Goal: Task Accomplishment & Management: Complete application form

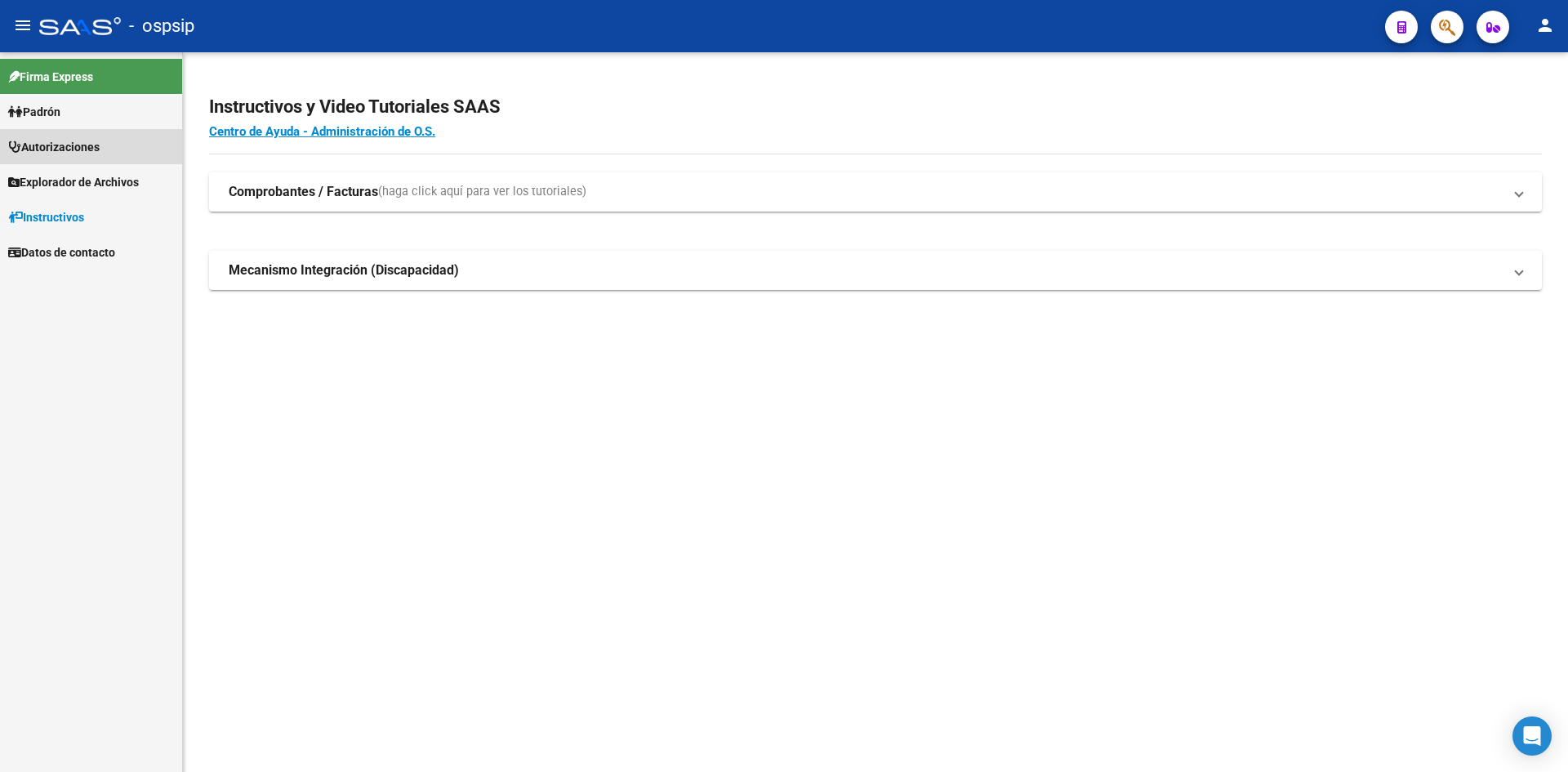
click at [71, 156] on link "Autorizaciones" at bounding box center [91, 147] width 182 height 36
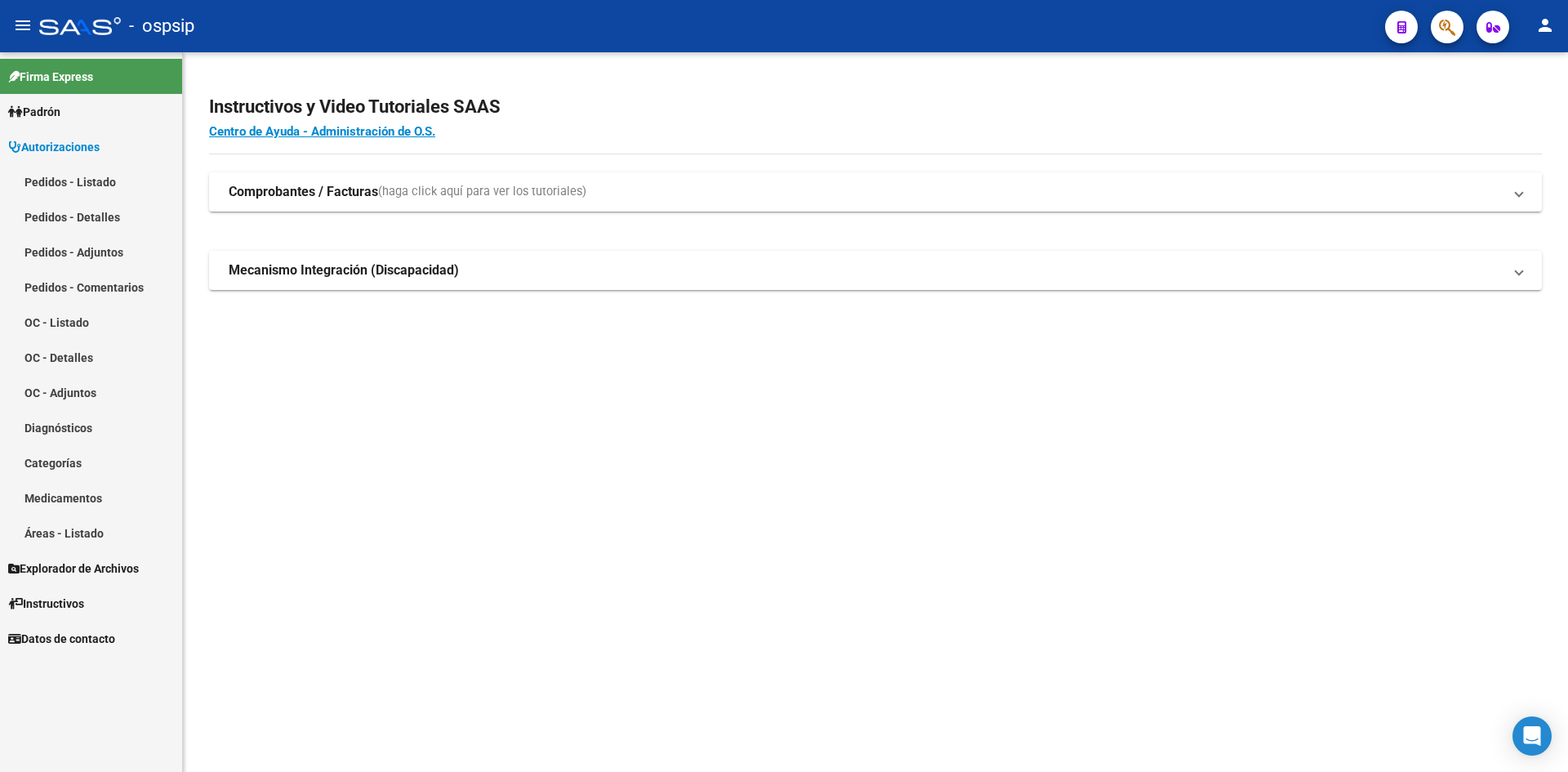
click at [67, 183] on link "Pedidos - Listado" at bounding box center [91, 182] width 182 height 36
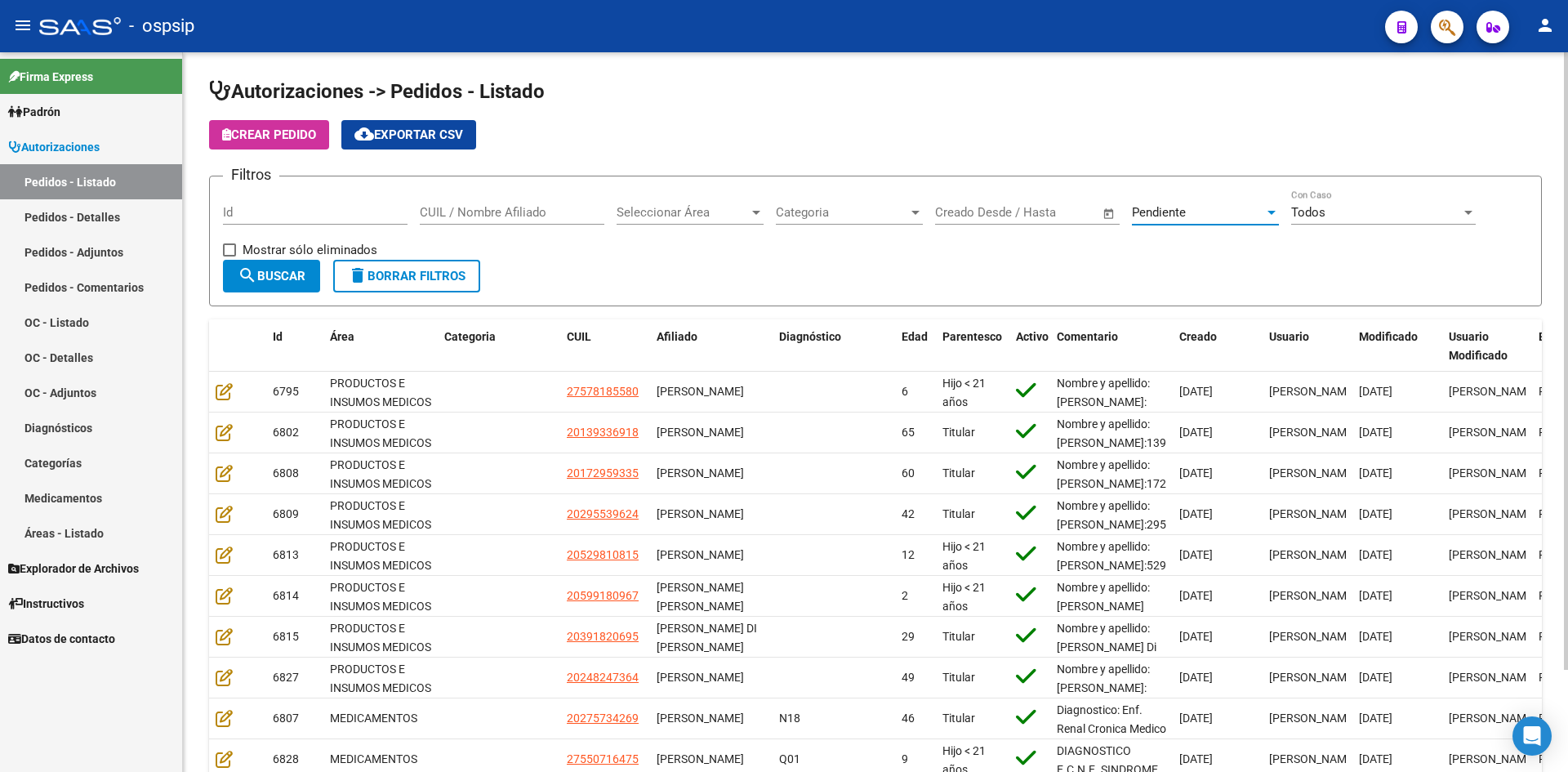
click at [1164, 206] on span "Pendiente" at bounding box center [1159, 212] width 54 height 15
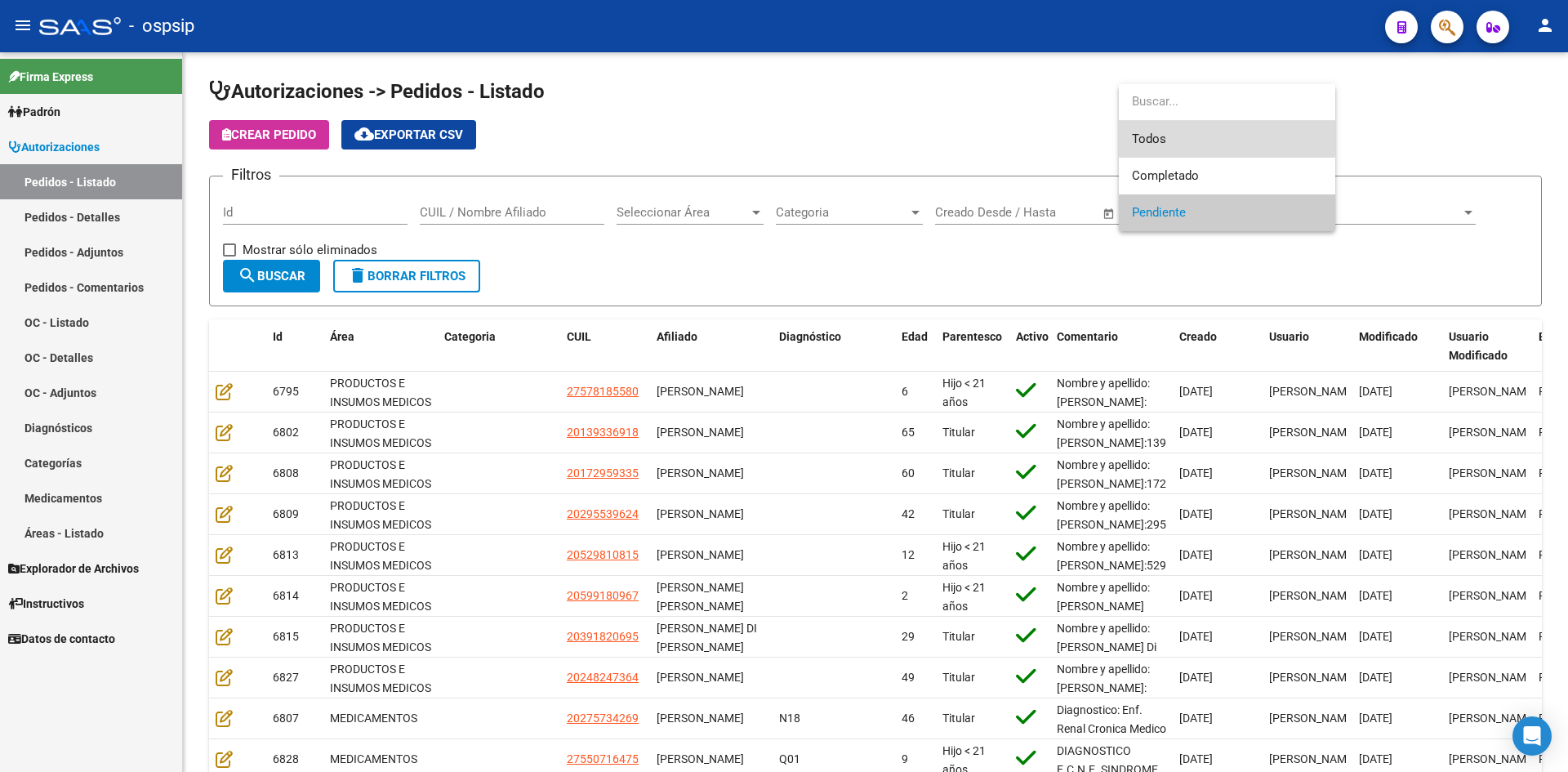
click at [1141, 137] on span "Todos" at bounding box center [1227, 138] width 190 height 36
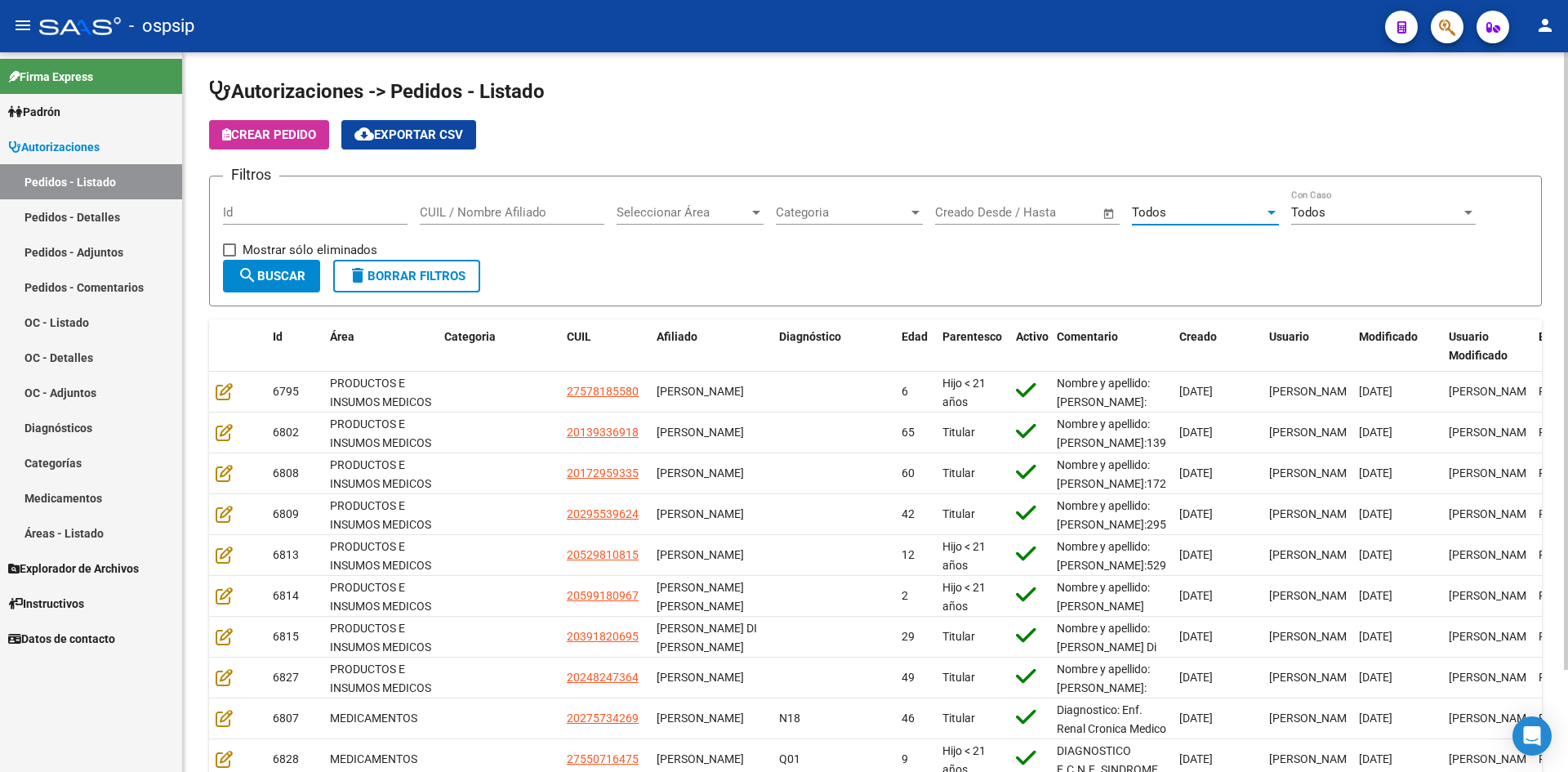
click at [247, 287] on button "search Buscar" at bounding box center [271, 276] width 97 height 33
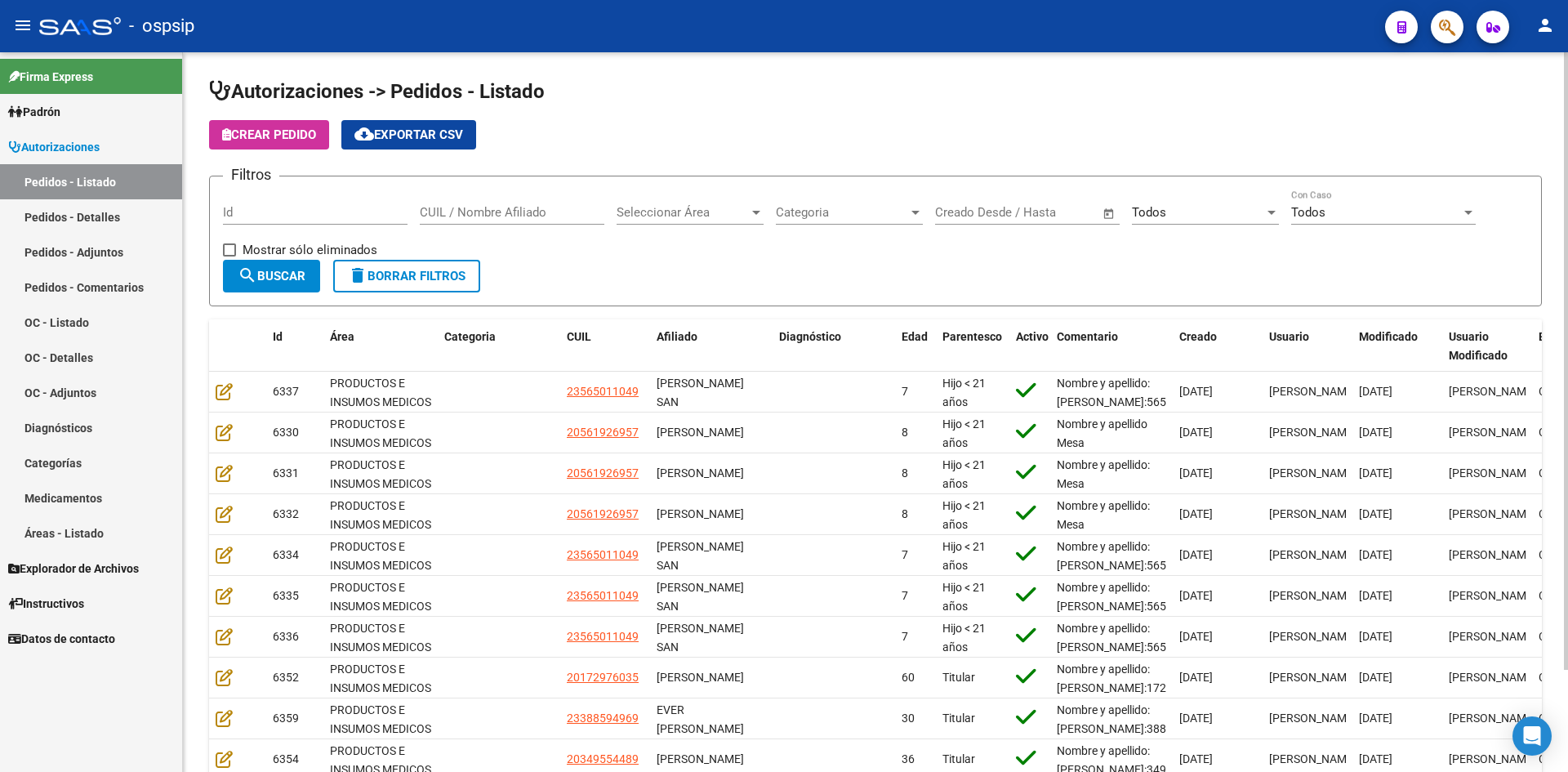
click at [1161, 222] on div "Todos Seleccionar Estado" at bounding box center [1205, 208] width 147 height 36
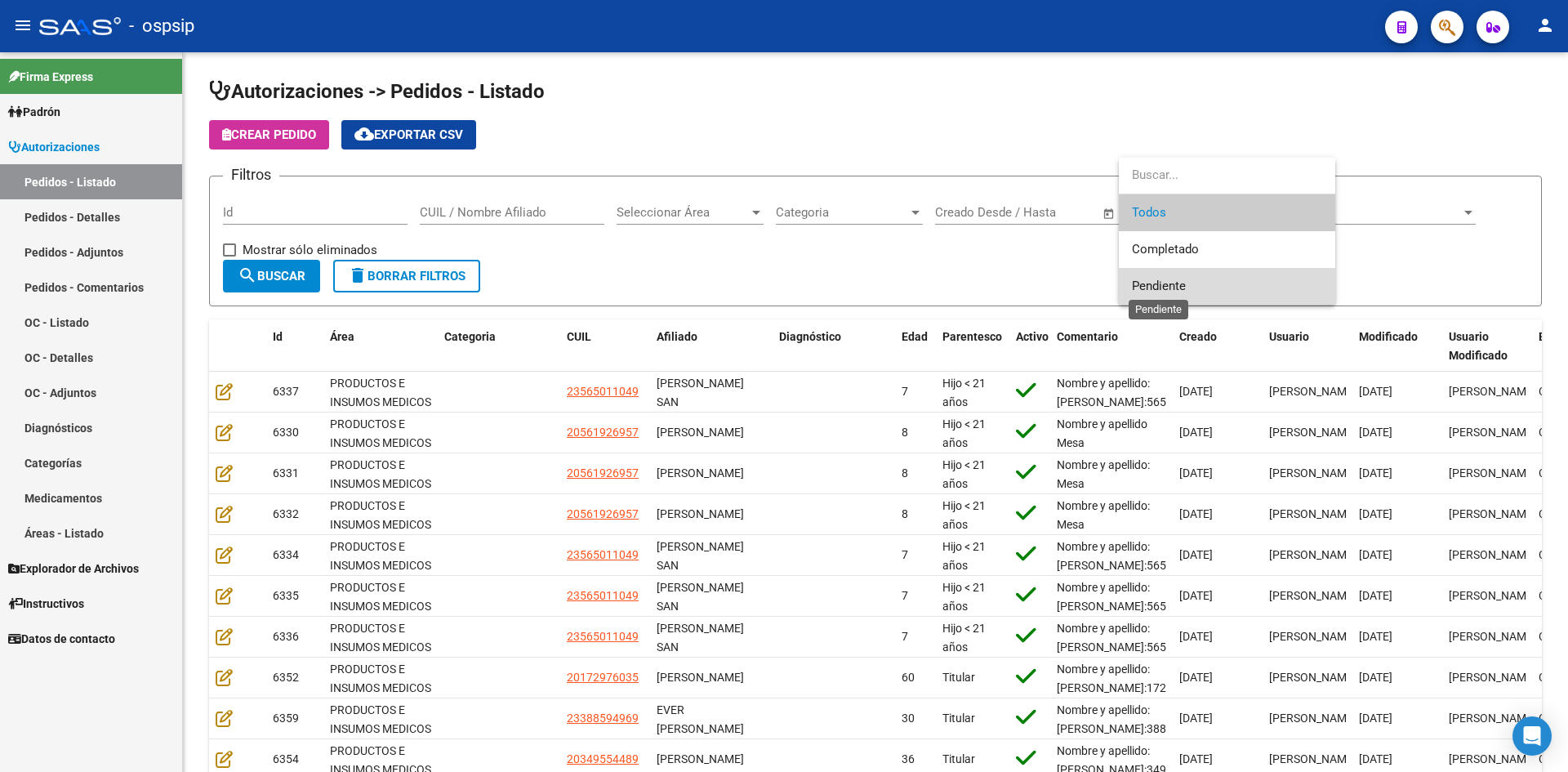
click at [1160, 279] on span "Pendiente" at bounding box center [1159, 286] width 54 height 15
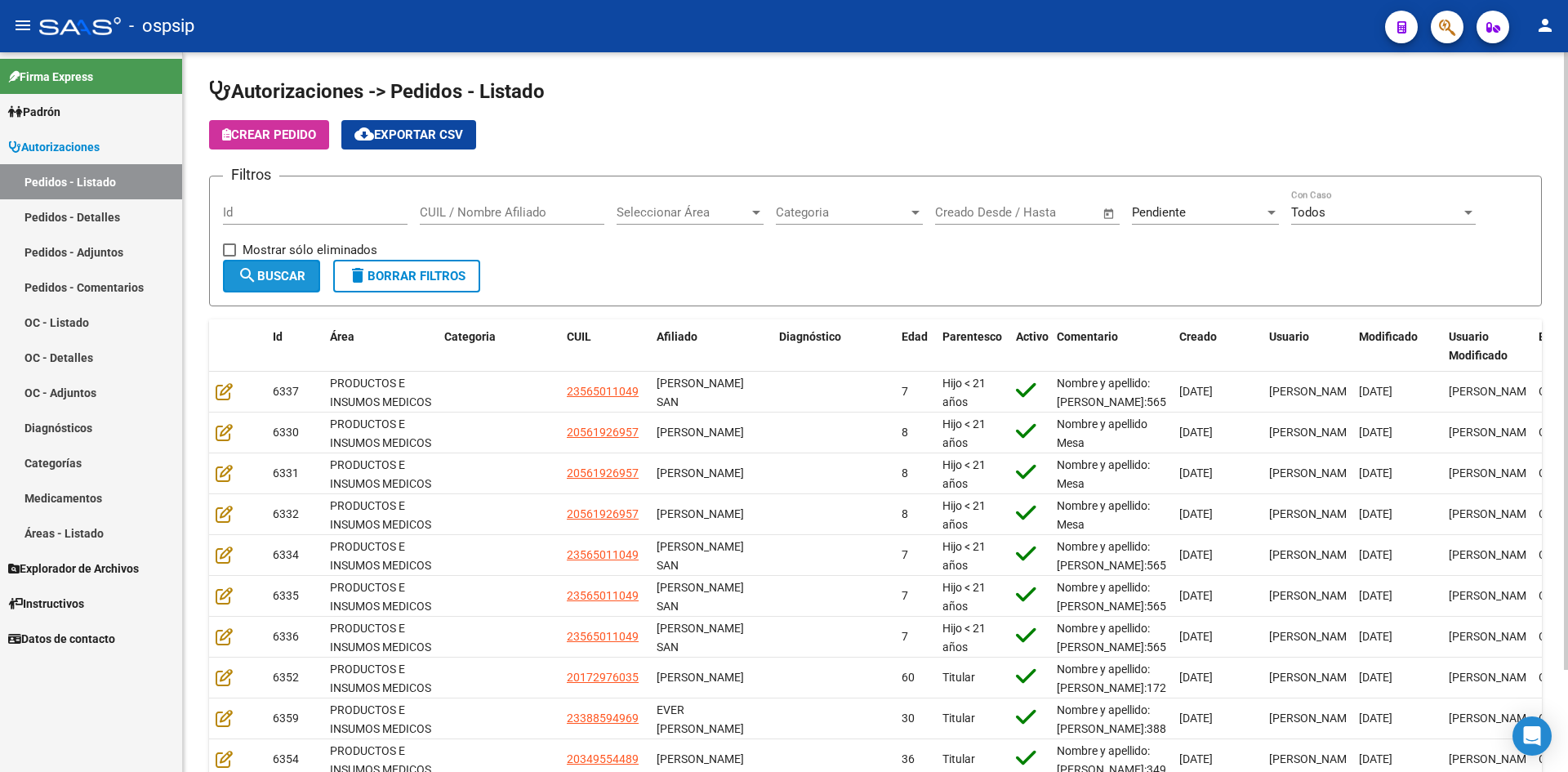
click at [249, 272] on mat-icon "search" at bounding box center [247, 275] width 20 height 20
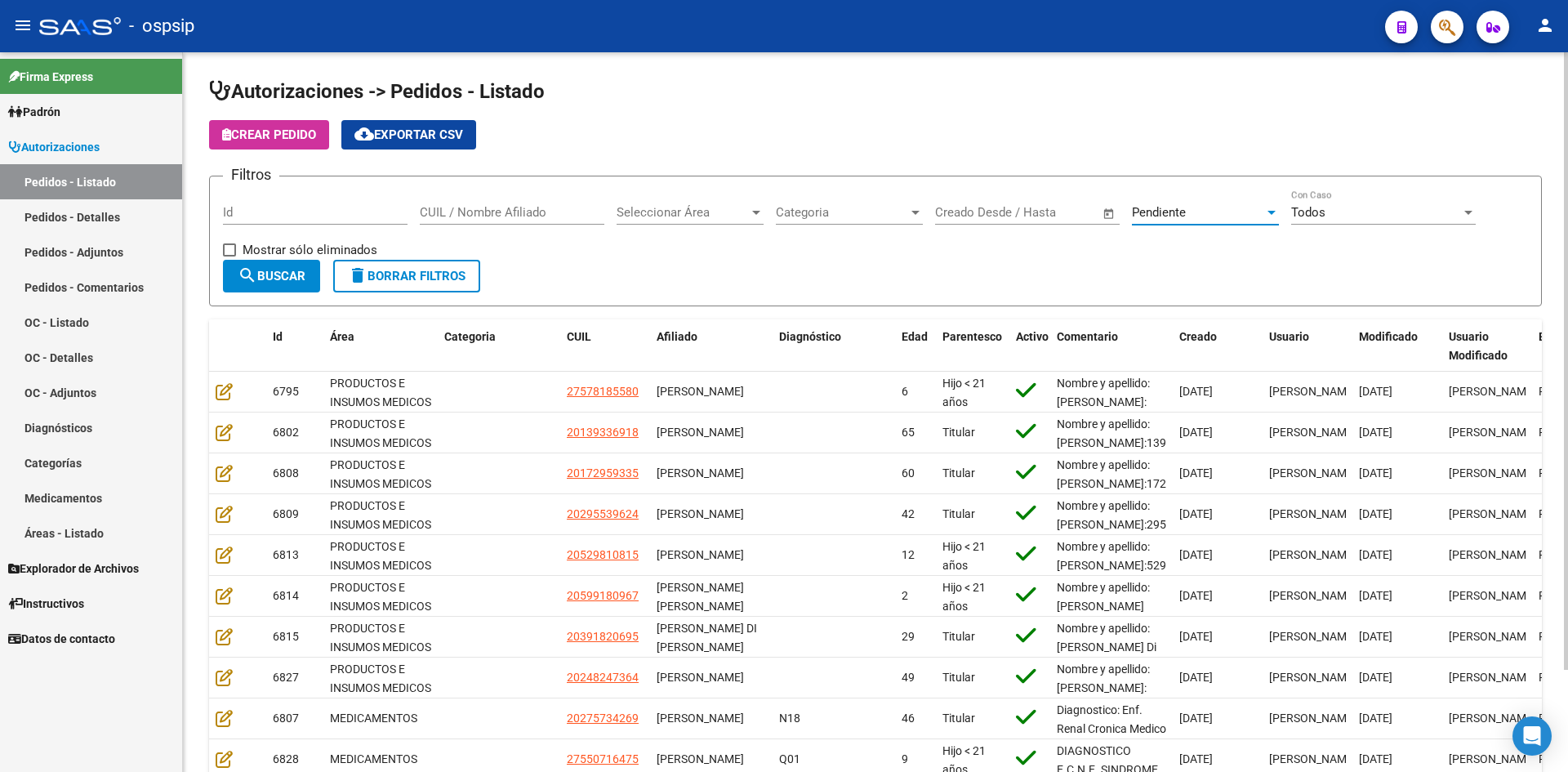
click at [1193, 219] on div "Pendiente" at bounding box center [1198, 212] width 132 height 15
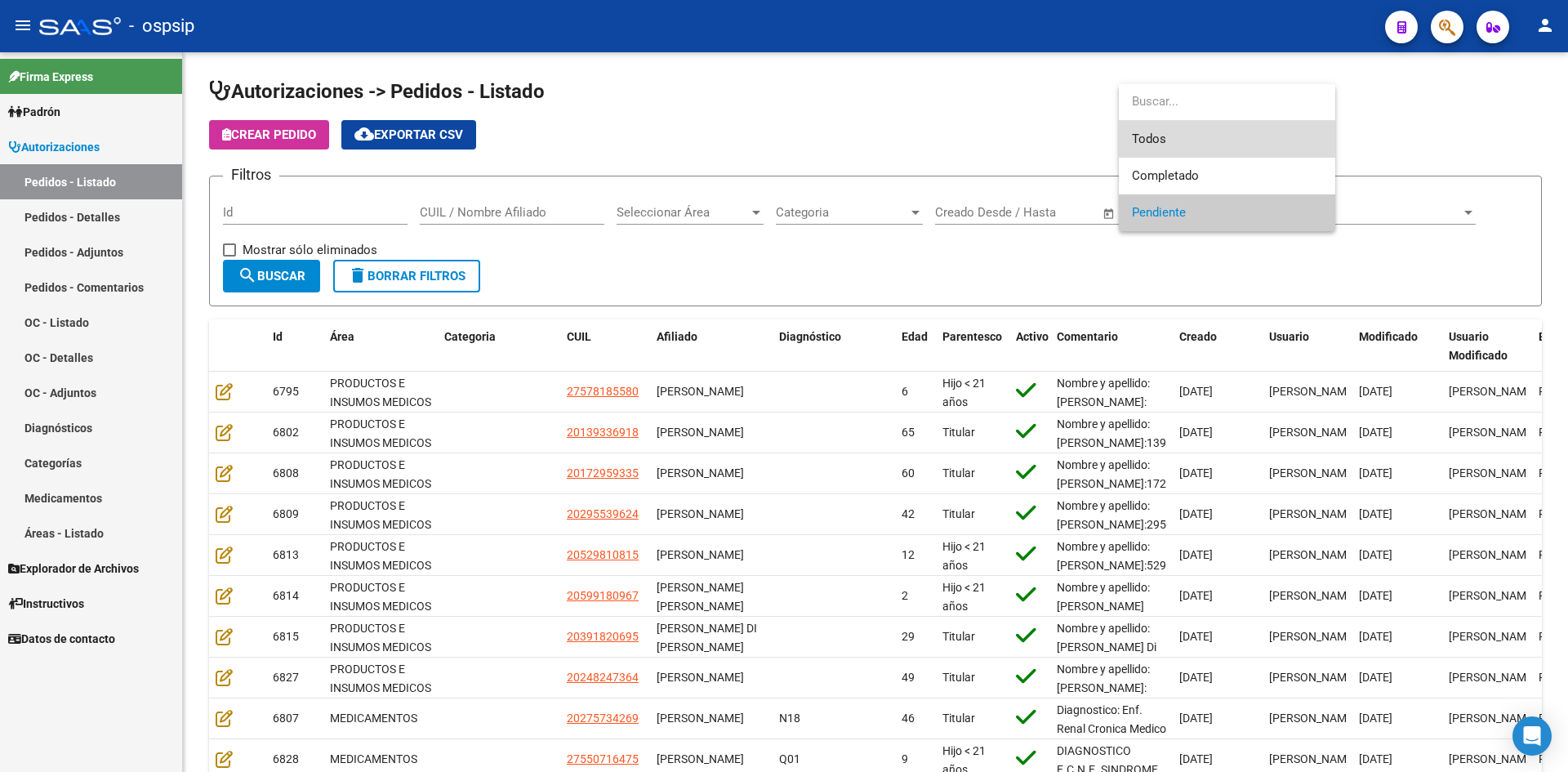
click at [1157, 146] on span "Todos" at bounding box center [1227, 138] width 190 height 36
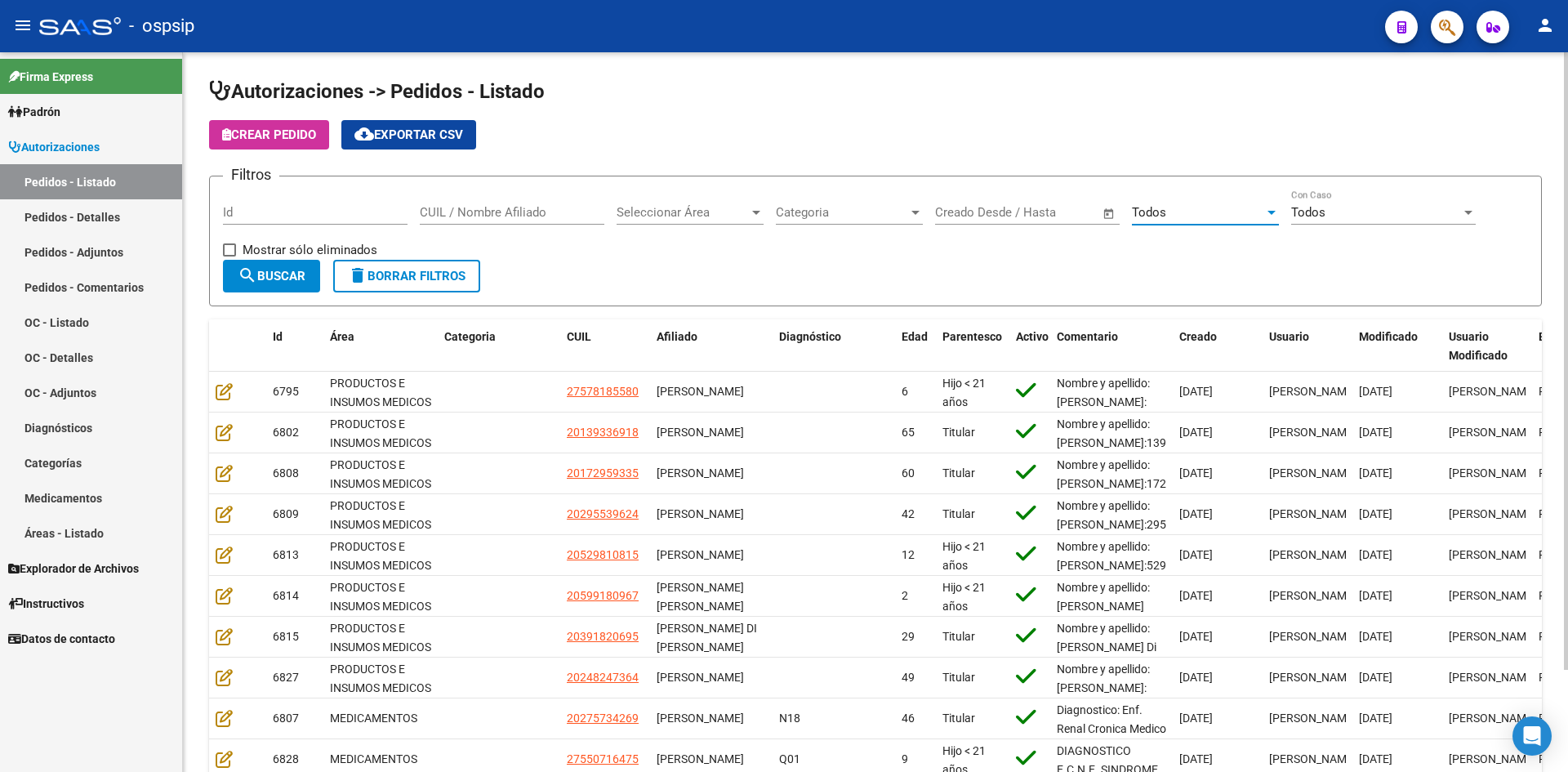
click at [280, 272] on span "search Buscar" at bounding box center [271, 276] width 67 height 15
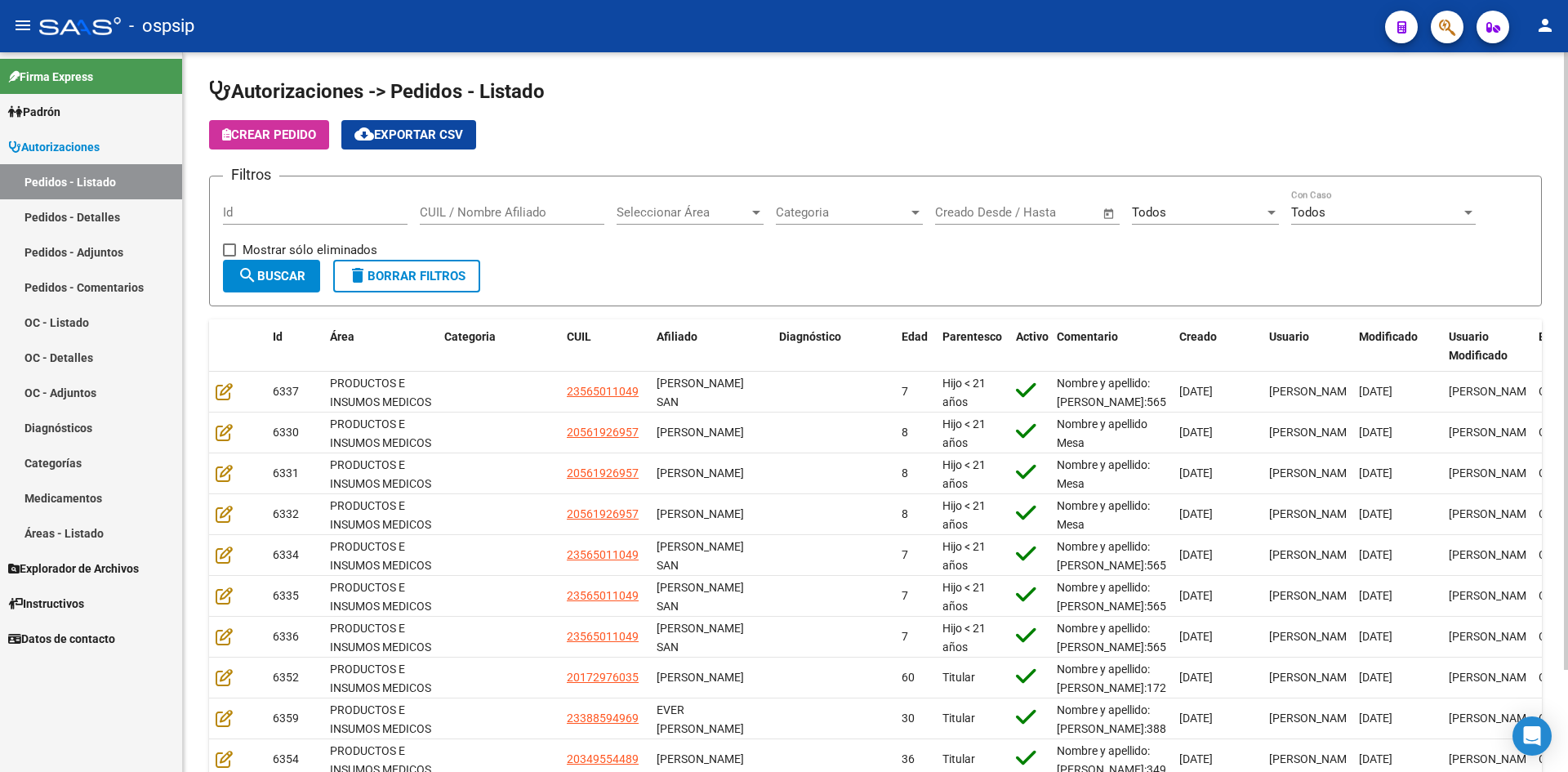
click at [327, 215] on input "Id" at bounding box center [314, 212] width 184 height 15
click at [325, 214] on input "Id" at bounding box center [314, 212] width 184 height 15
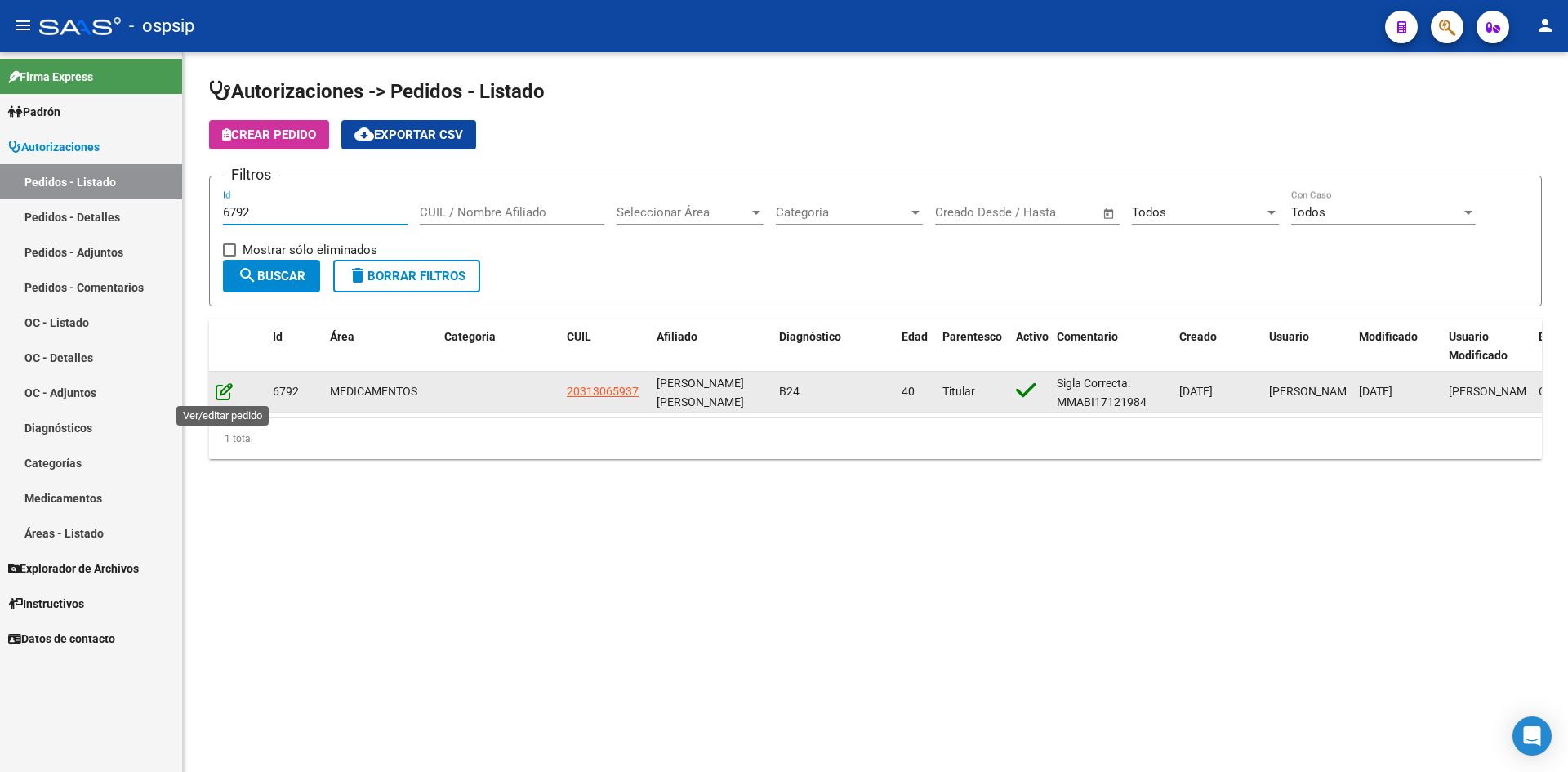
type input "6792"
click at [222, 392] on icon at bounding box center [224, 391] width 17 height 18
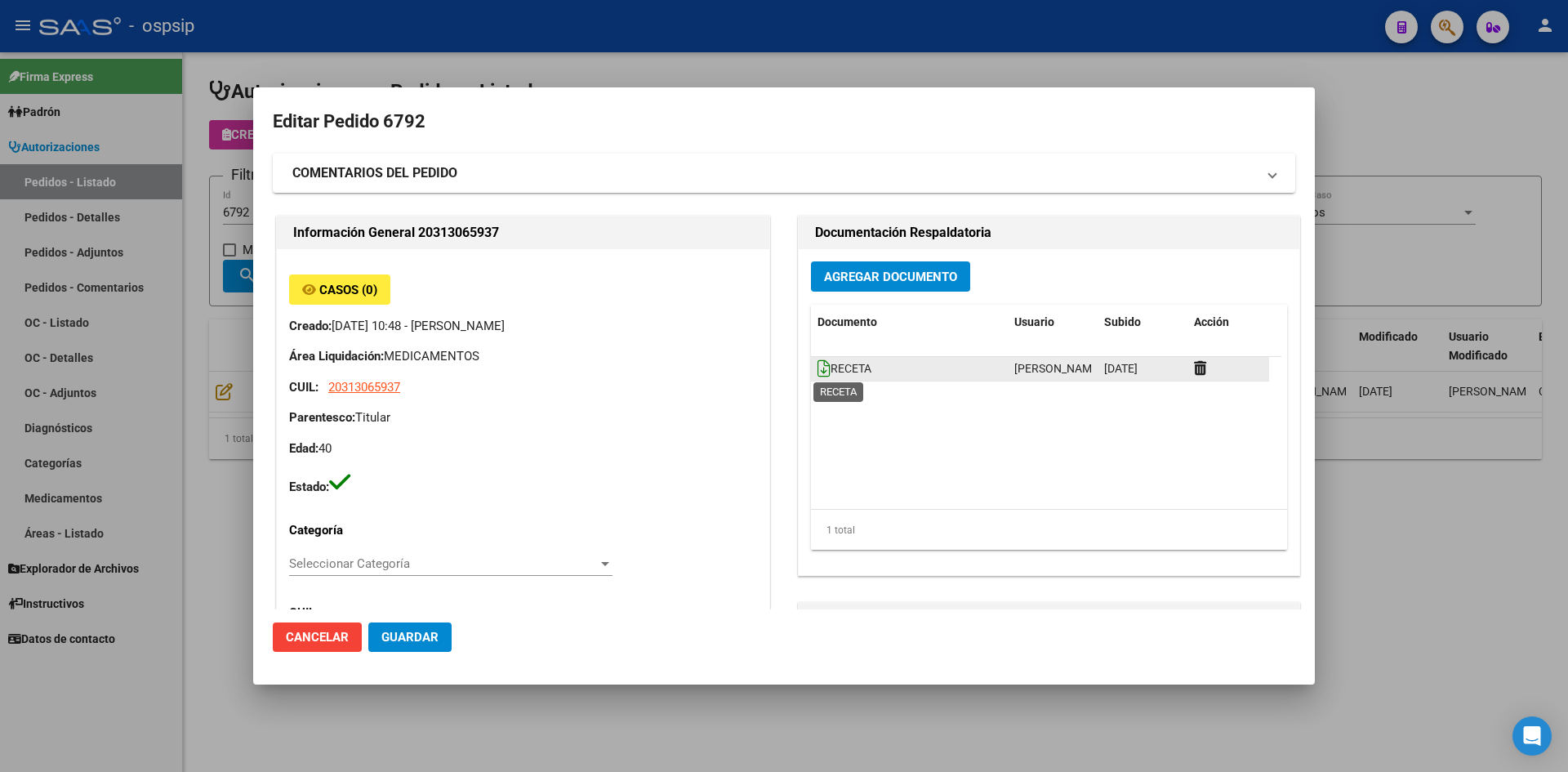
click at [818, 371] on icon at bounding box center [824, 368] width 13 height 18
click at [872, 278] on span "Agregar Documento" at bounding box center [891, 277] width 133 height 15
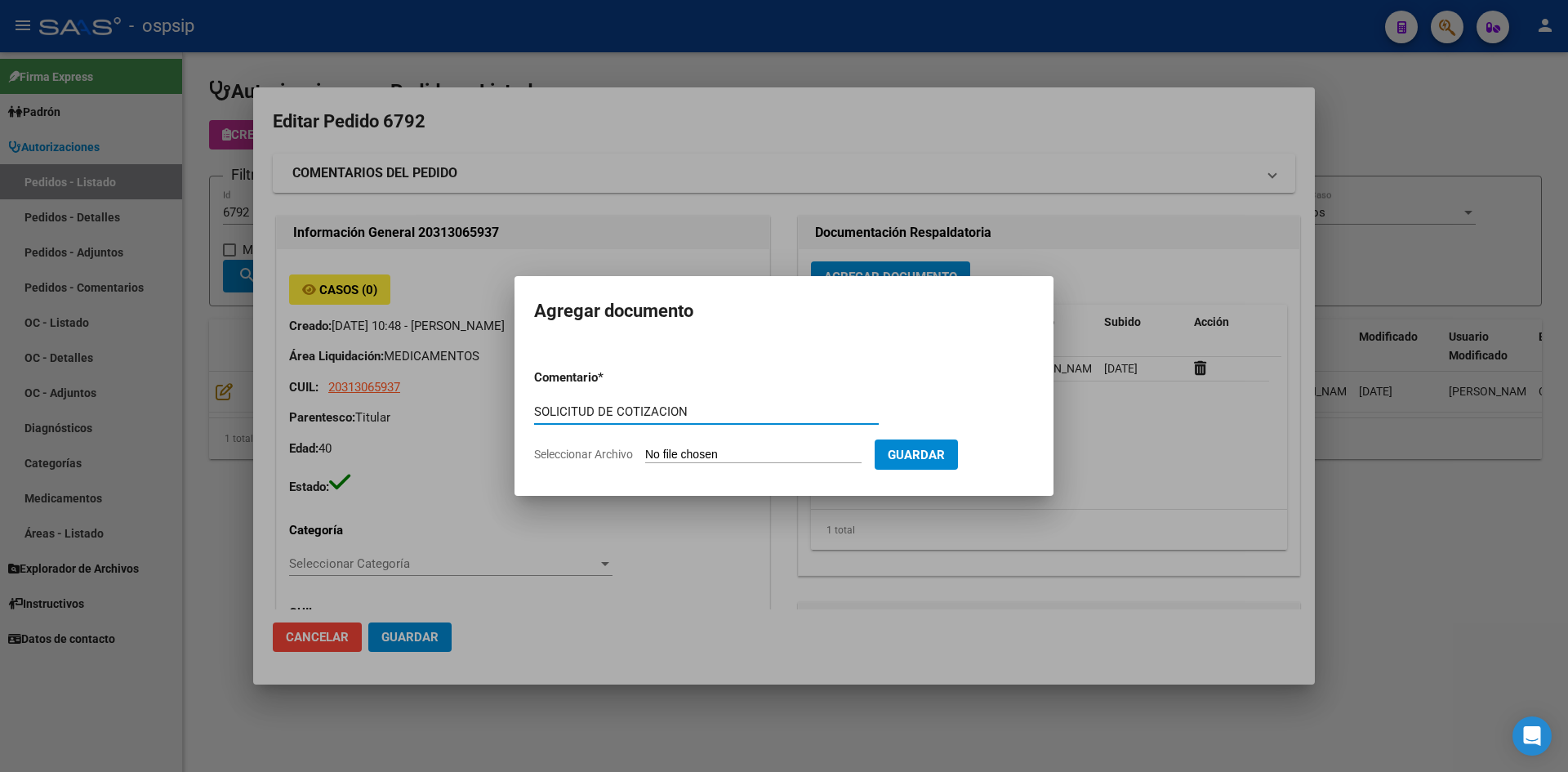
type input "SOLICITUD DE COTIZACION"
click at [646, 447] on input "Seleccionar Archivo" at bounding box center [753, 455] width 216 height 16
type input "C:\fakepath\SOLICITUD DE COTIZACION N°6792.pdf"
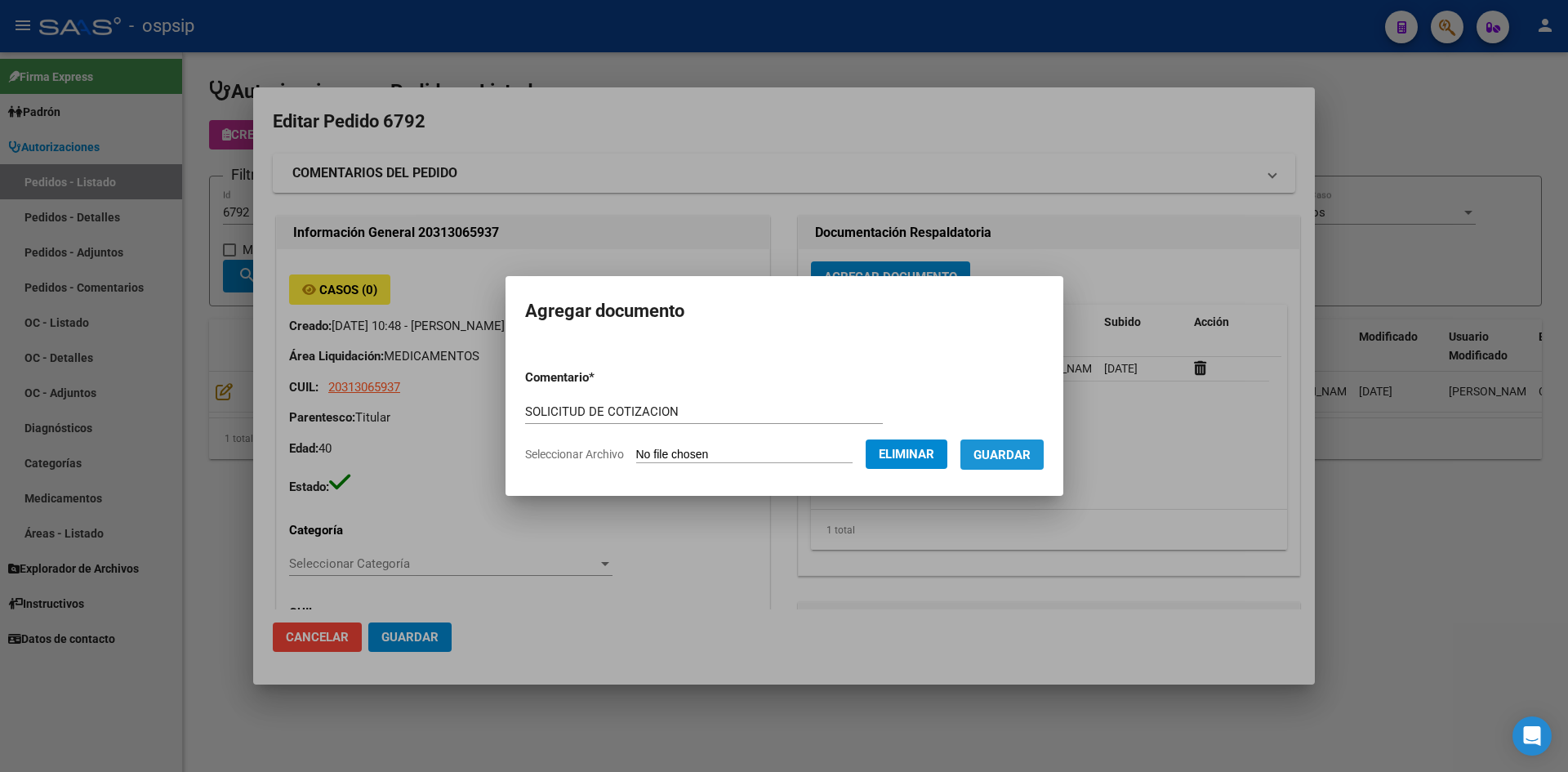
click at [1021, 456] on span "Guardar" at bounding box center [1002, 455] width 57 height 15
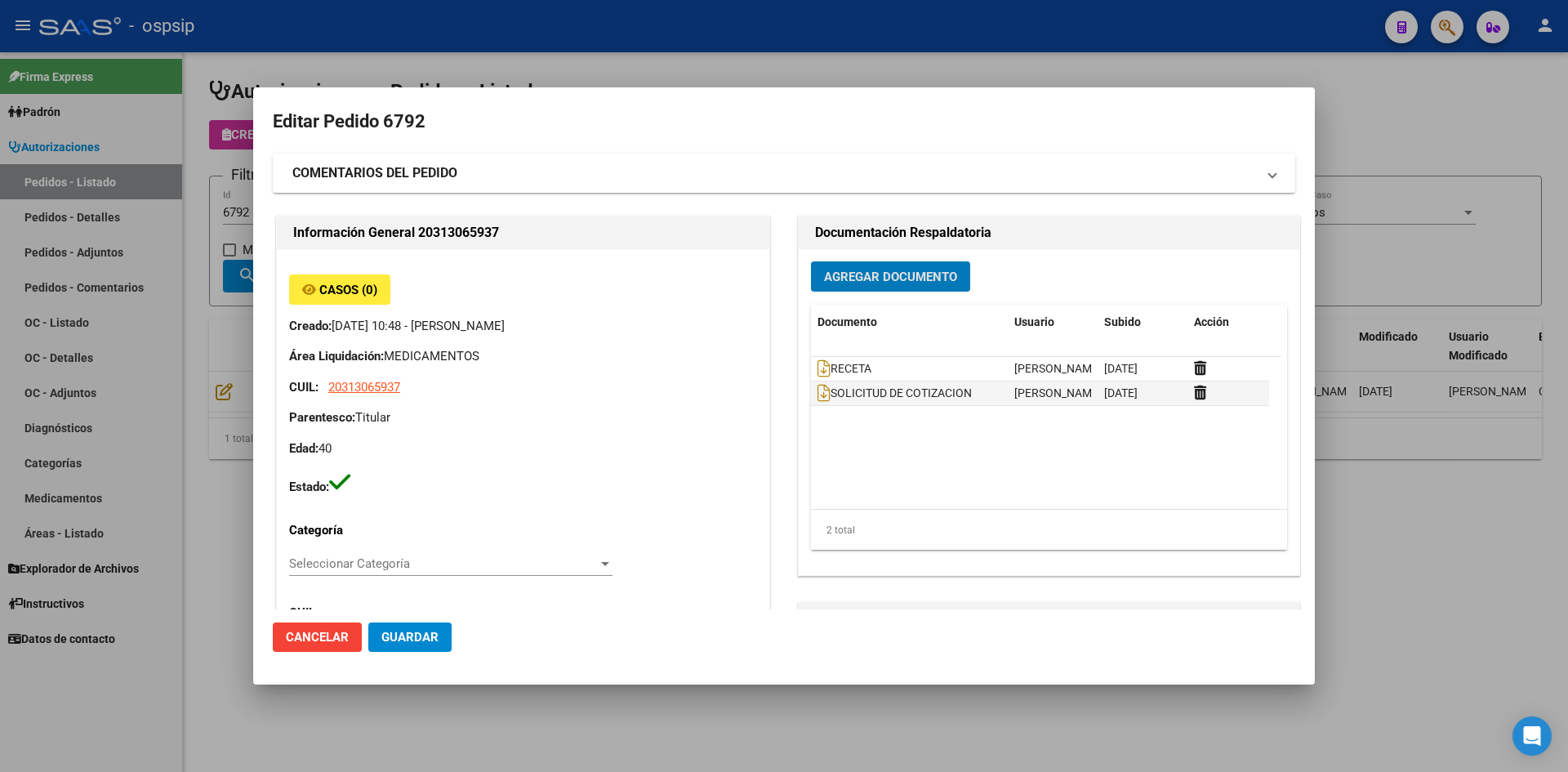
click at [716, 36] on div at bounding box center [784, 386] width 1568 height 772
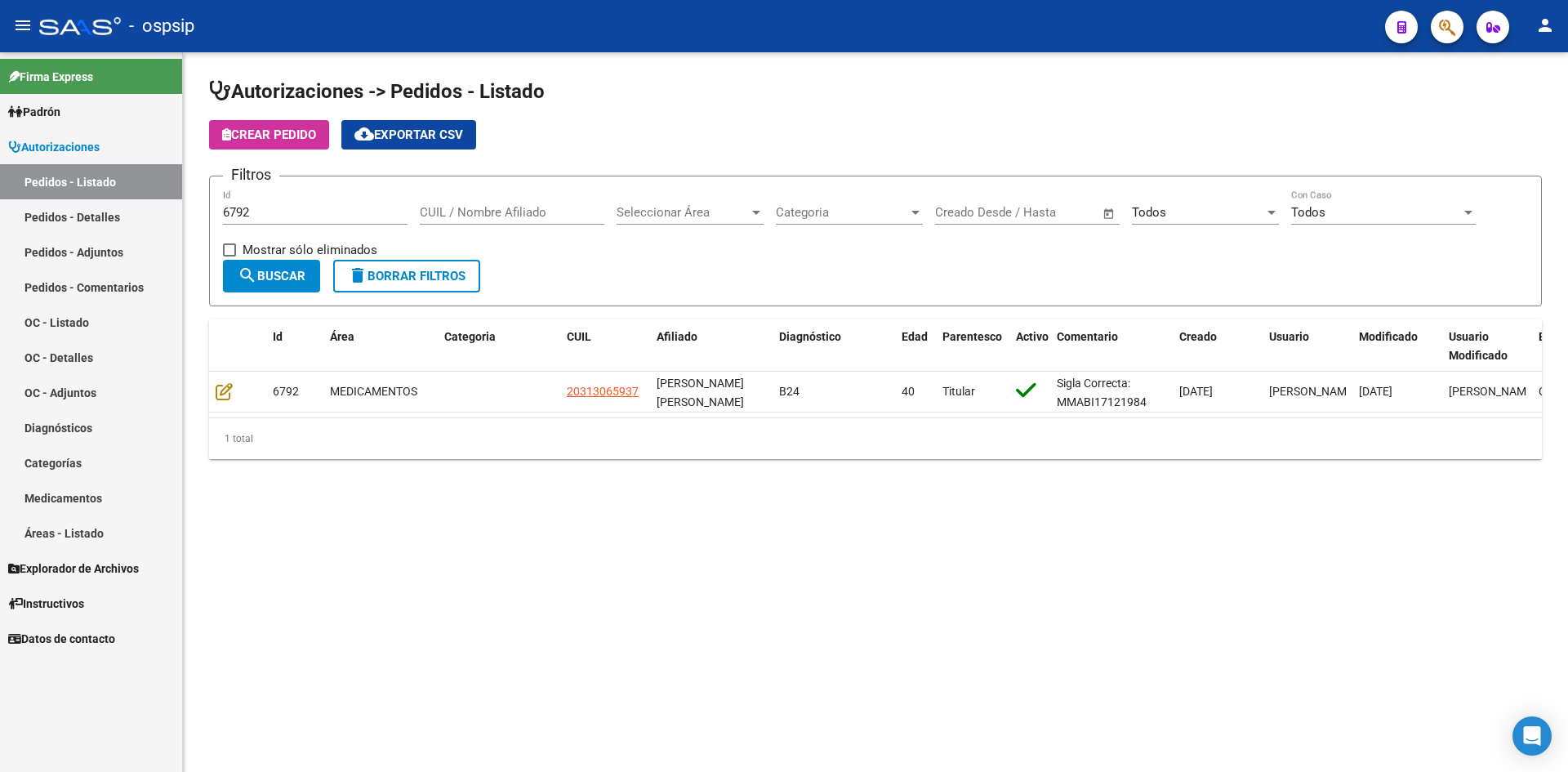
click at [356, 208] on input "6792" at bounding box center [314, 212] width 184 height 15
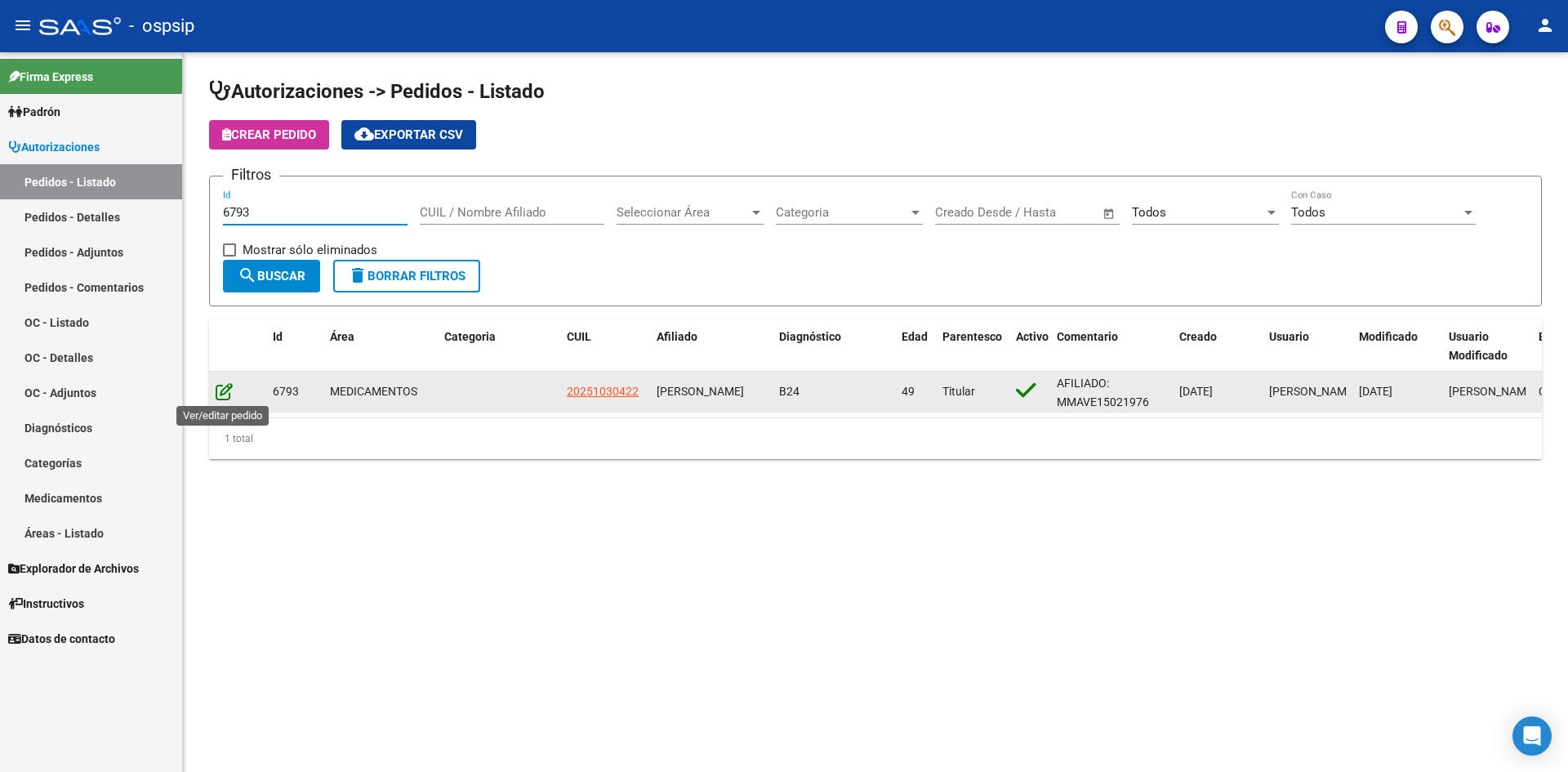
type input "6793"
click at [217, 390] on icon at bounding box center [224, 391] width 17 height 18
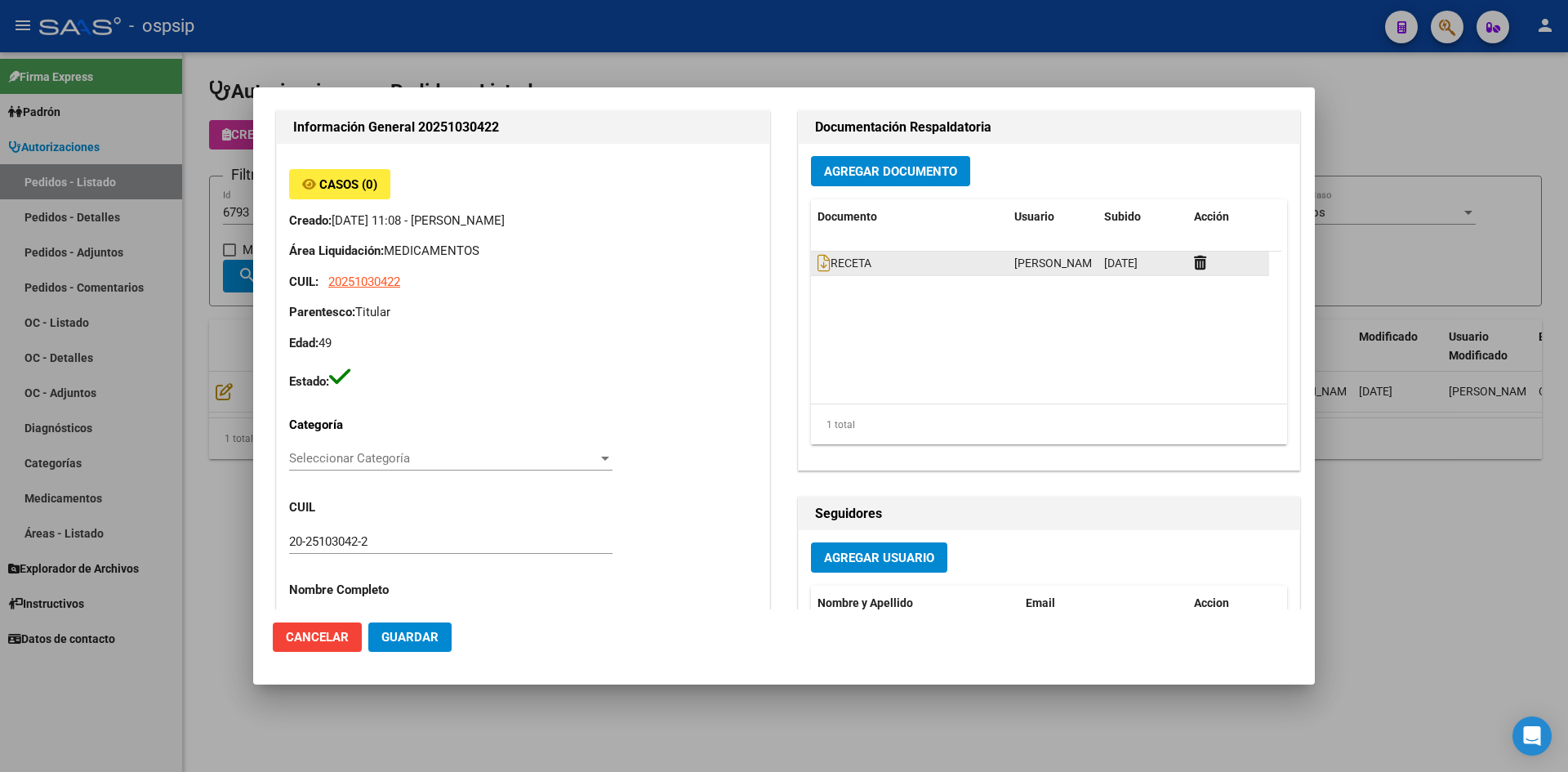
scroll to position [81, 0]
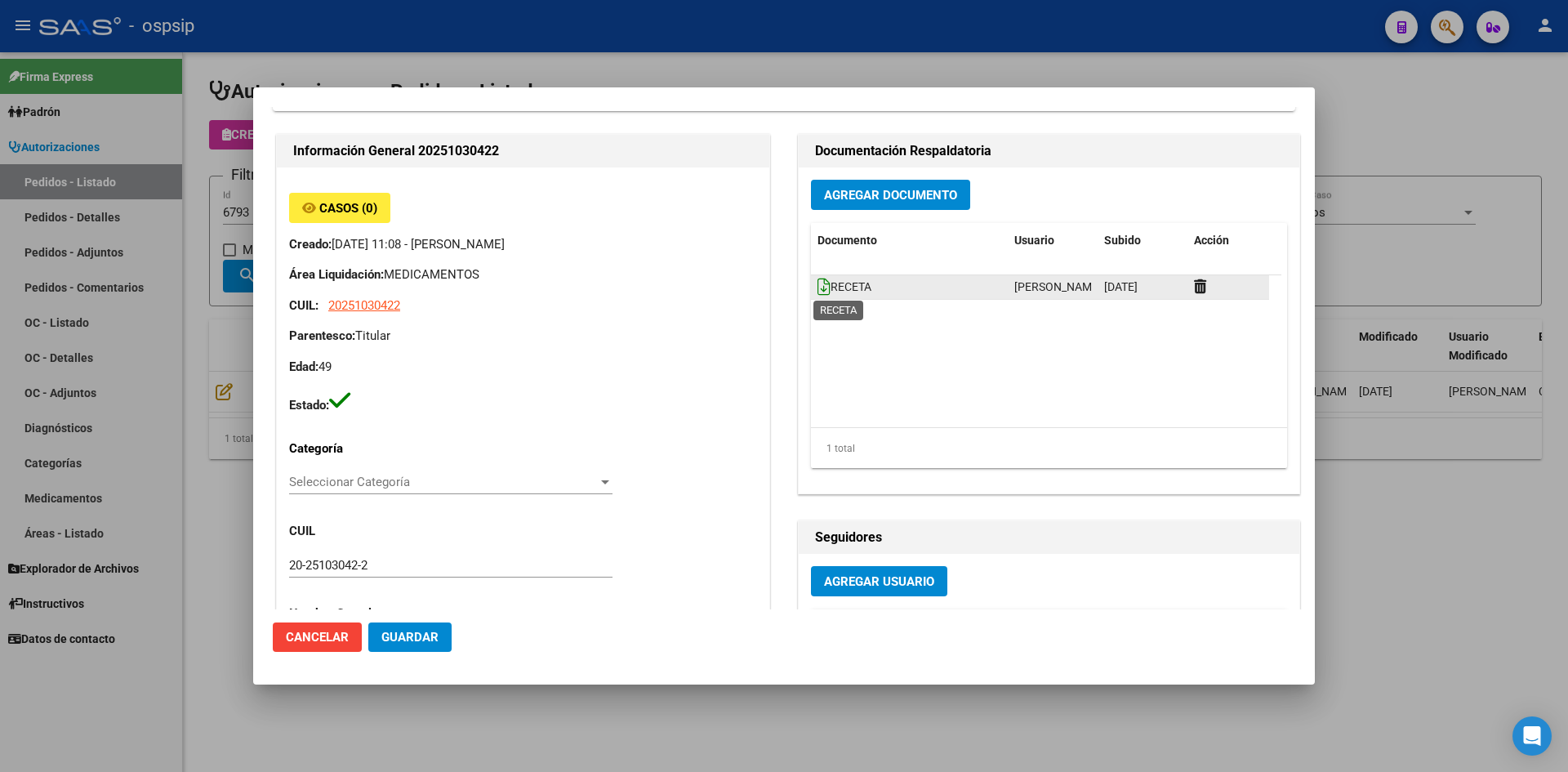
click at [821, 284] on icon at bounding box center [824, 286] width 13 height 18
click at [929, 188] on span "Agregar Documento" at bounding box center [891, 196] width 133 height 15
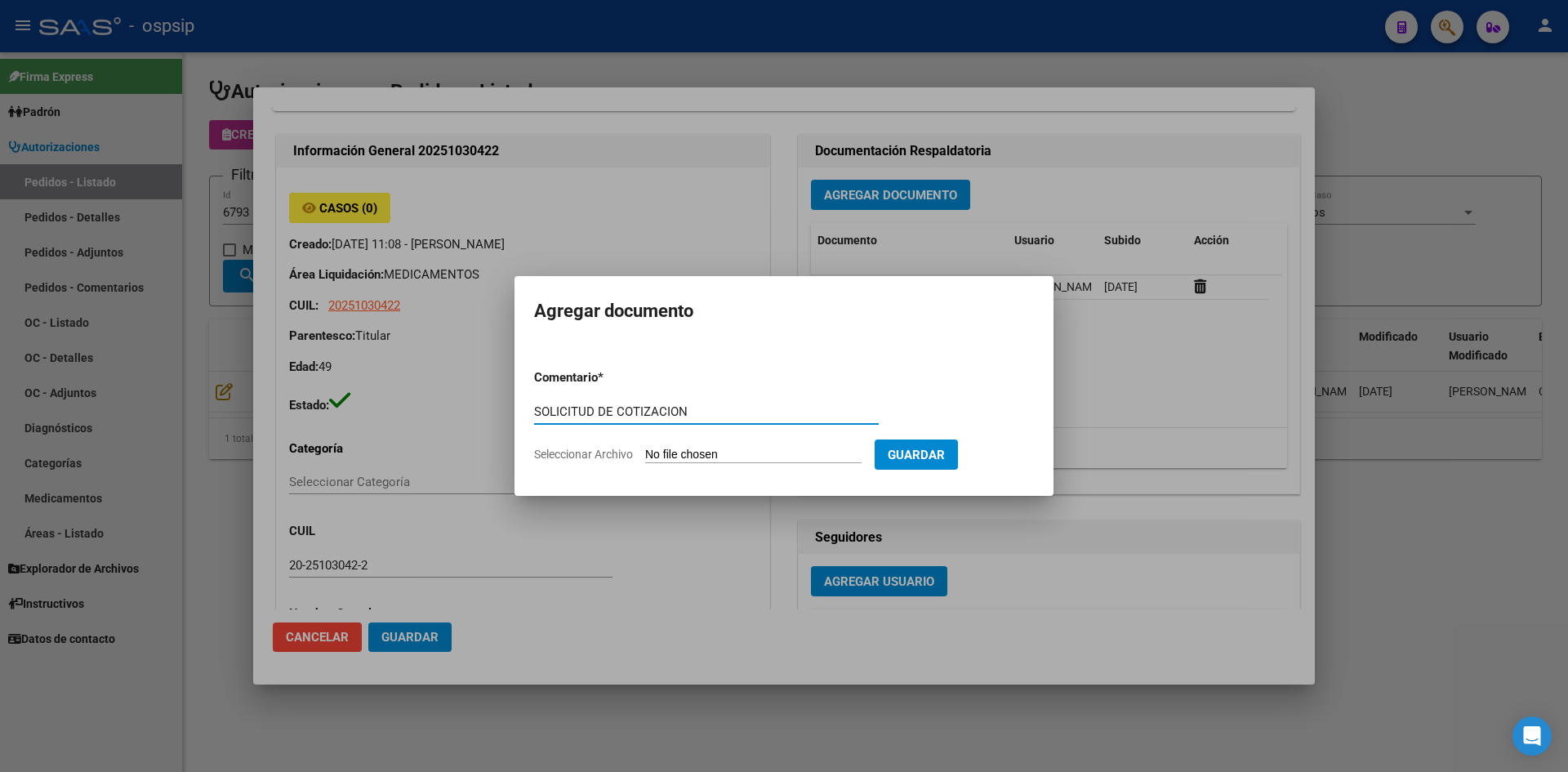
type input "SOLICITUD DE COTIZACION"
click at [646, 447] on input "Seleccionar Archivo" at bounding box center [753, 455] width 216 height 16
type input "C:\fakepath\SOLICITUD DE COTIZACION N°6793.pdf"
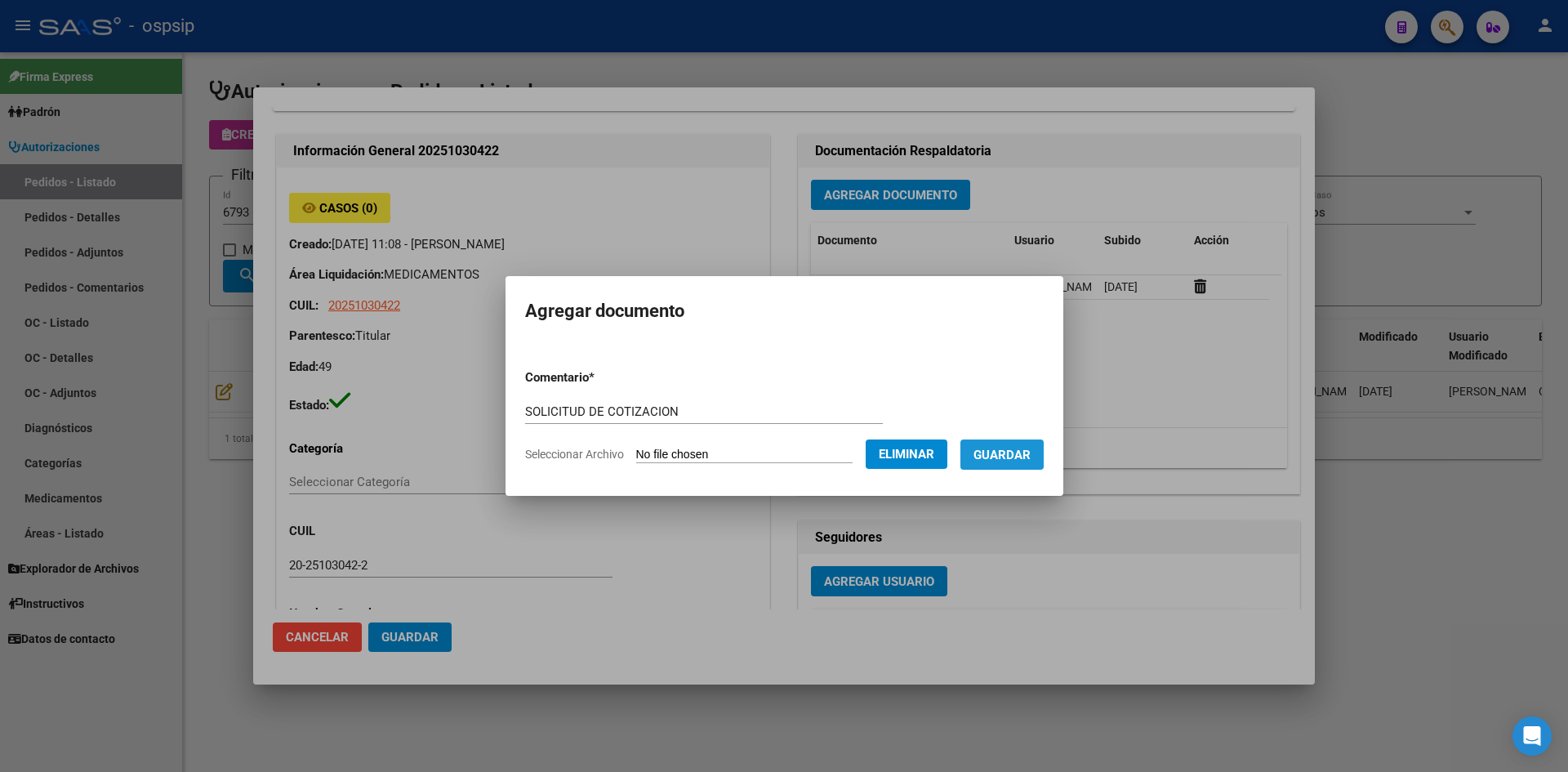
click at [1026, 442] on button "Guardar" at bounding box center [1002, 455] width 83 height 30
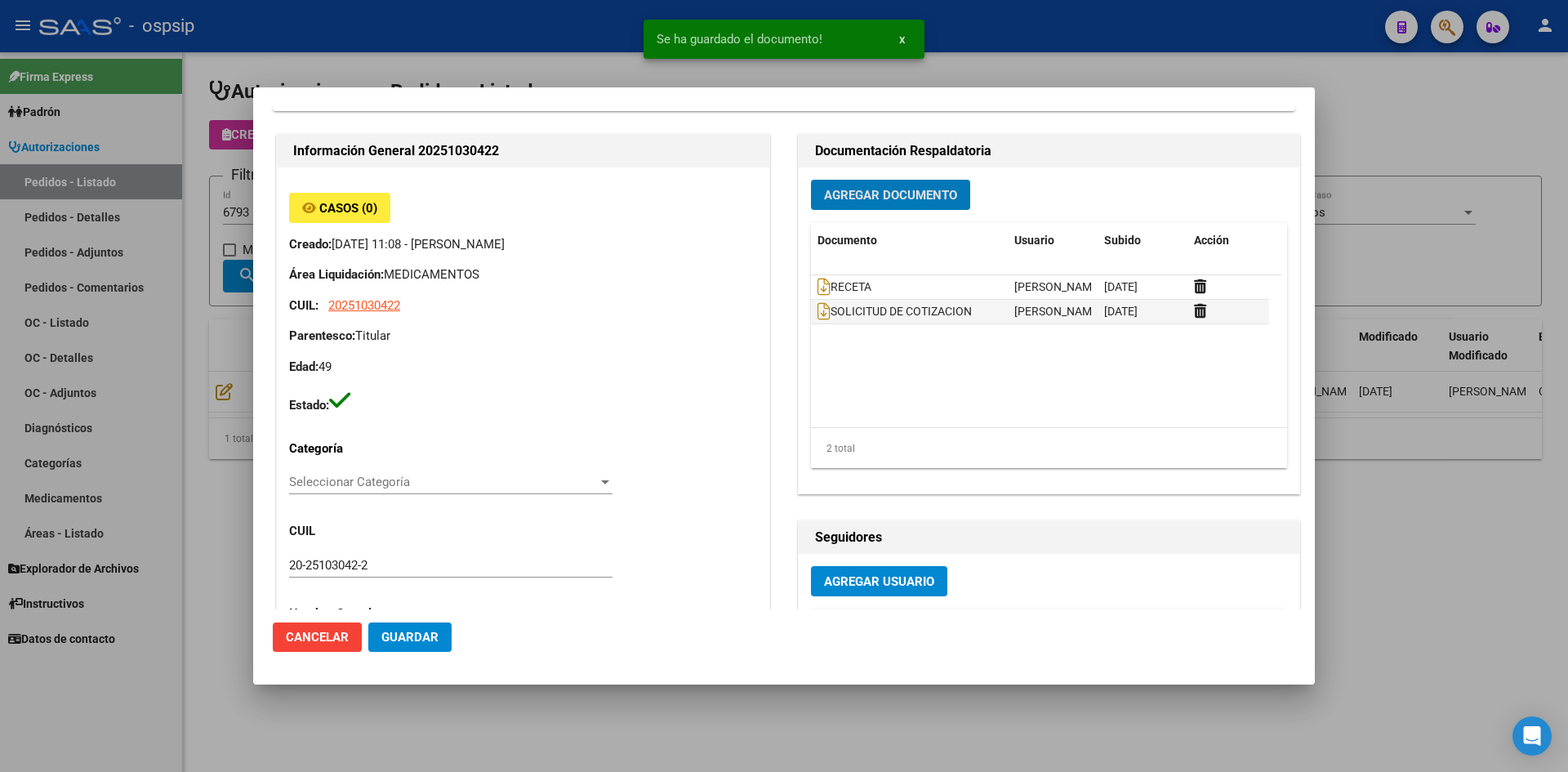
click at [434, 631] on span "Guardar" at bounding box center [410, 637] width 57 height 15
drag, startPoint x: 612, startPoint y: 55, endPoint x: 376, endPoint y: 164, distance: 260.0
click at [607, 55] on div at bounding box center [784, 386] width 1568 height 772
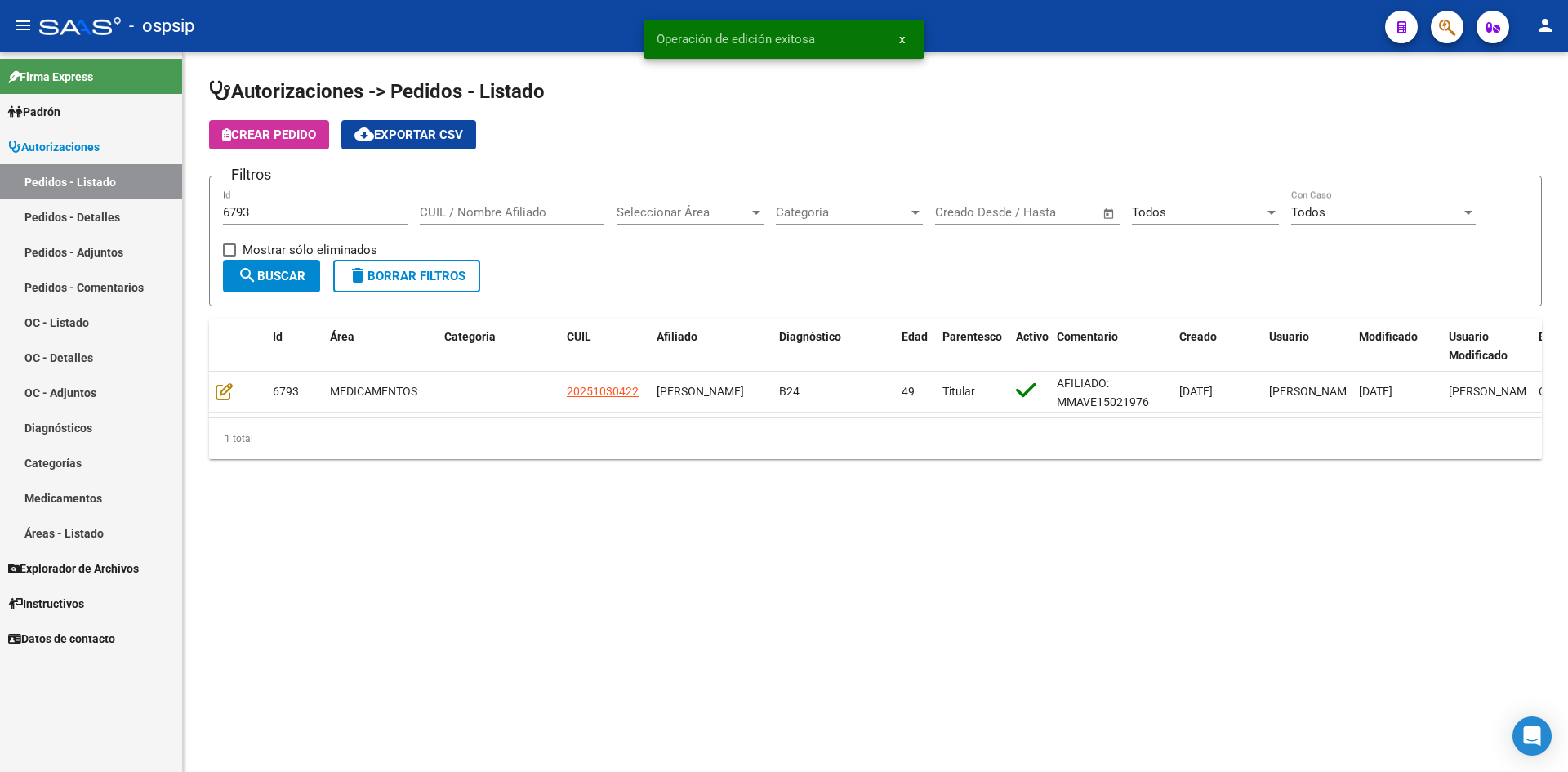
click at [325, 215] on input "6793" at bounding box center [314, 212] width 184 height 15
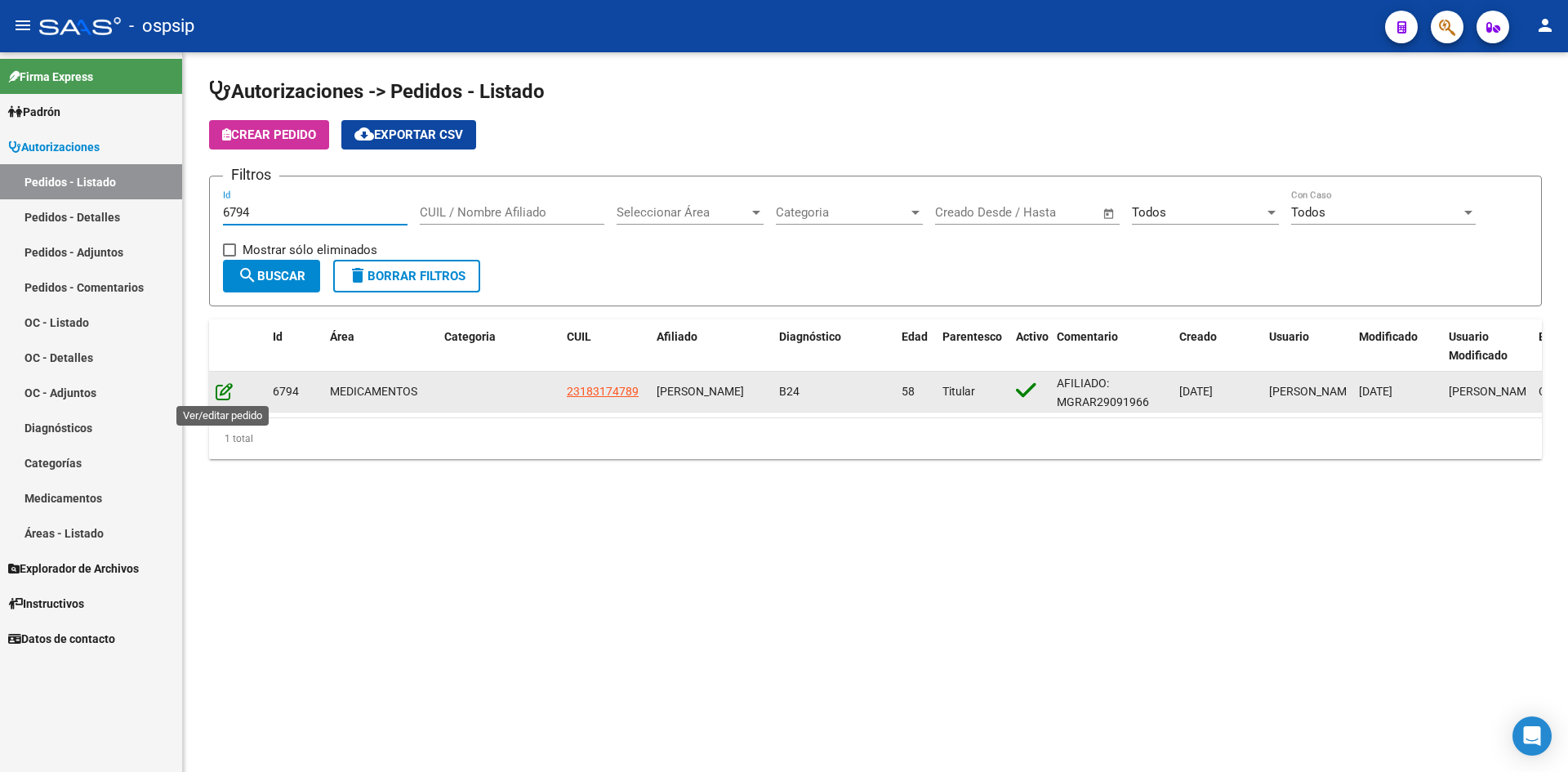
type input "6794"
click at [223, 392] on icon at bounding box center [224, 391] width 17 height 18
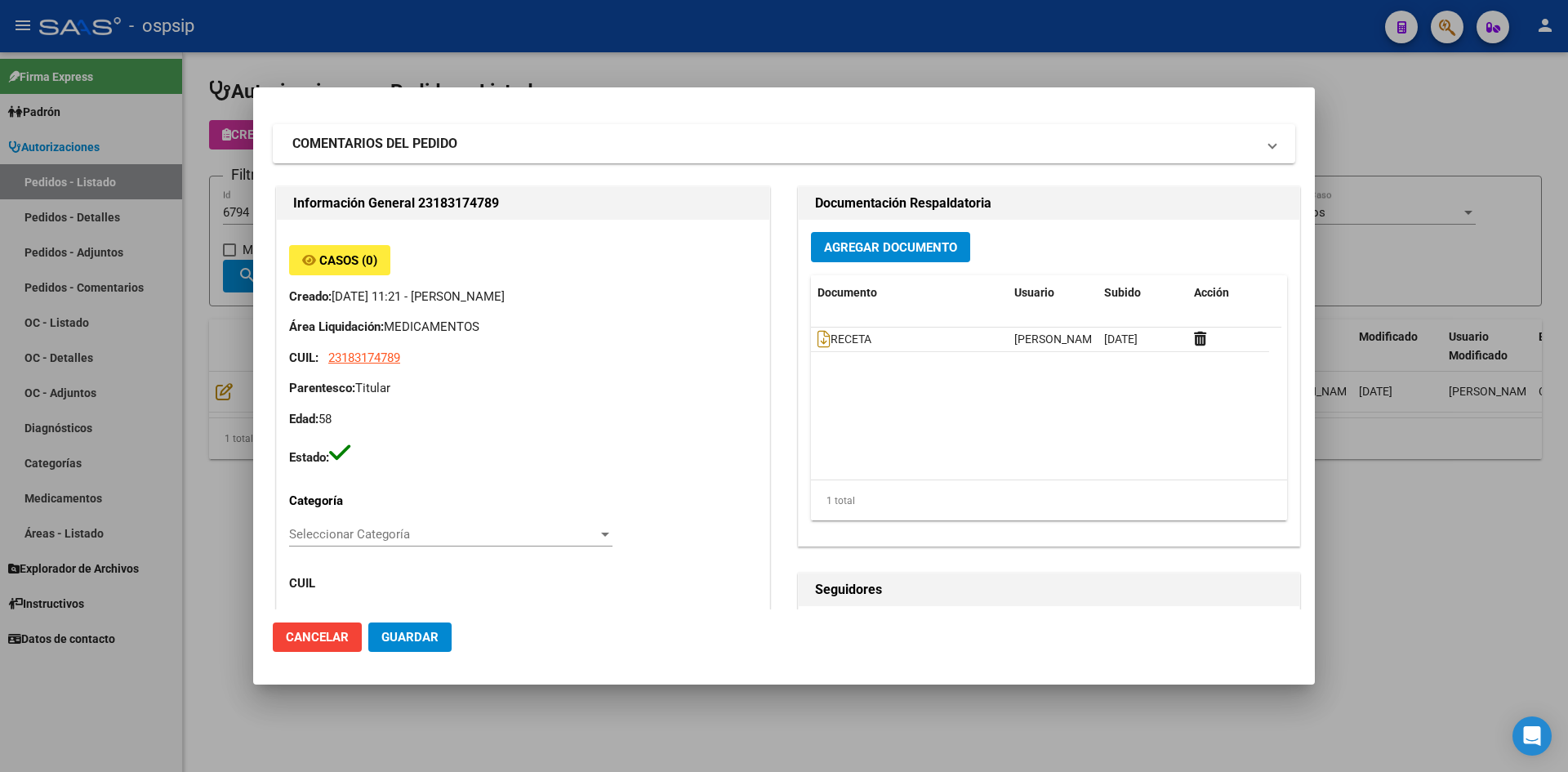
scroll to position [0, 0]
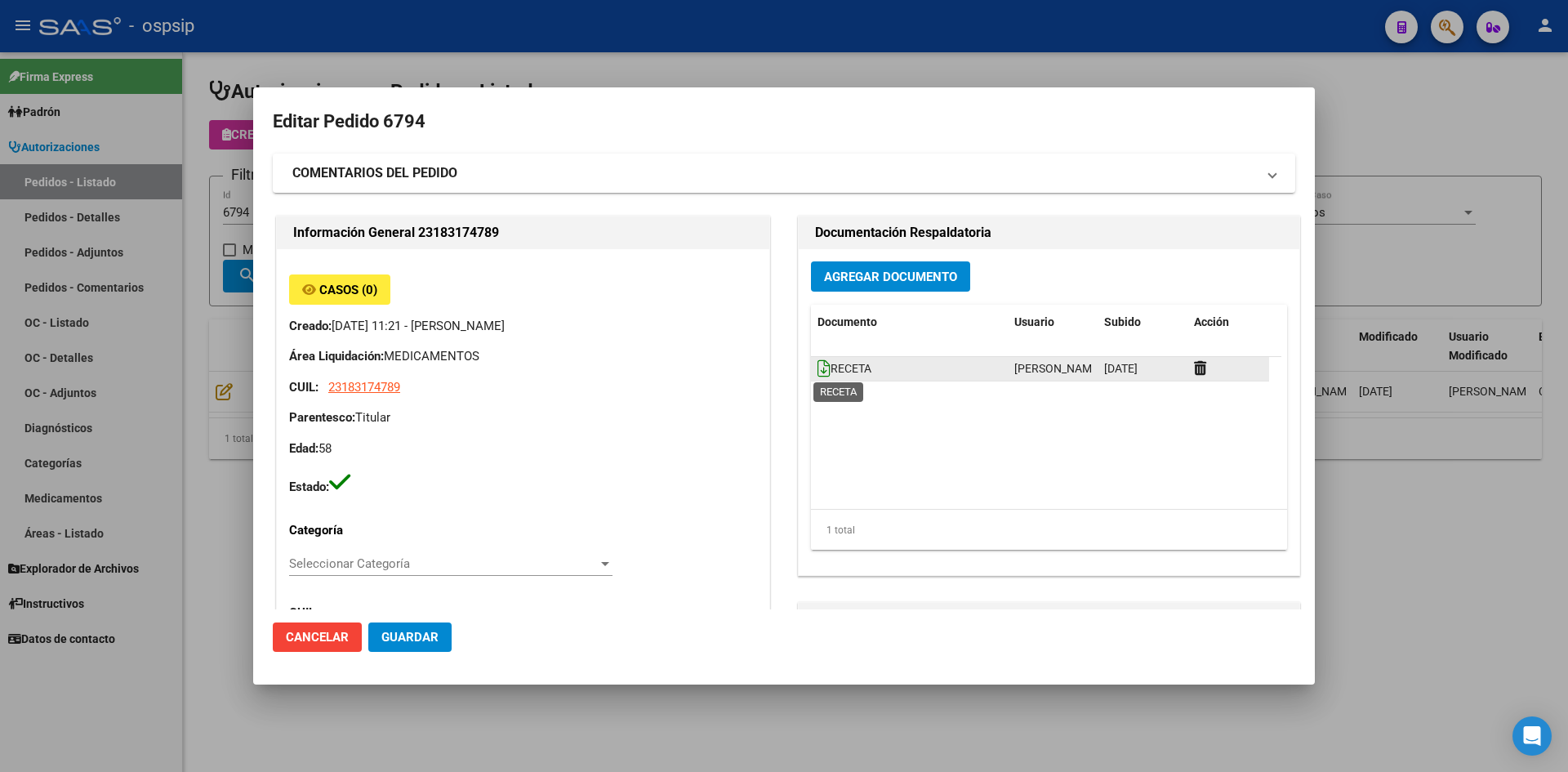
click at [819, 365] on icon at bounding box center [824, 368] width 13 height 18
drag, startPoint x: 843, startPoint y: 295, endPoint x: 839, endPoint y: 286, distance: 9.8
click at [843, 296] on div "Agregar Documento Documento Usuario Subido Acción RECETA Jesica Ortiz 11/08/202…" at bounding box center [1049, 412] width 501 height 326
click at [839, 285] on button "Agregar Documento" at bounding box center [891, 276] width 159 height 30
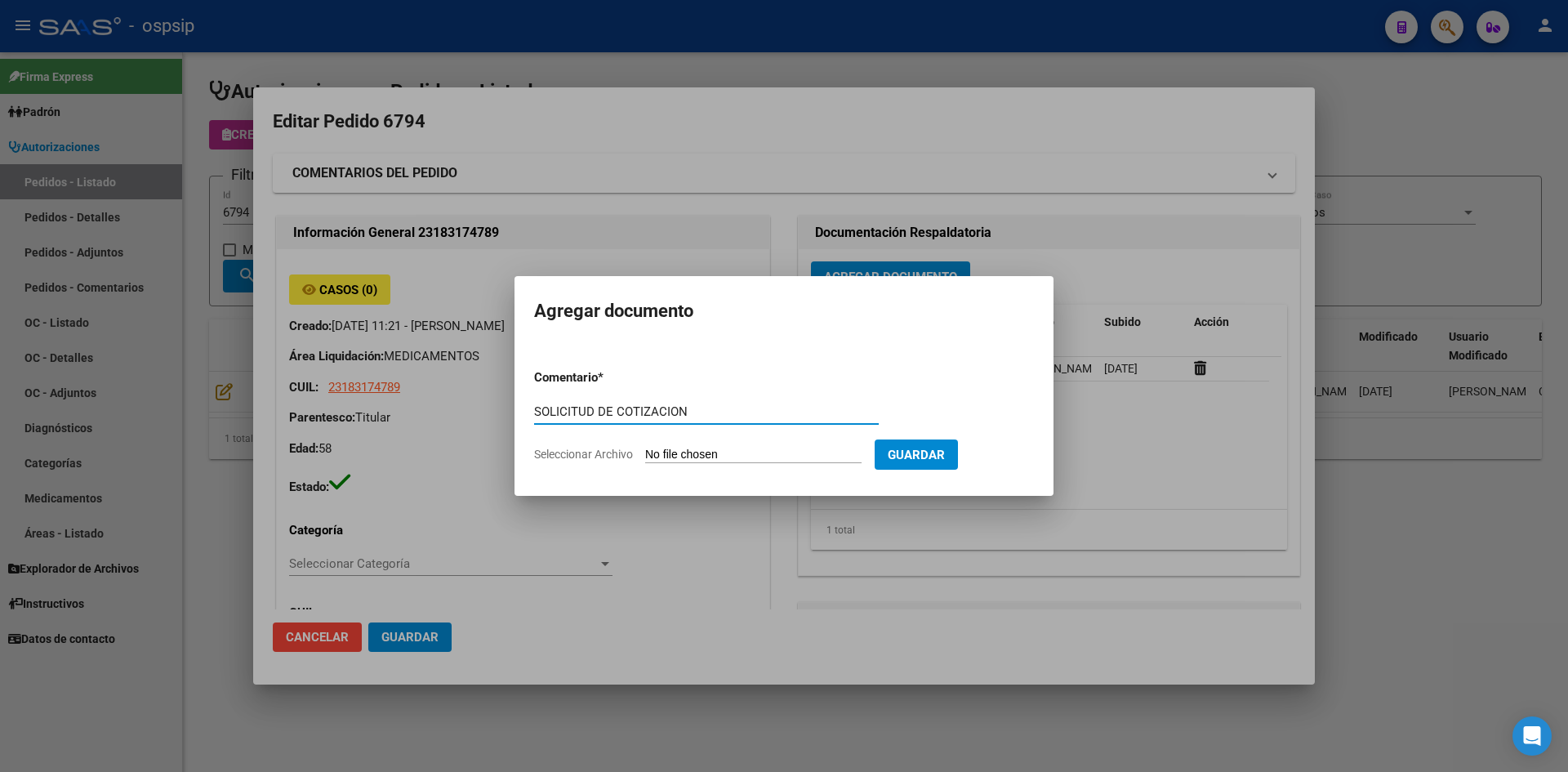
type input "SOLICITUD DE COTIZACION"
click at [646, 447] on input "Seleccionar Archivo" at bounding box center [753, 455] width 216 height 16
type input "C:\fakepath\SOLICITUD DE COTIZACION N°6794.pdf"
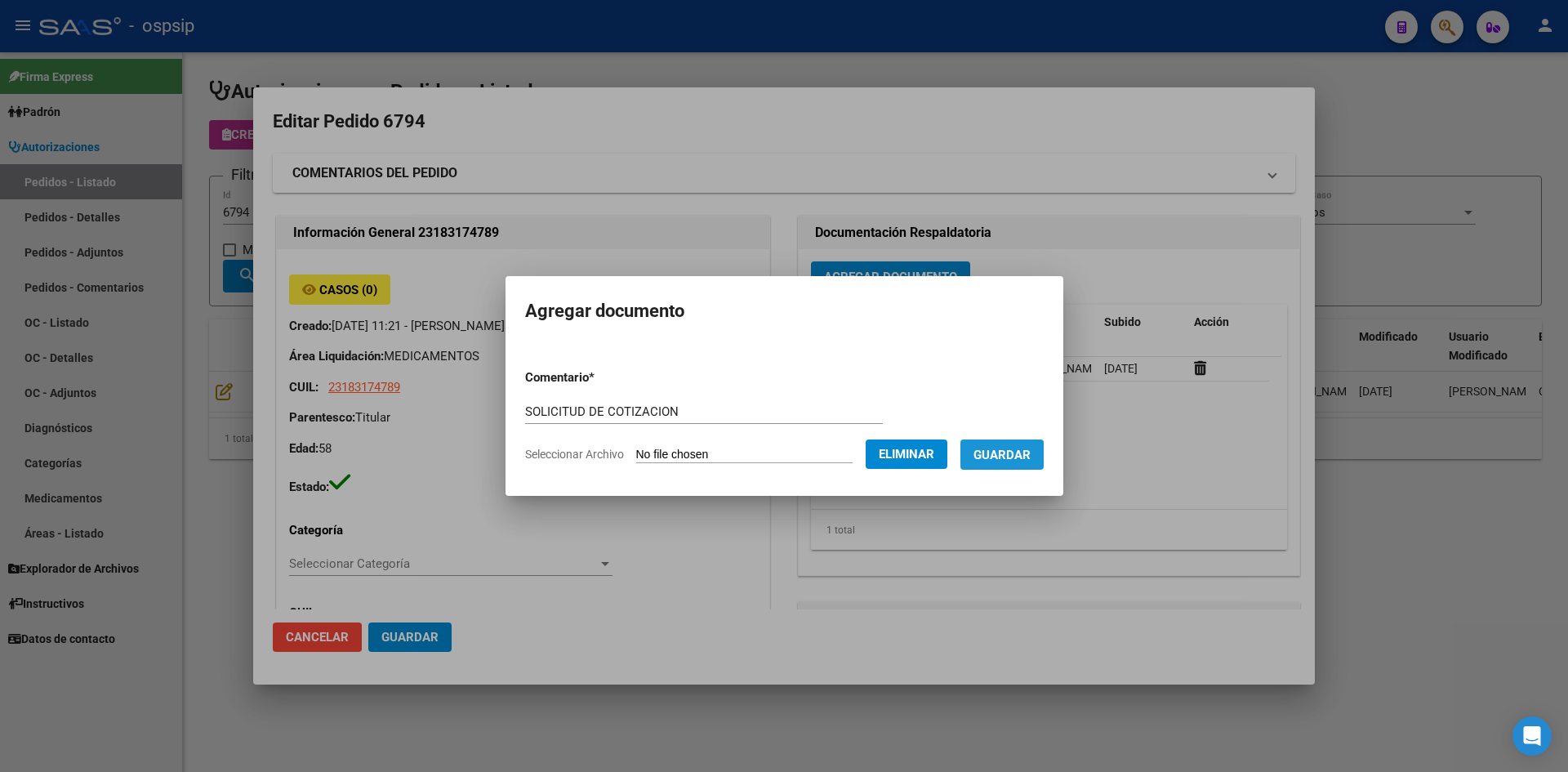
click at [1000, 461] on span "Guardar" at bounding box center [1002, 455] width 57 height 15
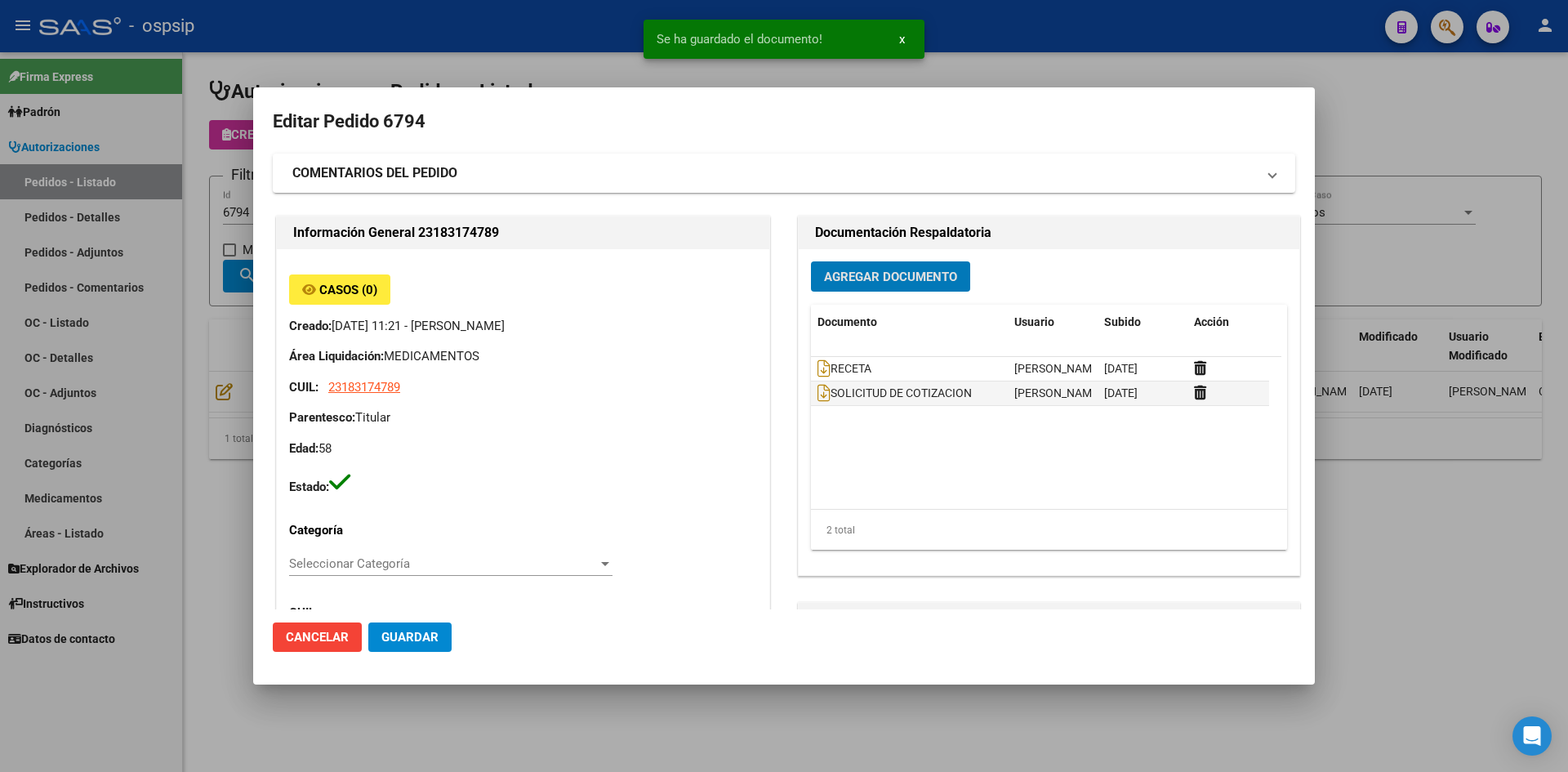
drag, startPoint x: 417, startPoint y: 638, endPoint x: 354, endPoint y: 76, distance: 565.5
click at [416, 634] on span "Guardar" at bounding box center [410, 637] width 57 height 15
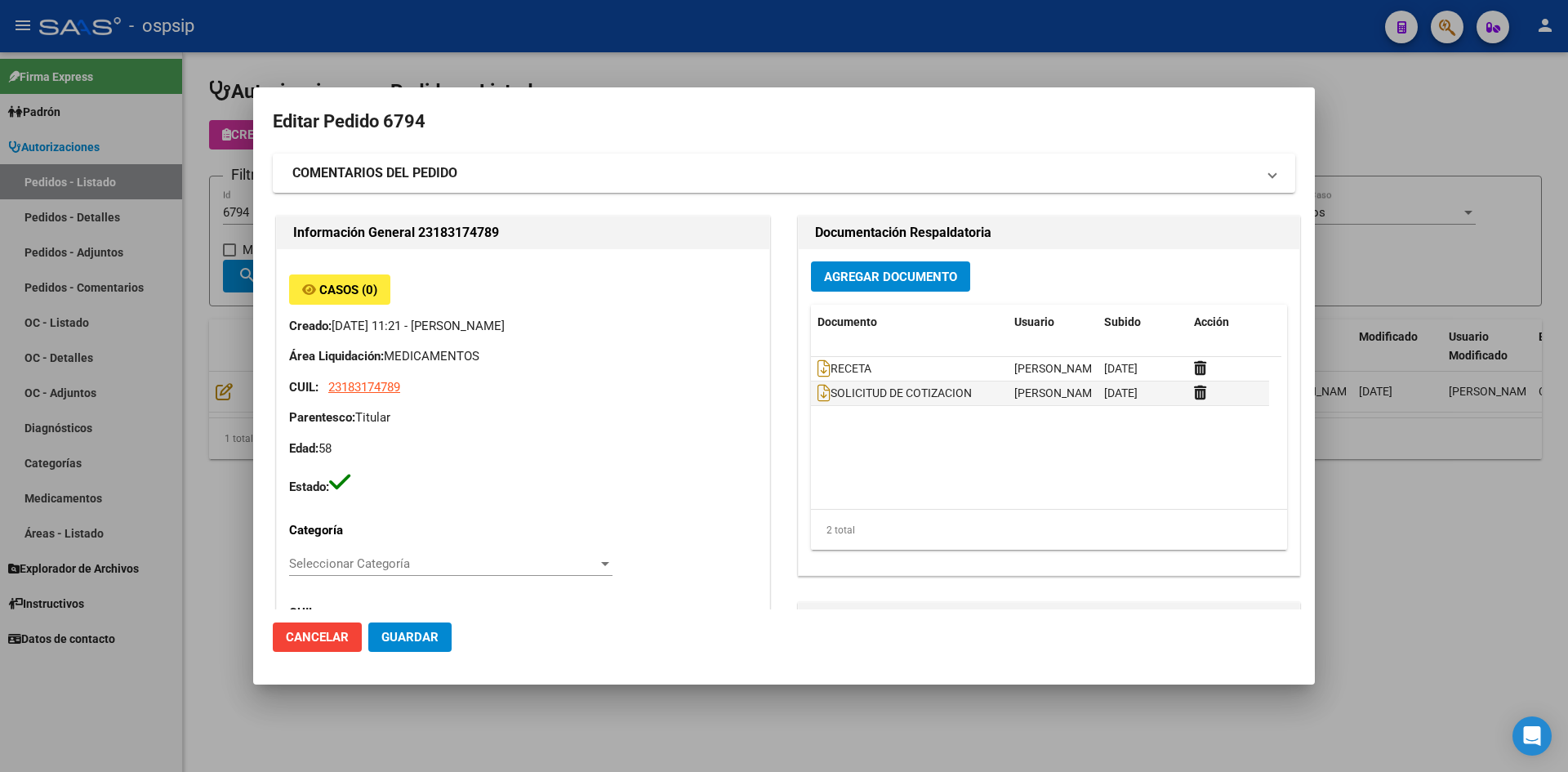
click at [544, 65] on div at bounding box center [784, 386] width 1568 height 772
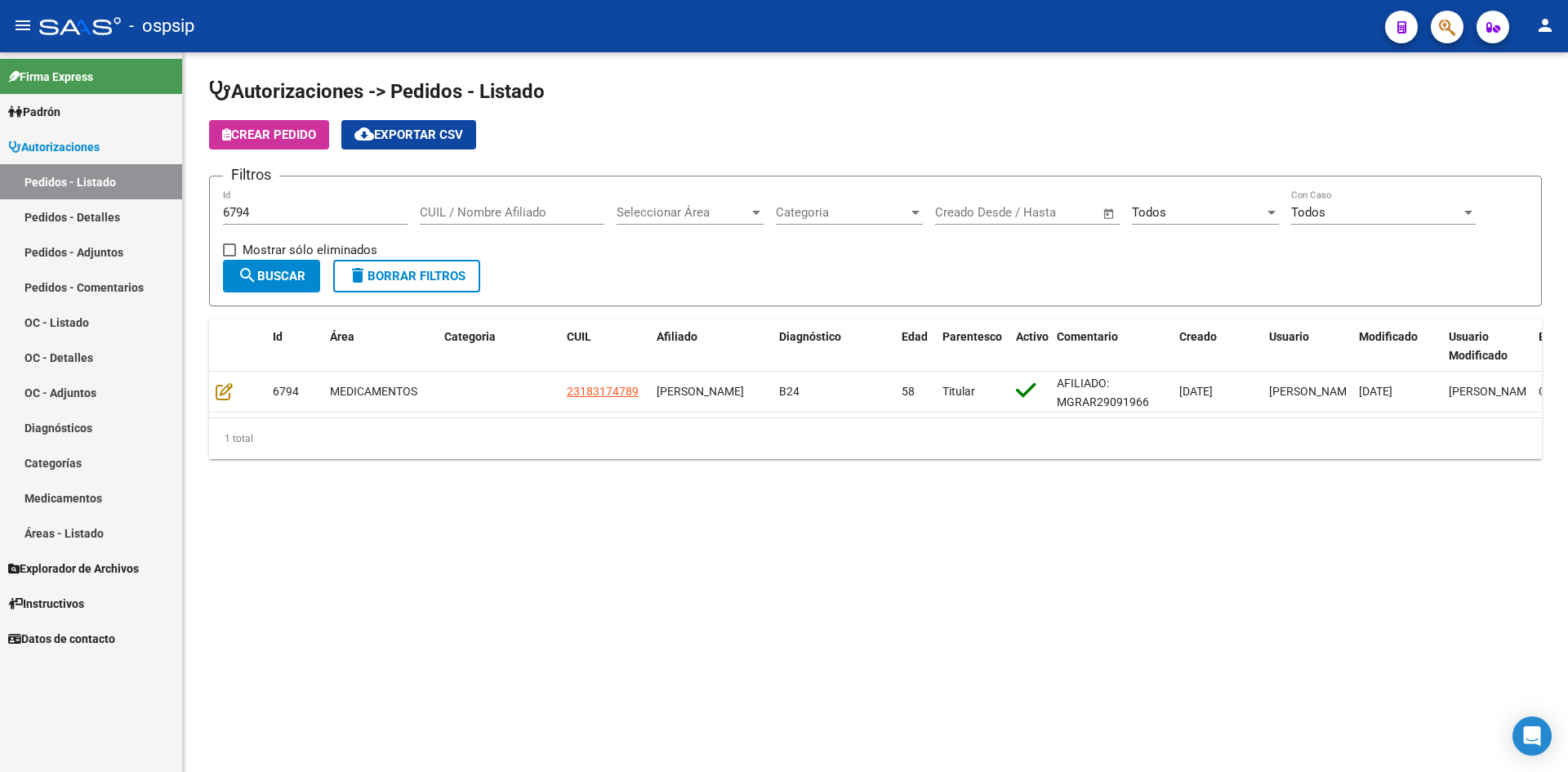
click at [284, 208] on input "6794" at bounding box center [314, 212] width 184 height 15
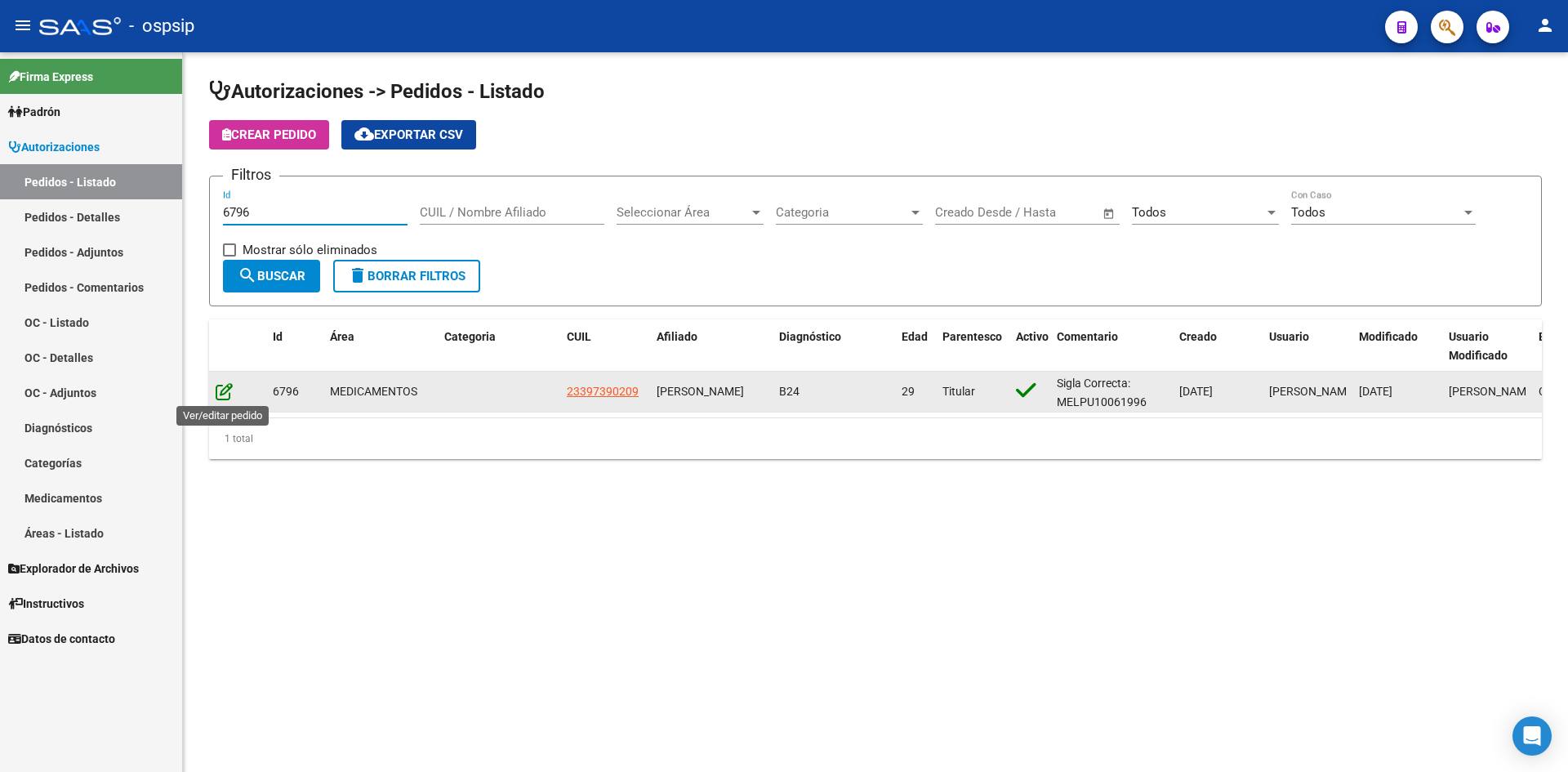
type input "6796"
click at [220, 389] on icon at bounding box center [224, 391] width 17 height 18
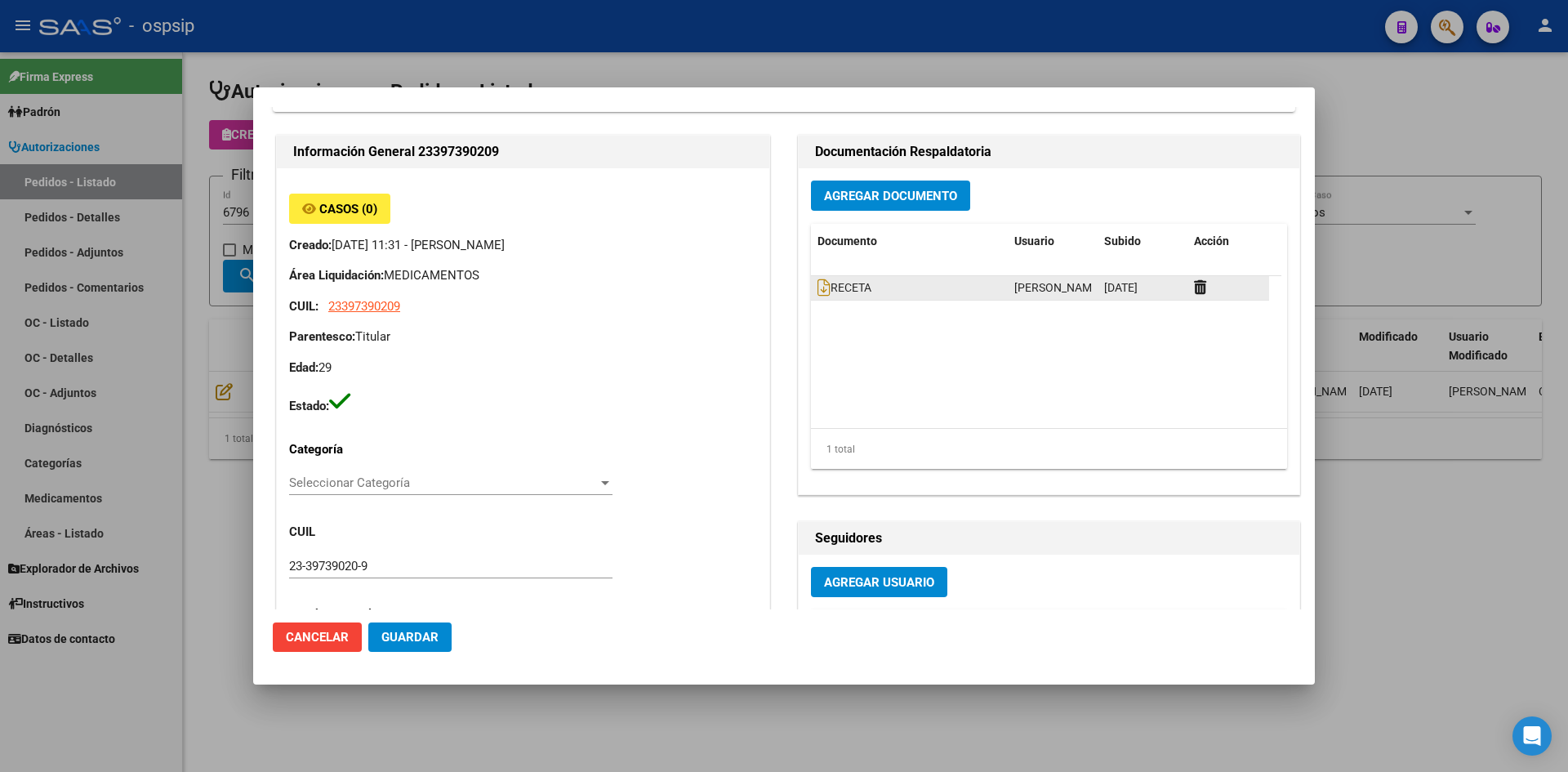
scroll to position [81, 0]
click at [820, 287] on icon at bounding box center [824, 286] width 13 height 18
click at [826, 195] on span "Agregar Documento" at bounding box center [891, 196] width 133 height 15
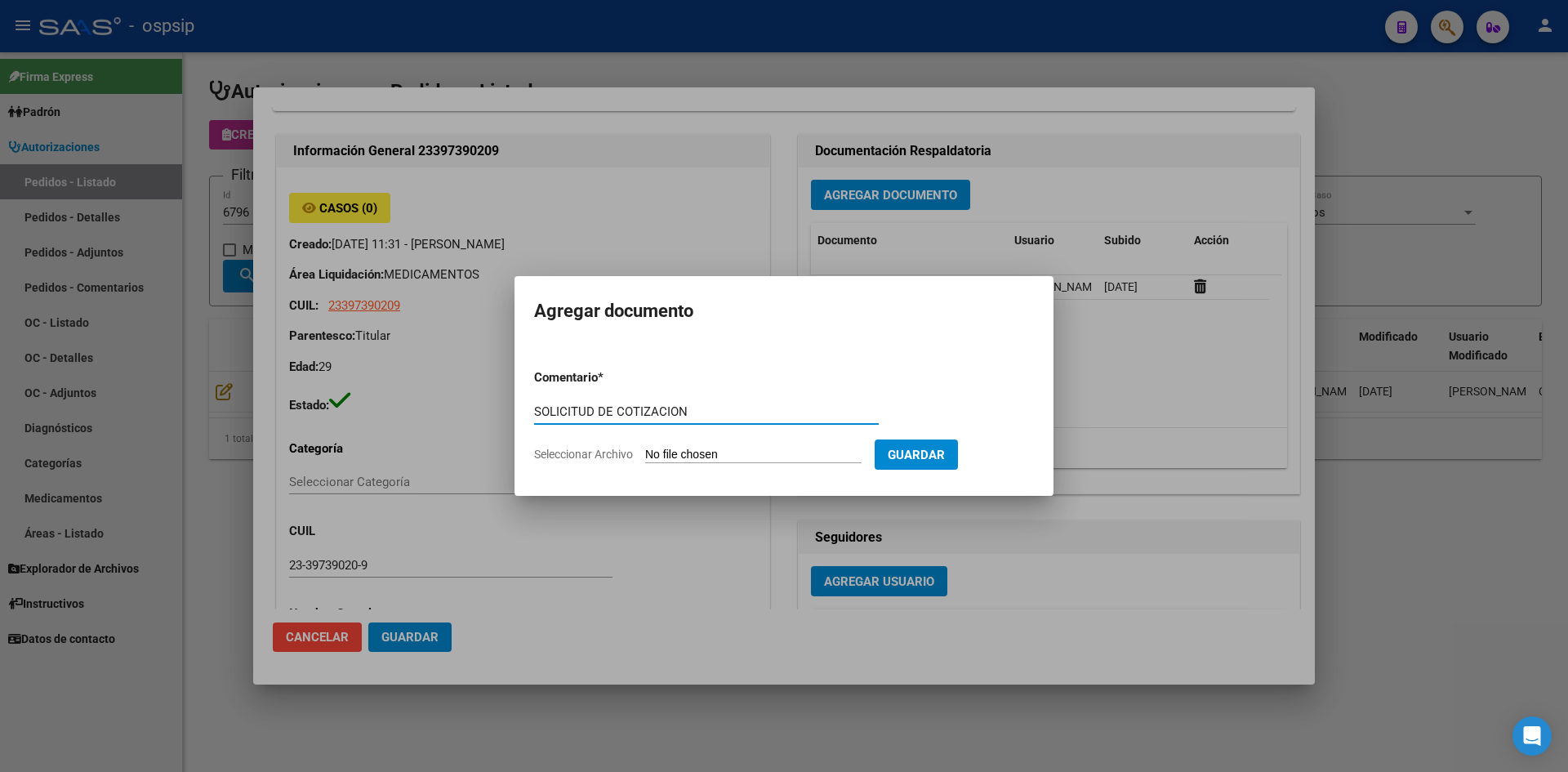
type input "SOLICITUD DE COTIZACION"
click at [646, 447] on input "Seleccionar Archivo" at bounding box center [753, 455] width 216 height 16
type input "C:\fakepath\SOLICITUD DE COTIZACION N°6796.pdf"
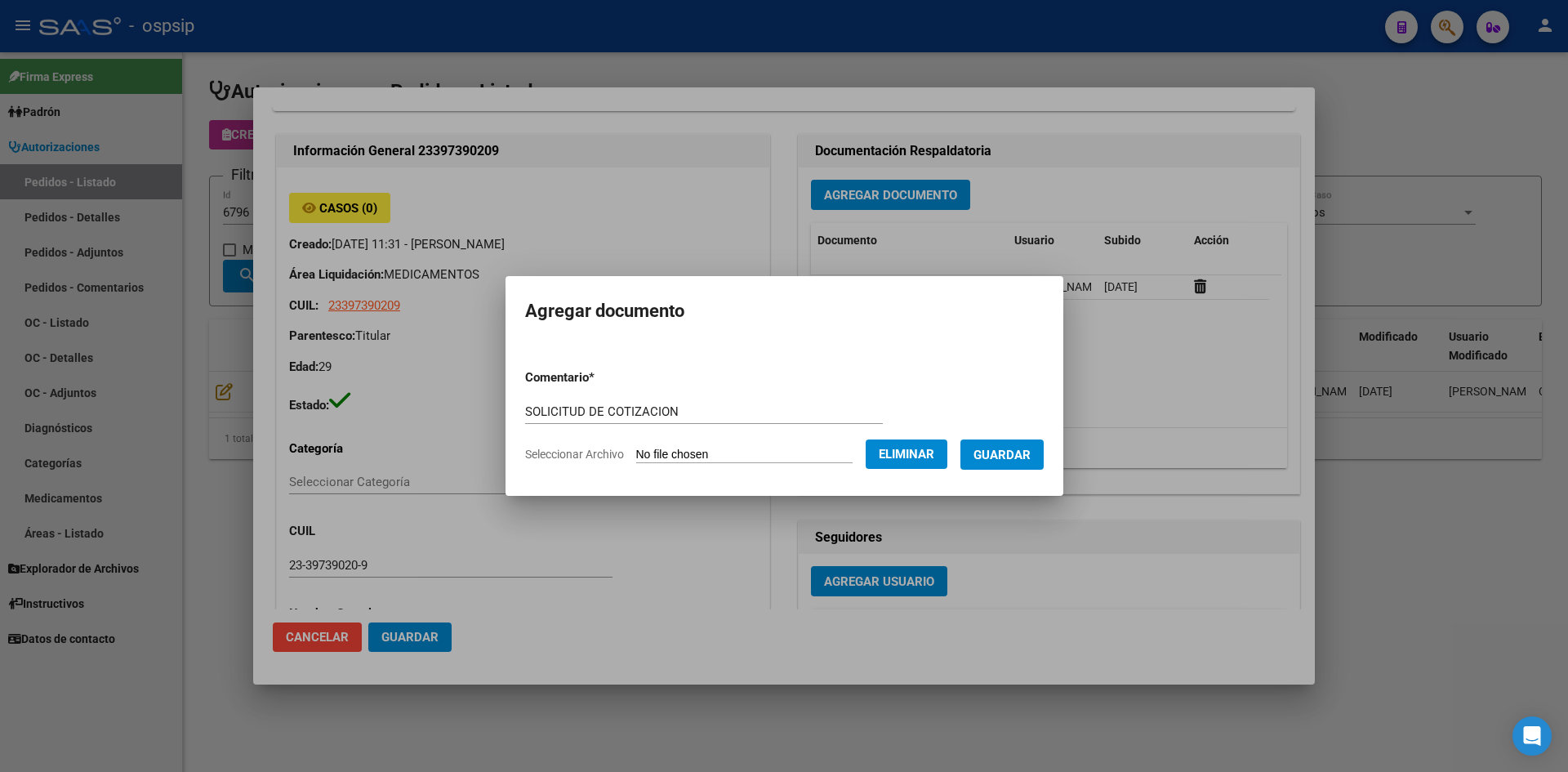
click at [1028, 448] on span "Guardar" at bounding box center [1002, 455] width 57 height 15
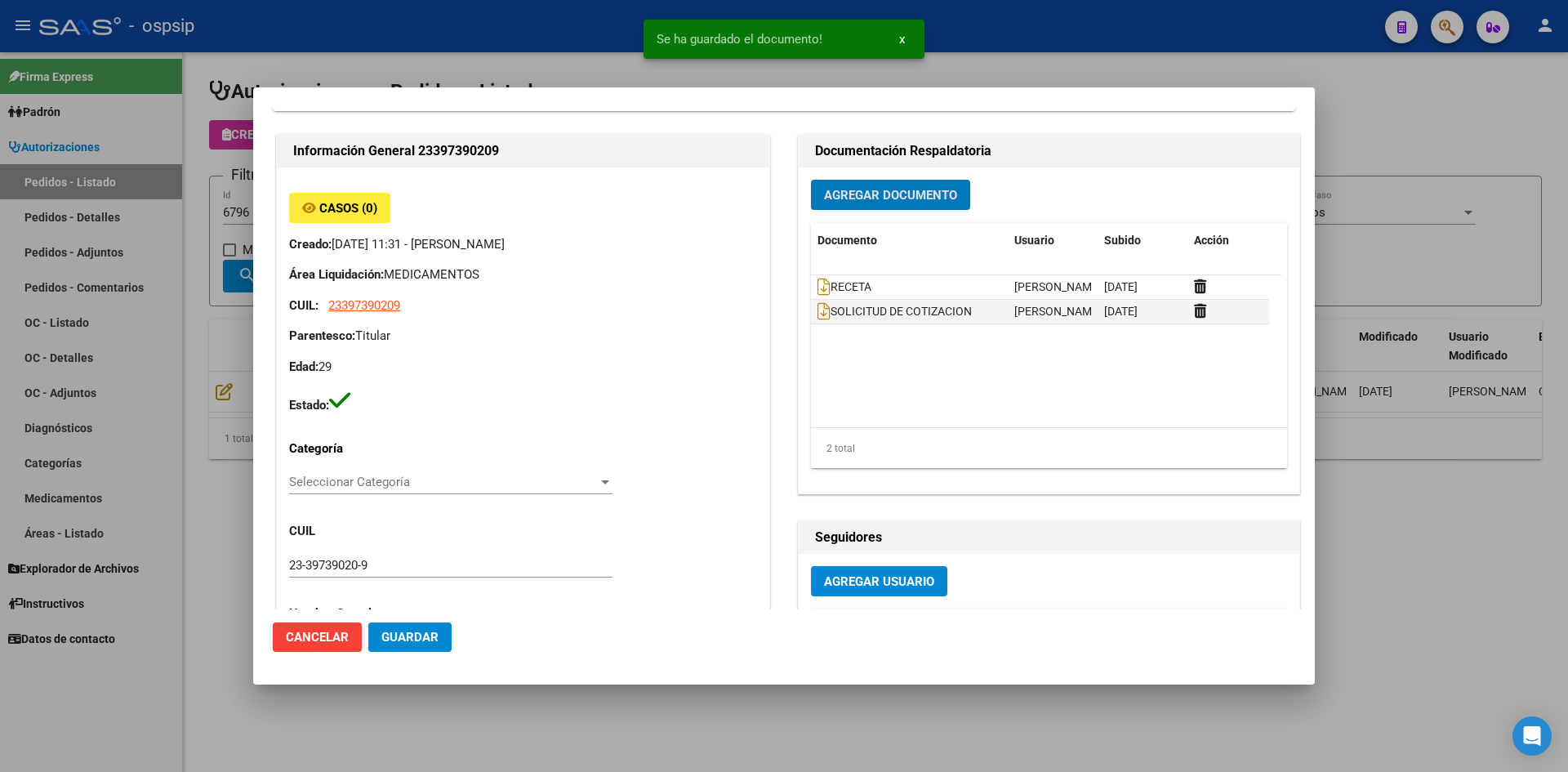
drag, startPoint x: 390, startPoint y: 629, endPoint x: 396, endPoint y: 607, distance: 22.8
click at [390, 628] on button "Guardar" at bounding box center [410, 636] width 83 height 29
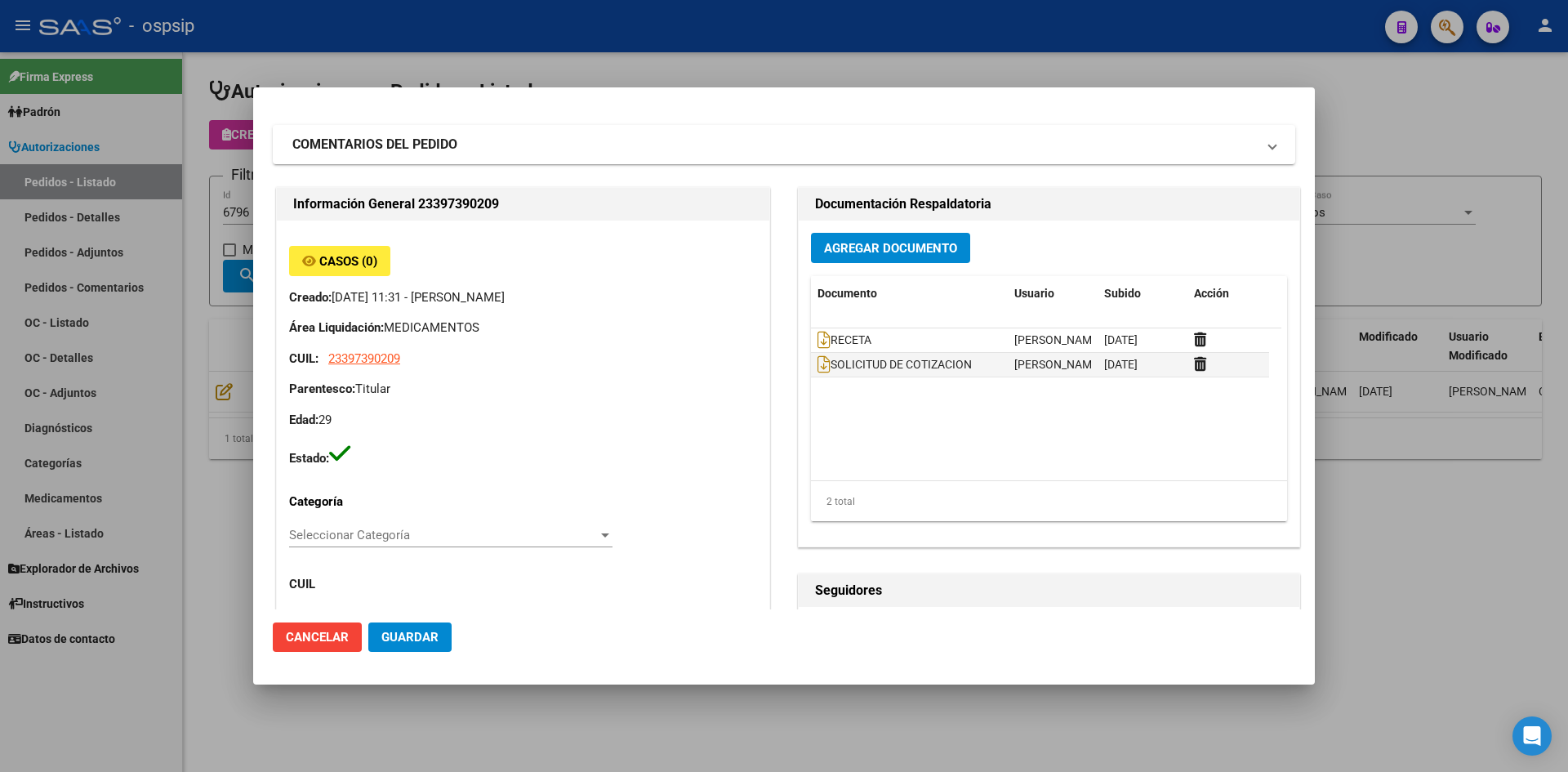
scroll to position [0, 0]
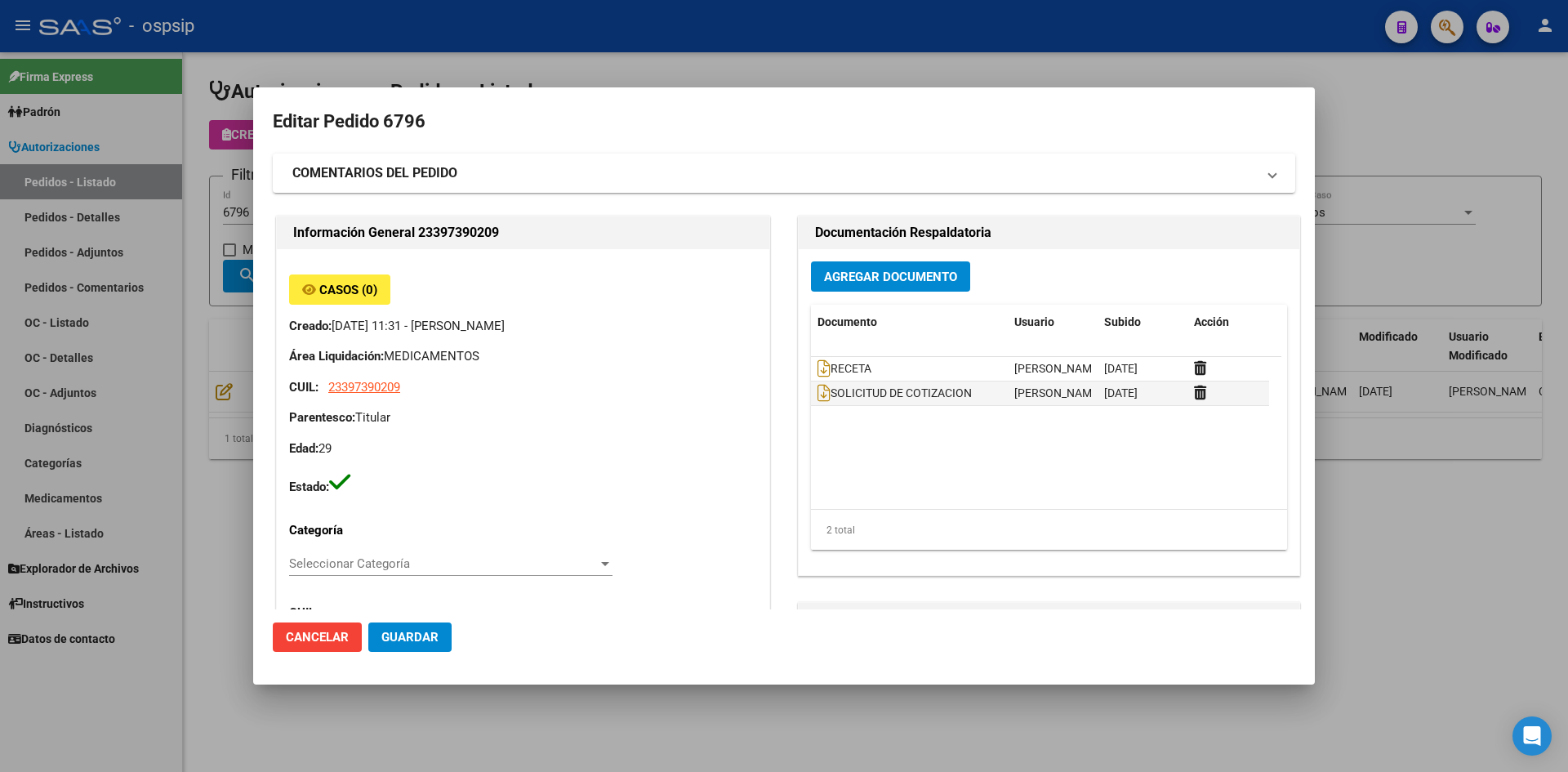
click at [650, 52] on div at bounding box center [784, 386] width 1568 height 772
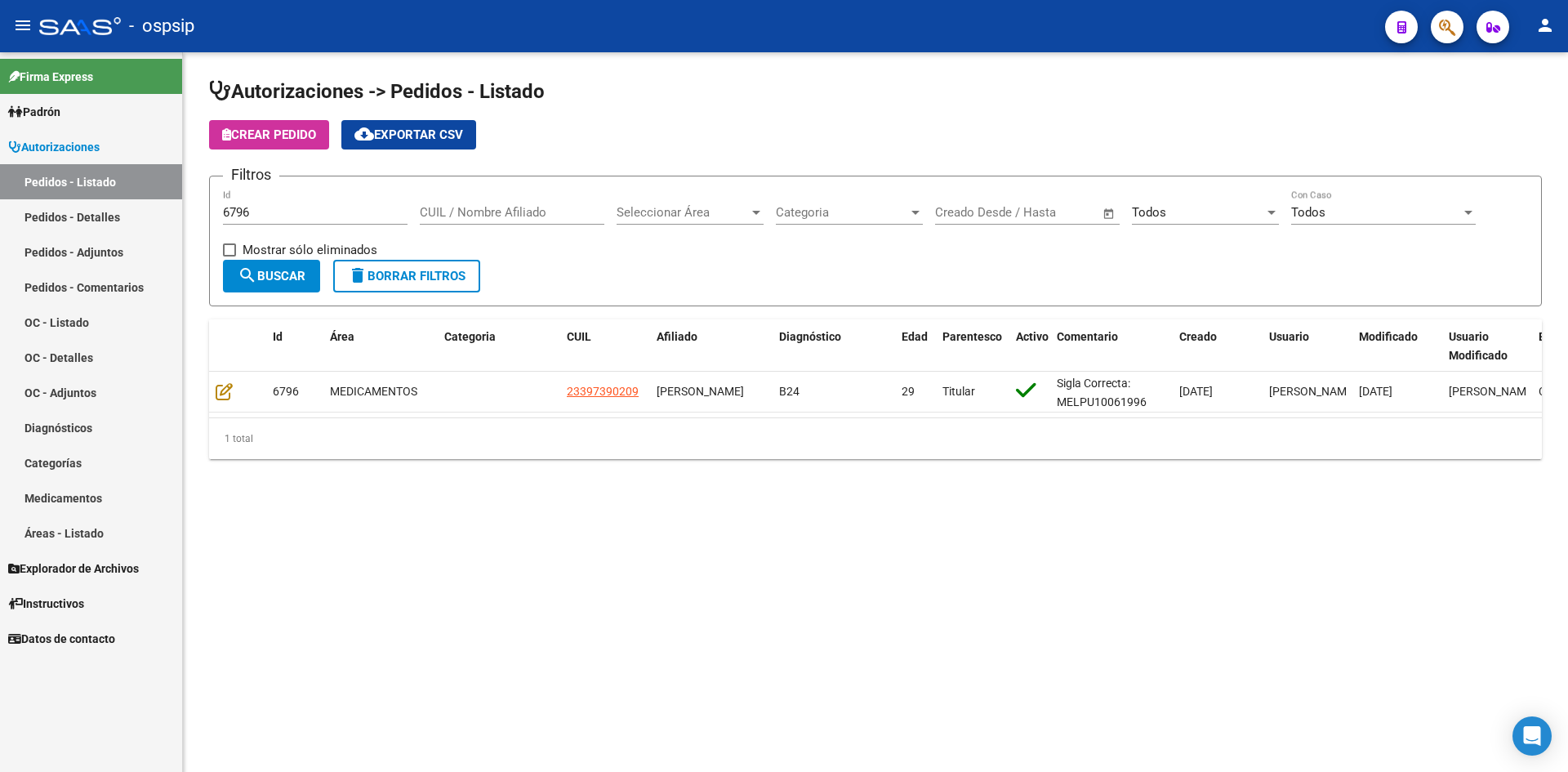
click at [331, 226] on div "6796 Id" at bounding box center [314, 215] width 184 height 51
click at [337, 216] on input "6796" at bounding box center [314, 212] width 184 height 15
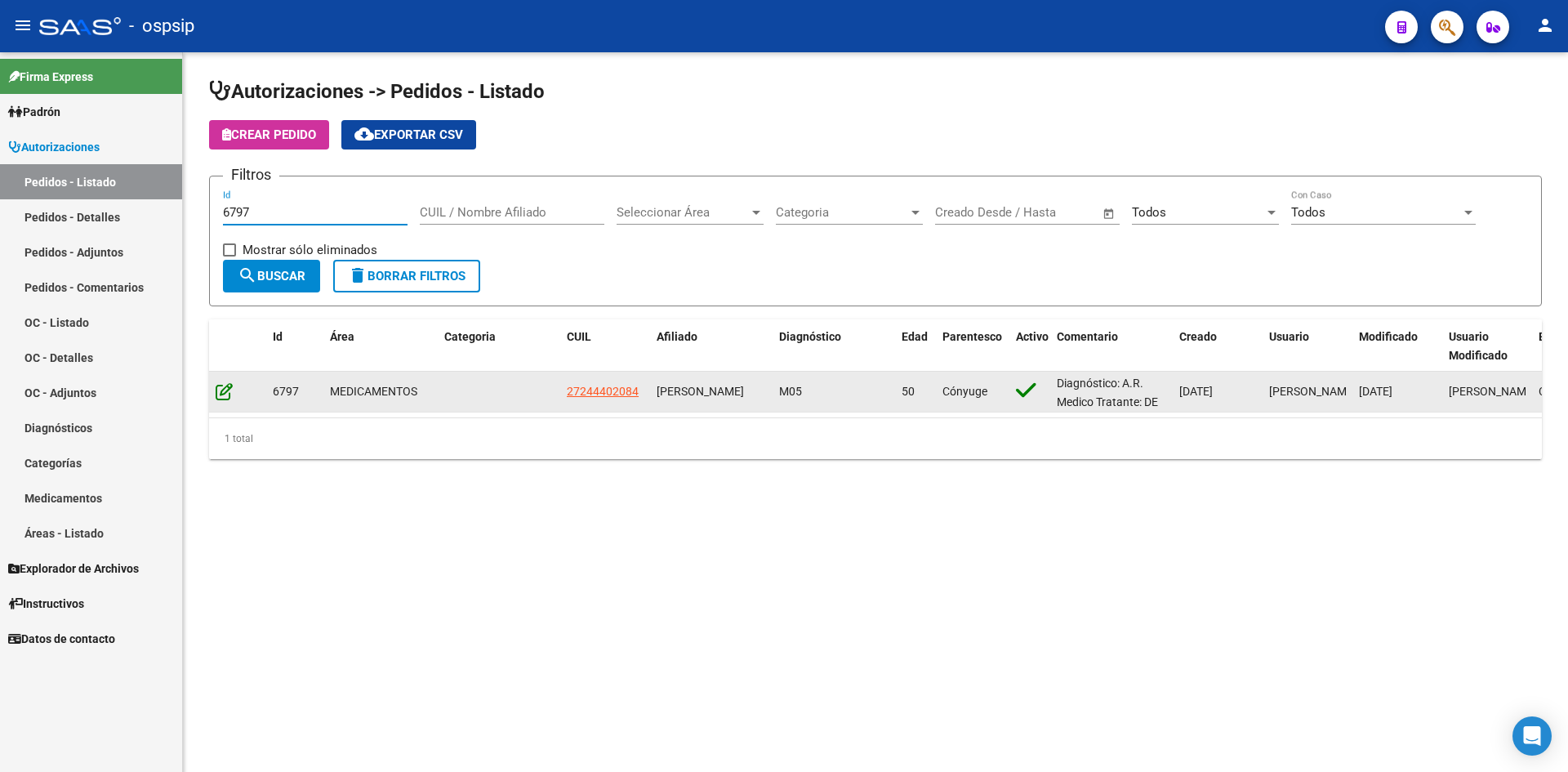
type input "6797"
click at [220, 394] on icon at bounding box center [224, 391] width 17 height 18
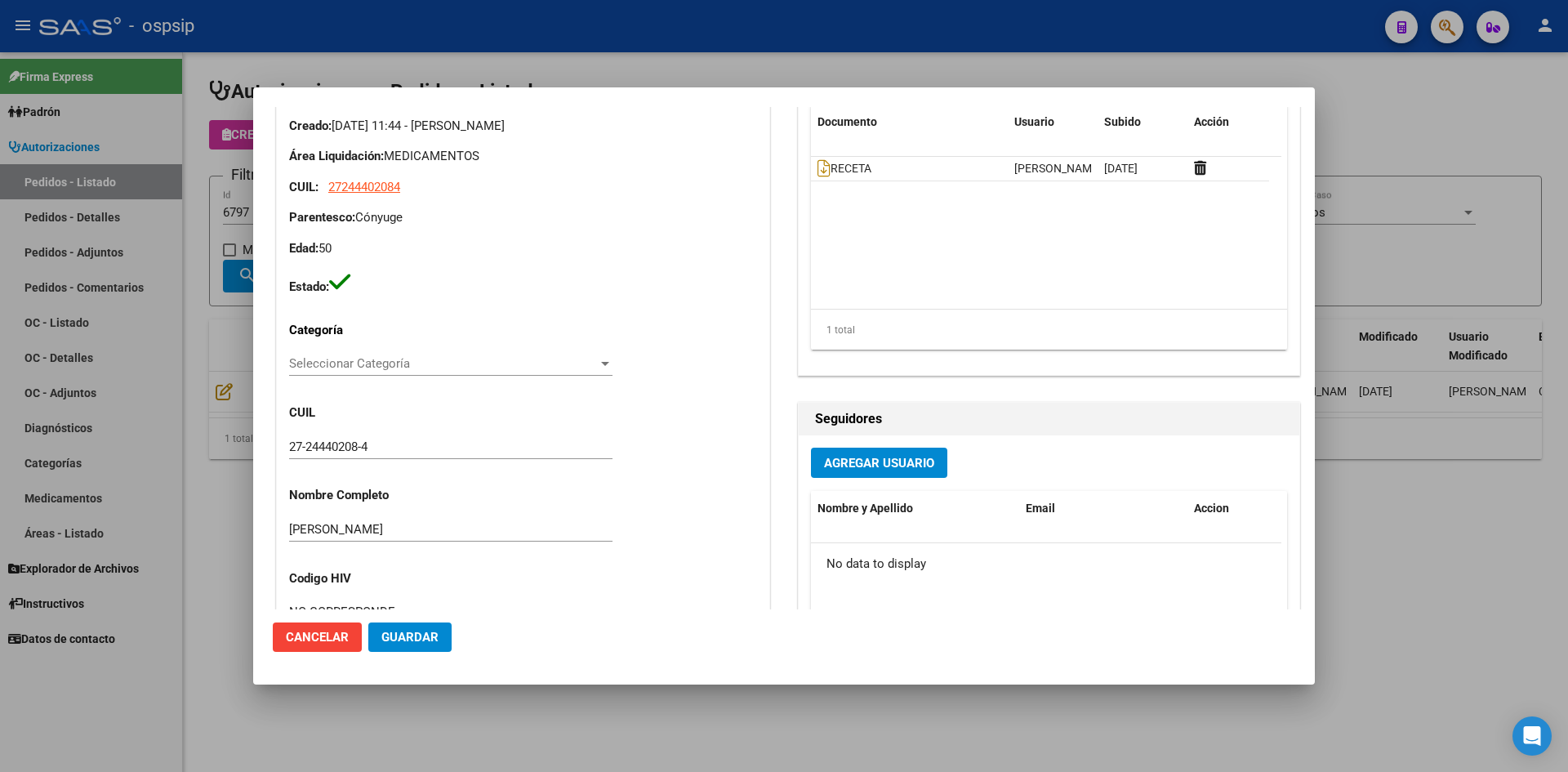
scroll to position [164, 0]
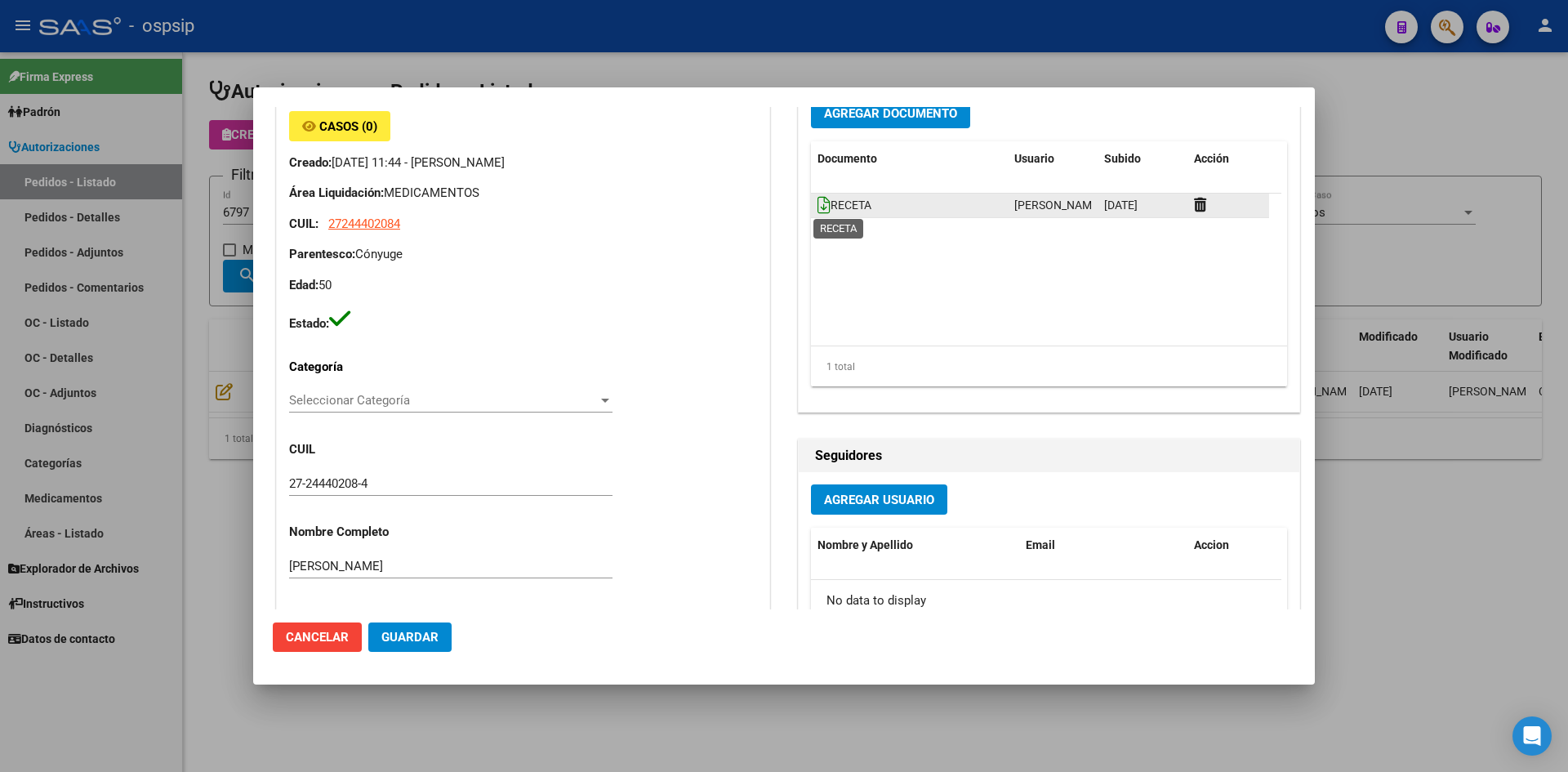
click at [818, 209] on icon at bounding box center [824, 205] width 13 height 18
click at [859, 119] on span "Agregar Documento" at bounding box center [891, 113] width 133 height 15
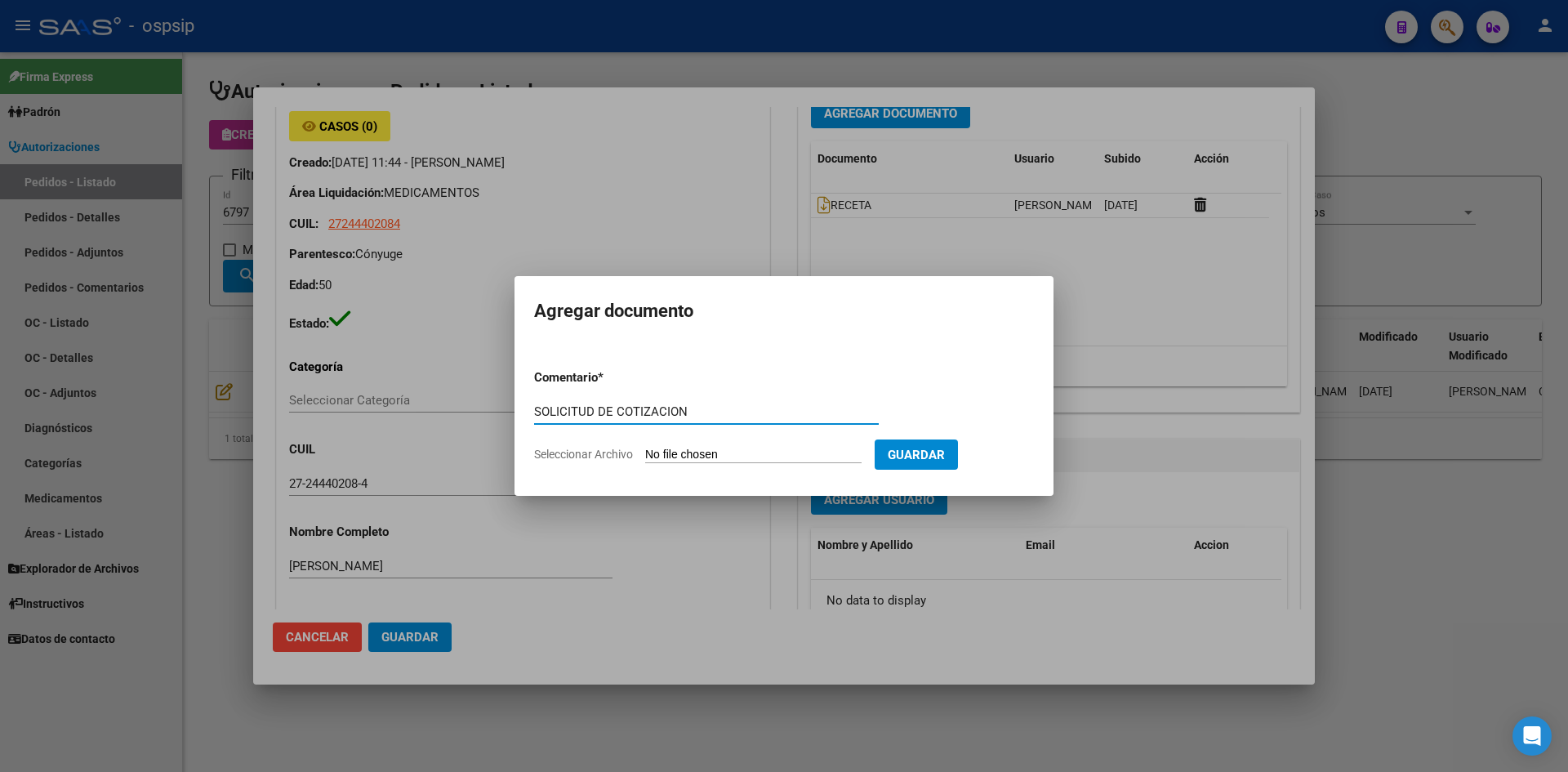
type input "SOLICITUD DE COTIZACION"
click at [646, 447] on input "Seleccionar Archivo" at bounding box center [753, 455] width 216 height 16
type input "C:\fakepath\SOLICITUD DE COTIZACION N°6797.pdf"
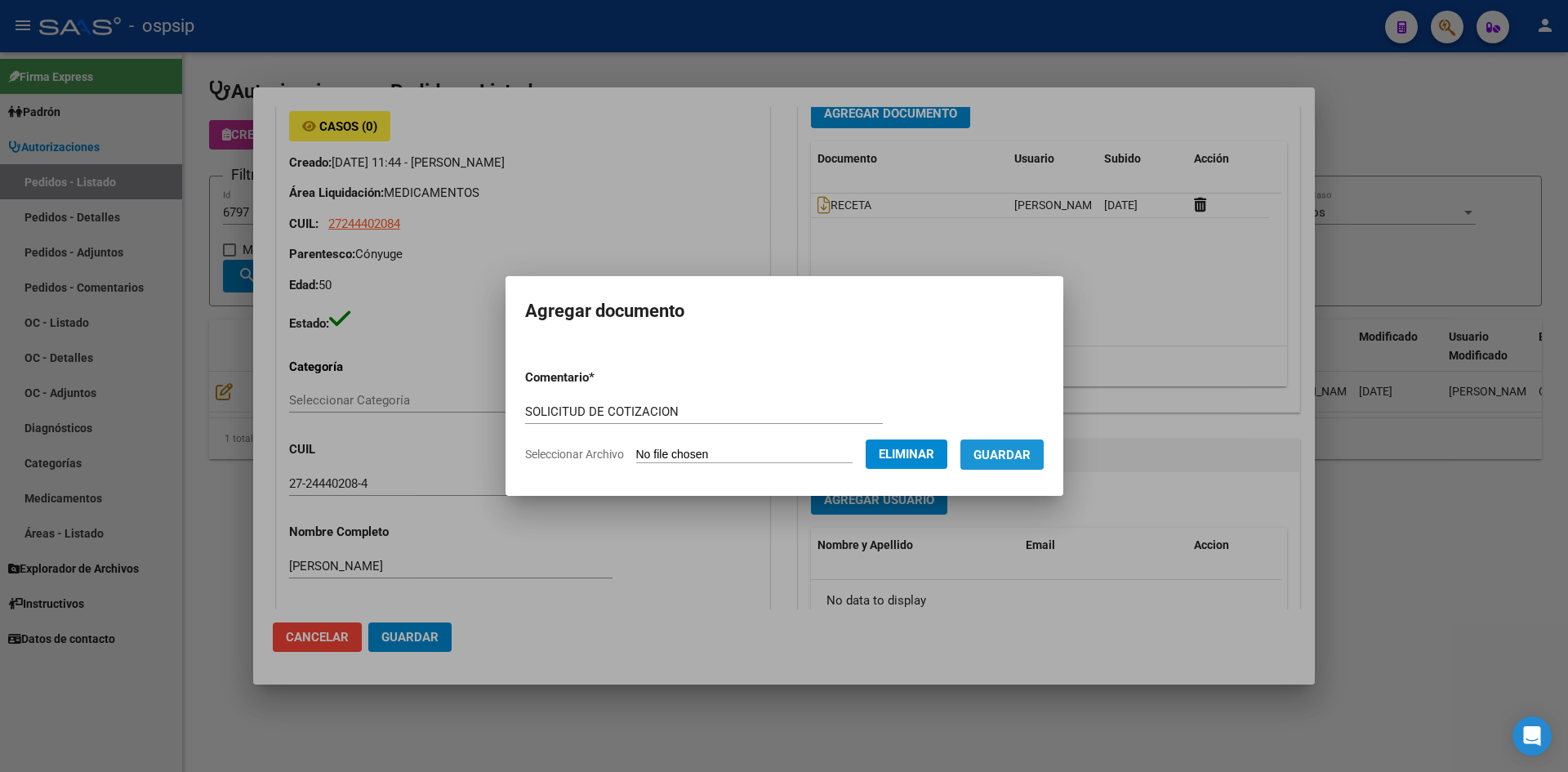
click at [998, 461] on span "Guardar" at bounding box center [1002, 455] width 57 height 15
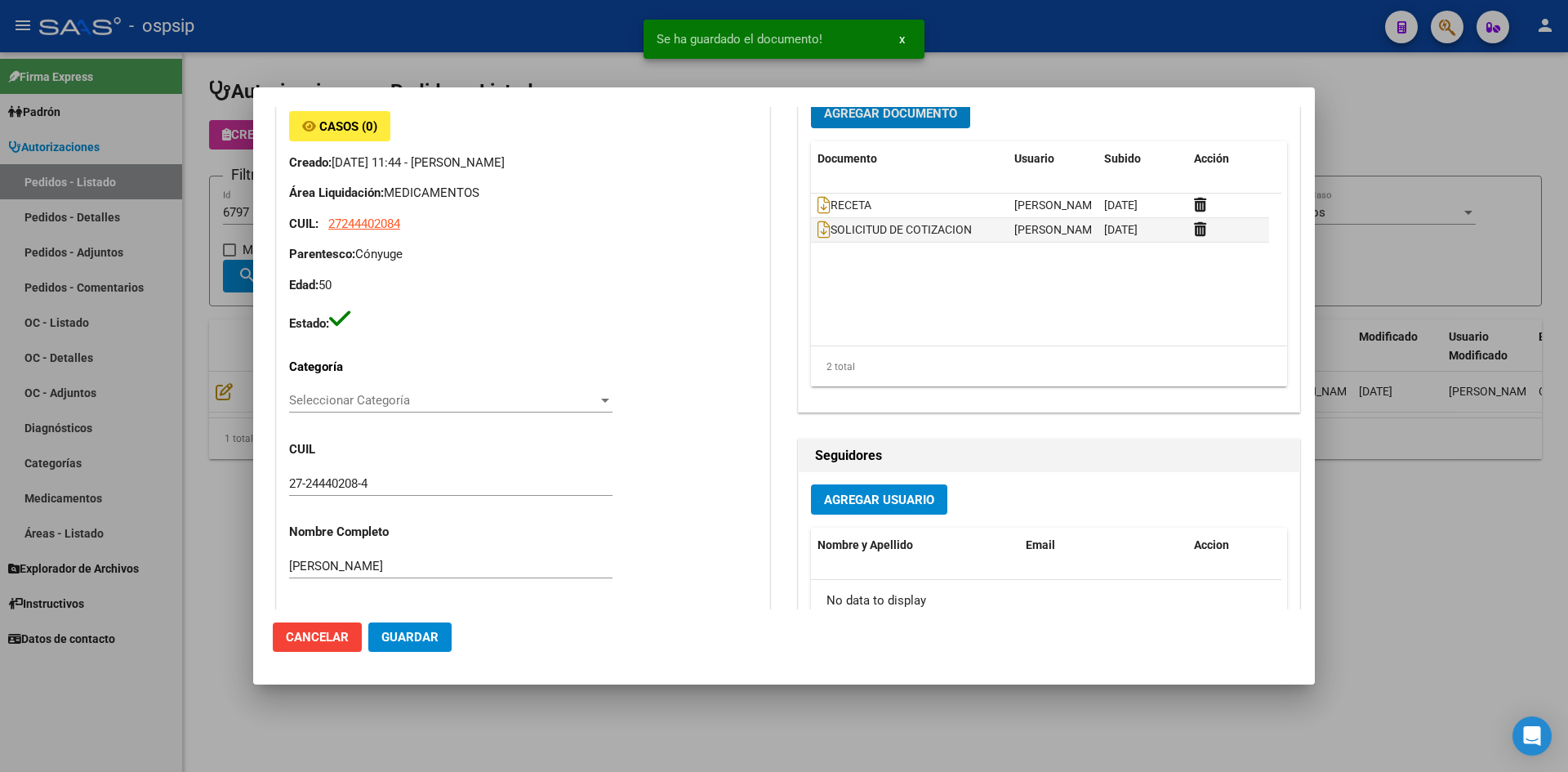
scroll to position [154, 0]
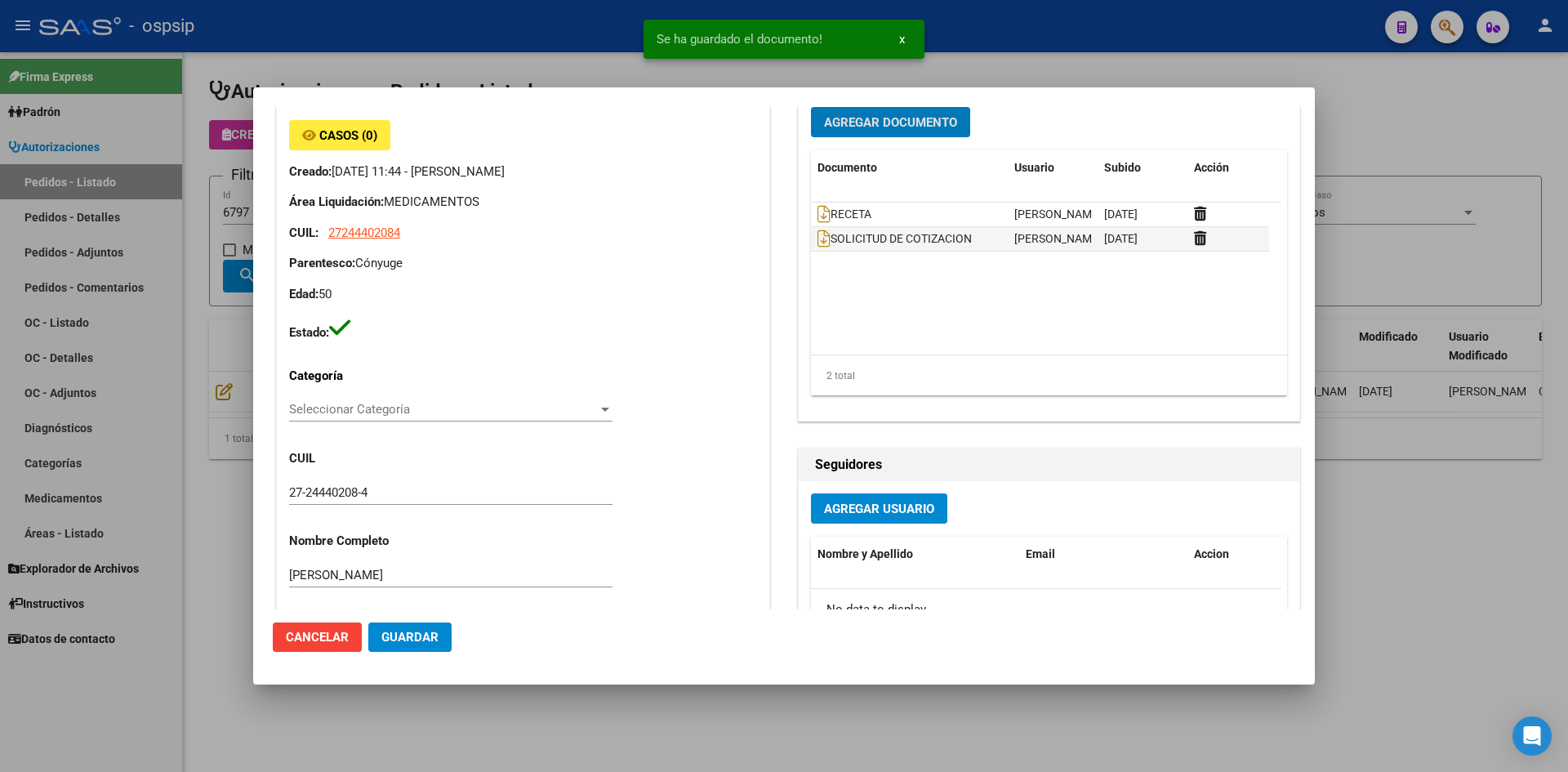
click at [434, 636] on span "Guardar" at bounding box center [410, 637] width 57 height 15
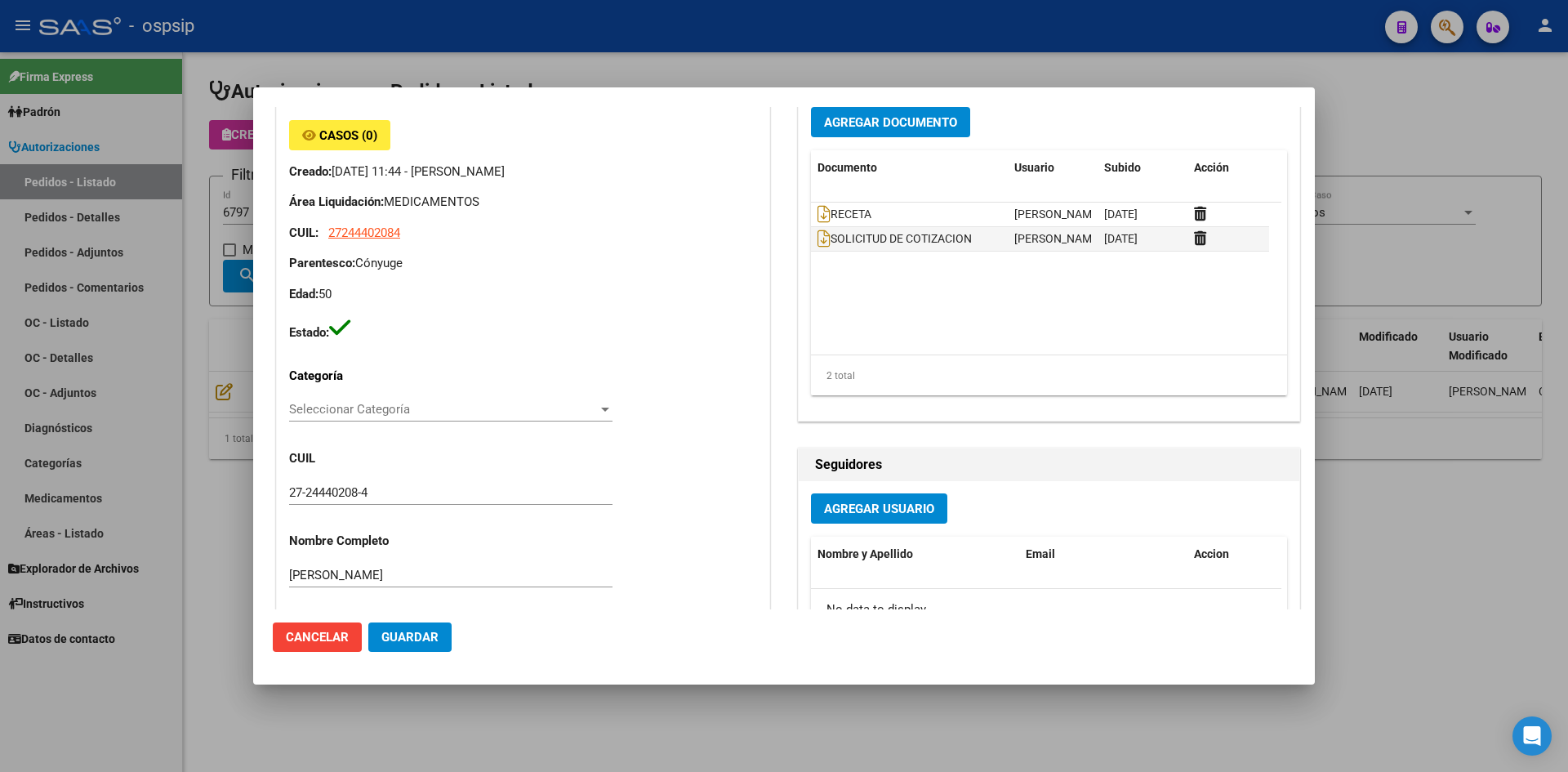
click at [737, 67] on div at bounding box center [784, 386] width 1568 height 772
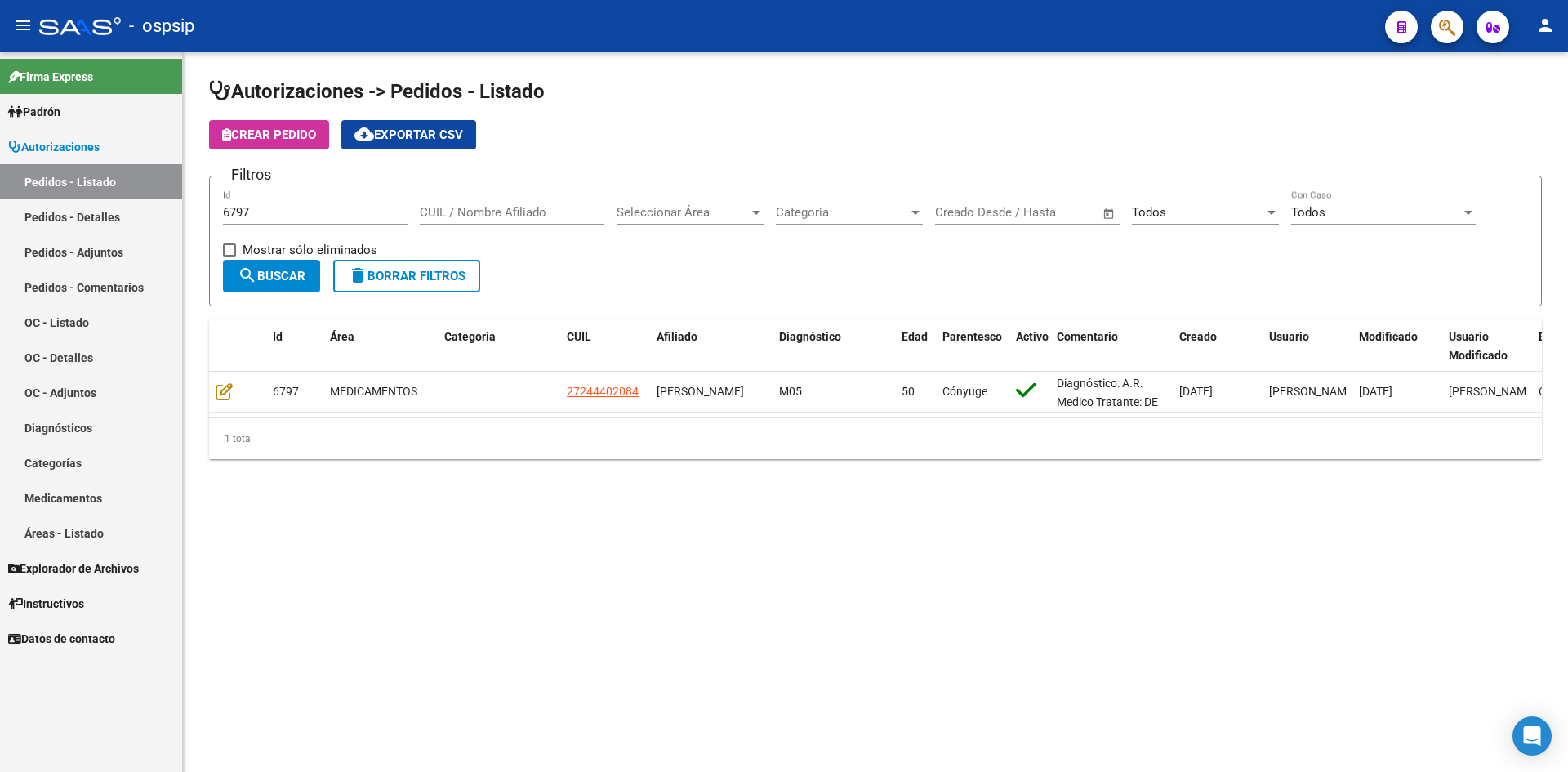
click at [286, 211] on input "6797" at bounding box center [314, 212] width 184 height 15
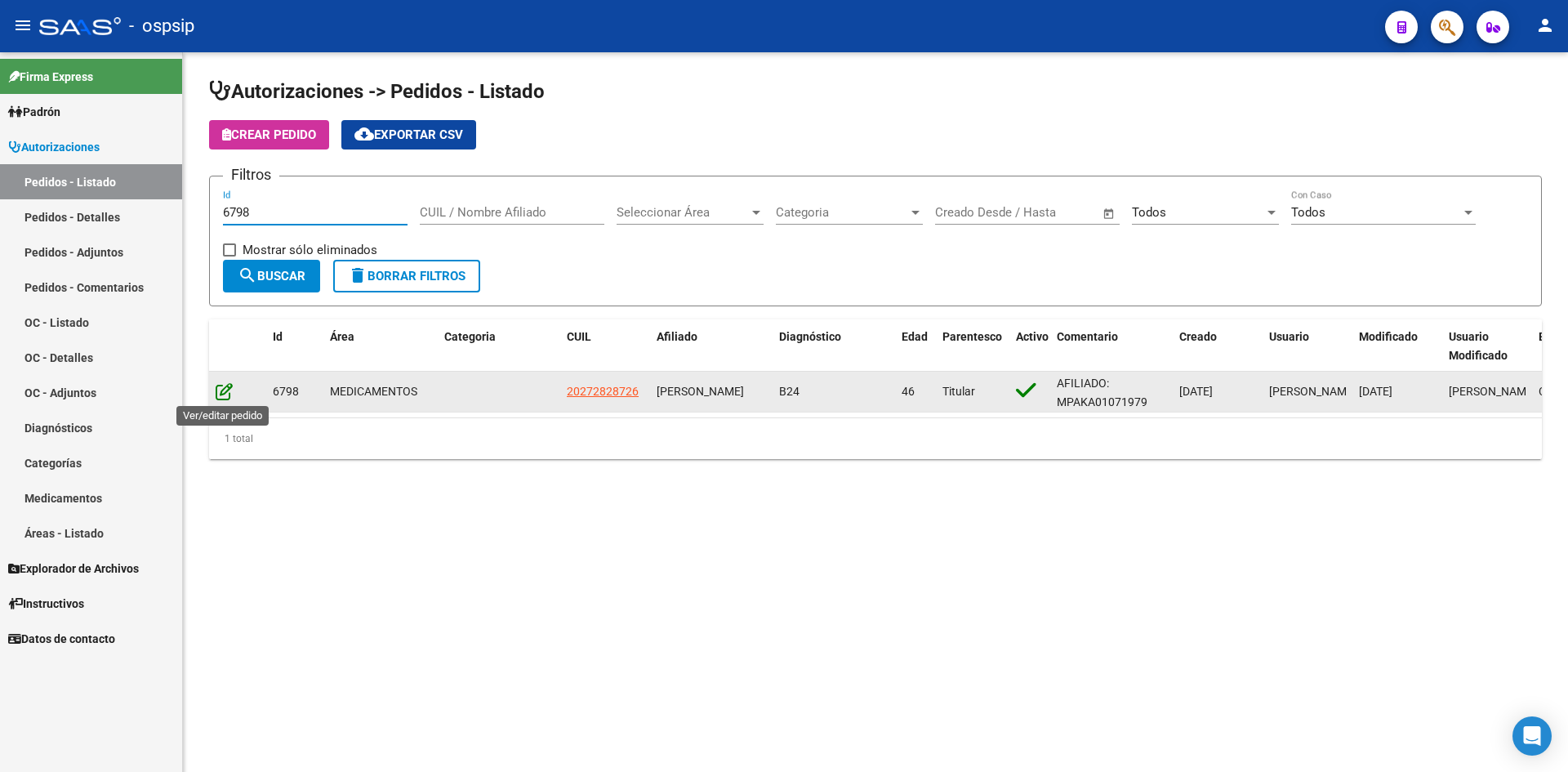
type input "6798"
click at [226, 386] on icon at bounding box center [224, 391] width 17 height 18
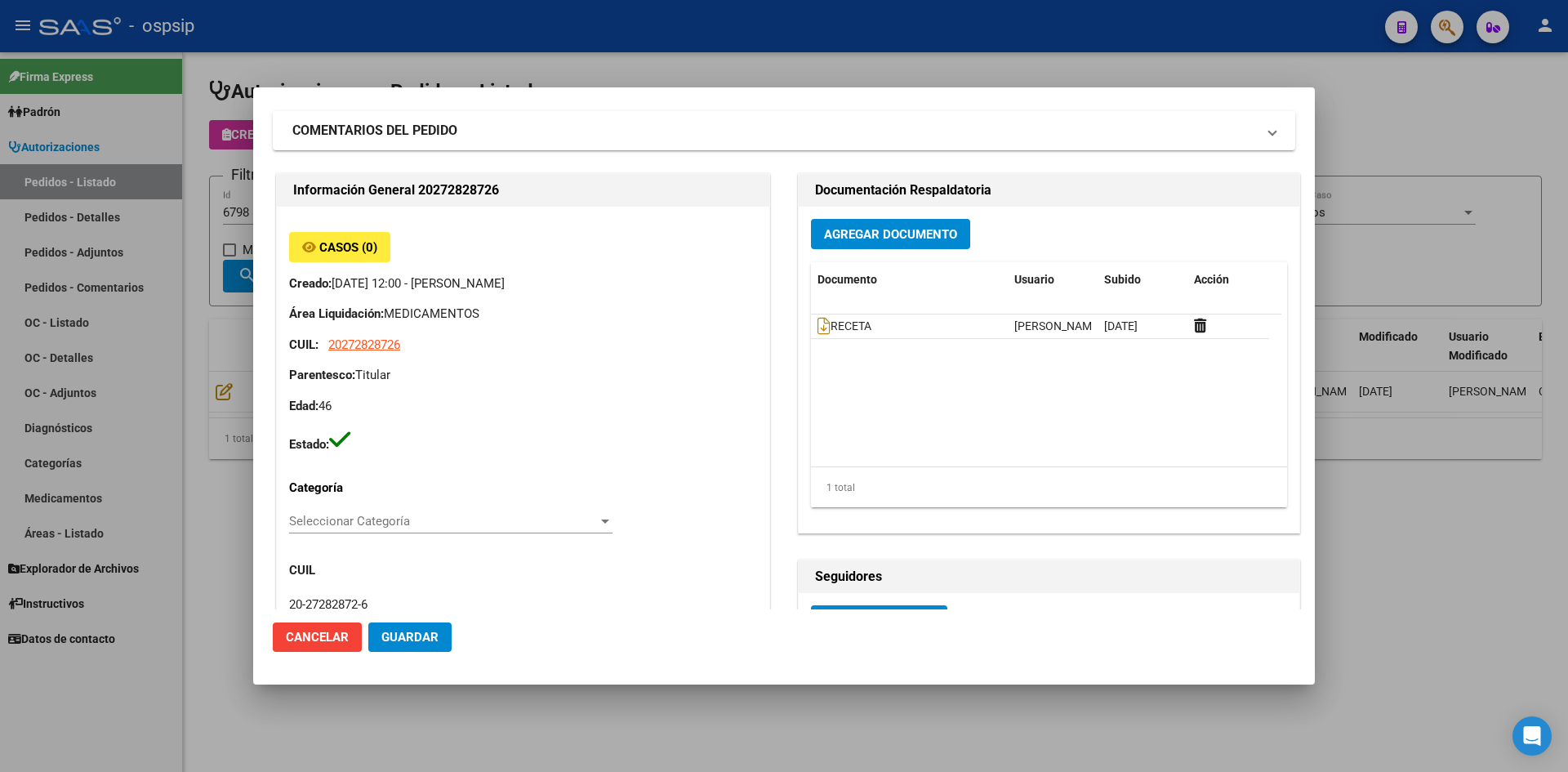
scroll to position [0, 0]
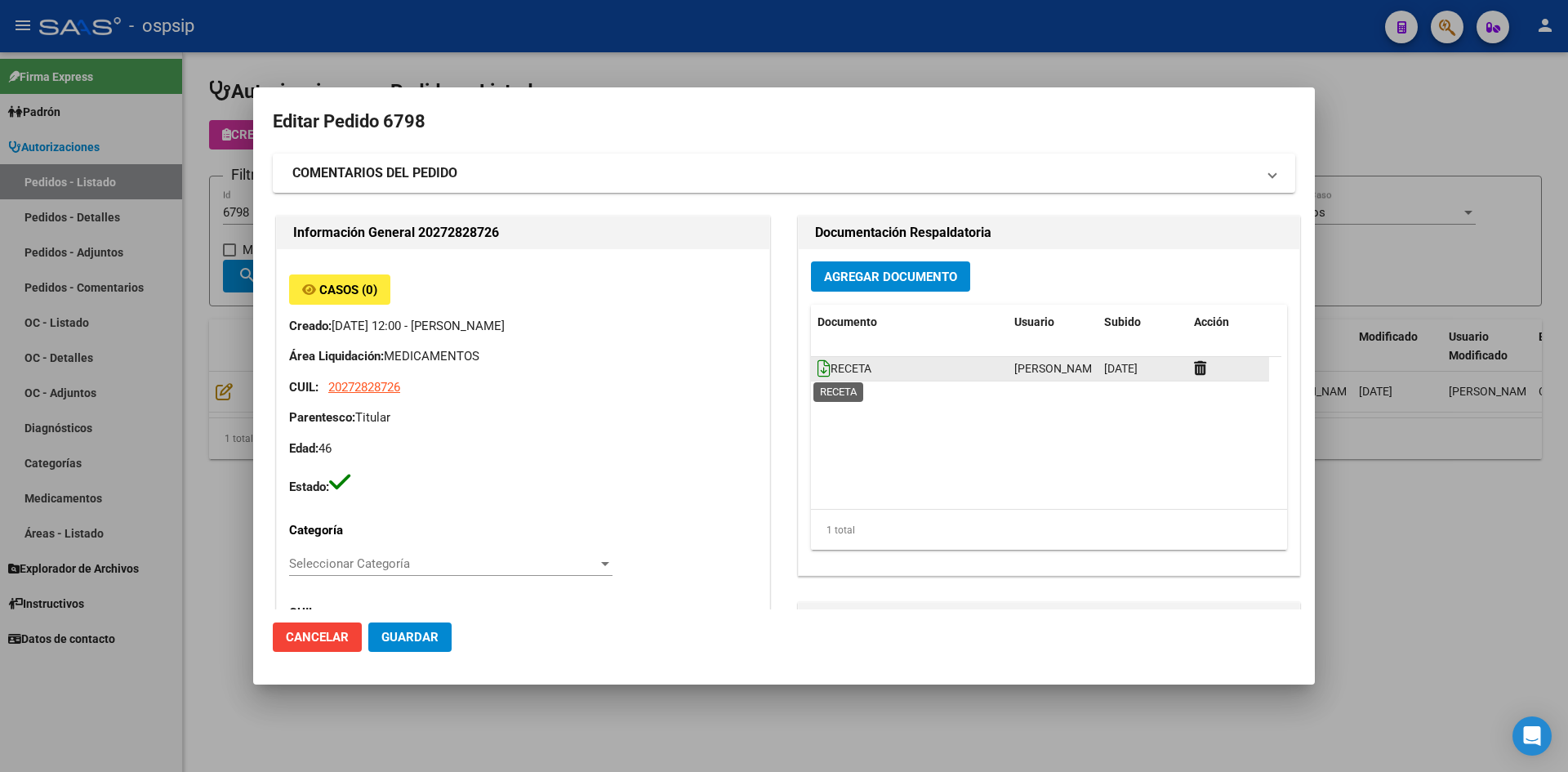
click at [818, 372] on icon at bounding box center [824, 368] width 13 height 18
click at [811, 279] on button "Agregar Documento" at bounding box center [891, 276] width 159 height 30
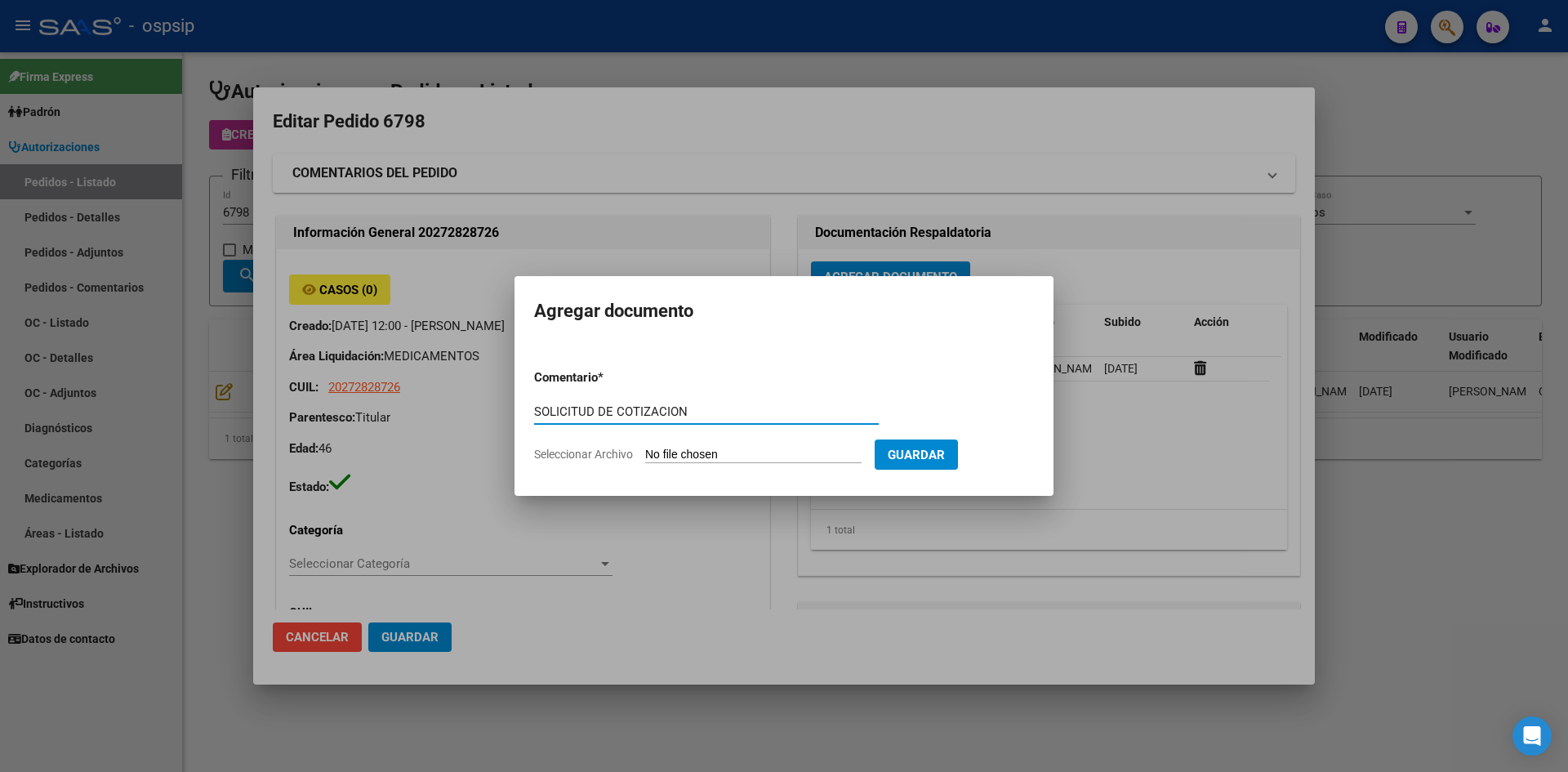
type input "SOLICITUD DE COTIZACION"
click at [646, 447] on input "Seleccionar Archivo" at bounding box center [753, 455] width 216 height 16
type input "C:\fakepath\SOLICITUD DE COTIZACION N°6798.pdf"
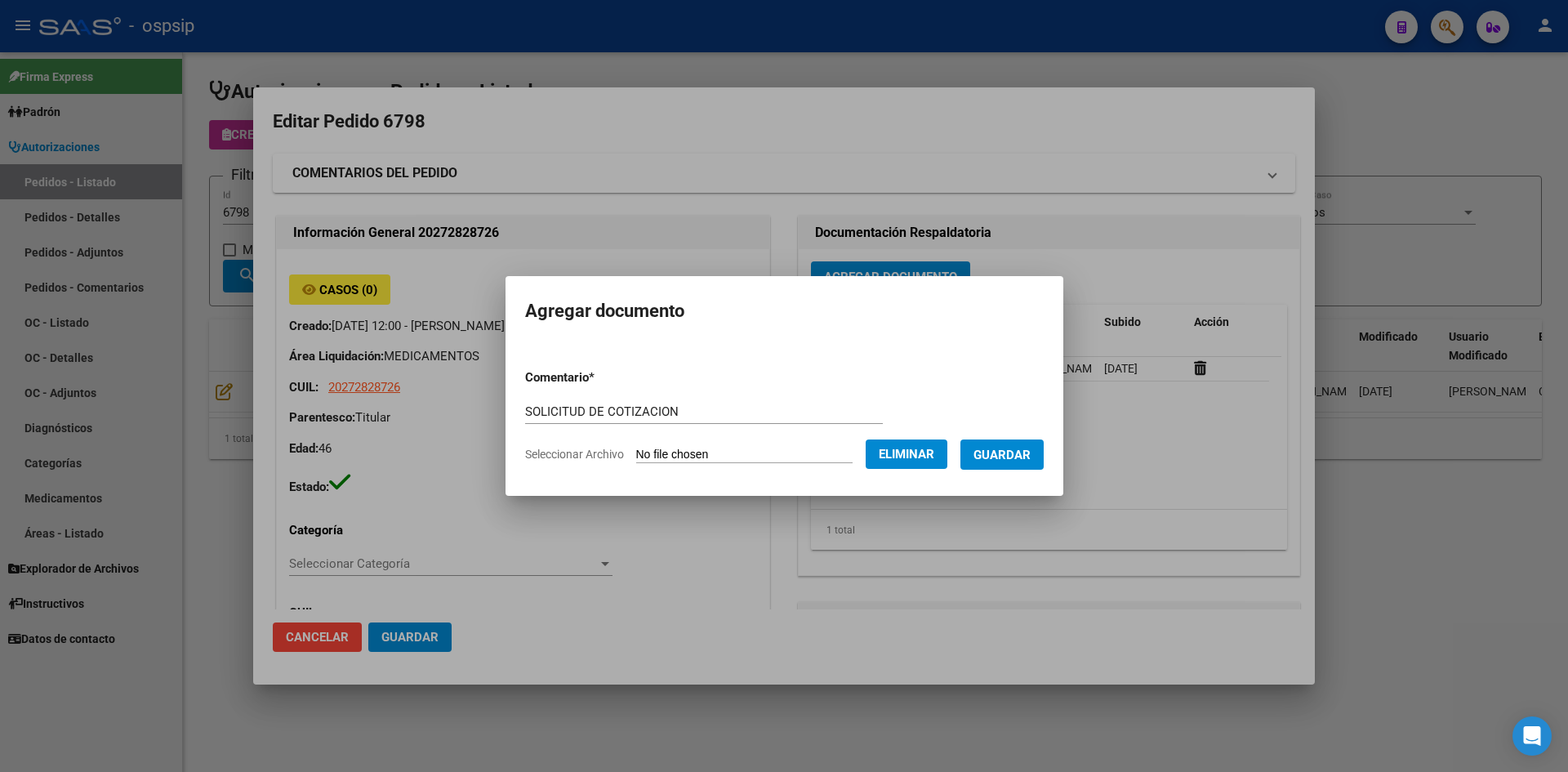
click at [1021, 453] on span "Guardar" at bounding box center [1002, 455] width 57 height 15
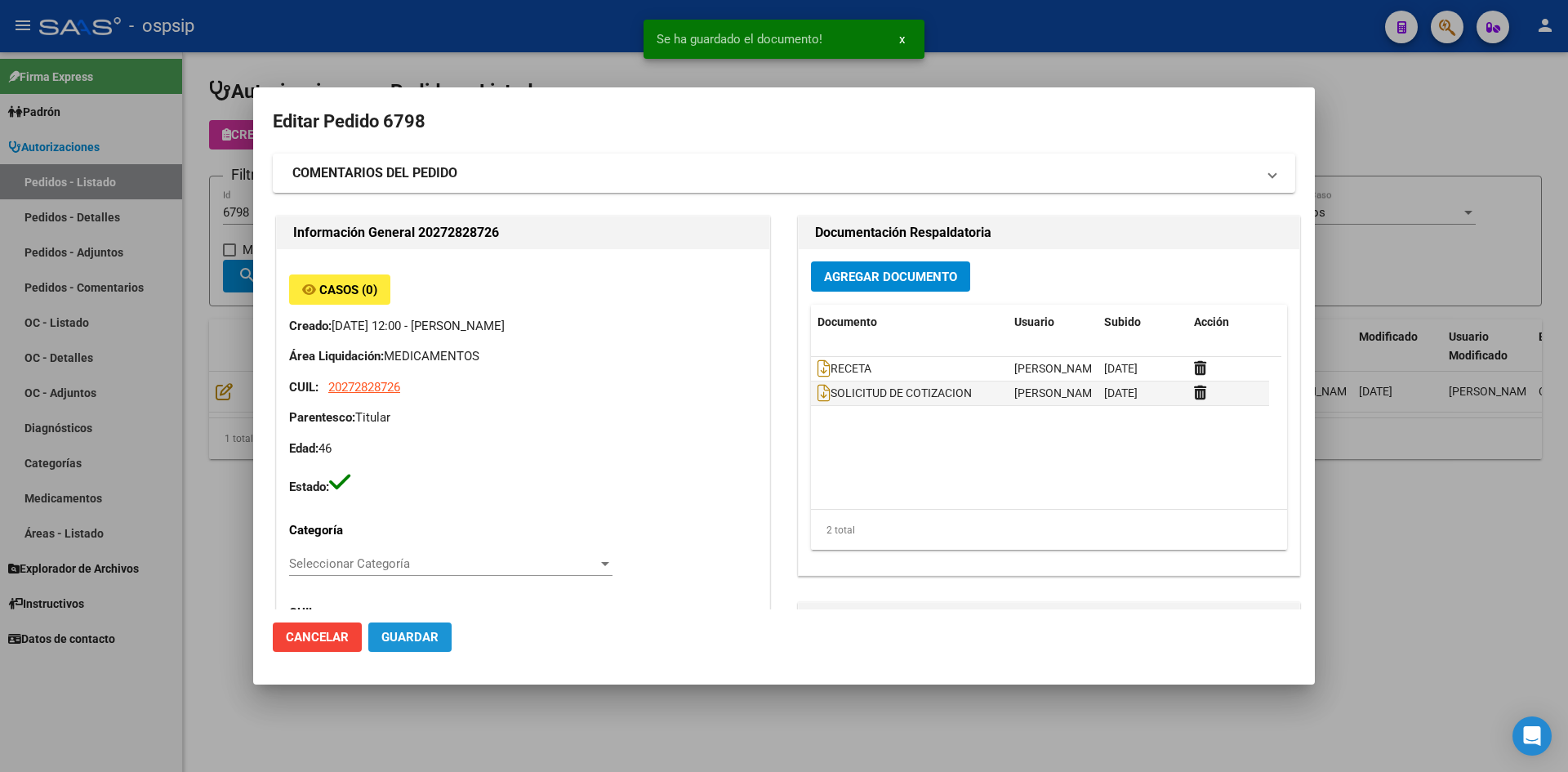
click at [414, 640] on span "Guardar" at bounding box center [410, 637] width 57 height 15
click at [580, 42] on div at bounding box center [784, 386] width 1568 height 772
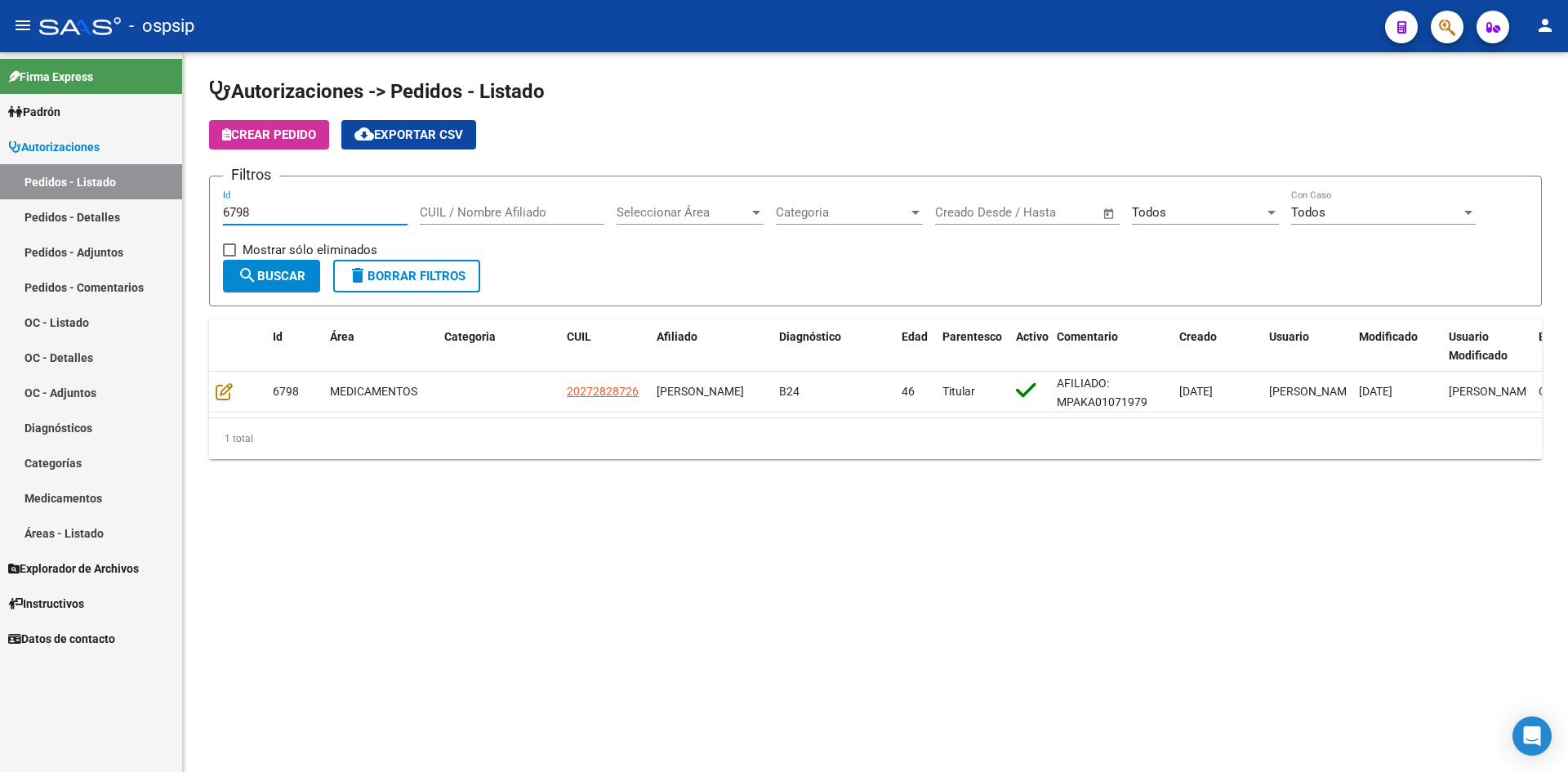
click at [346, 209] on input "6798" at bounding box center [314, 212] width 184 height 15
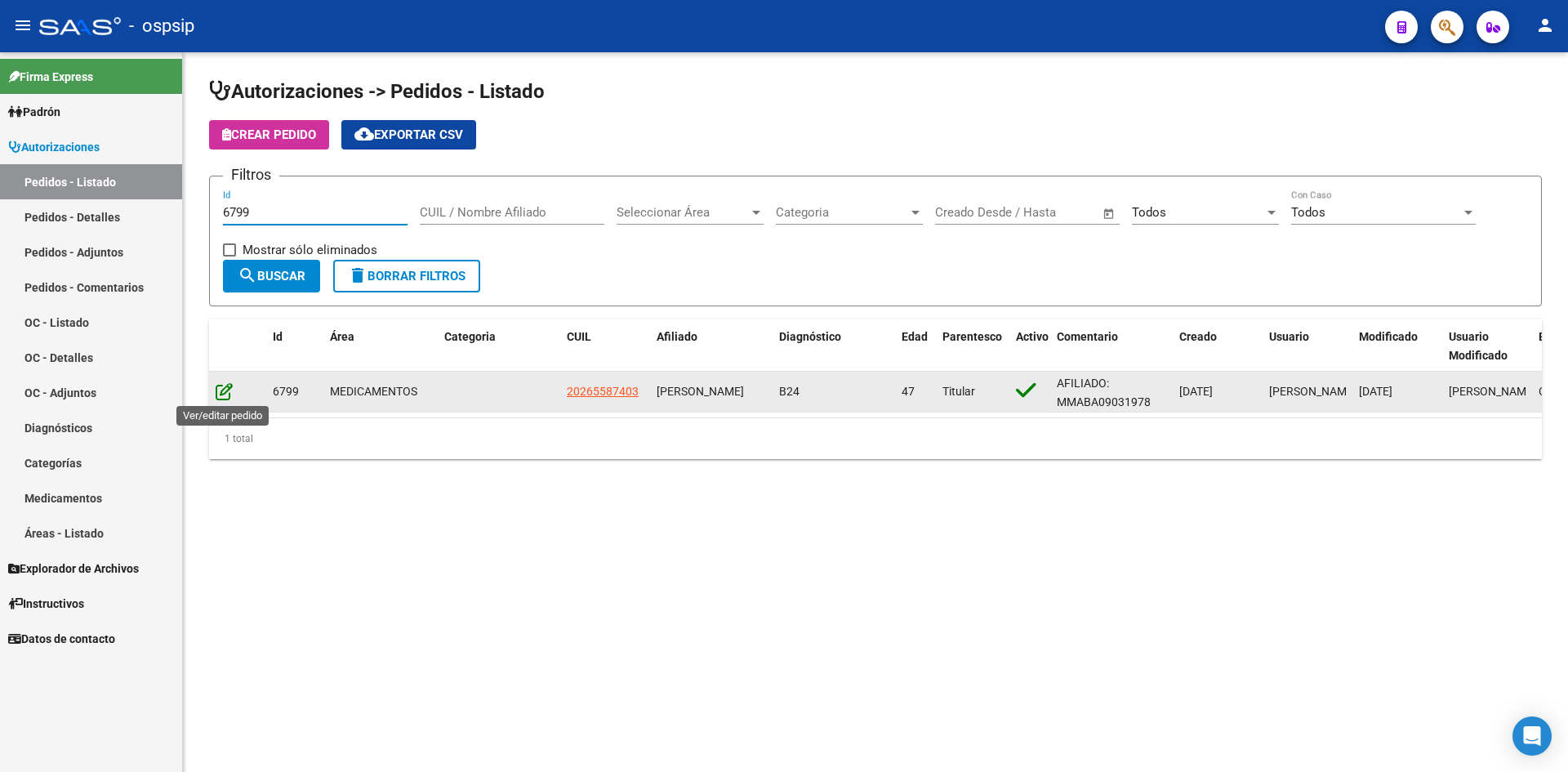
type input "6799"
click at [218, 392] on icon at bounding box center [224, 391] width 17 height 18
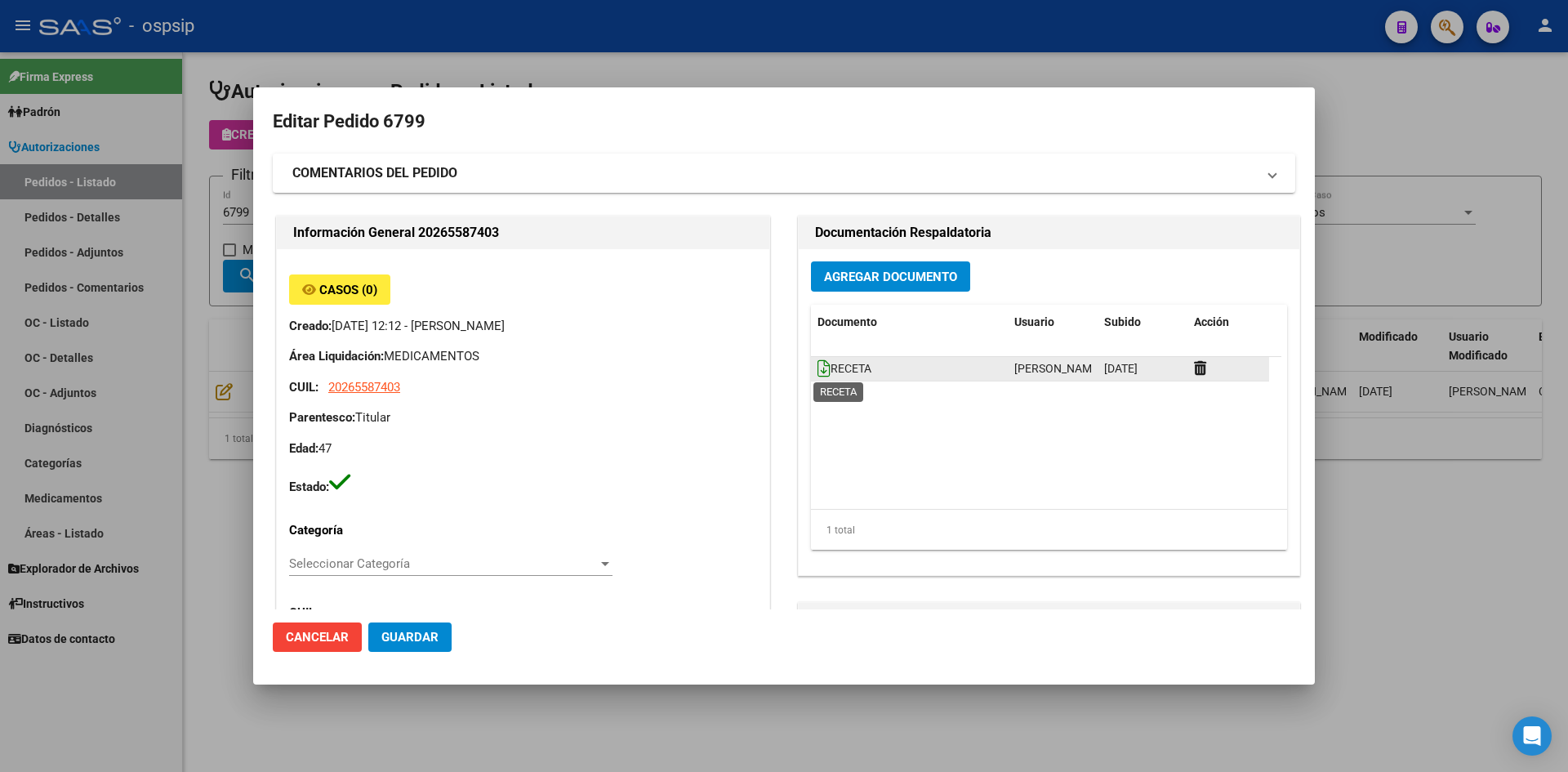
click at [818, 371] on icon at bounding box center [824, 368] width 13 height 18
click at [864, 281] on span "Agregar Documento" at bounding box center [891, 277] width 133 height 15
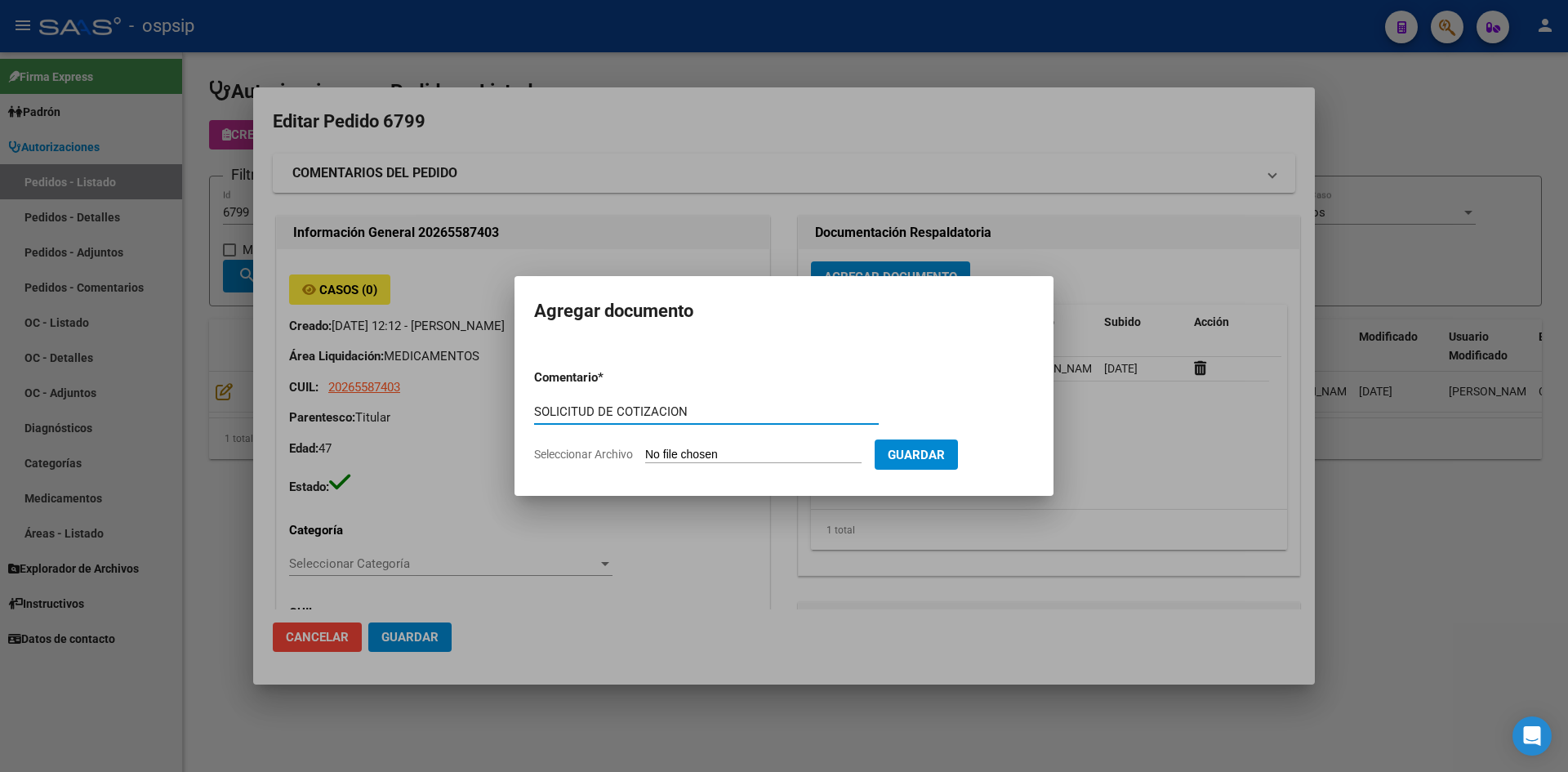
type input "SOLICITUD DE COTIZACION"
click at [646, 447] on input "Seleccionar Archivo" at bounding box center [753, 455] width 216 height 16
type input "C:\fakepath\SOLICITUD DE COTIZACION N°6799.pdf"
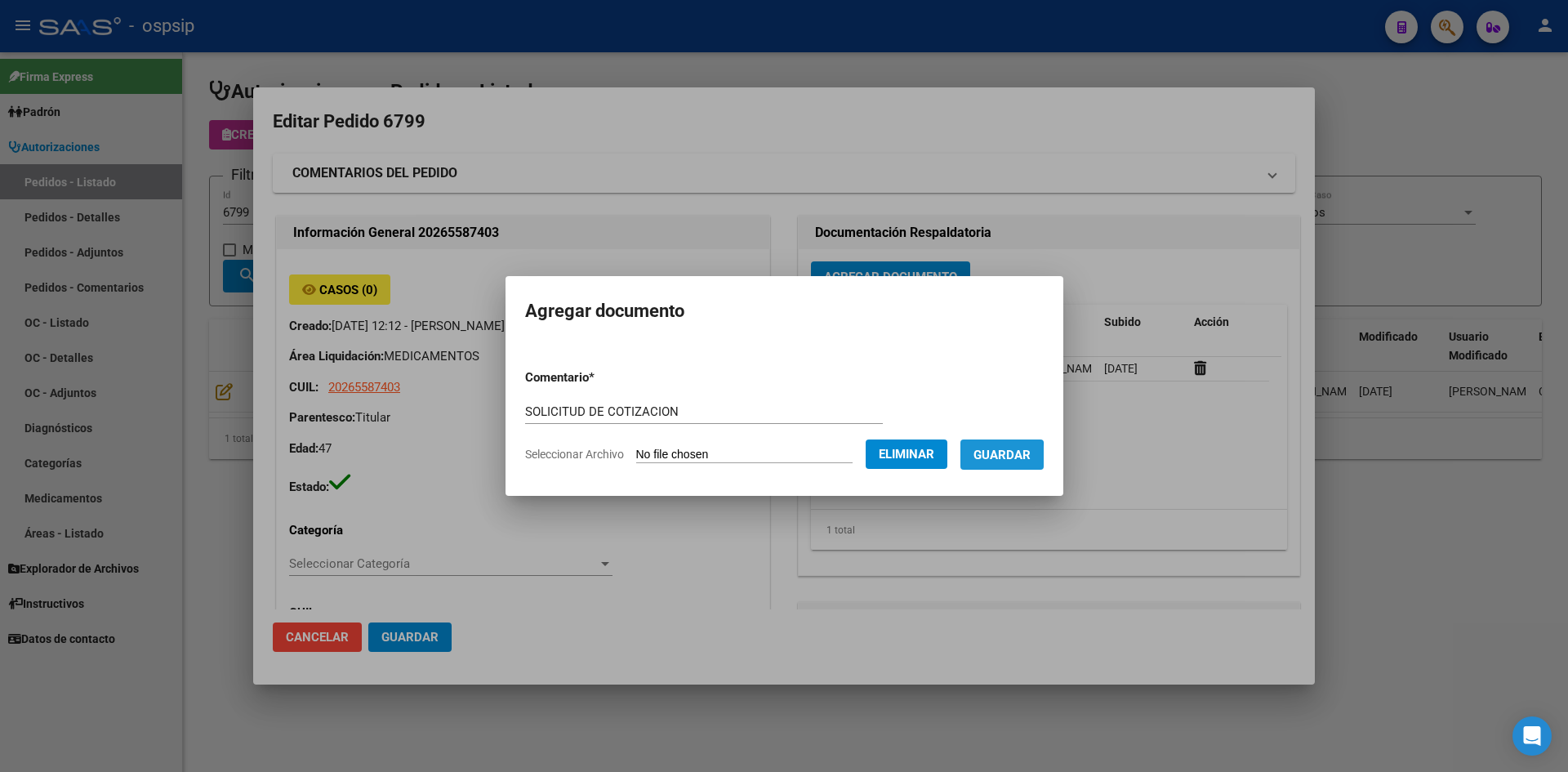
click at [989, 458] on button "Guardar" at bounding box center [1002, 455] width 83 height 30
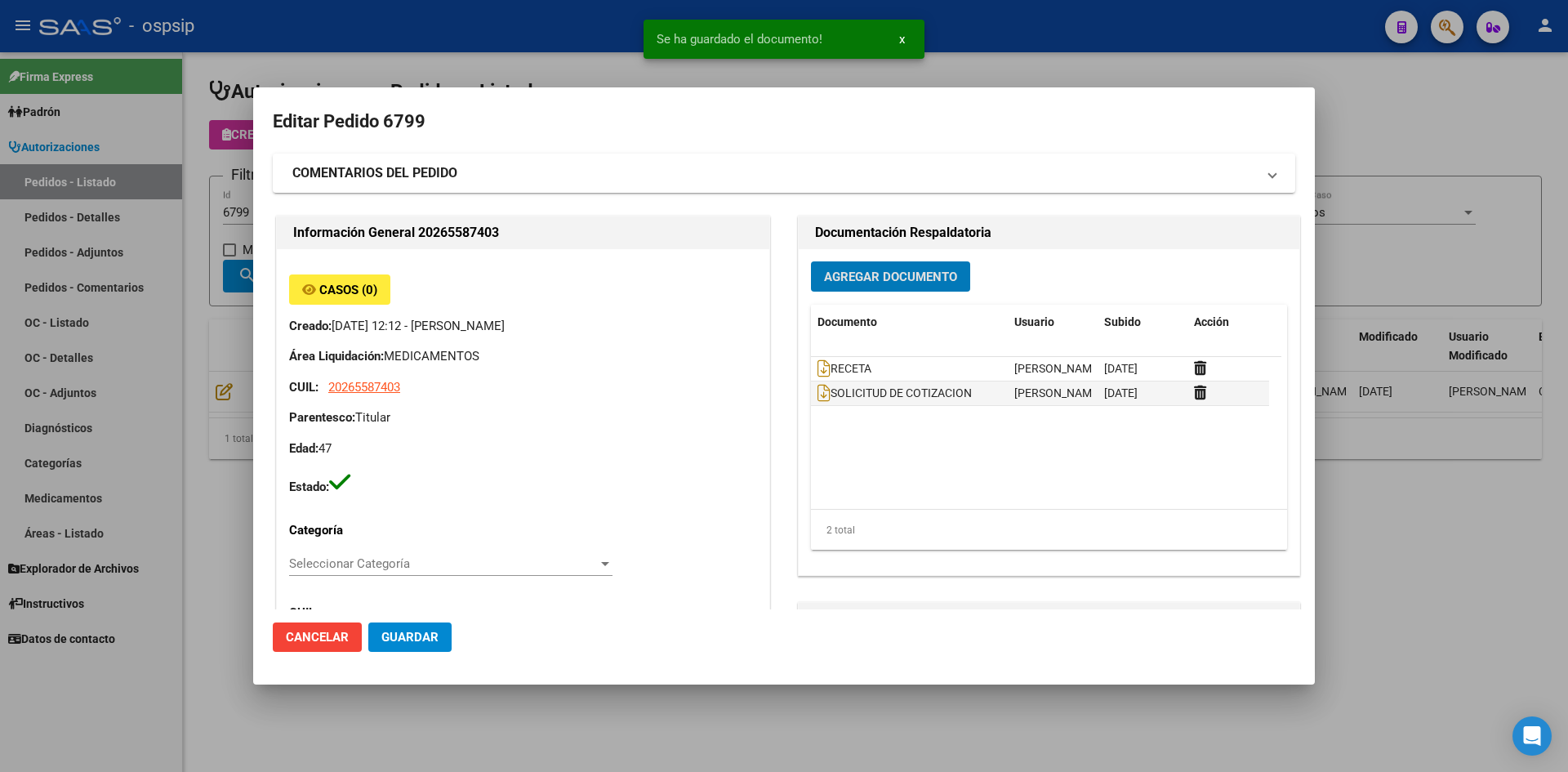
click at [418, 638] on span "Guardar" at bounding box center [410, 637] width 57 height 15
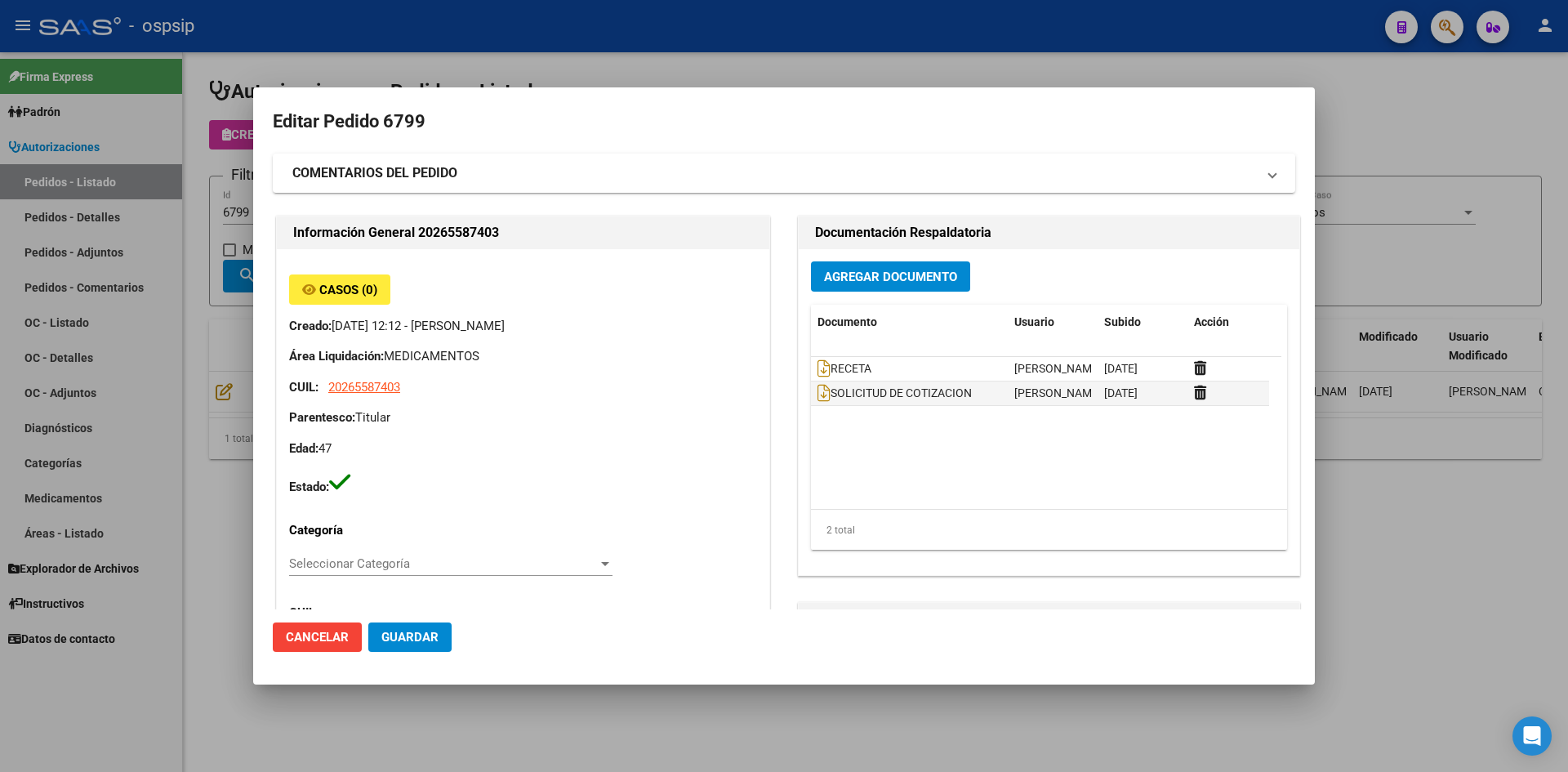
click at [826, 69] on div at bounding box center [784, 386] width 1568 height 772
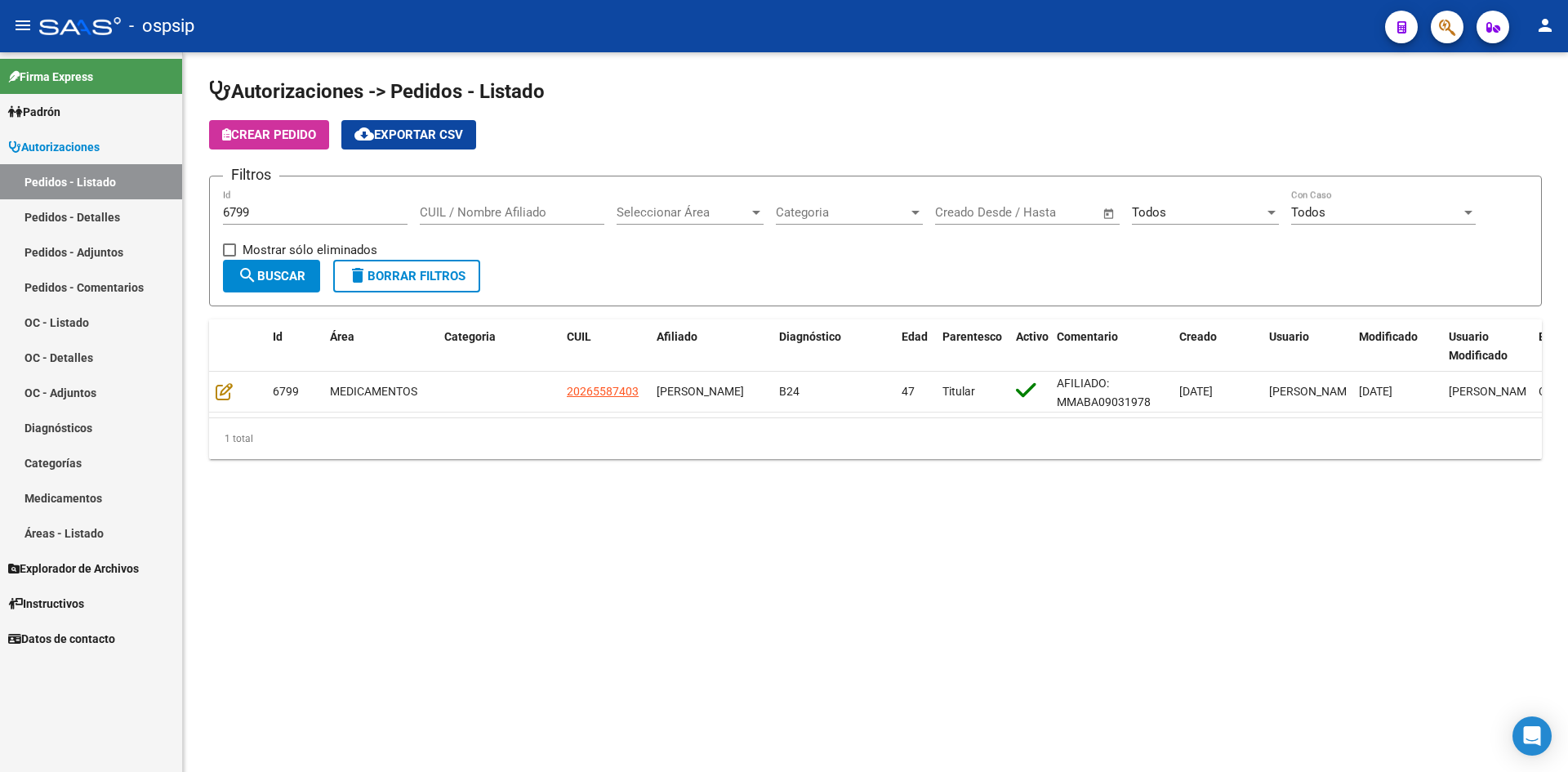
click at [387, 217] on input "6799" at bounding box center [314, 212] width 184 height 15
type input "6"
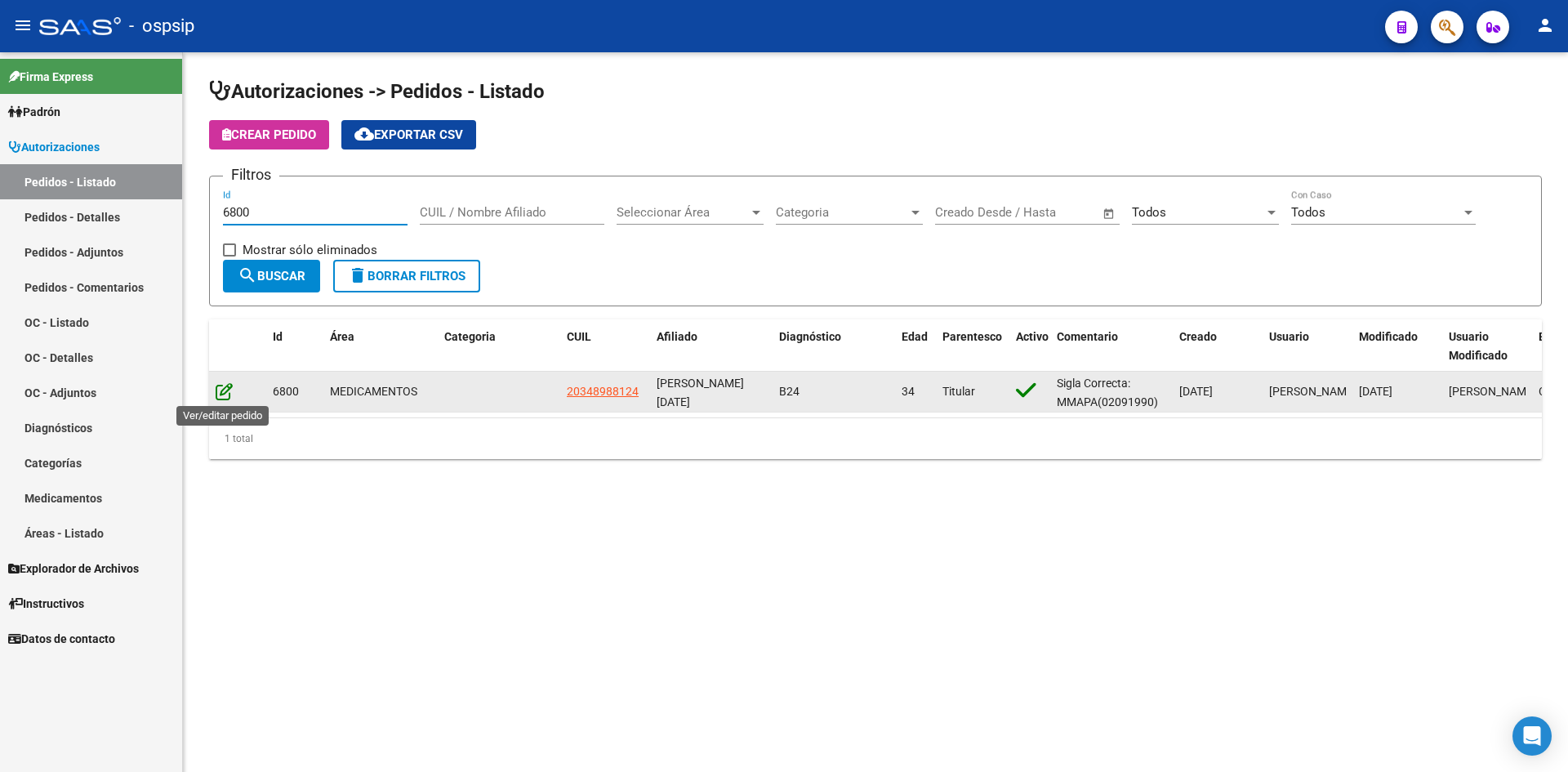
type input "6800"
click at [223, 388] on icon at bounding box center [224, 391] width 17 height 18
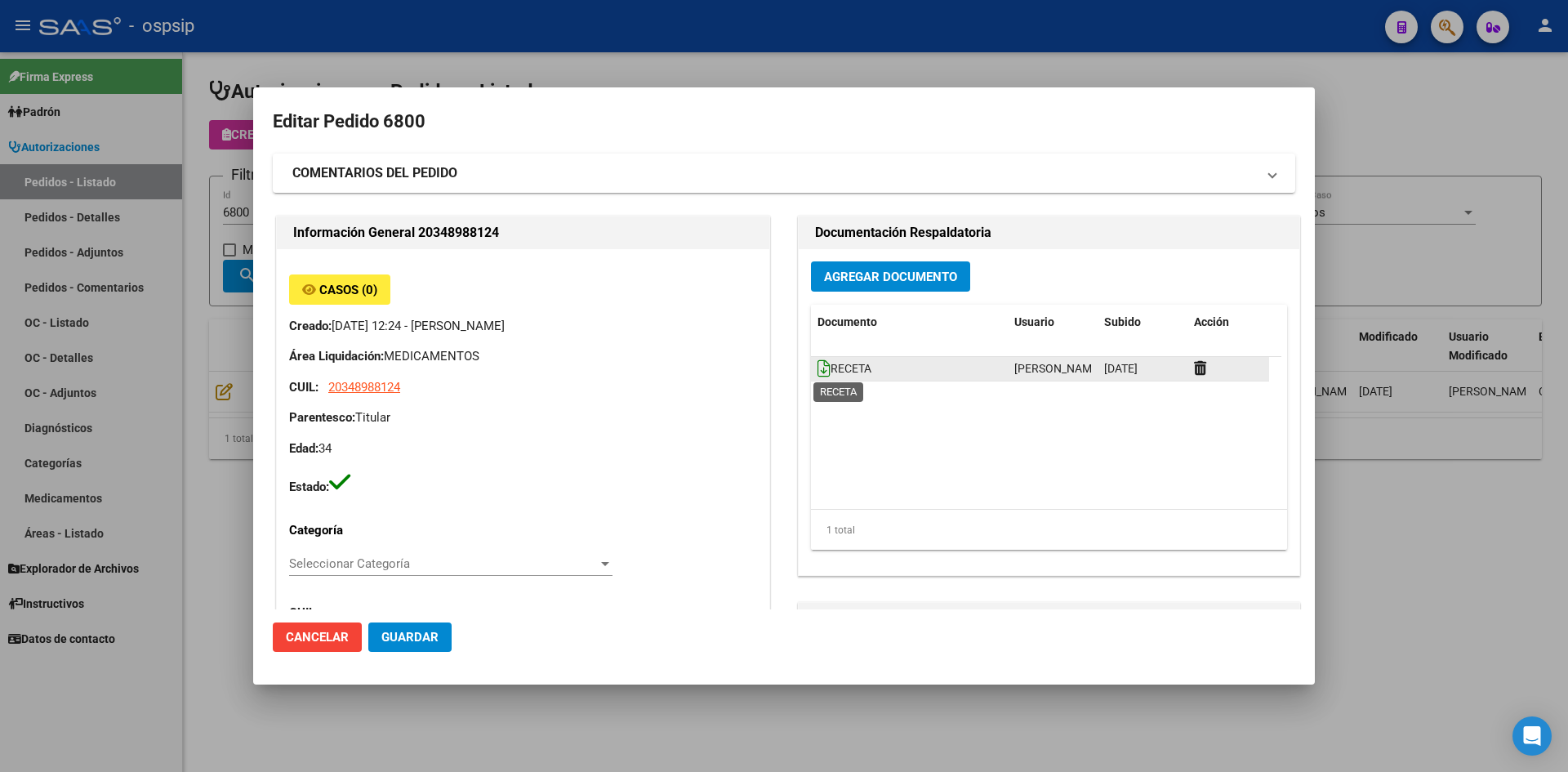
click at [819, 367] on icon at bounding box center [824, 368] width 13 height 18
click at [836, 282] on span "Agregar Documento" at bounding box center [891, 277] width 133 height 15
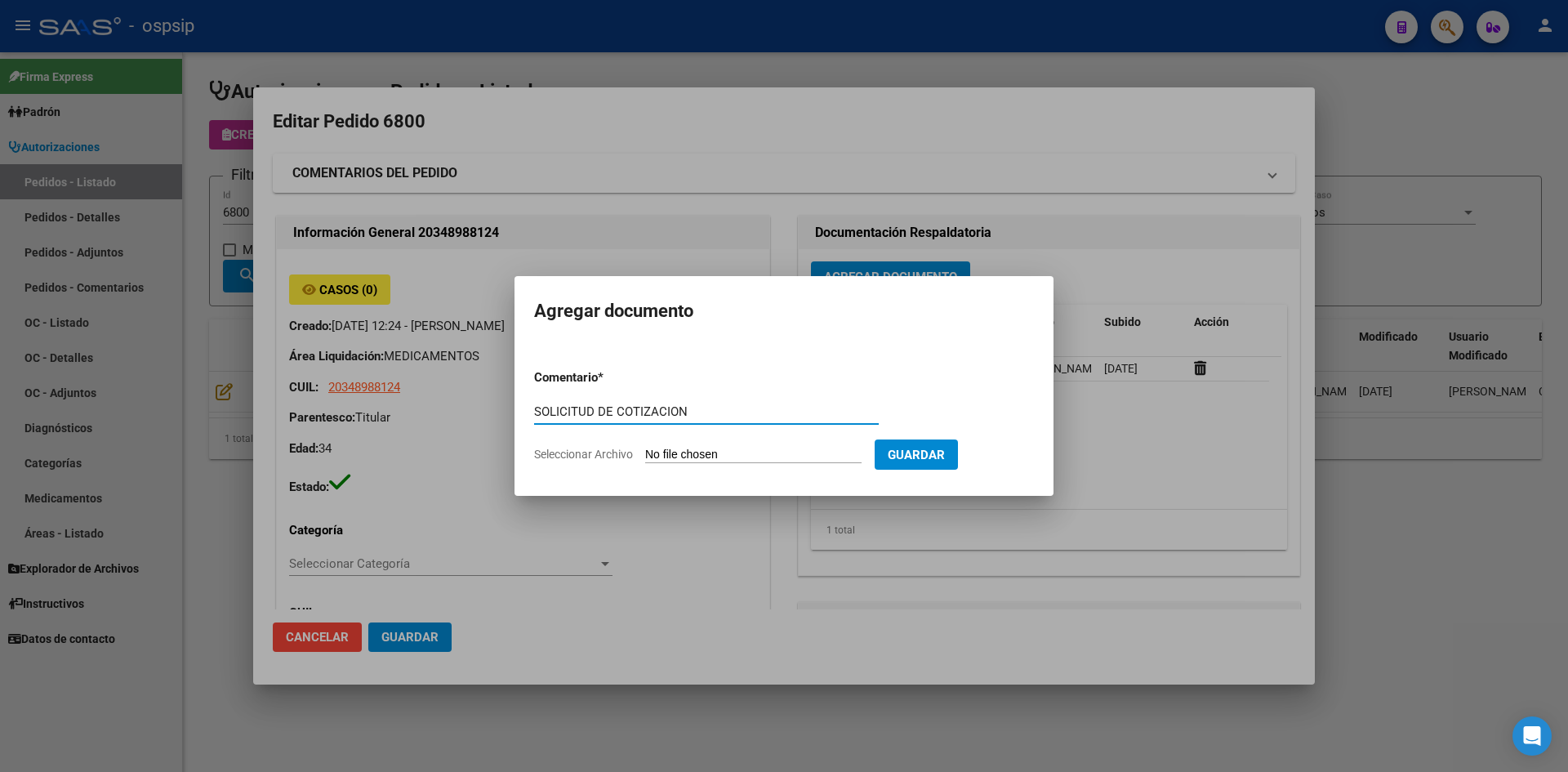
type input "SOLICITUD DE COTIZACION"
click at [646, 447] on input "Seleccionar Archivo" at bounding box center [753, 455] width 216 height 16
type input "C:\fakepath\SOLICITUD DE COTIZACION N°6800.pdf"
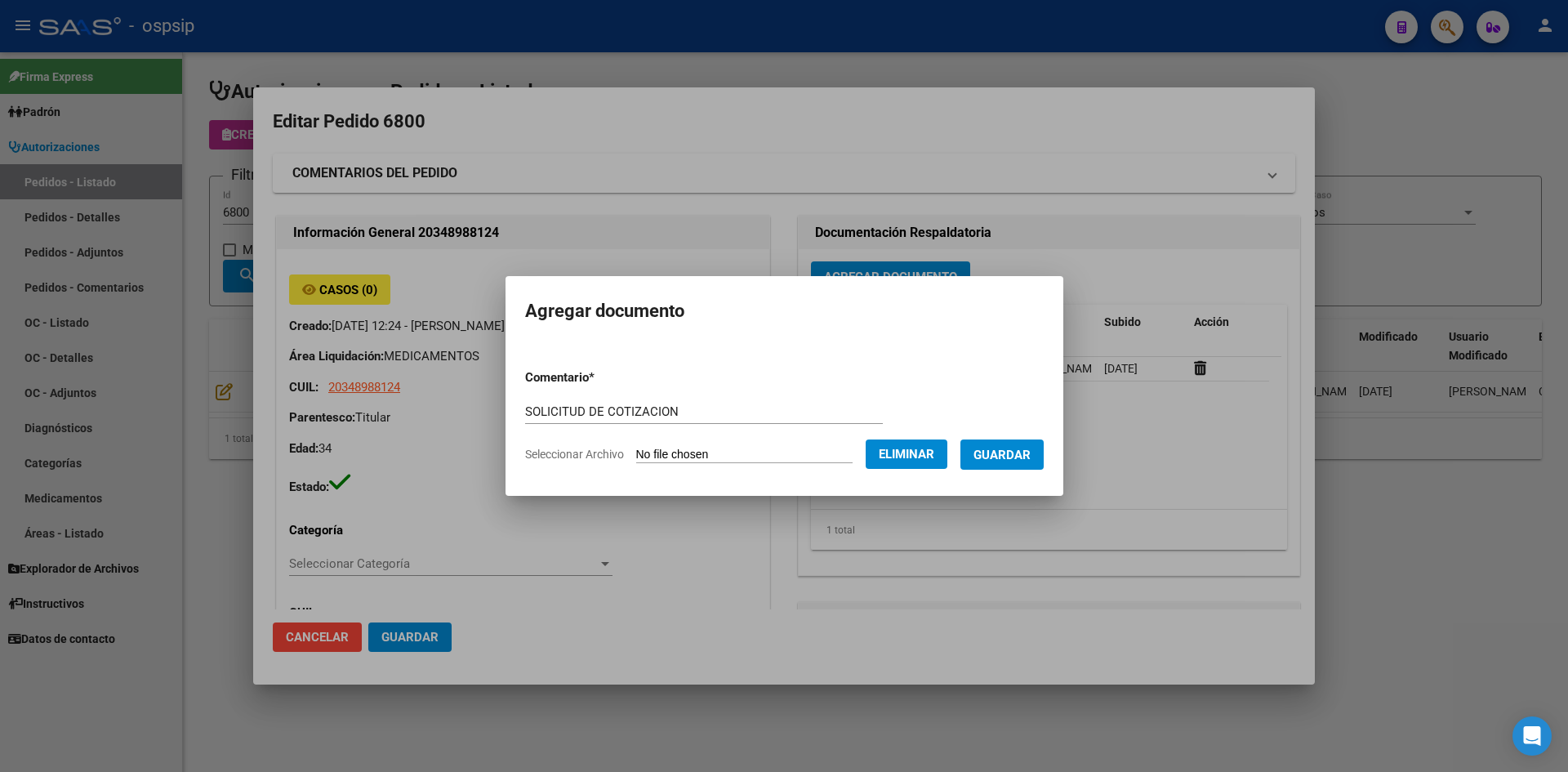
click at [1001, 442] on button "Guardar" at bounding box center [1002, 455] width 83 height 30
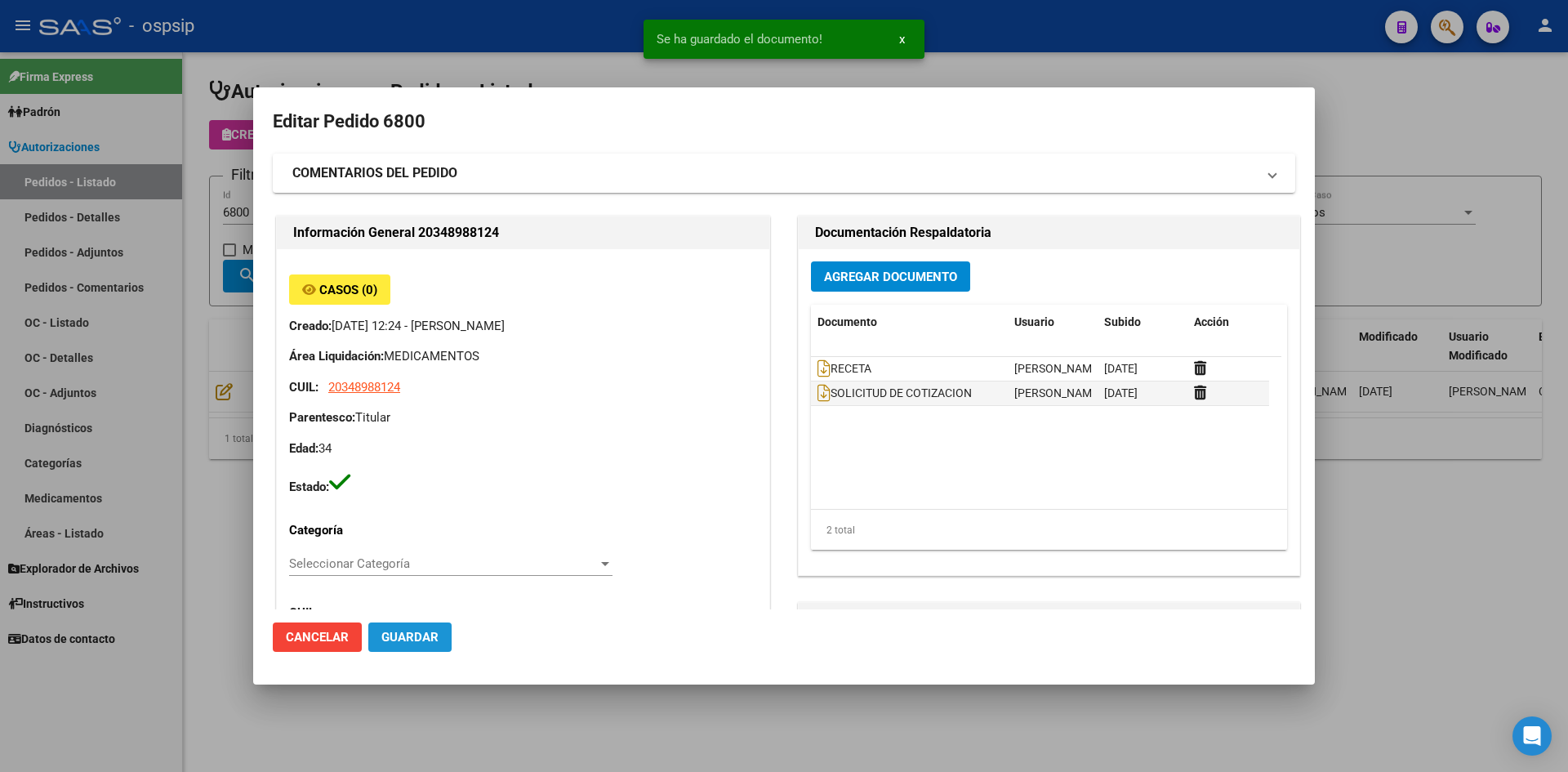
click at [404, 637] on span "Guardar" at bounding box center [410, 637] width 57 height 15
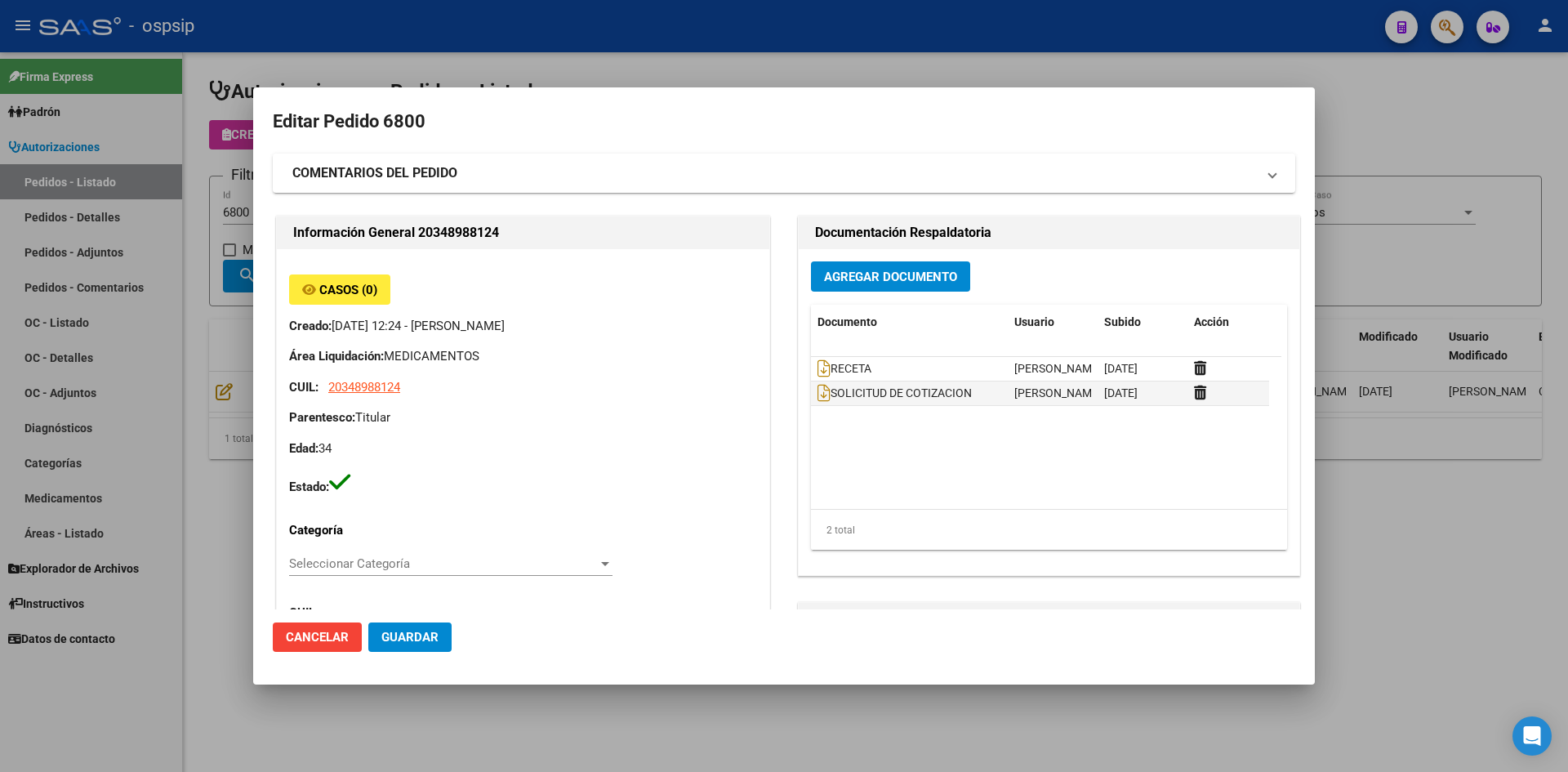
drag, startPoint x: 627, startPoint y: 72, endPoint x: 588, endPoint y: 40, distance: 50.4
click at [622, 67] on div at bounding box center [784, 386] width 1568 height 772
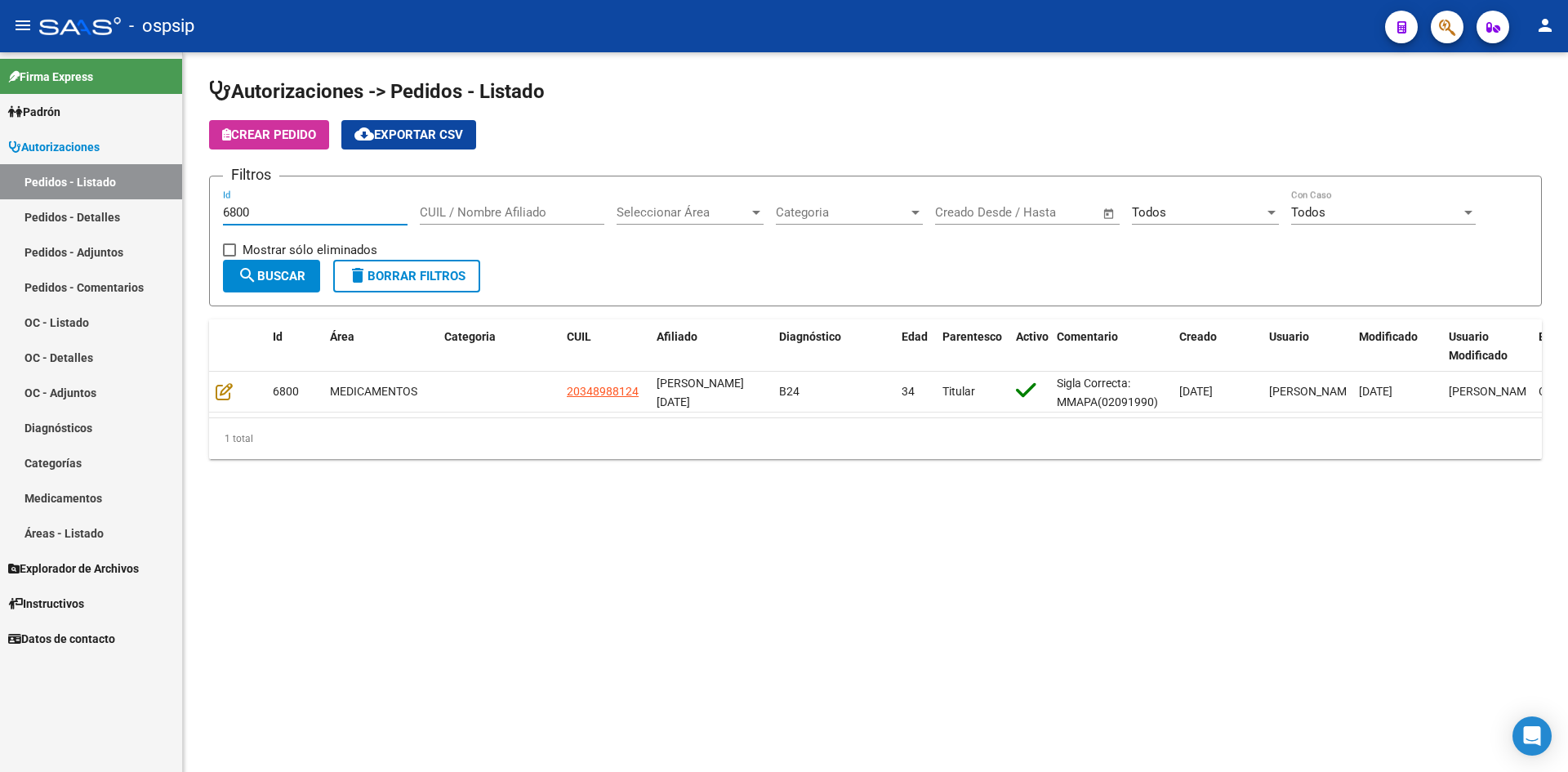
click at [382, 217] on input "6800" at bounding box center [314, 212] width 184 height 15
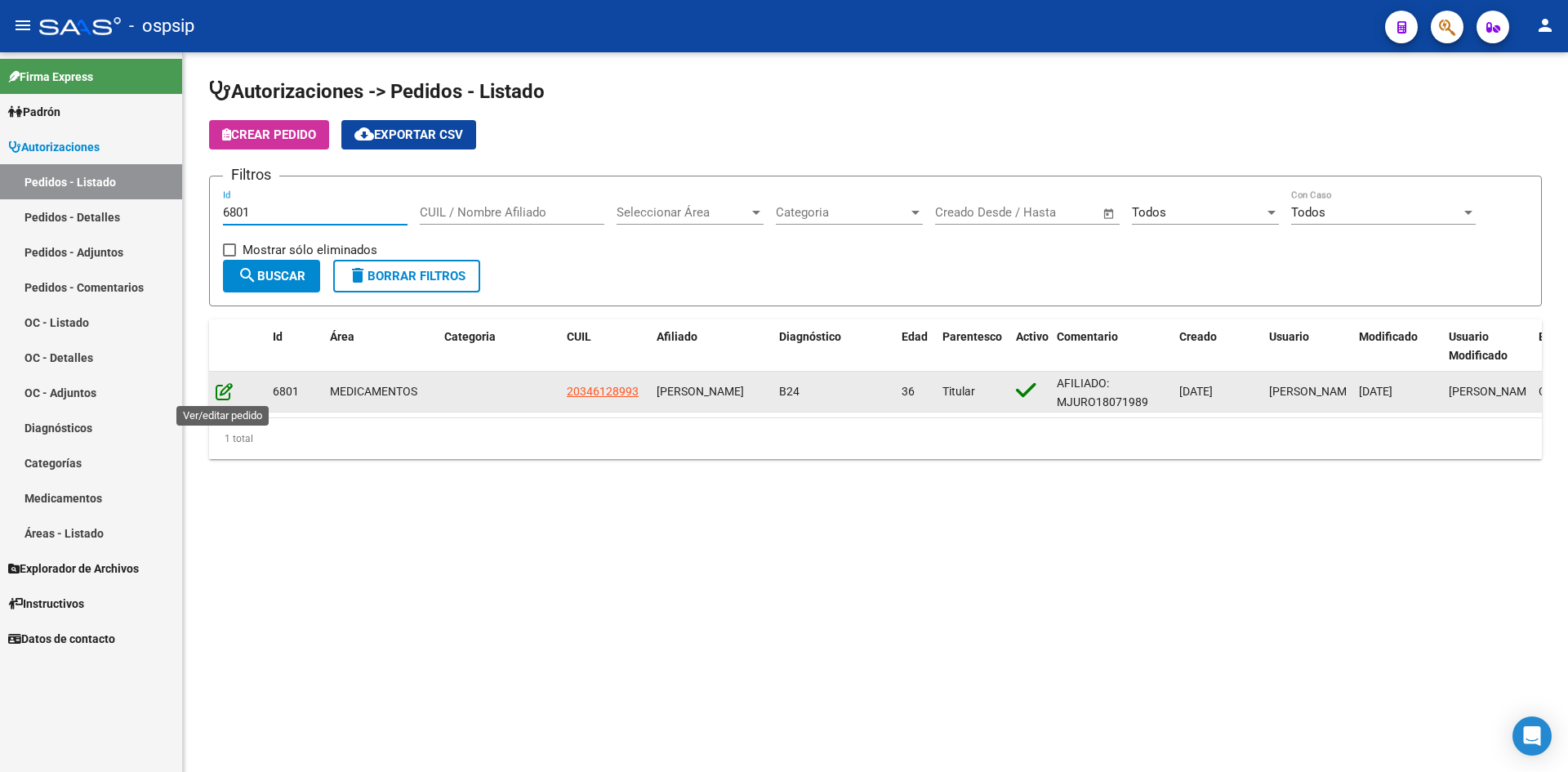
type input "6801"
click at [225, 392] on icon at bounding box center [224, 391] width 17 height 18
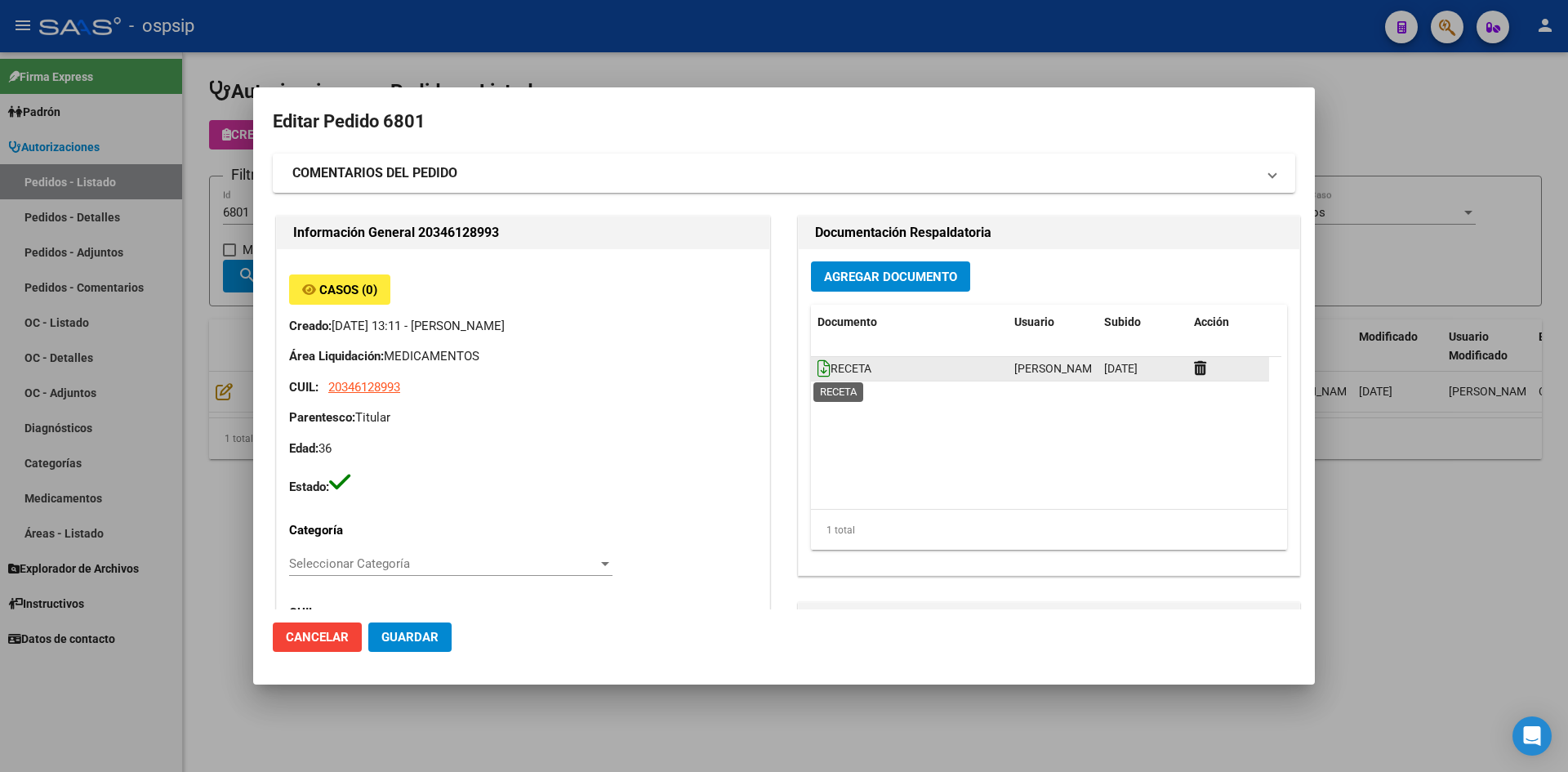
click at [818, 363] on icon at bounding box center [824, 368] width 13 height 18
click at [832, 286] on button "Agregar Documento" at bounding box center [891, 276] width 159 height 30
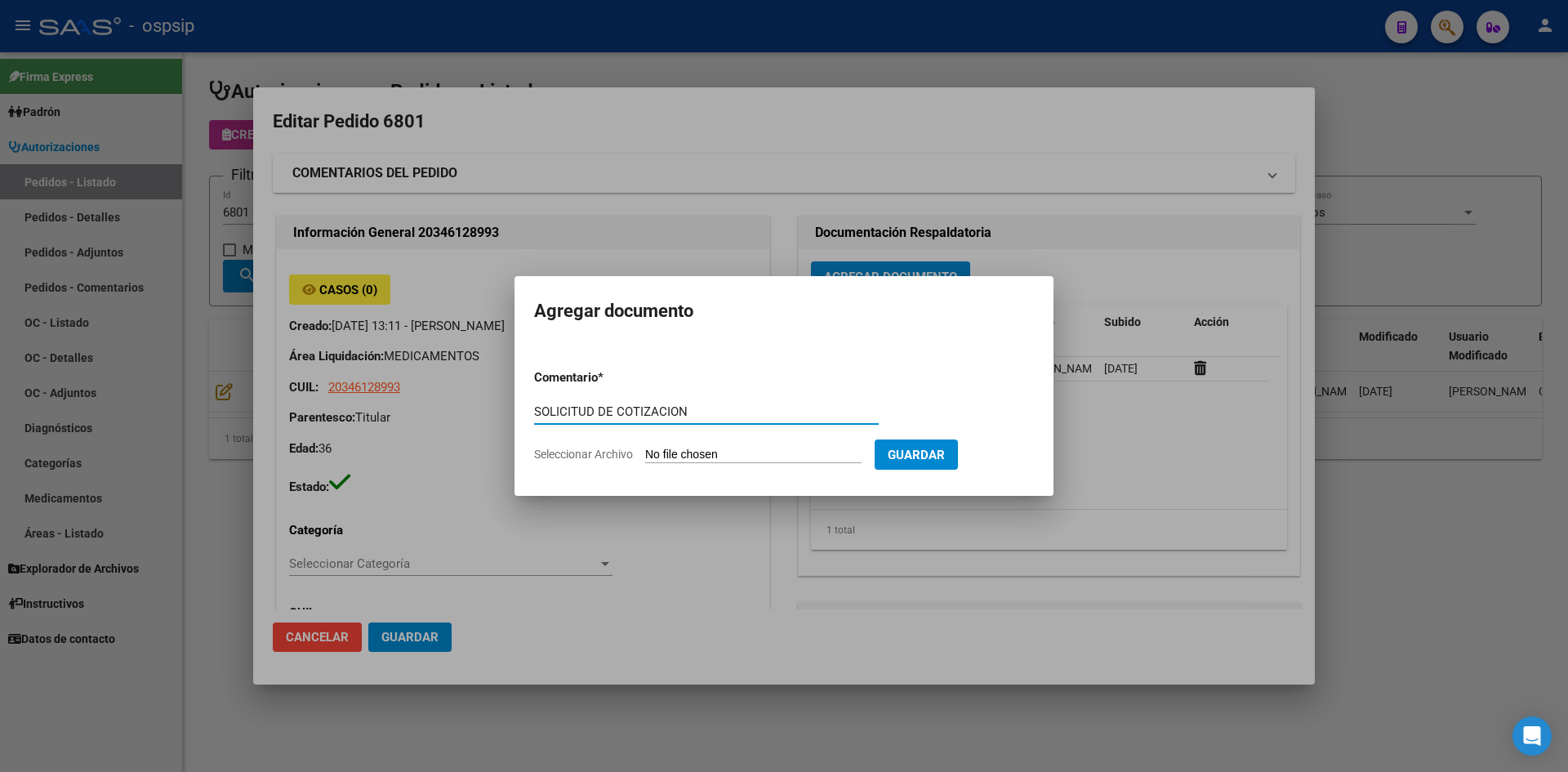
type input "SOLICITUD DE COTIZACION"
click at [646, 447] on input "Seleccionar Archivo" at bounding box center [753, 455] width 216 height 16
type input "C:\fakepath\SOLICITUD DE COTIZACION N°6801.pdf"
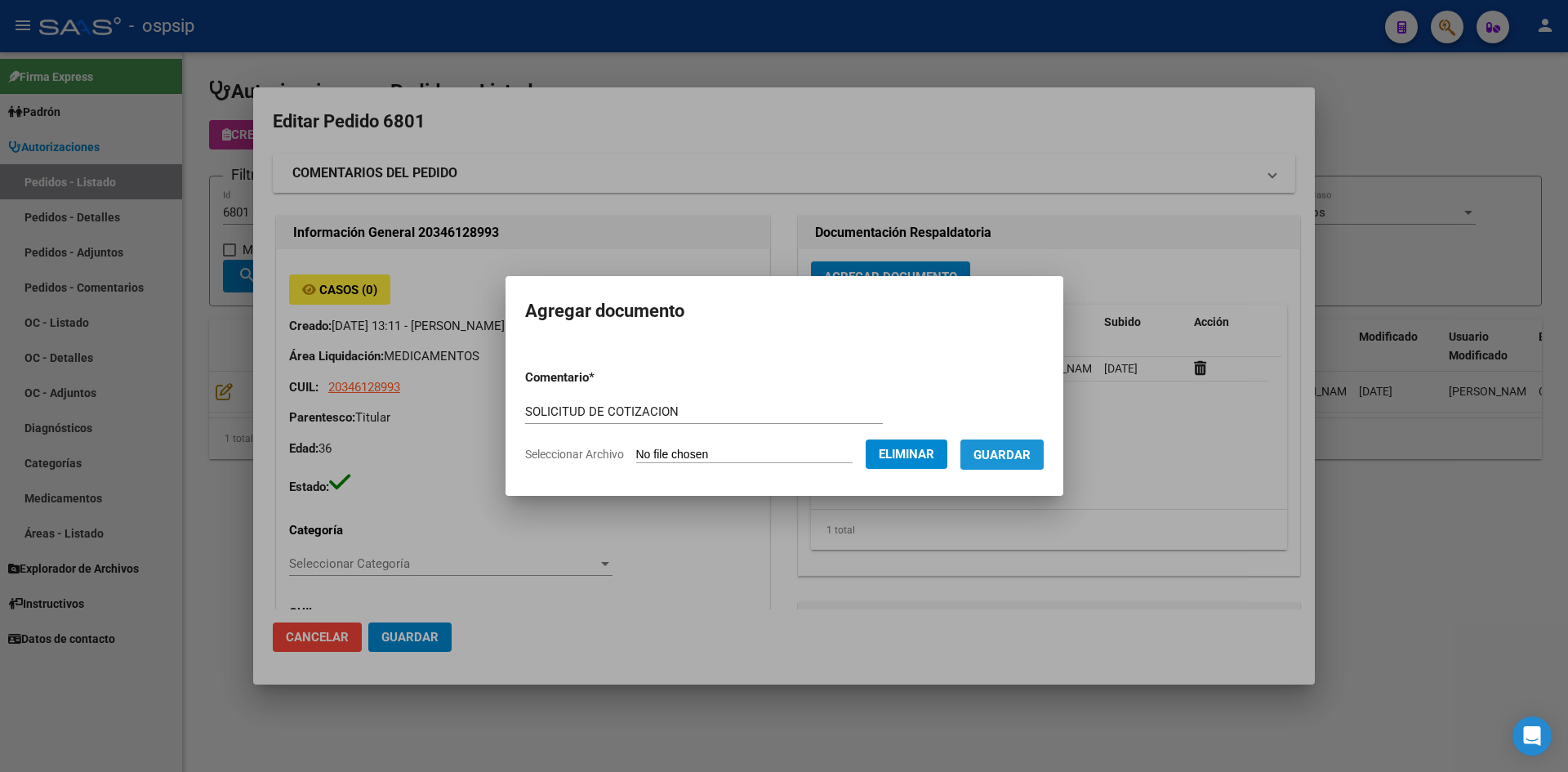
click at [1006, 459] on span "Guardar" at bounding box center [1002, 455] width 57 height 15
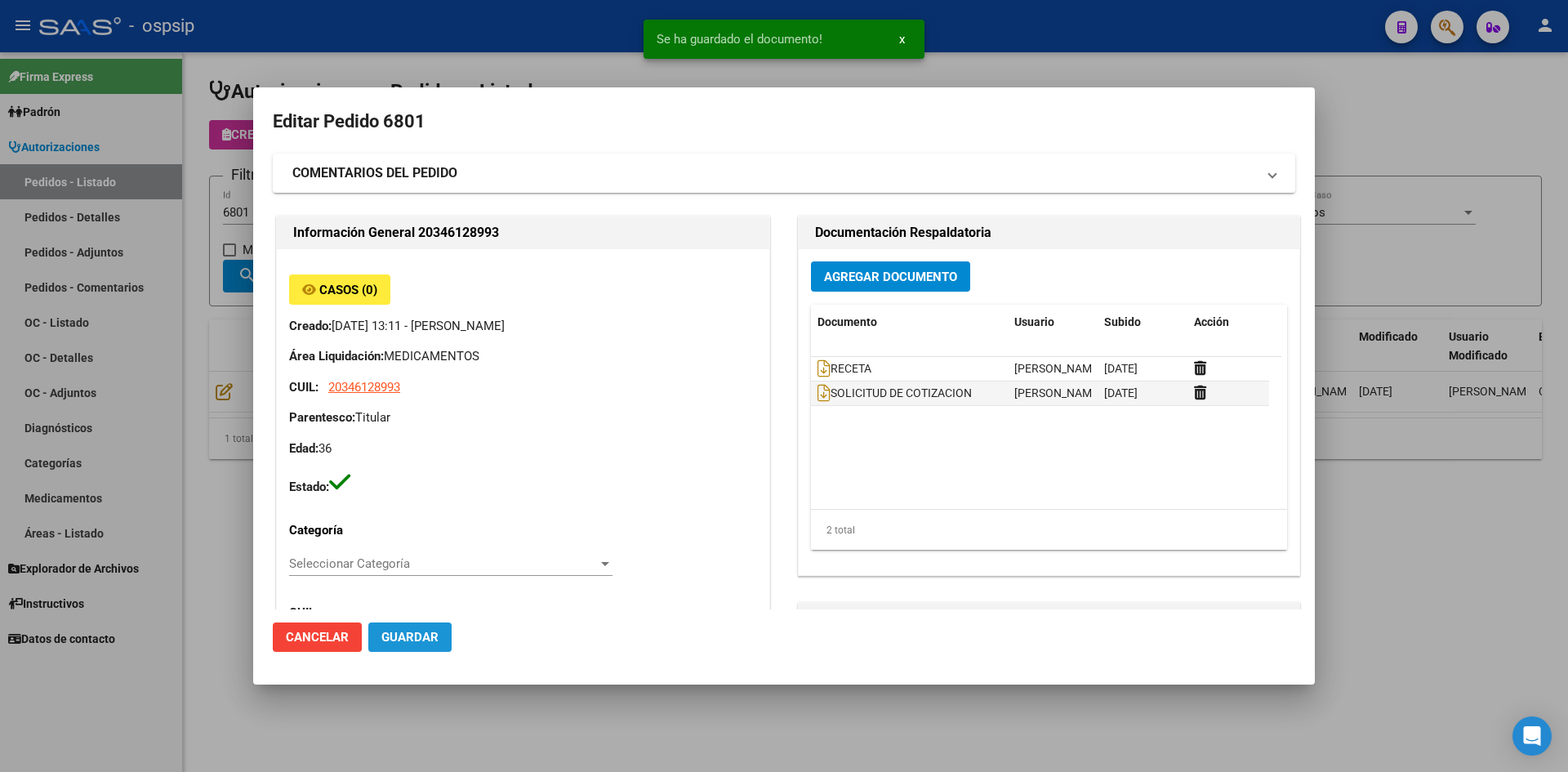
click at [419, 642] on span "Guardar" at bounding box center [410, 637] width 57 height 15
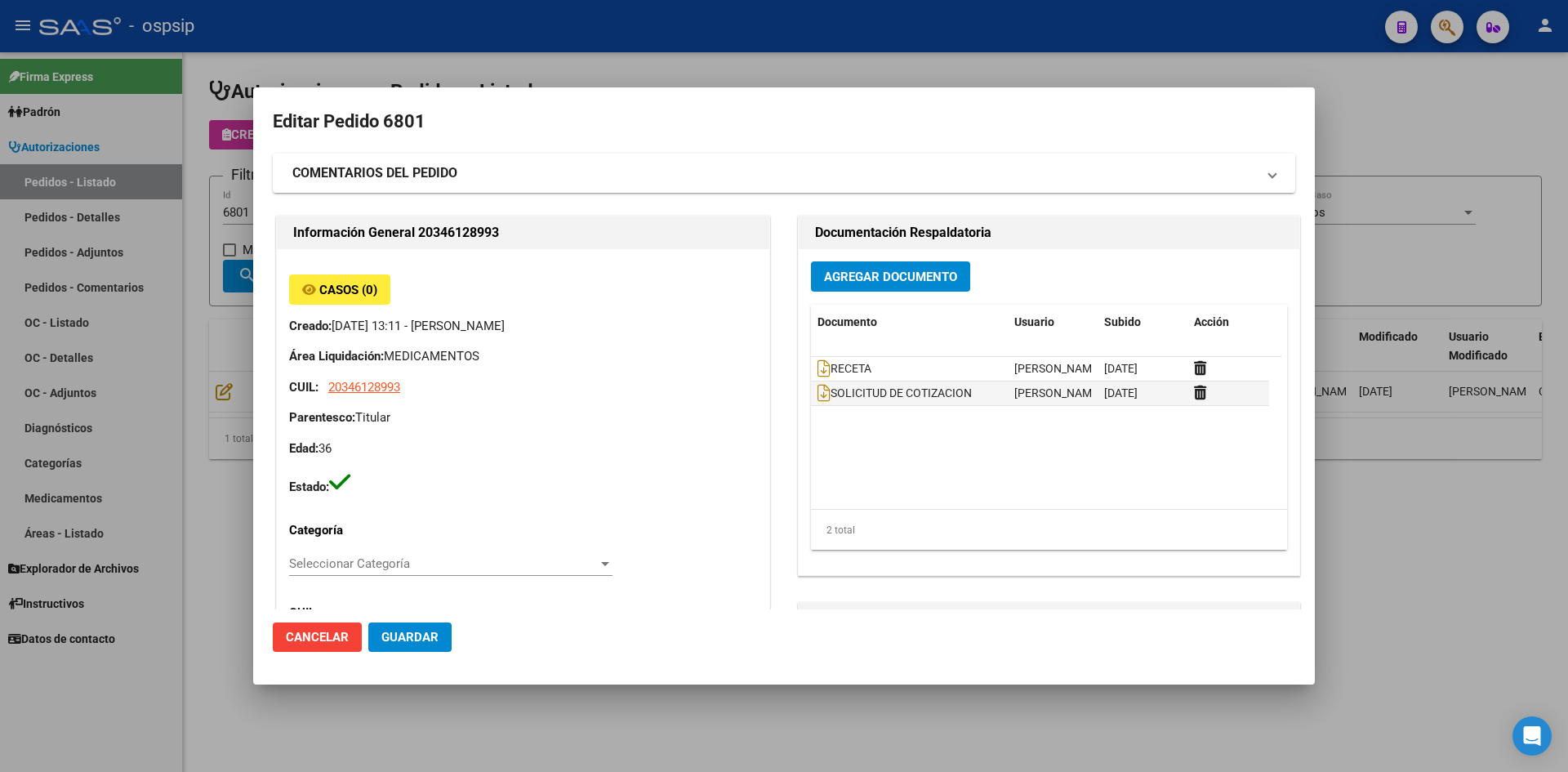
drag, startPoint x: 567, startPoint y: 29, endPoint x: 452, endPoint y: 151, distance: 167.7
click at [564, 29] on div at bounding box center [784, 386] width 1568 height 772
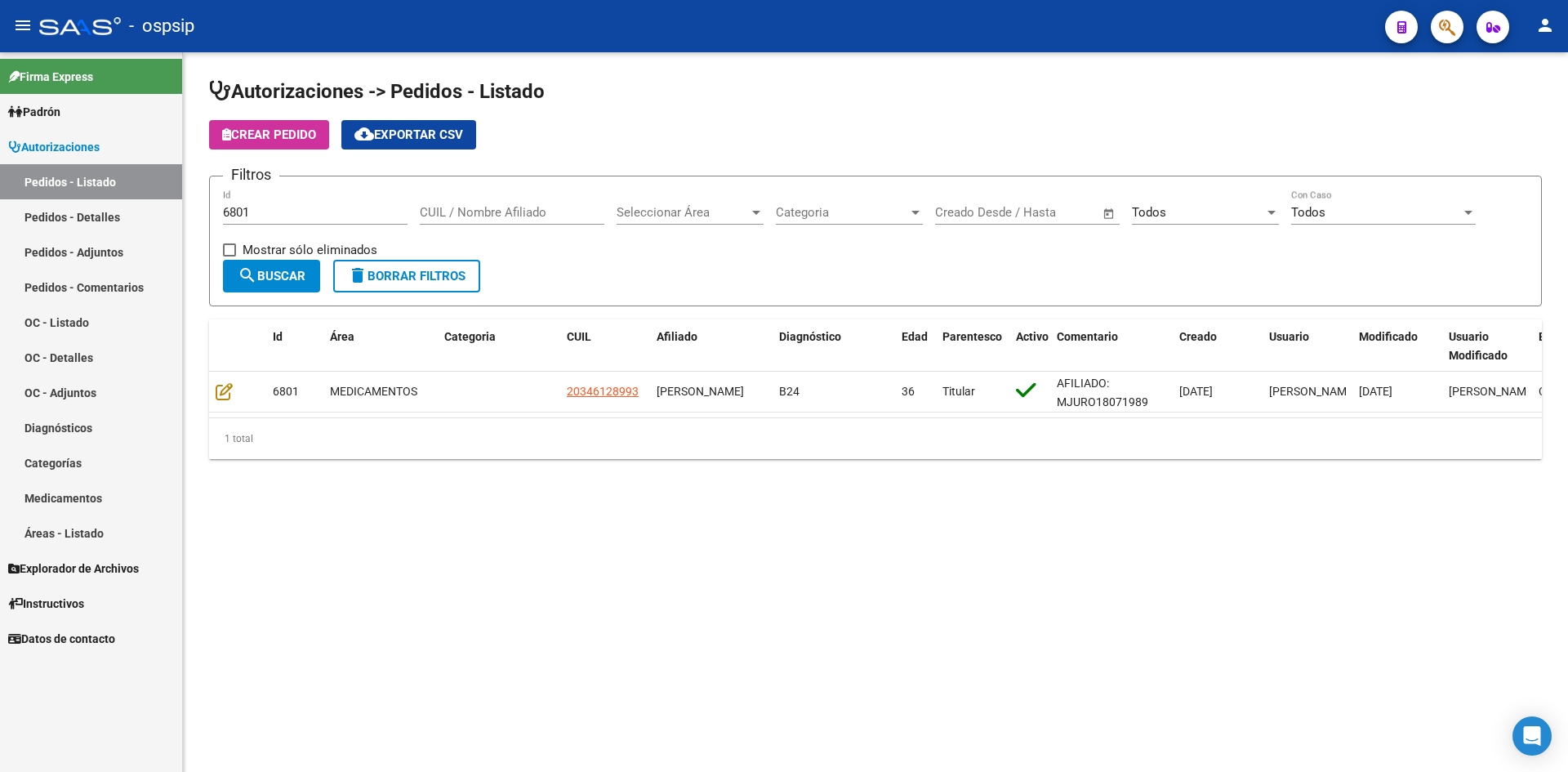
click at [359, 211] on input "6801" at bounding box center [314, 212] width 184 height 15
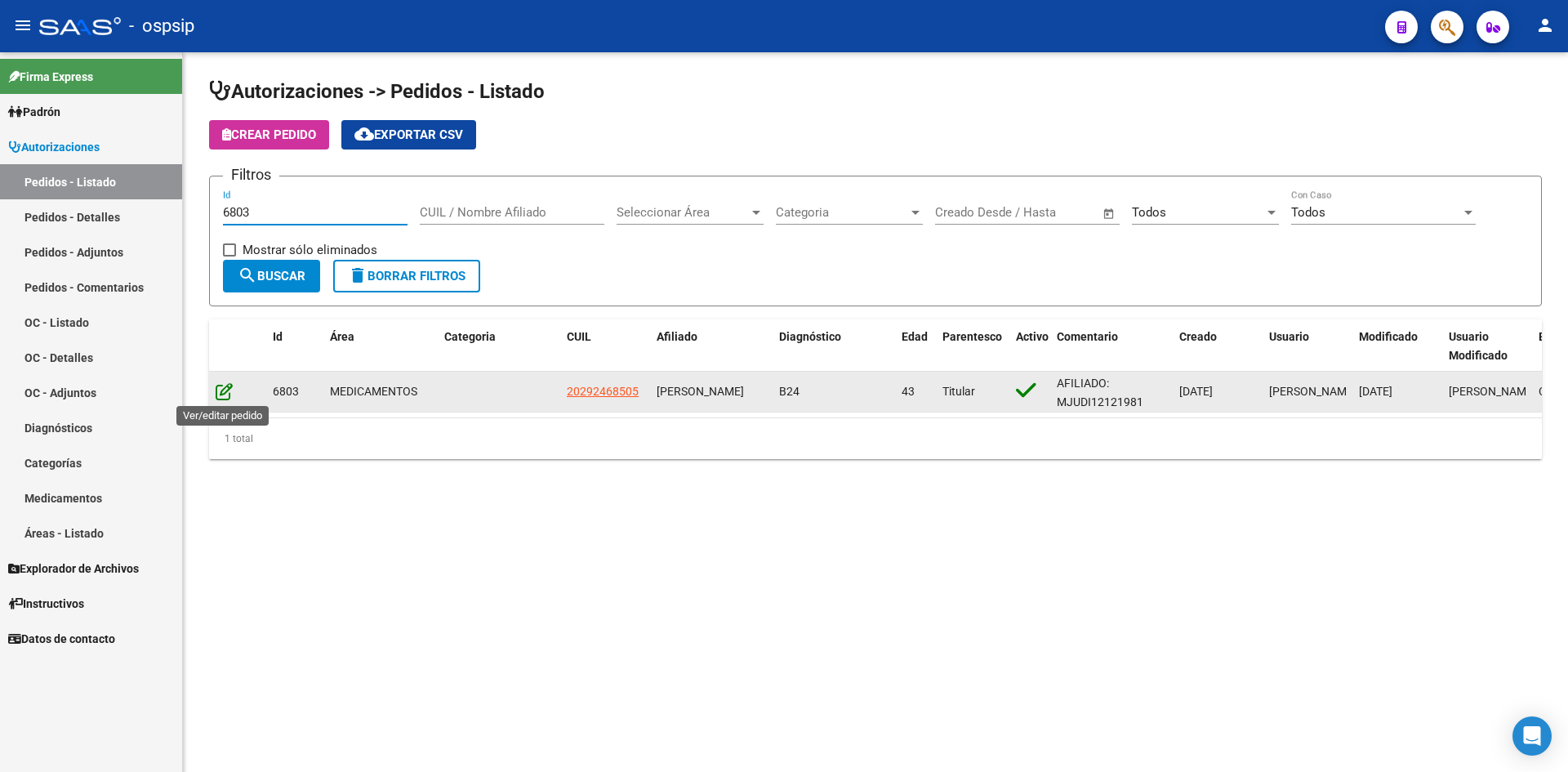
type input "6803"
click at [228, 388] on icon at bounding box center [224, 391] width 17 height 18
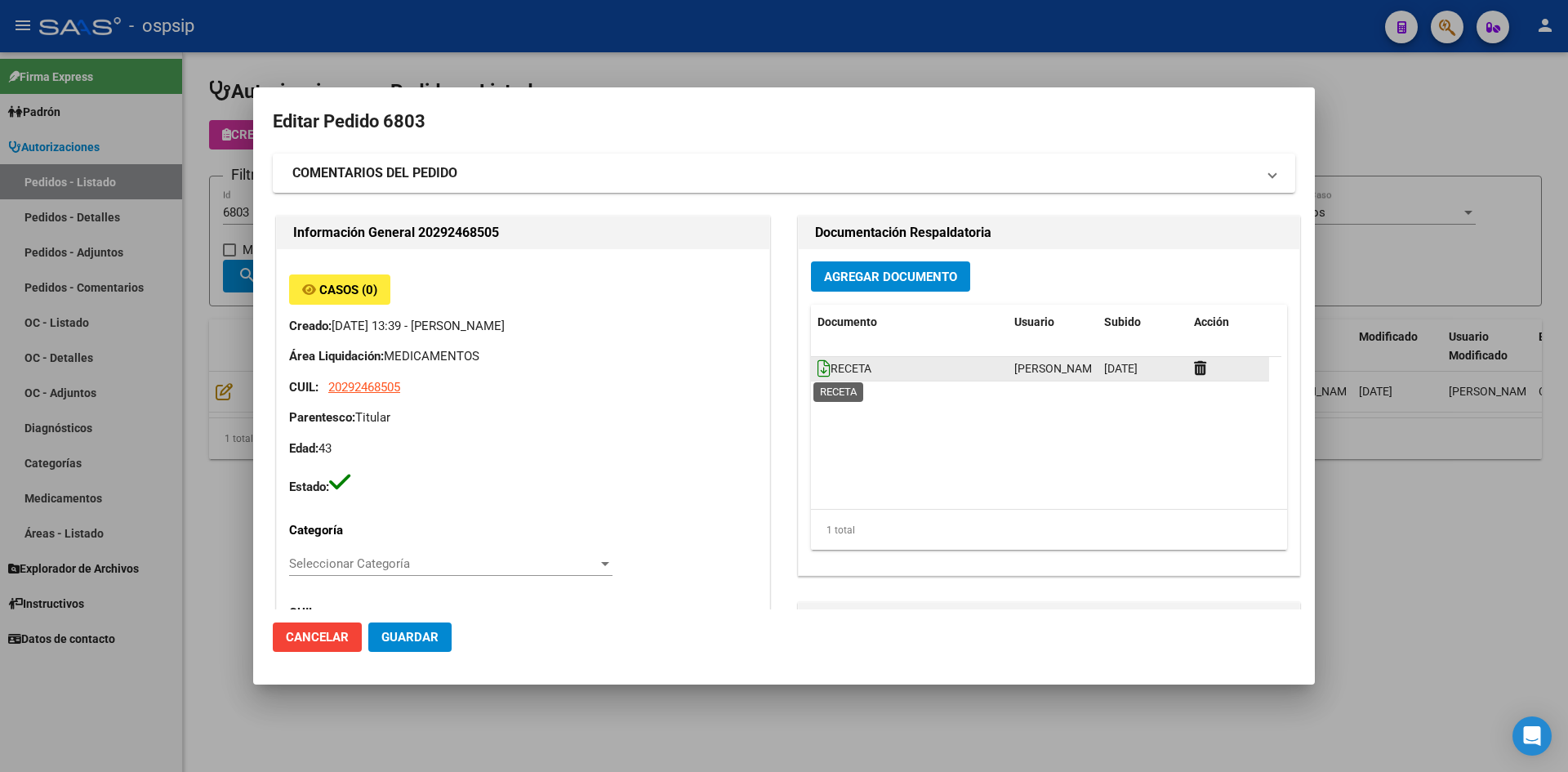
click at [818, 370] on icon at bounding box center [824, 368] width 13 height 18
click at [850, 285] on button "Agregar Documento" at bounding box center [891, 276] width 159 height 30
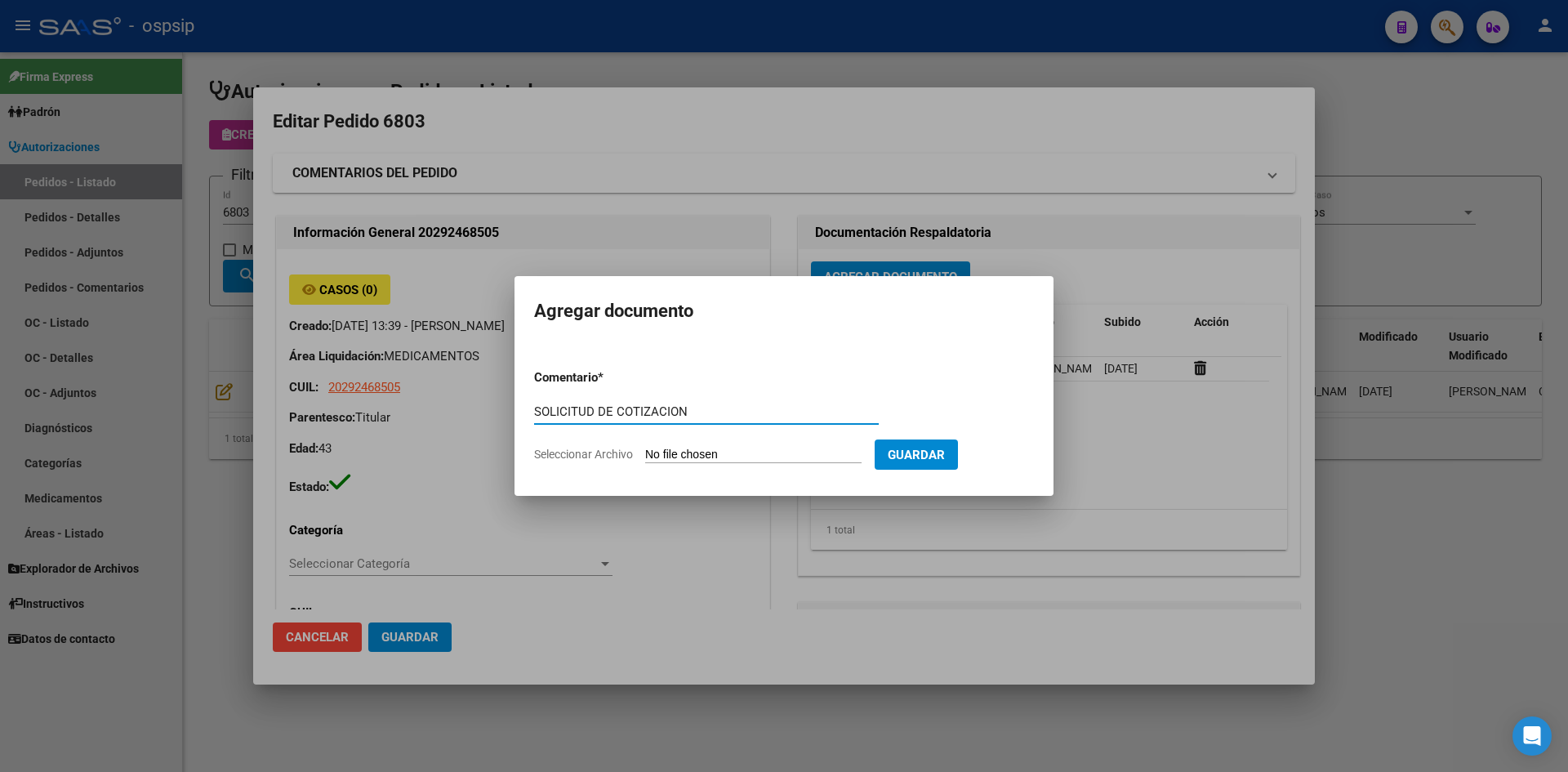
type input "SOLICITUD DE COTIZACION"
click at [646, 447] on input "Seleccionar Archivo" at bounding box center [753, 455] width 216 height 16
type input "C:\fakepath\SOLICITUD DE COTIZACION N°6803.pdf"
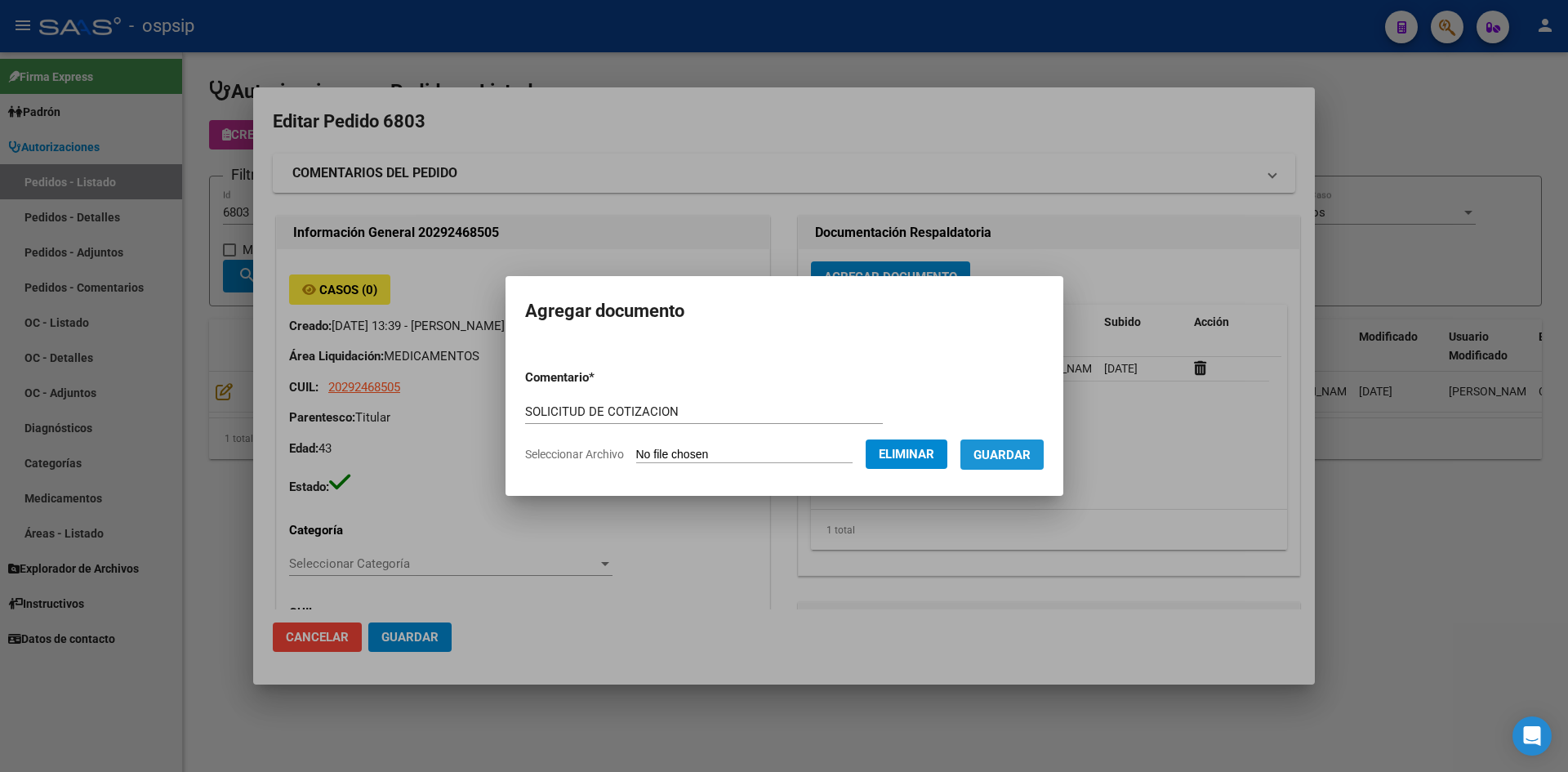
click at [1008, 459] on span "Guardar" at bounding box center [1002, 455] width 57 height 15
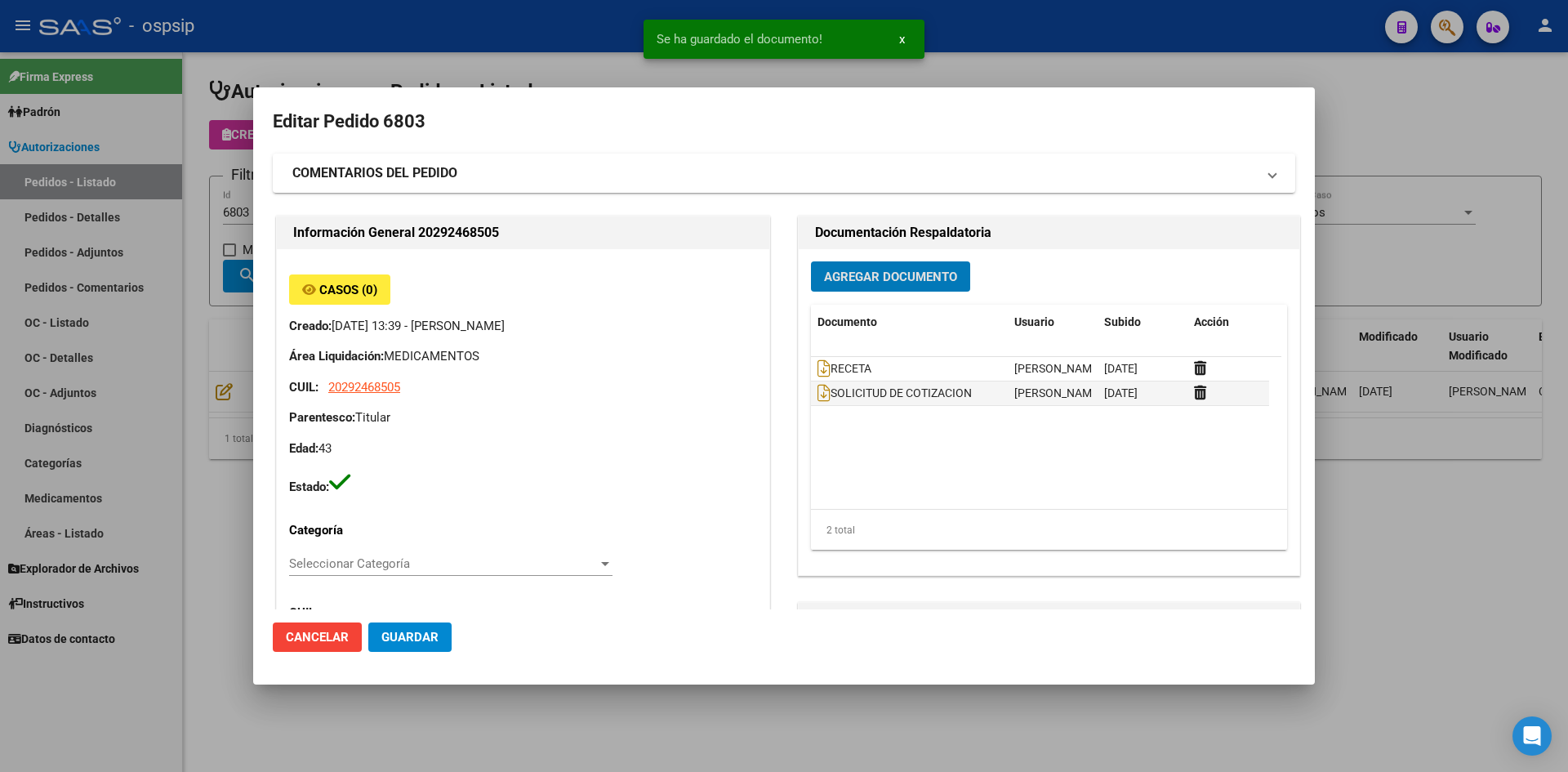
click at [394, 641] on span "Guardar" at bounding box center [410, 637] width 57 height 15
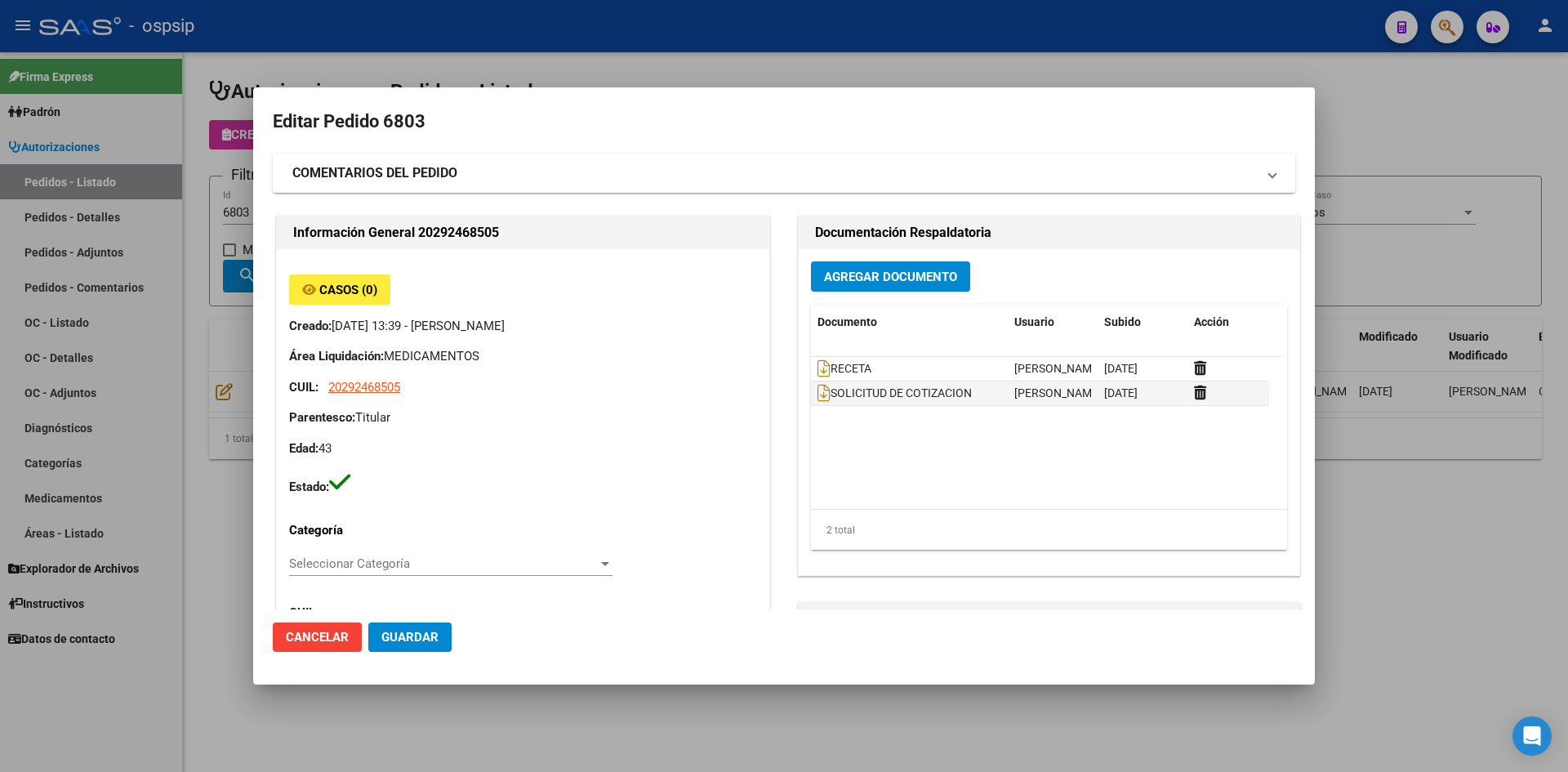
click at [816, 50] on div at bounding box center [784, 386] width 1568 height 772
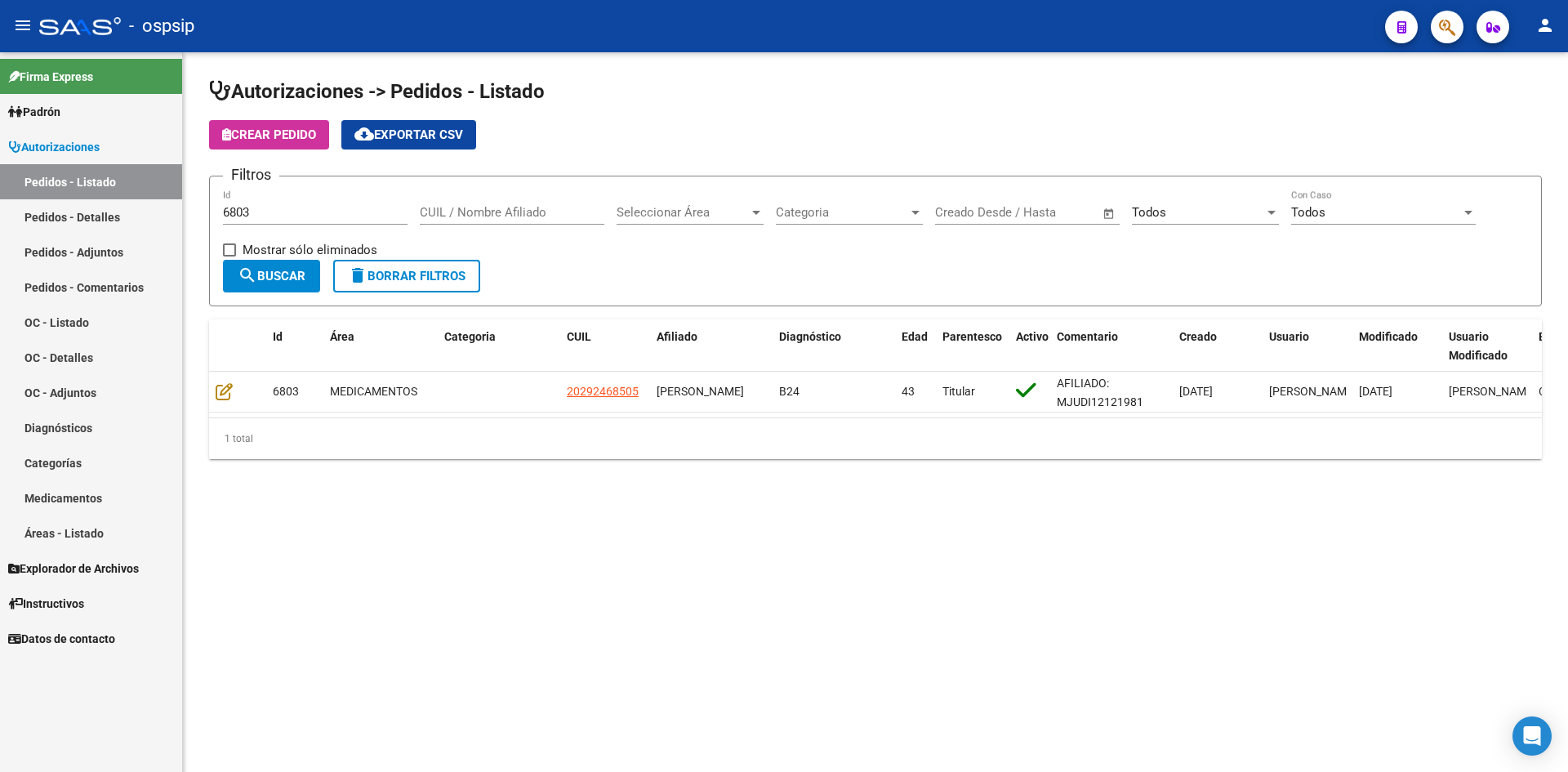
click at [343, 204] on div "6803 Id" at bounding box center [314, 208] width 184 height 36
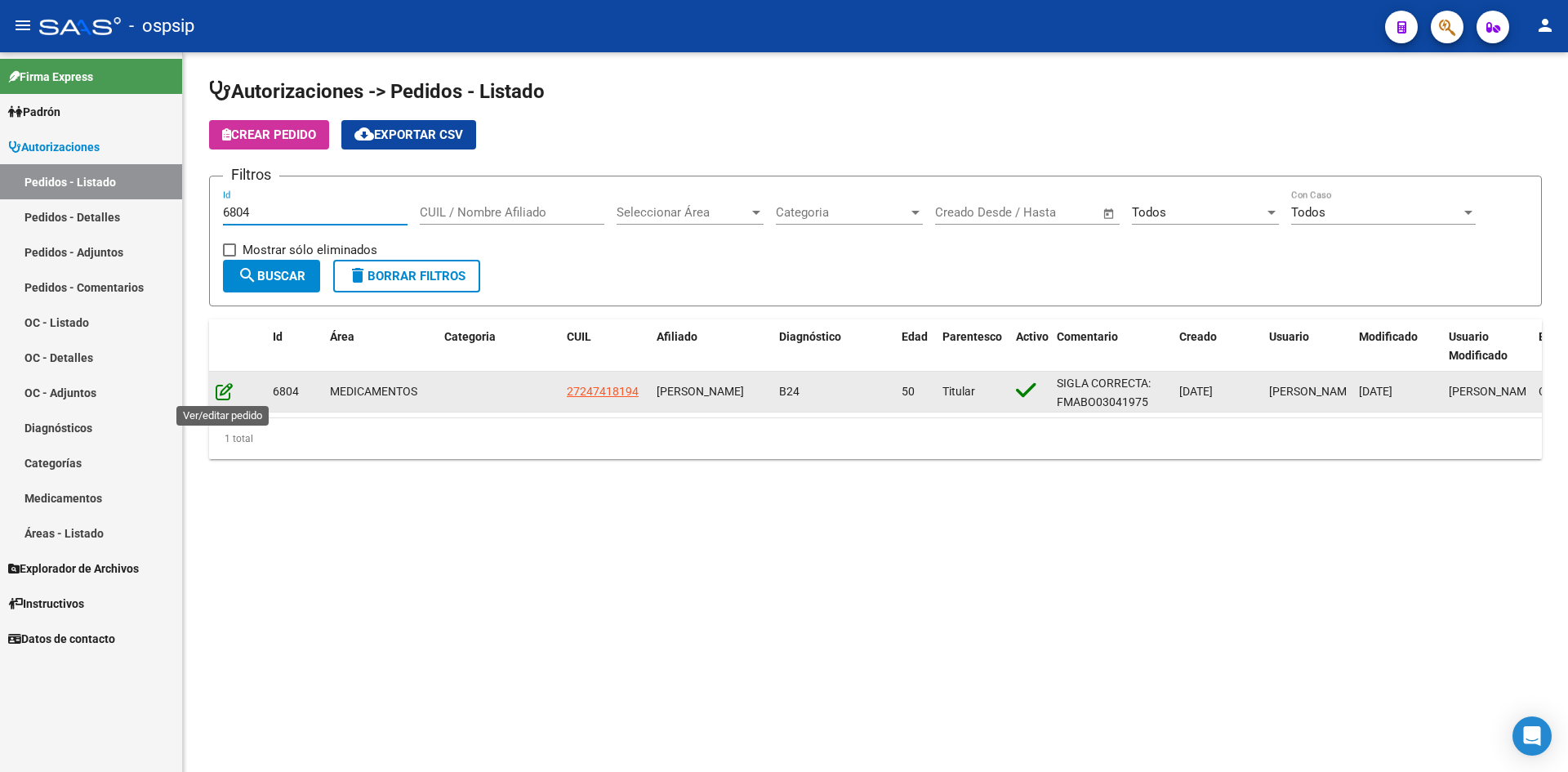
type input "6804"
click at [229, 395] on icon at bounding box center [224, 391] width 17 height 18
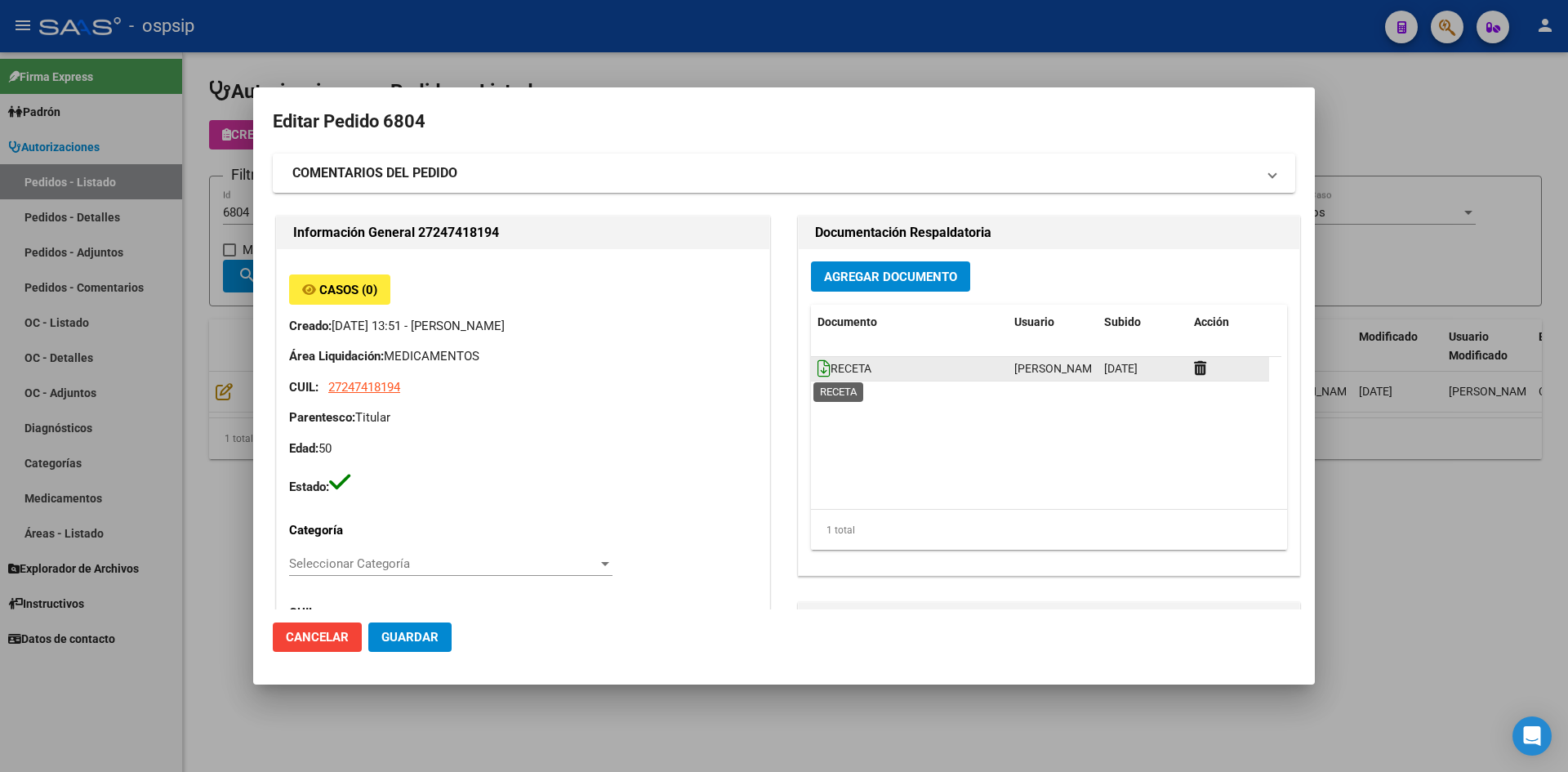
click at [818, 366] on icon at bounding box center [824, 368] width 13 height 18
click at [847, 271] on span "Agregar Documento" at bounding box center [891, 277] width 133 height 15
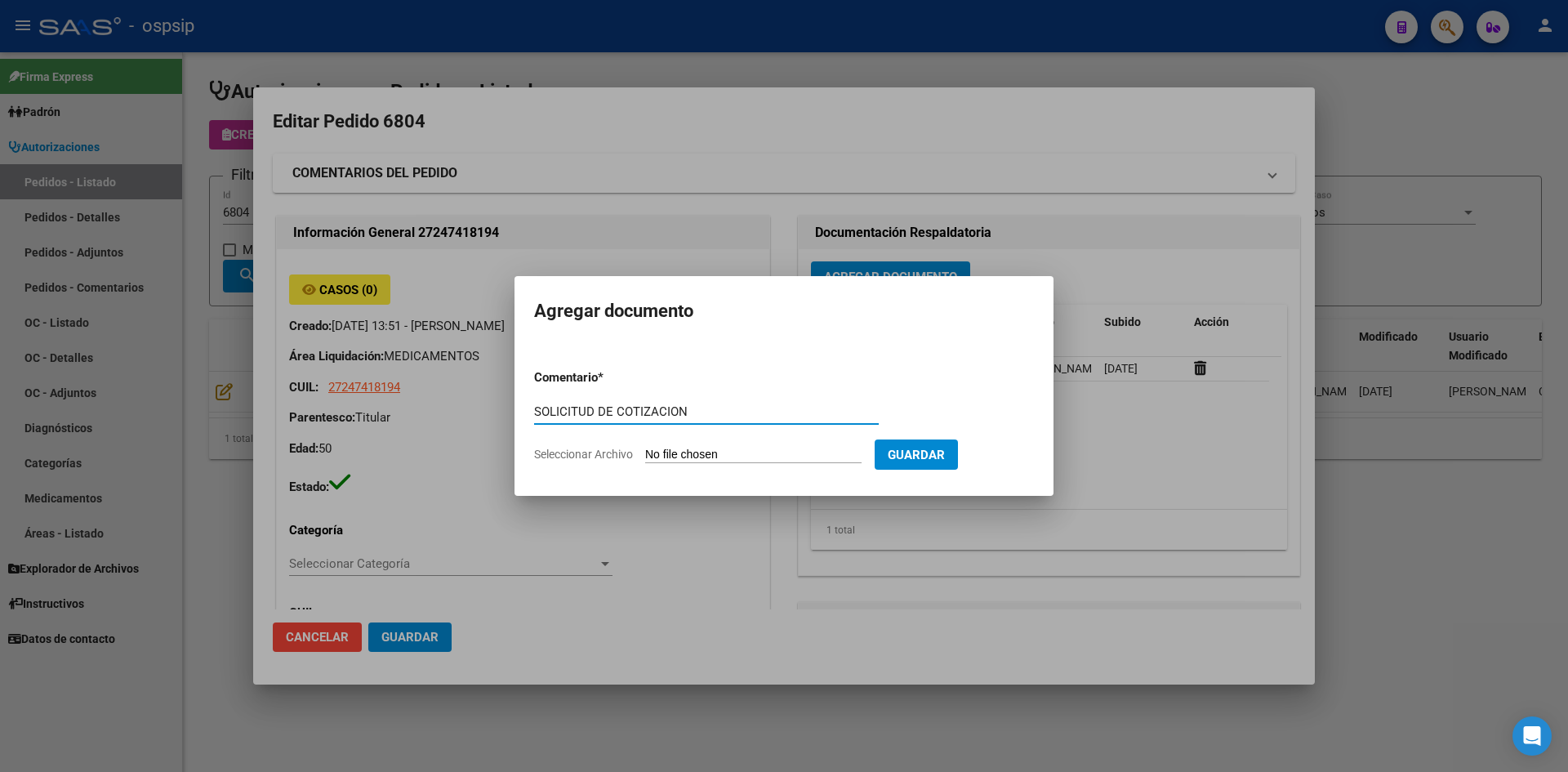
type input "SOLICITUD DE COTIZACION"
click at [646, 447] on input "Seleccionar Archivo" at bounding box center [753, 455] width 216 height 16
type input "C:\fakepath\SOLICITUD DE COTIZACION N°6804.pdf"
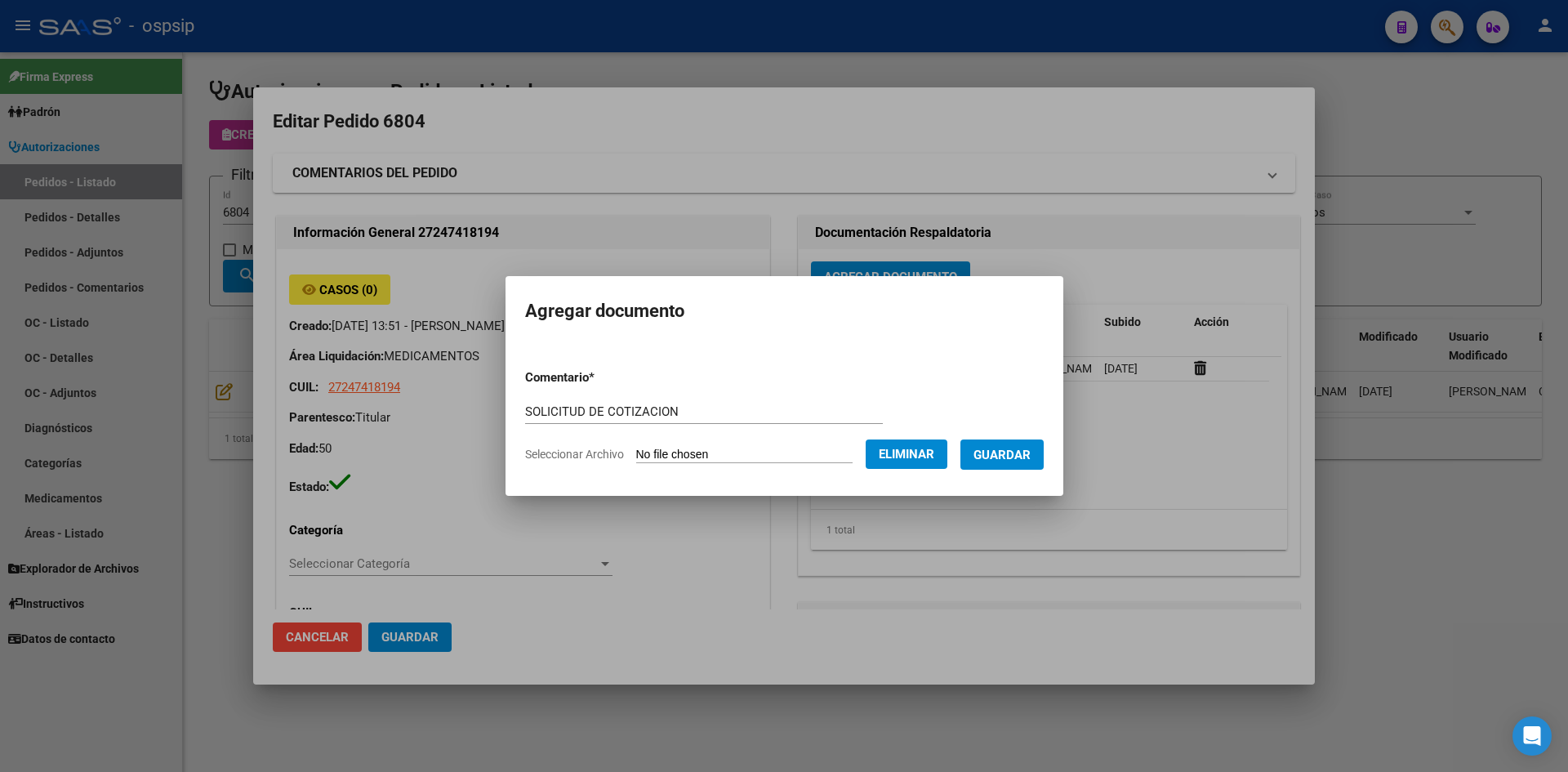
click at [1018, 459] on span "Guardar" at bounding box center [1002, 455] width 57 height 15
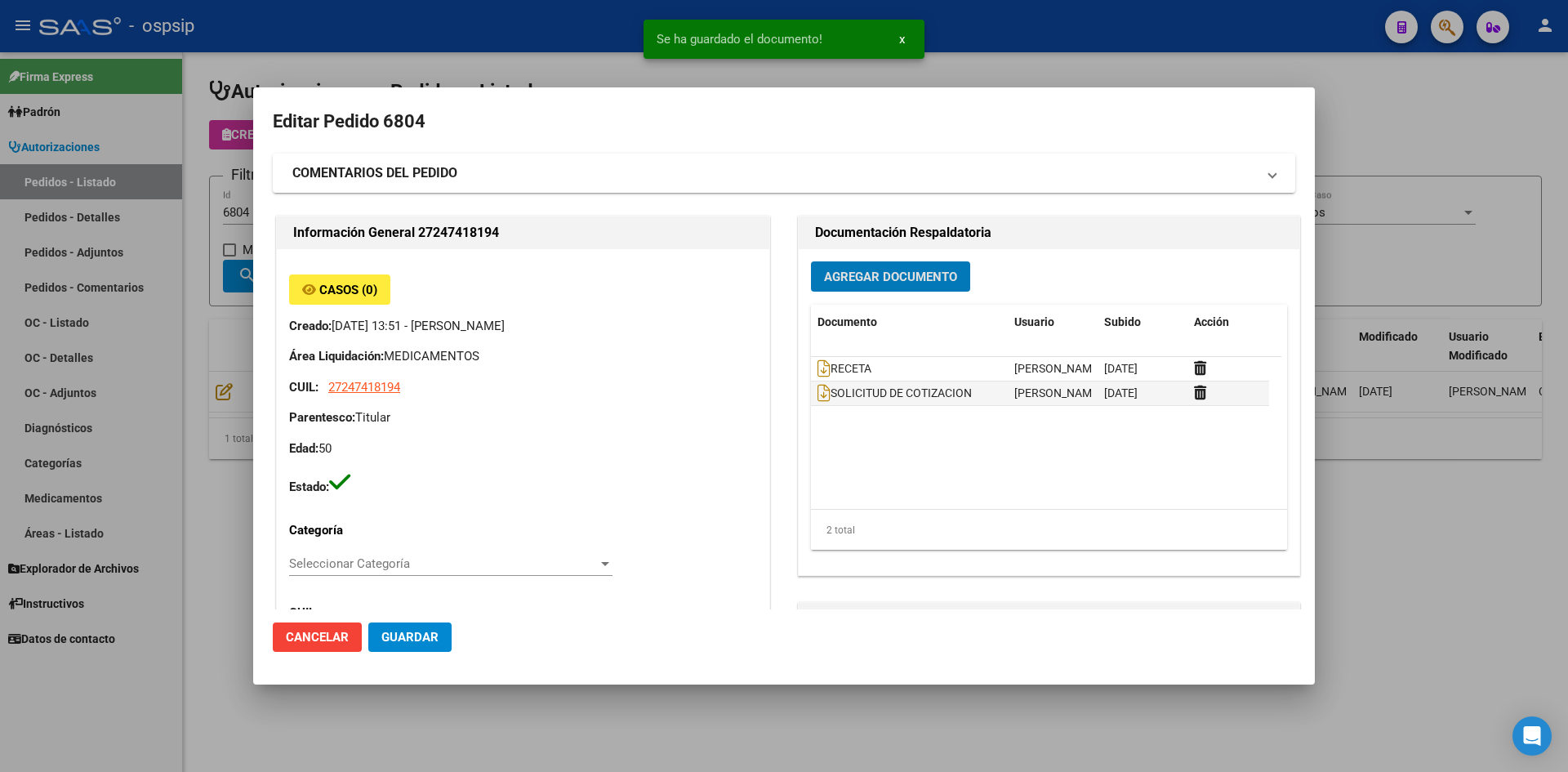
click at [410, 642] on span "Guardar" at bounding box center [410, 637] width 57 height 15
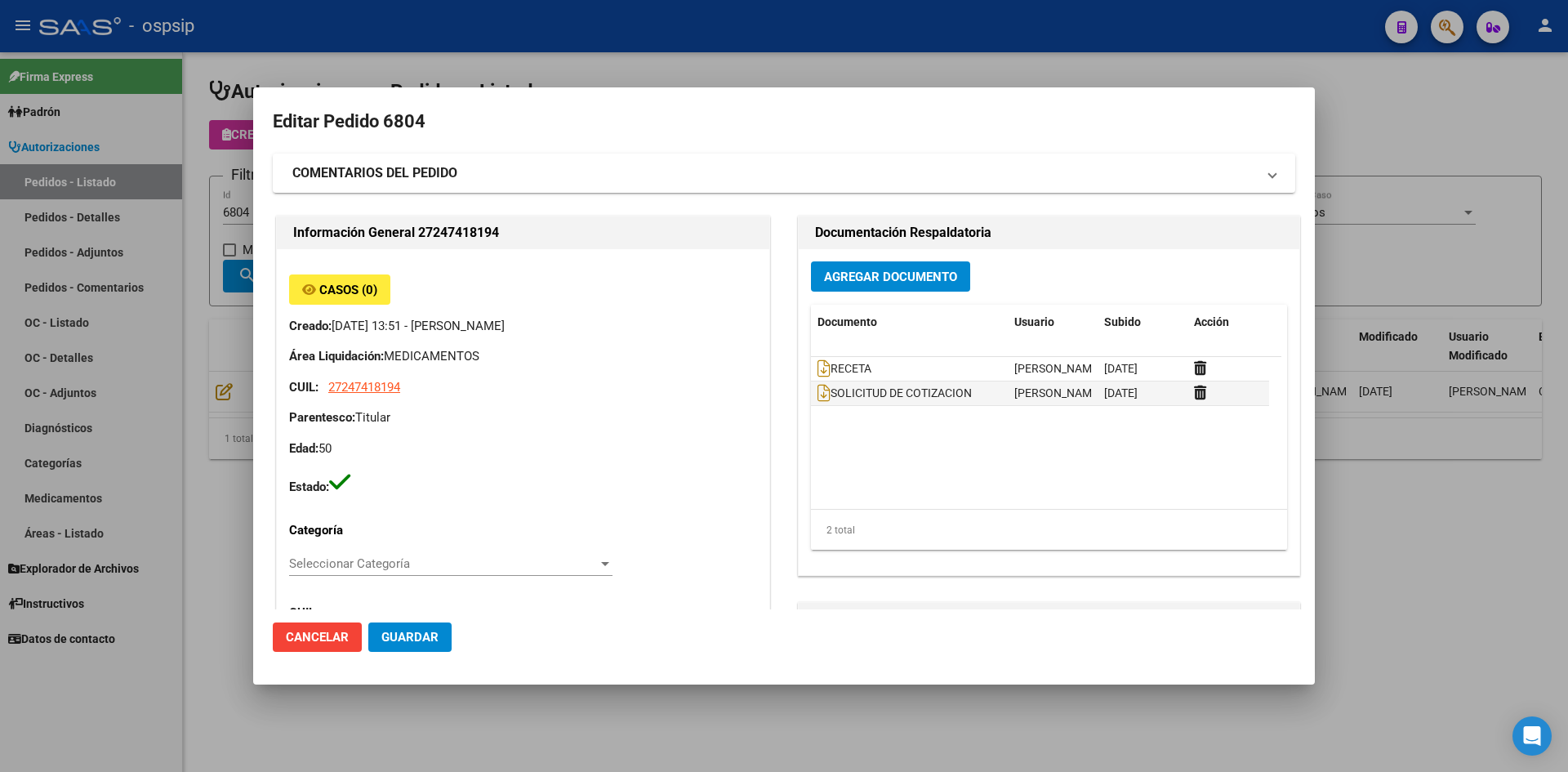
click at [693, 68] on div at bounding box center [784, 386] width 1568 height 772
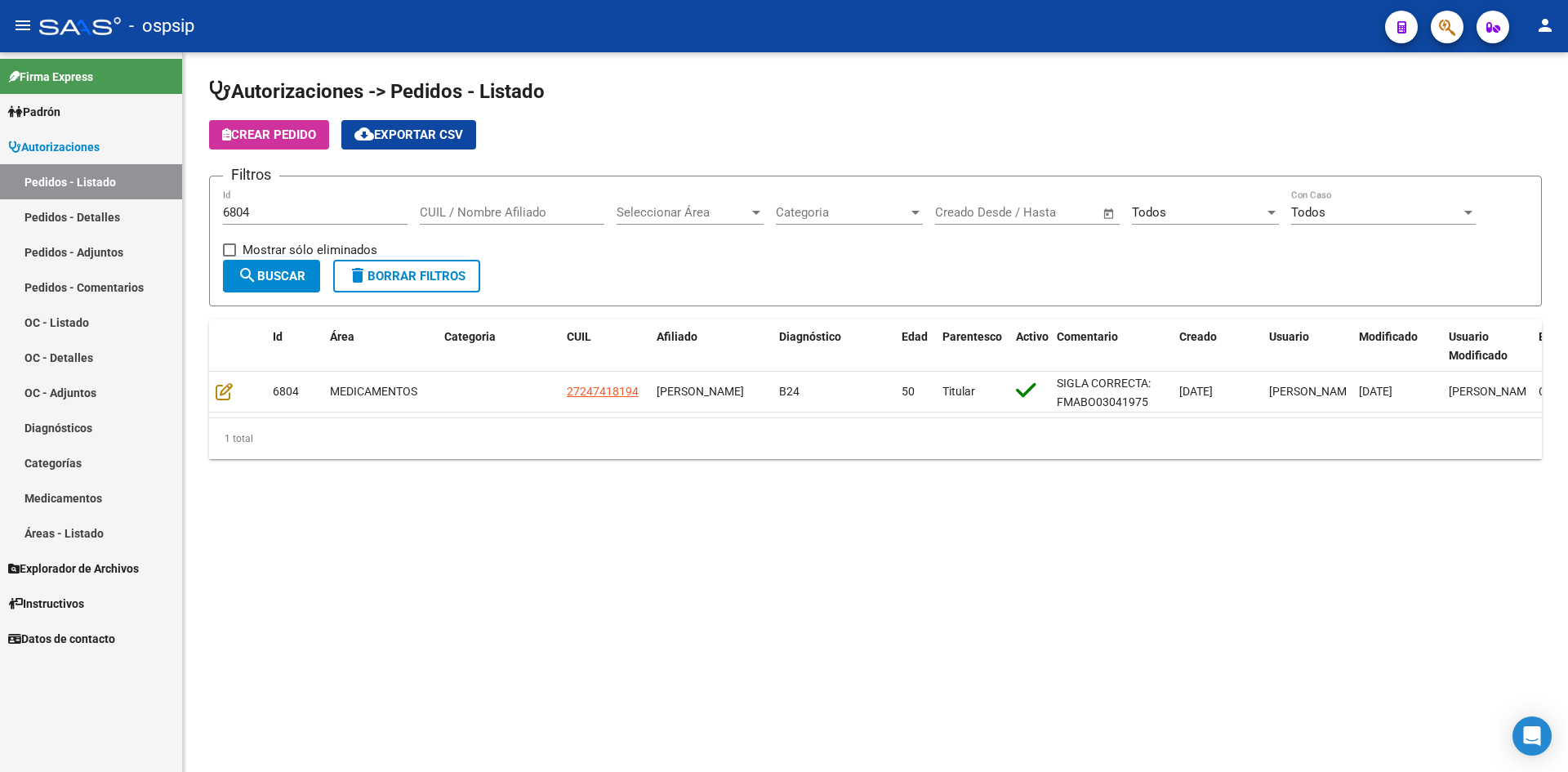
click at [286, 215] on input "6804" at bounding box center [314, 212] width 184 height 15
type input "6805"
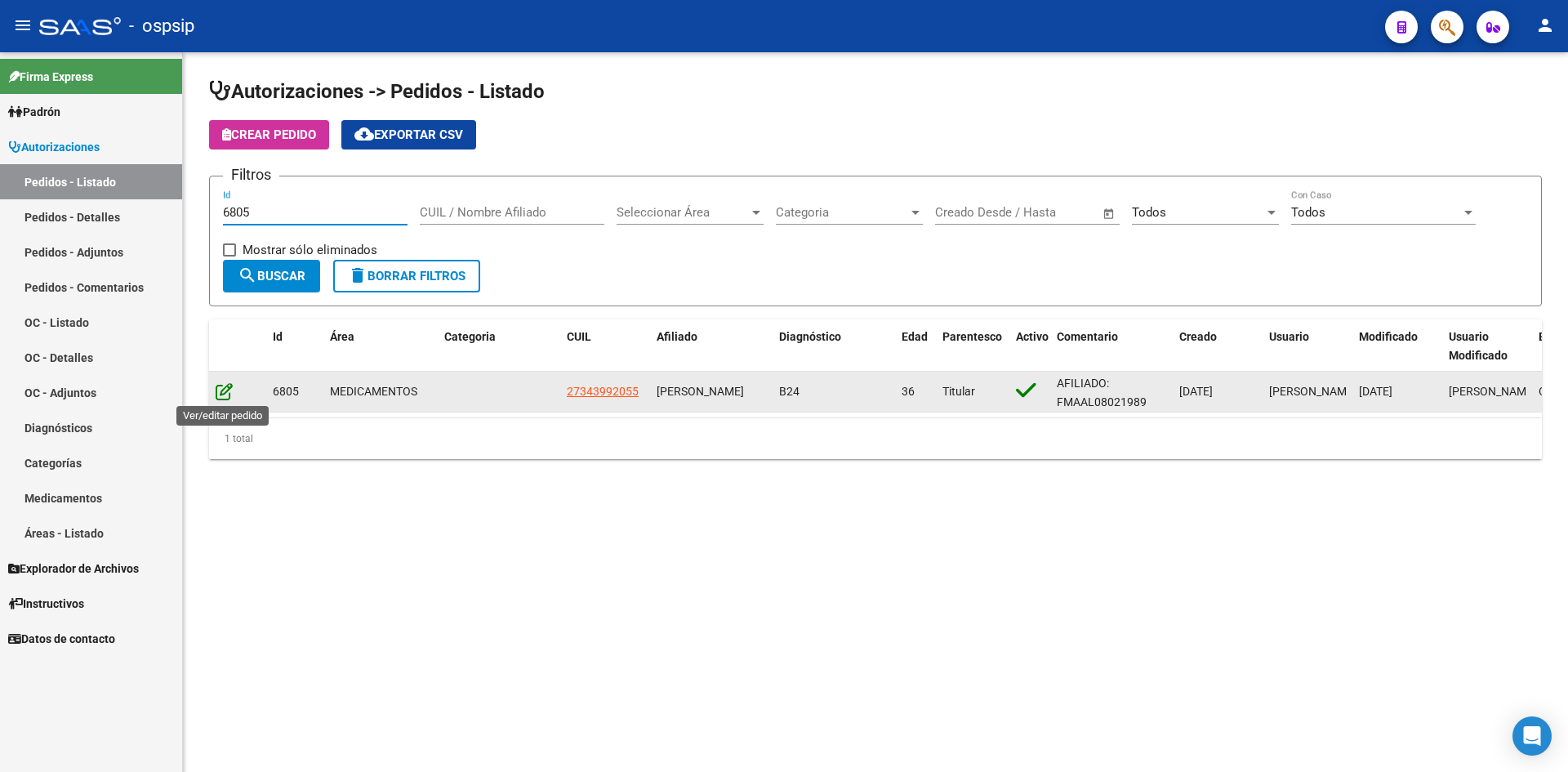
click at [224, 389] on icon at bounding box center [224, 391] width 17 height 18
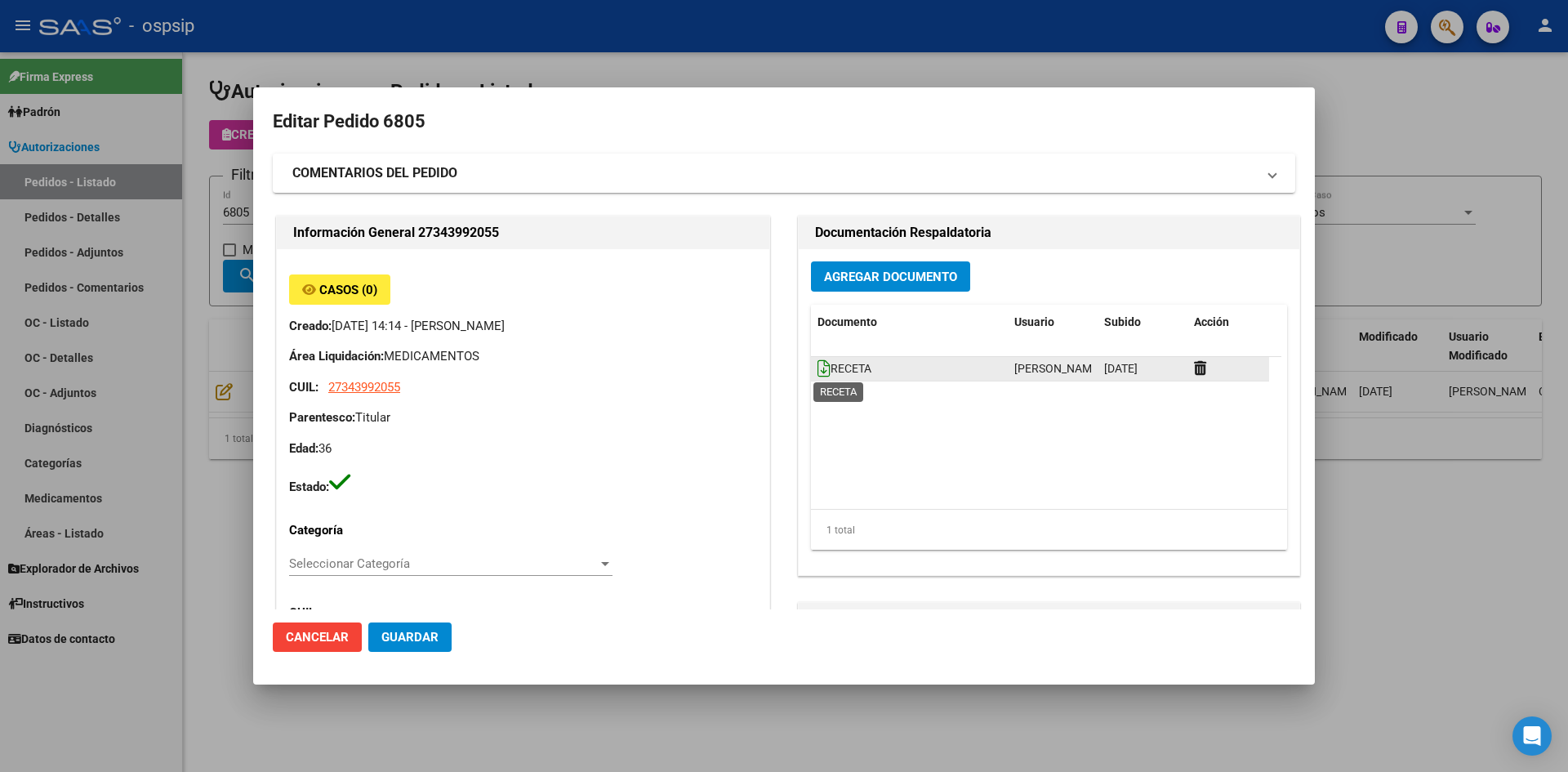
click at [818, 370] on icon at bounding box center [824, 368] width 13 height 18
click at [891, 288] on button "Agregar Documento" at bounding box center [891, 276] width 159 height 30
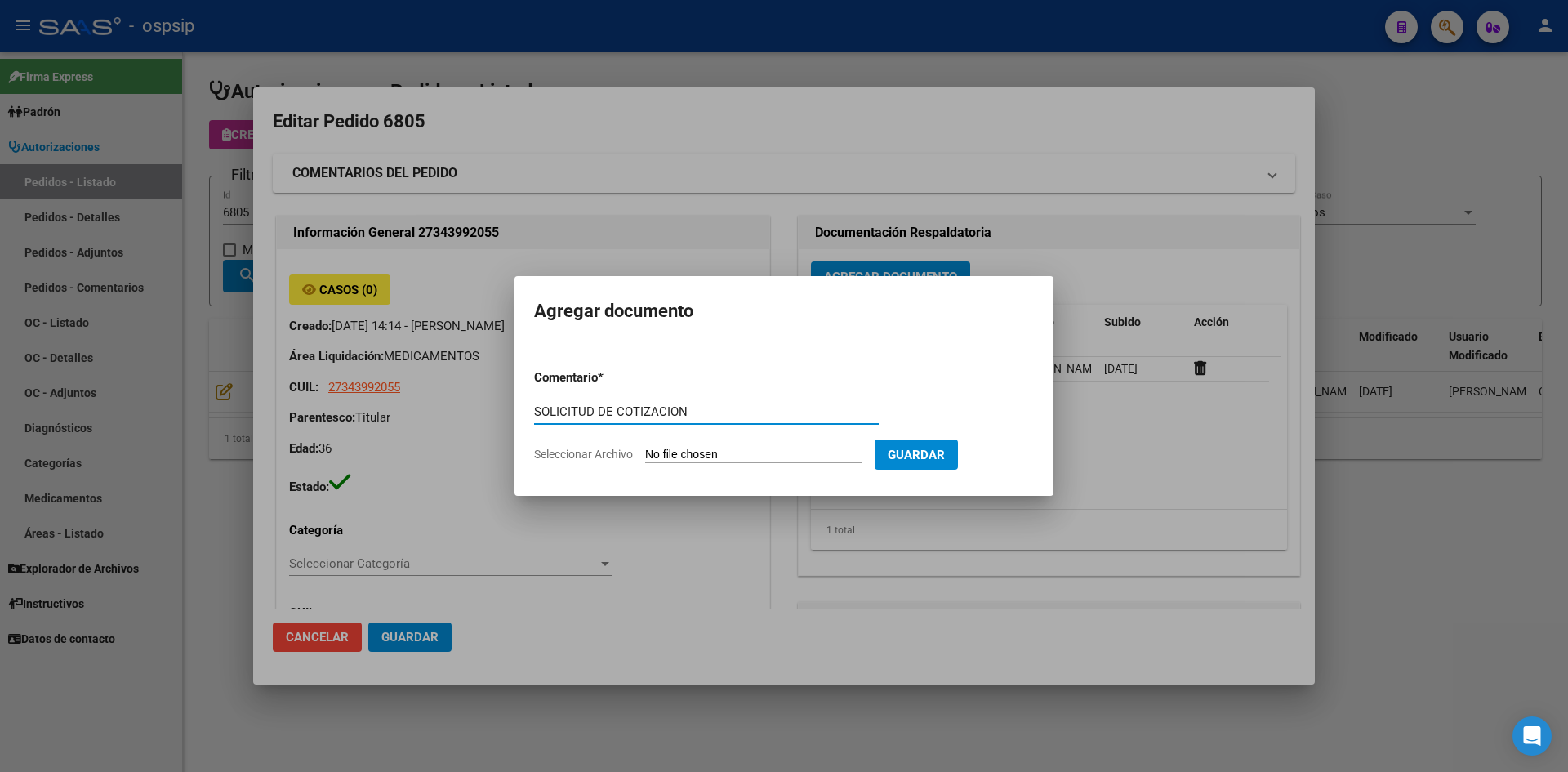
type input "SOLICITUD DE COTIZACION"
click at [646, 447] on input "Seleccionar Archivo" at bounding box center [753, 455] width 216 height 16
type input "C:\fakepath\SOLICITUD DE COTIZACION N°6805.pdf"
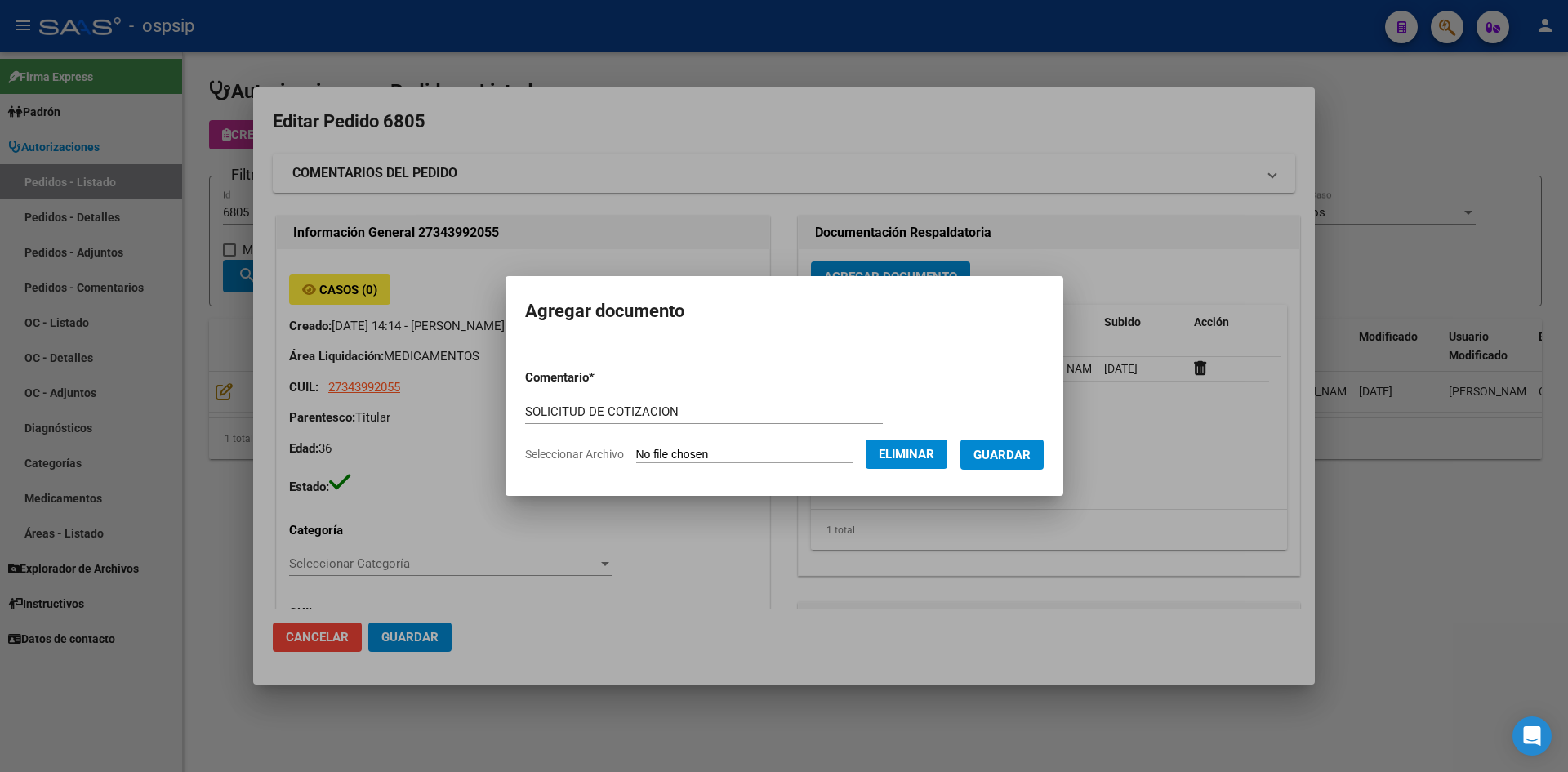
click at [1017, 444] on button "Guardar" at bounding box center [1002, 455] width 83 height 30
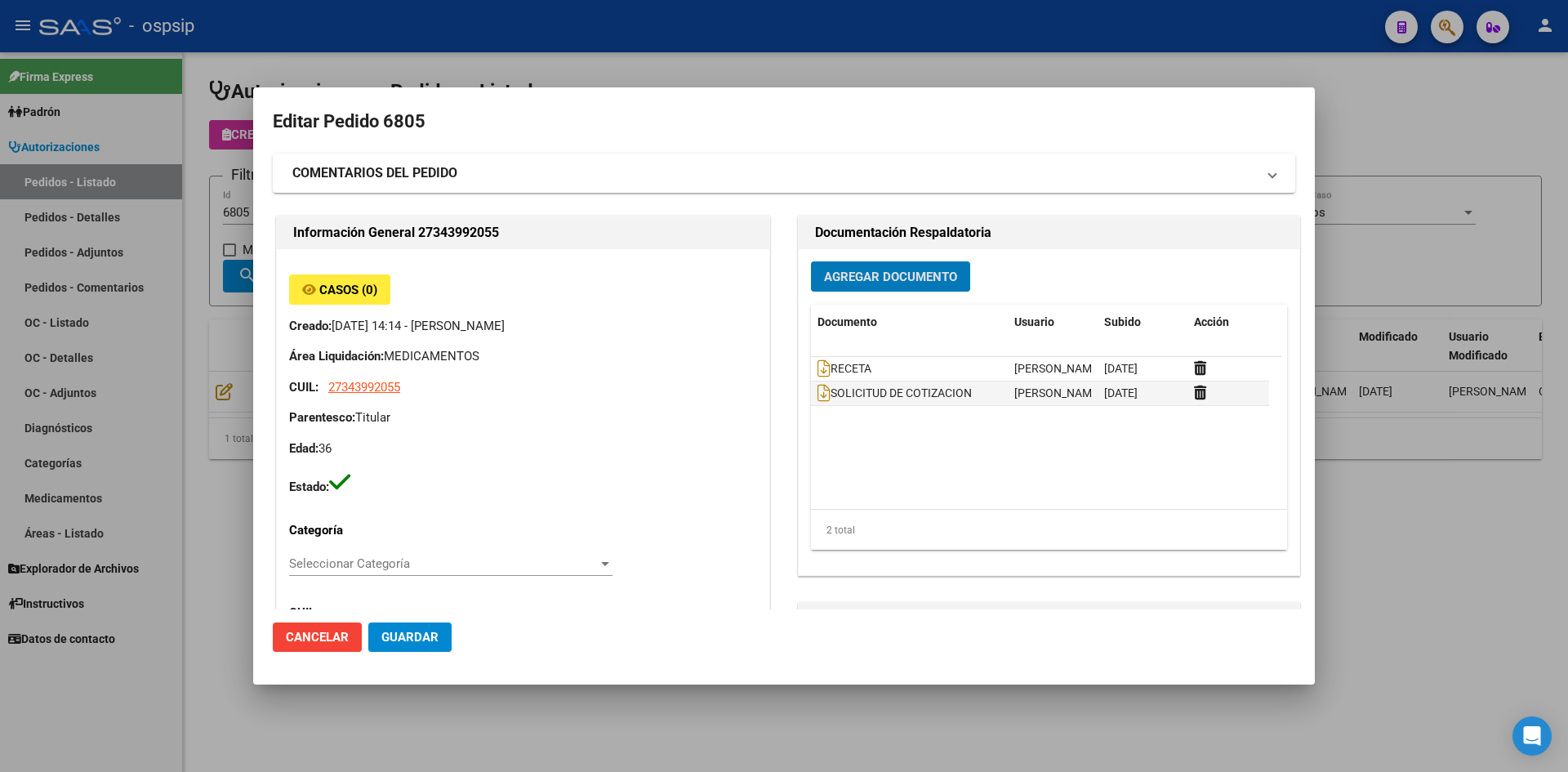
click at [649, 61] on div at bounding box center [784, 386] width 1568 height 772
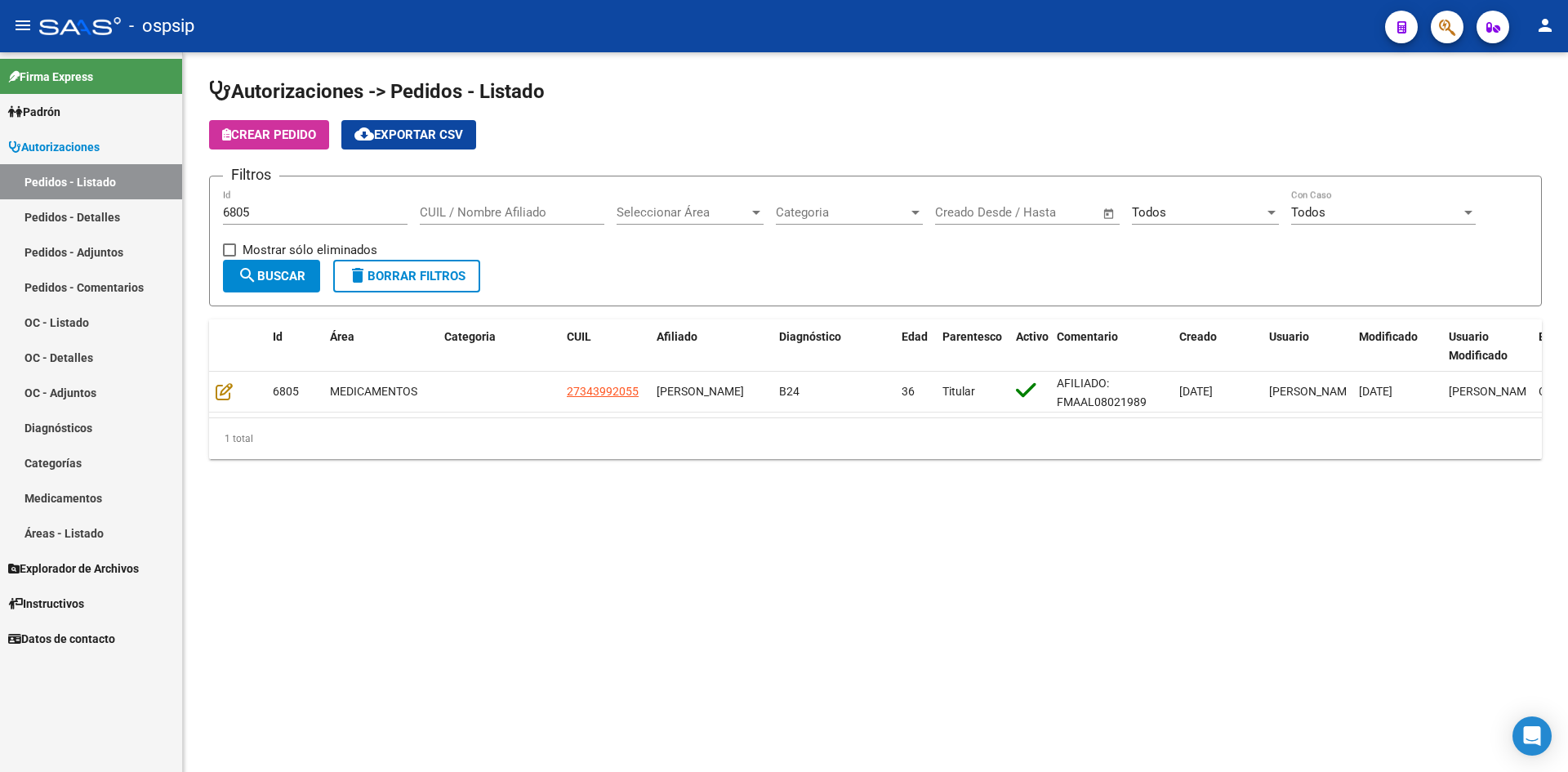
drag, startPoint x: 351, startPoint y: 199, endPoint x: 342, endPoint y: 206, distance: 11.4
click at [345, 204] on div "6805 Id" at bounding box center [314, 208] width 184 height 36
click at [342, 206] on input "6805" at bounding box center [314, 212] width 184 height 15
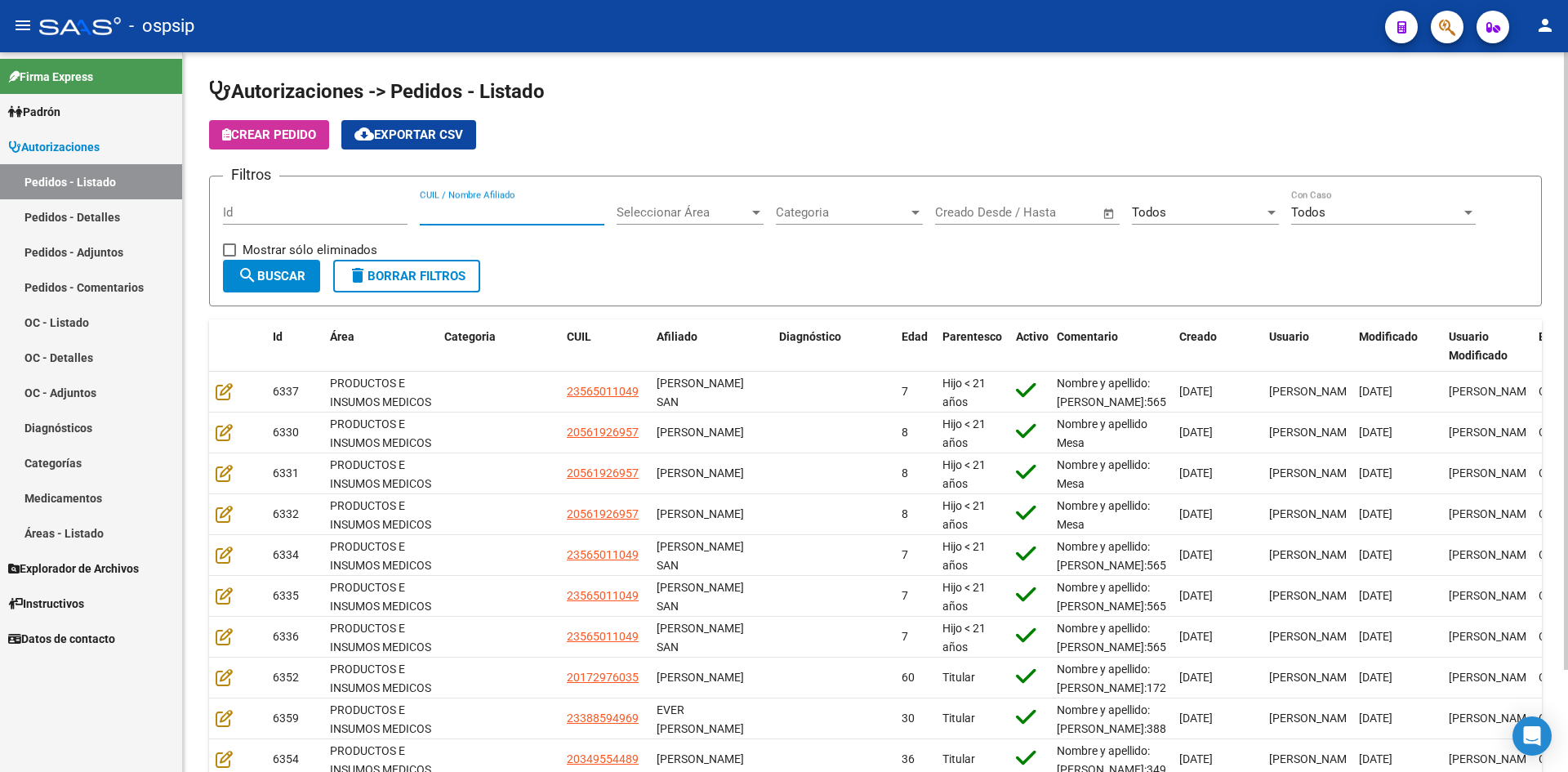
click at [484, 206] on input "CUIL / Nombre Afiliado" at bounding box center [512, 212] width 184 height 15
drag, startPoint x: 545, startPoint y: 214, endPoint x: 249, endPoint y: 184, distance: 297.5
click at [544, 214] on input "CUIL / Nombre Afiliado" at bounding box center [512, 212] width 184 height 15
click at [257, 213] on input "Id" at bounding box center [314, 212] width 184 height 15
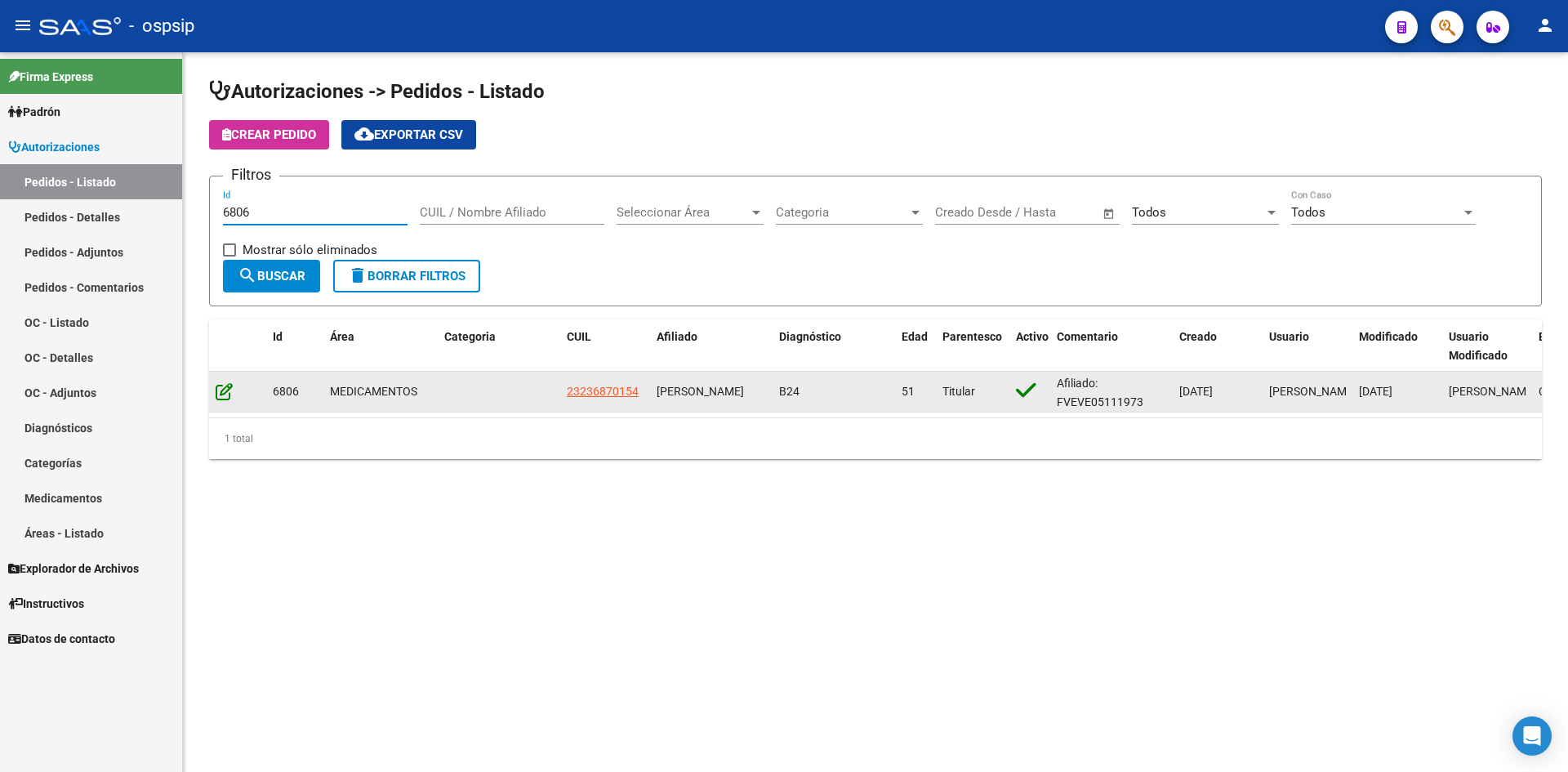
type input "6806"
click at [220, 396] on icon at bounding box center [224, 391] width 17 height 18
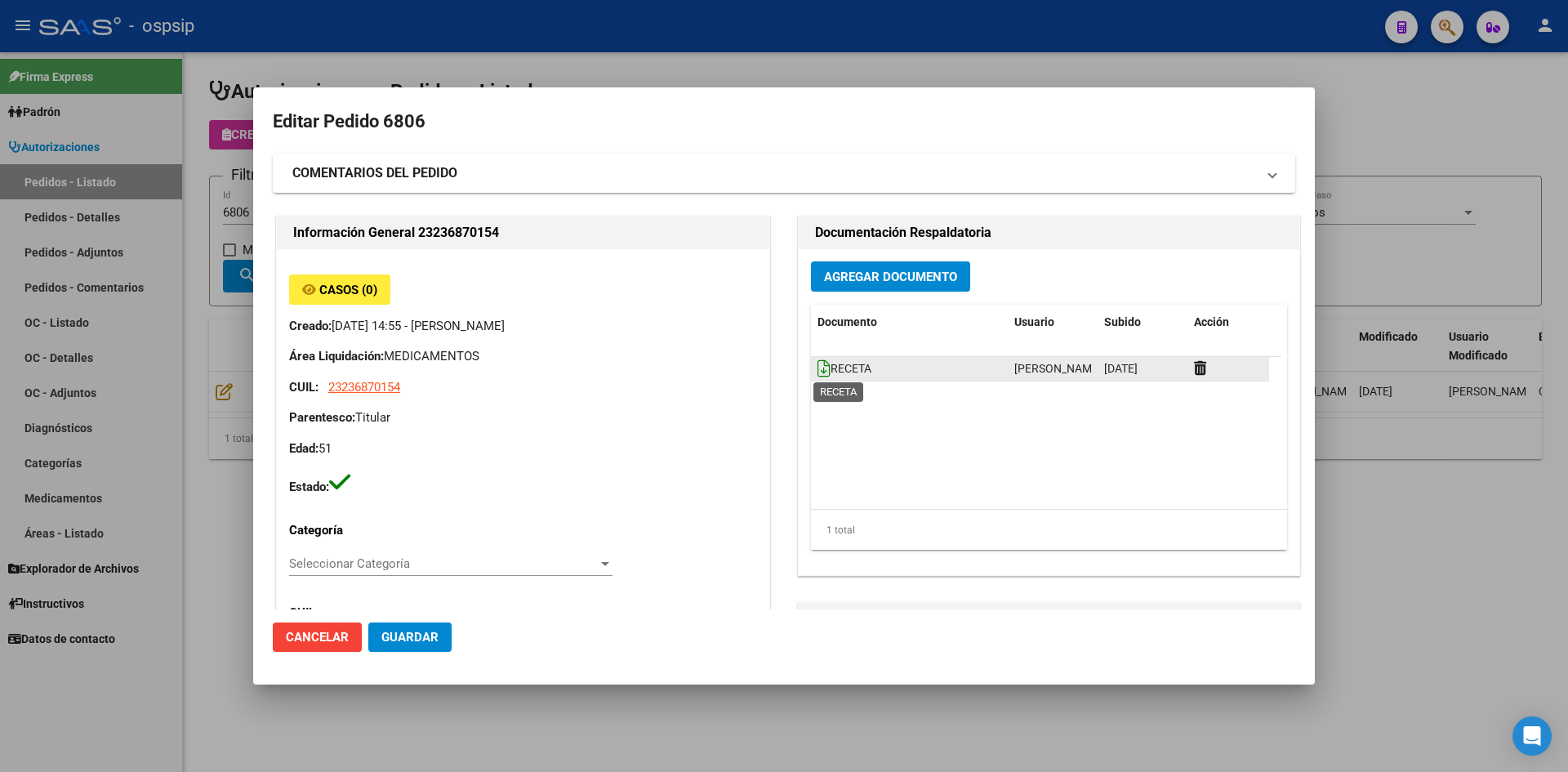
click at [818, 361] on icon at bounding box center [824, 368] width 13 height 18
click at [833, 284] on button "Agregar Documento" at bounding box center [891, 276] width 159 height 30
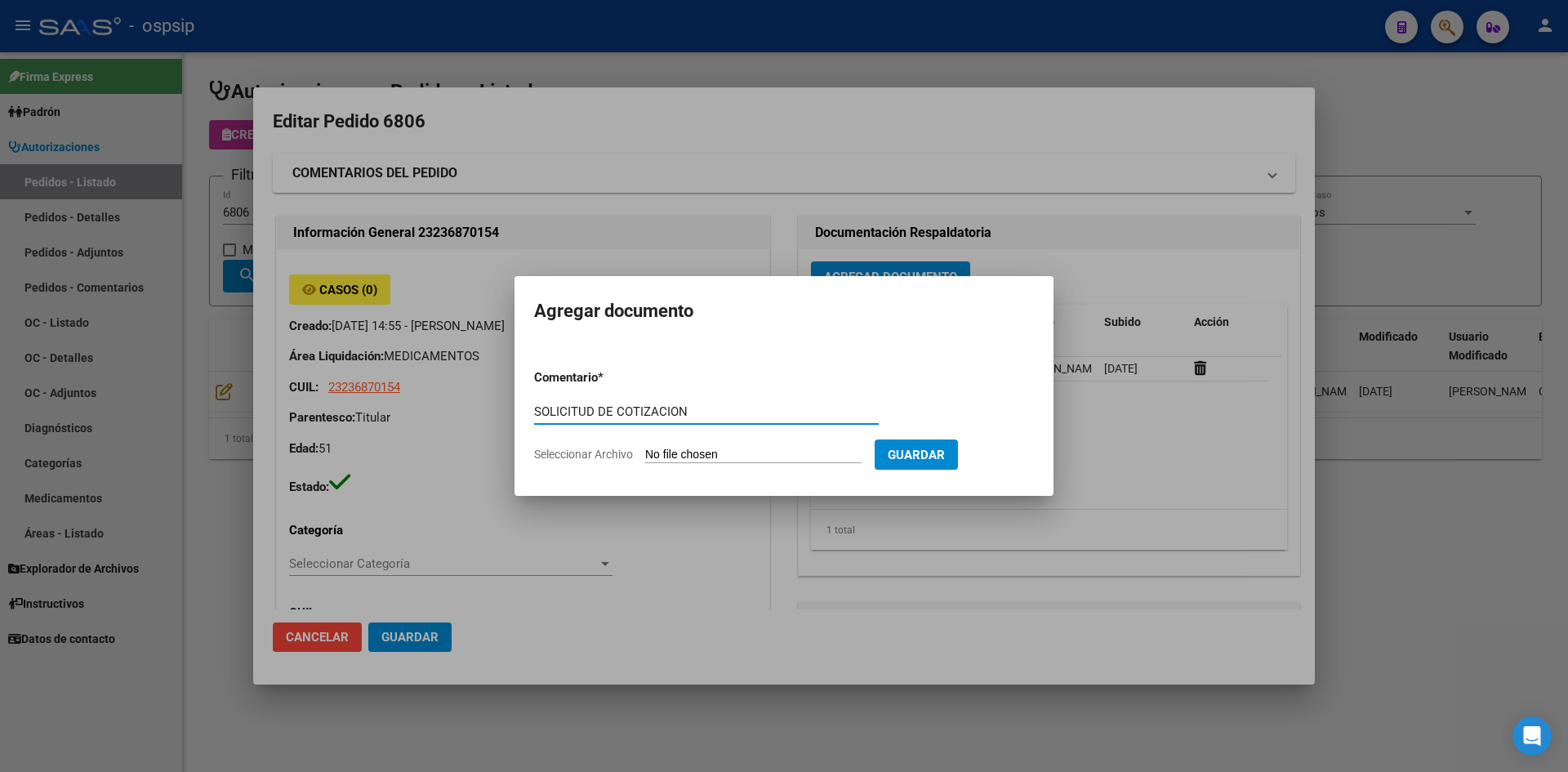
type input "SOLICITUD DE COTIZACION"
click at [646, 447] on input "Seleccionar Archivo" at bounding box center [753, 455] width 216 height 16
type input "C:\fakepath\SOLICITUD DE COTIZACION N°6806.pdf"
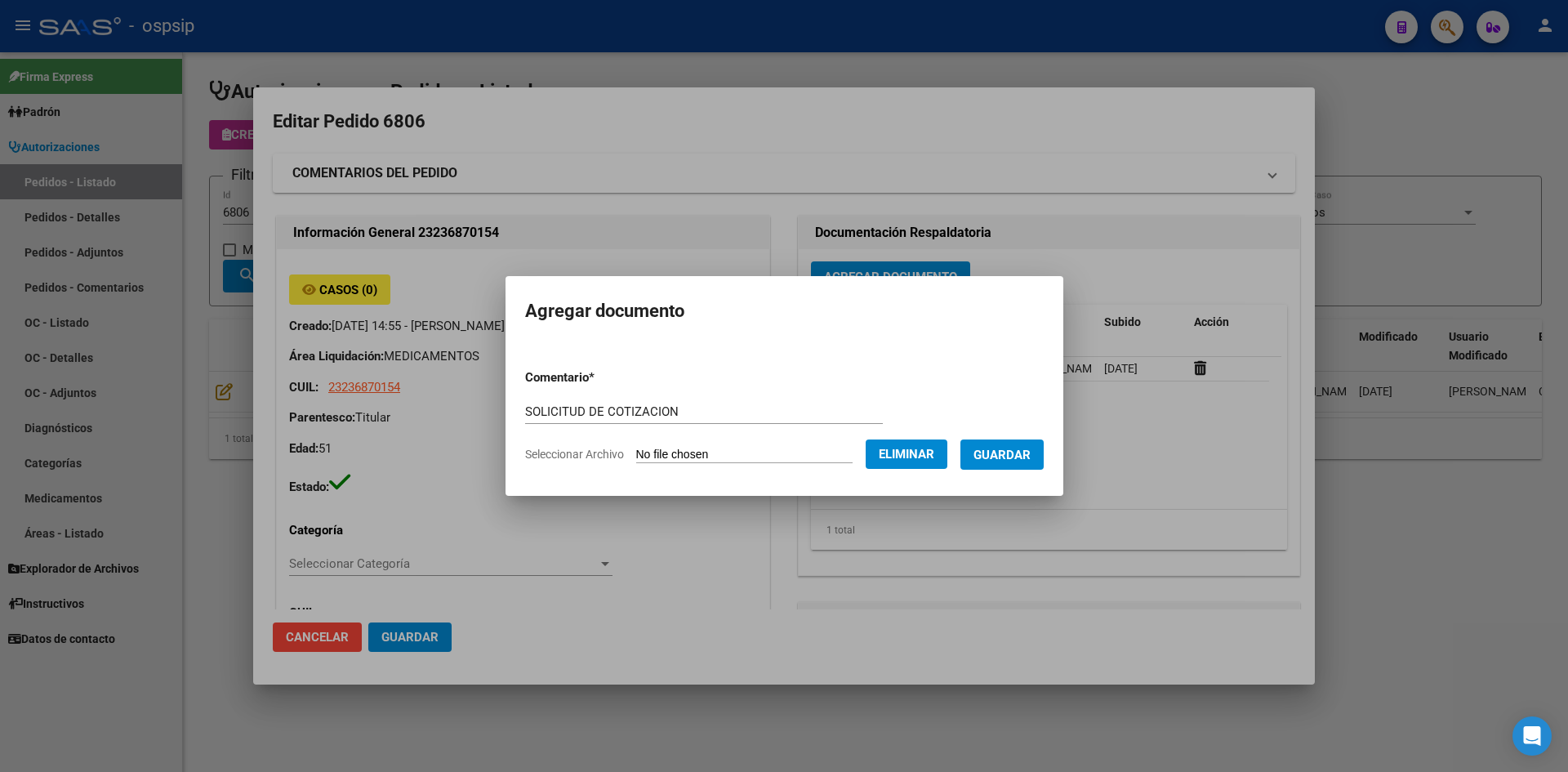
click at [1013, 458] on span "Guardar" at bounding box center [1002, 455] width 57 height 15
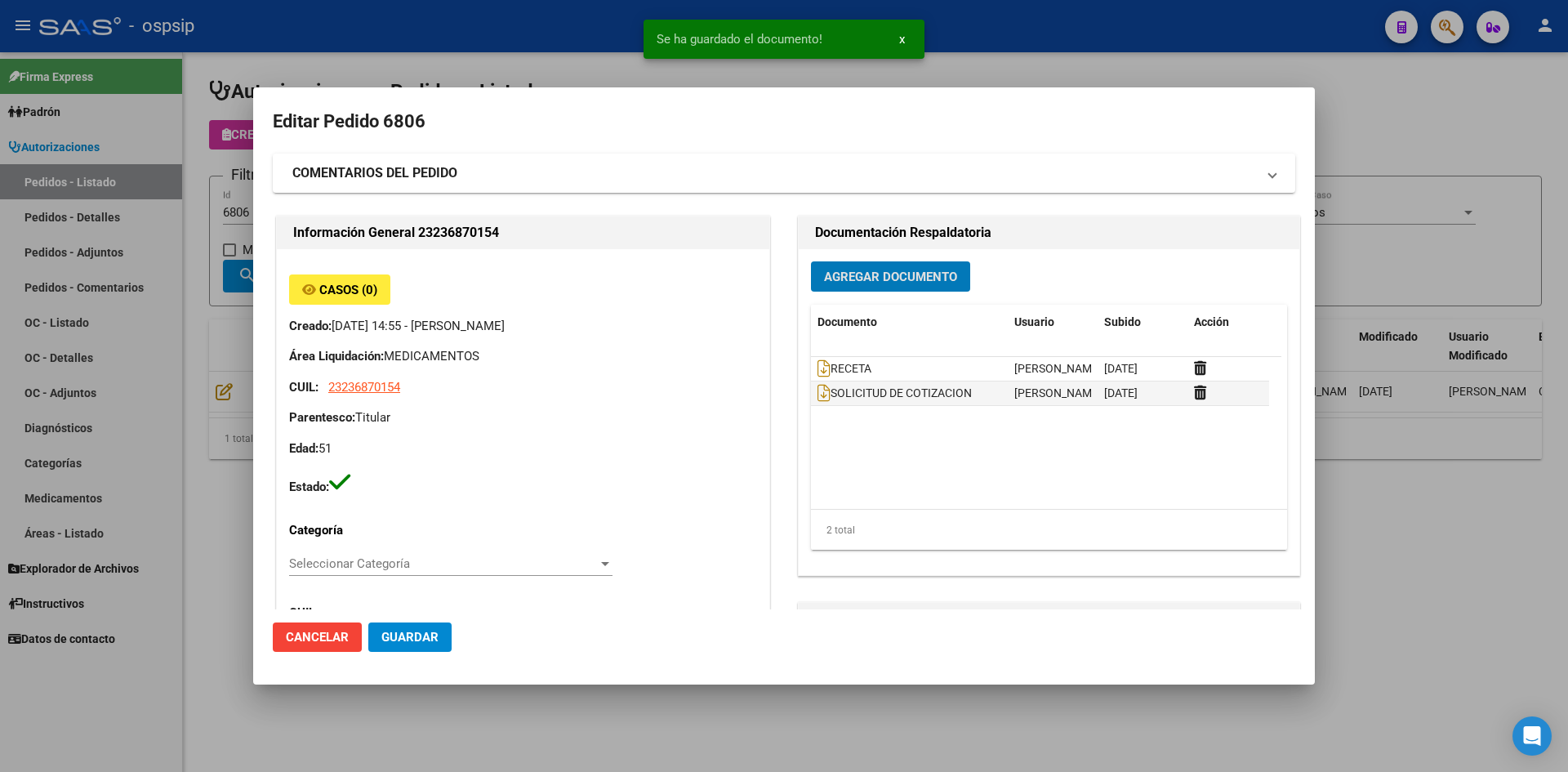
click at [442, 638] on button "Guardar" at bounding box center [410, 636] width 83 height 29
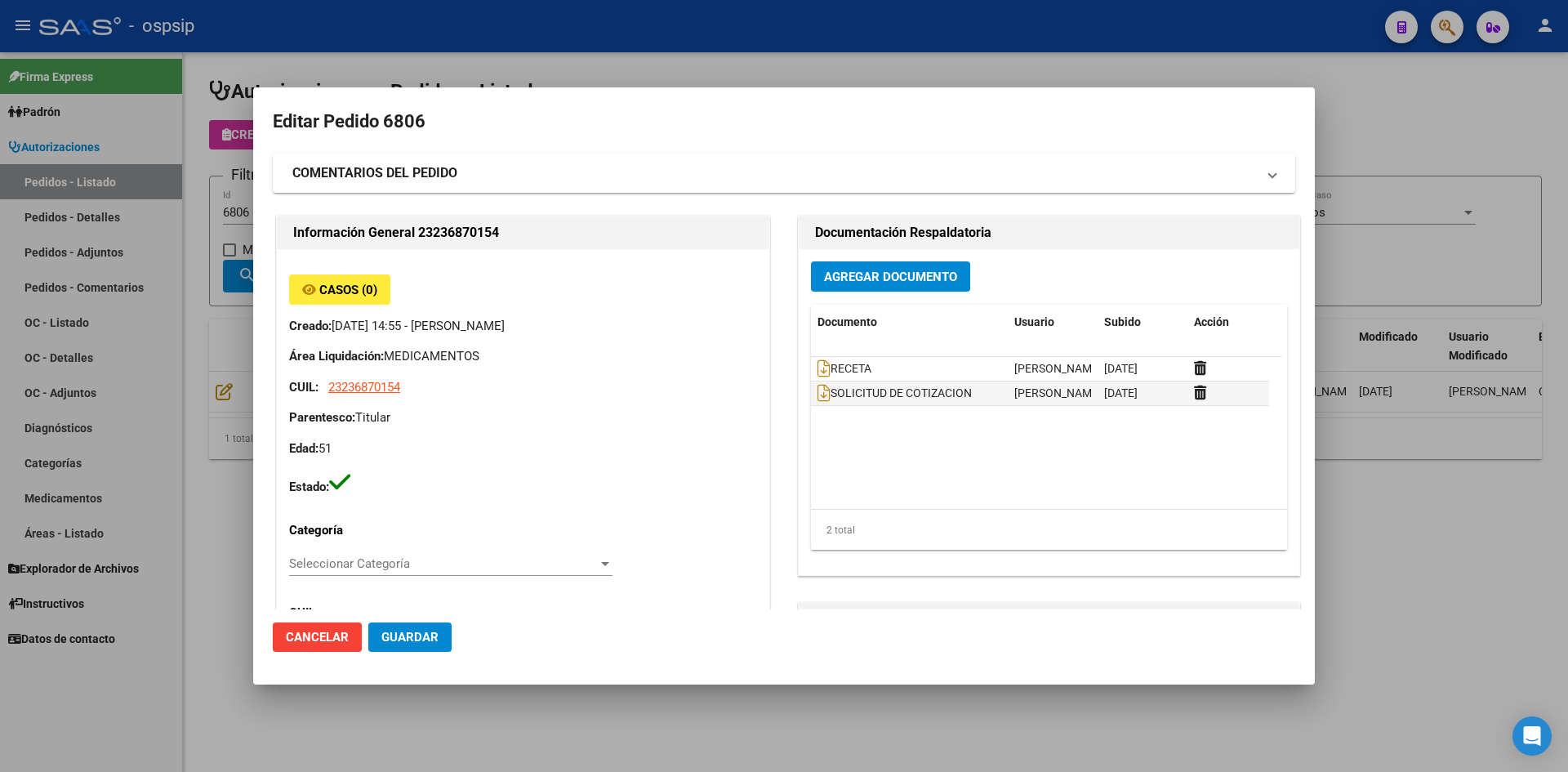
click at [784, 51] on div at bounding box center [784, 386] width 1568 height 772
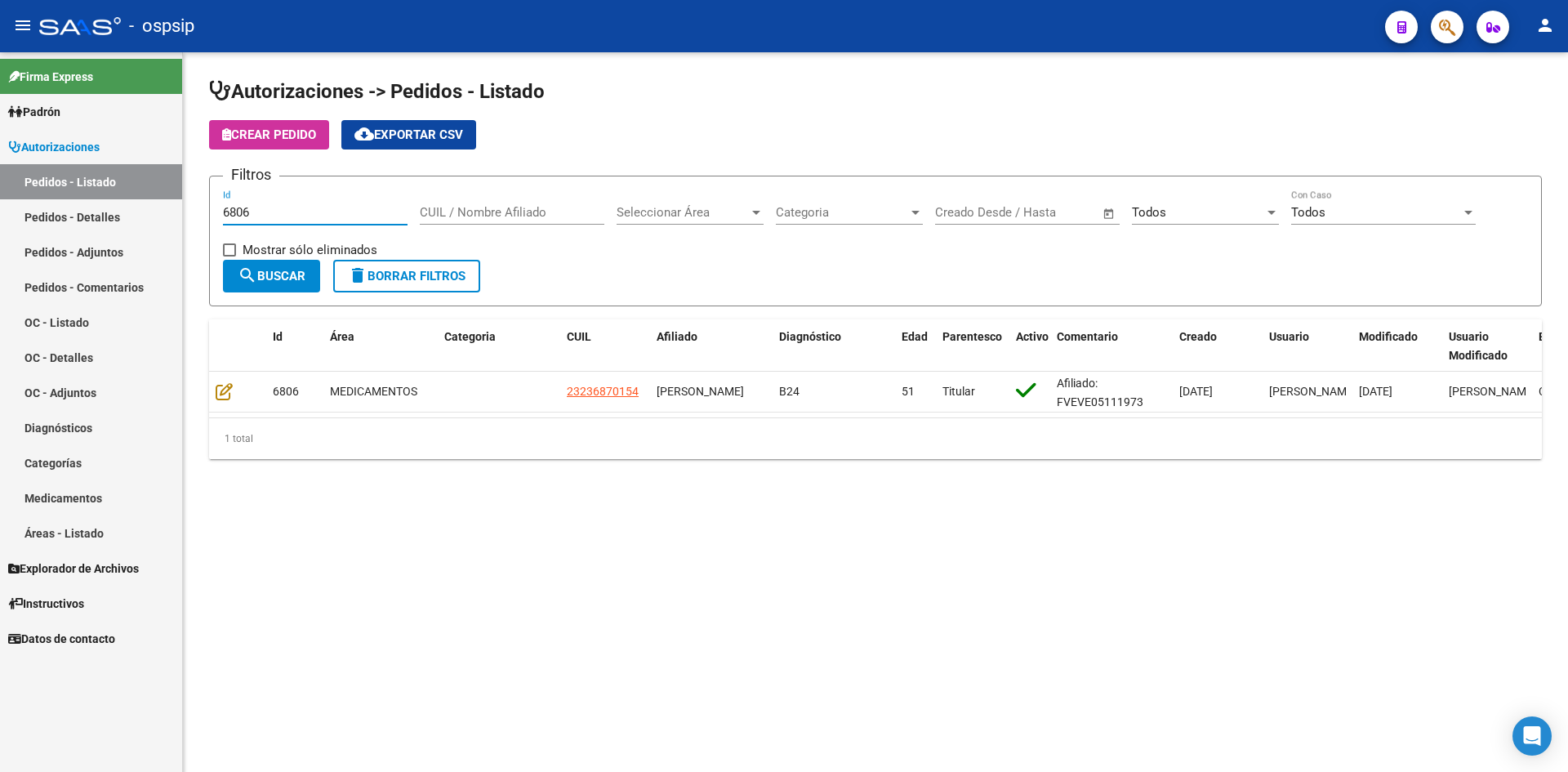
click at [357, 206] on input "6806" at bounding box center [314, 212] width 184 height 15
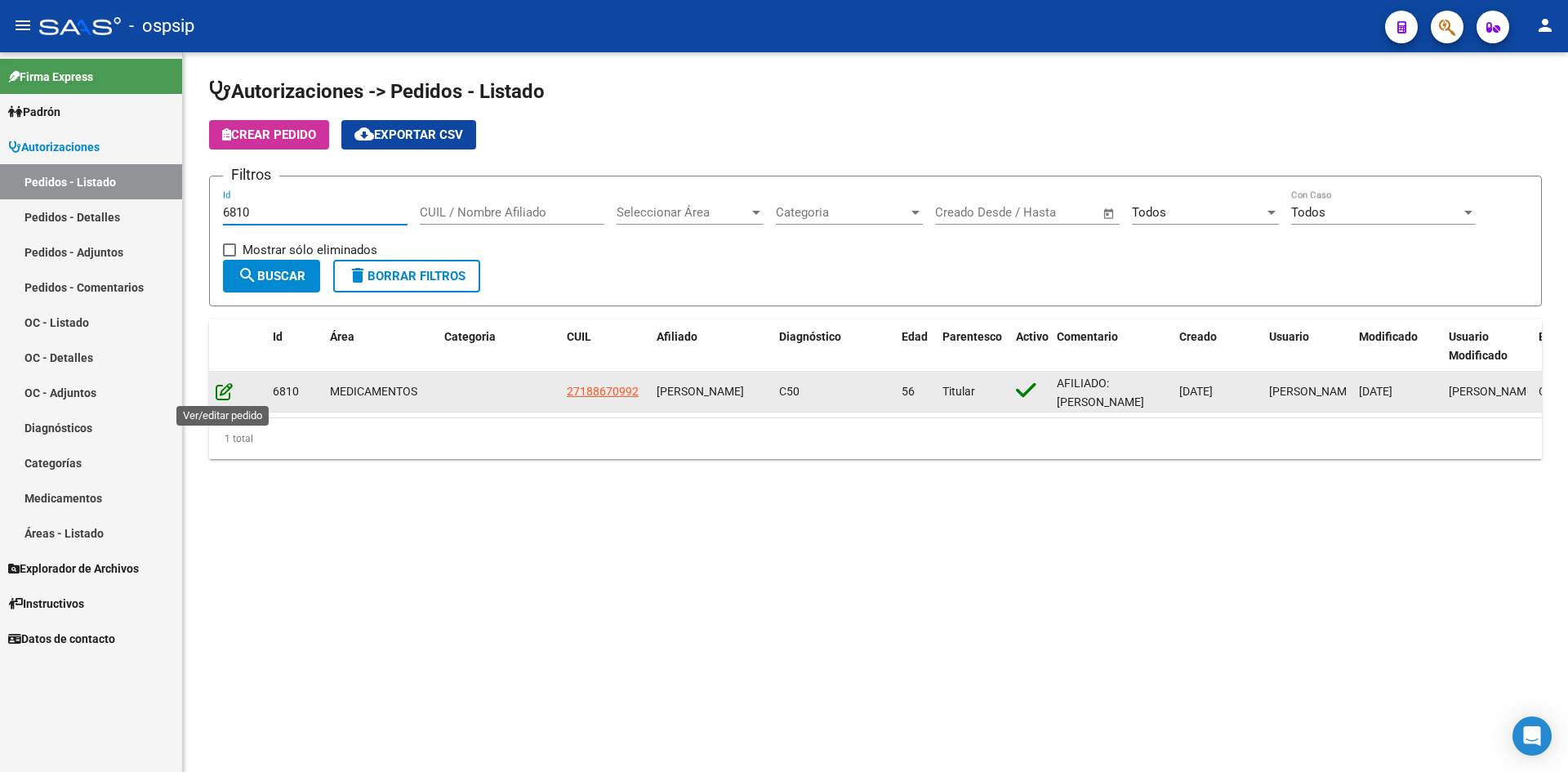
type input "6810"
click at [227, 397] on icon at bounding box center [224, 391] width 17 height 18
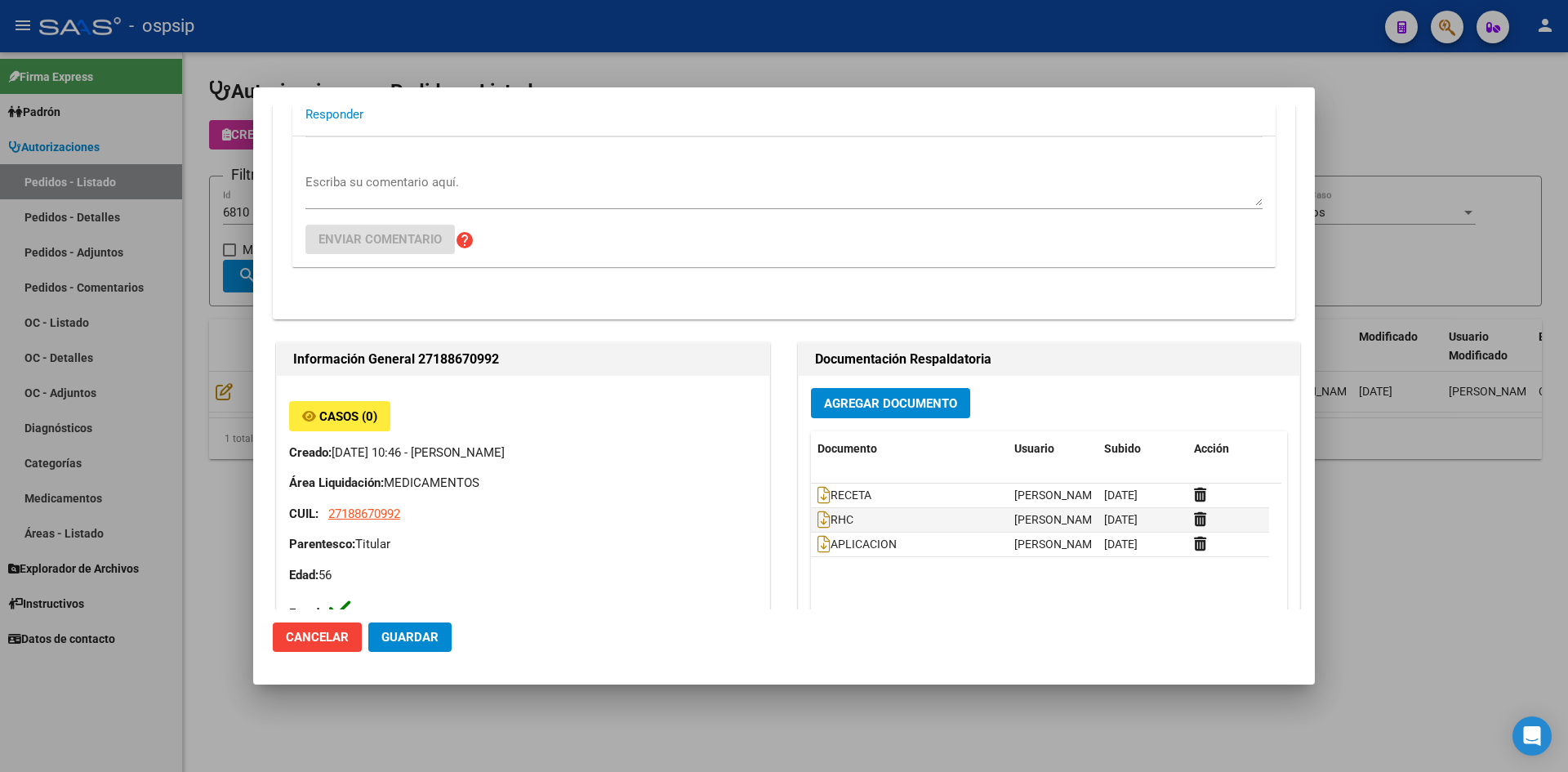
scroll to position [245, 0]
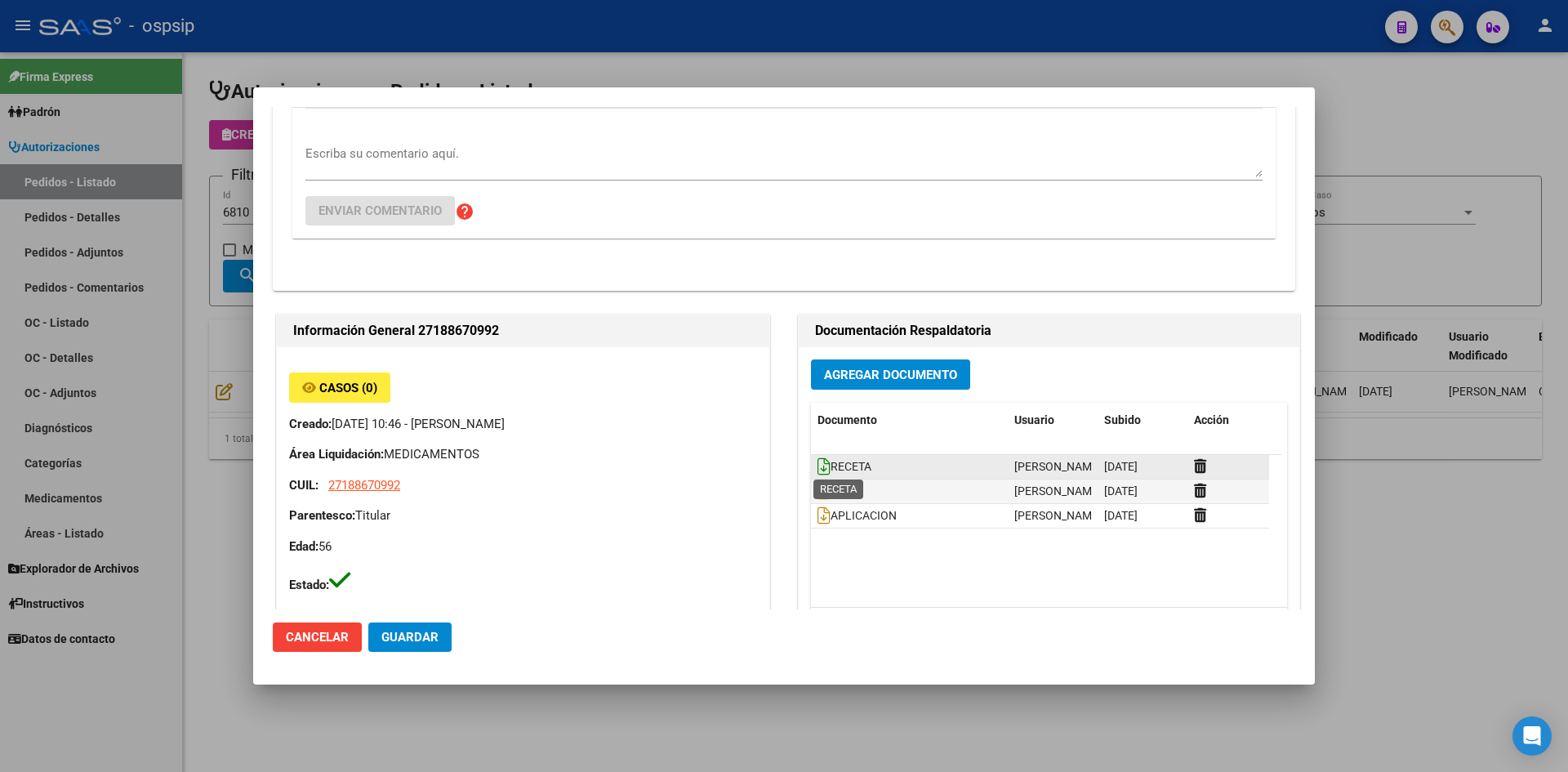
click at [818, 460] on icon at bounding box center [824, 466] width 13 height 18
click at [835, 370] on span "Agregar Documento" at bounding box center [891, 375] width 133 height 15
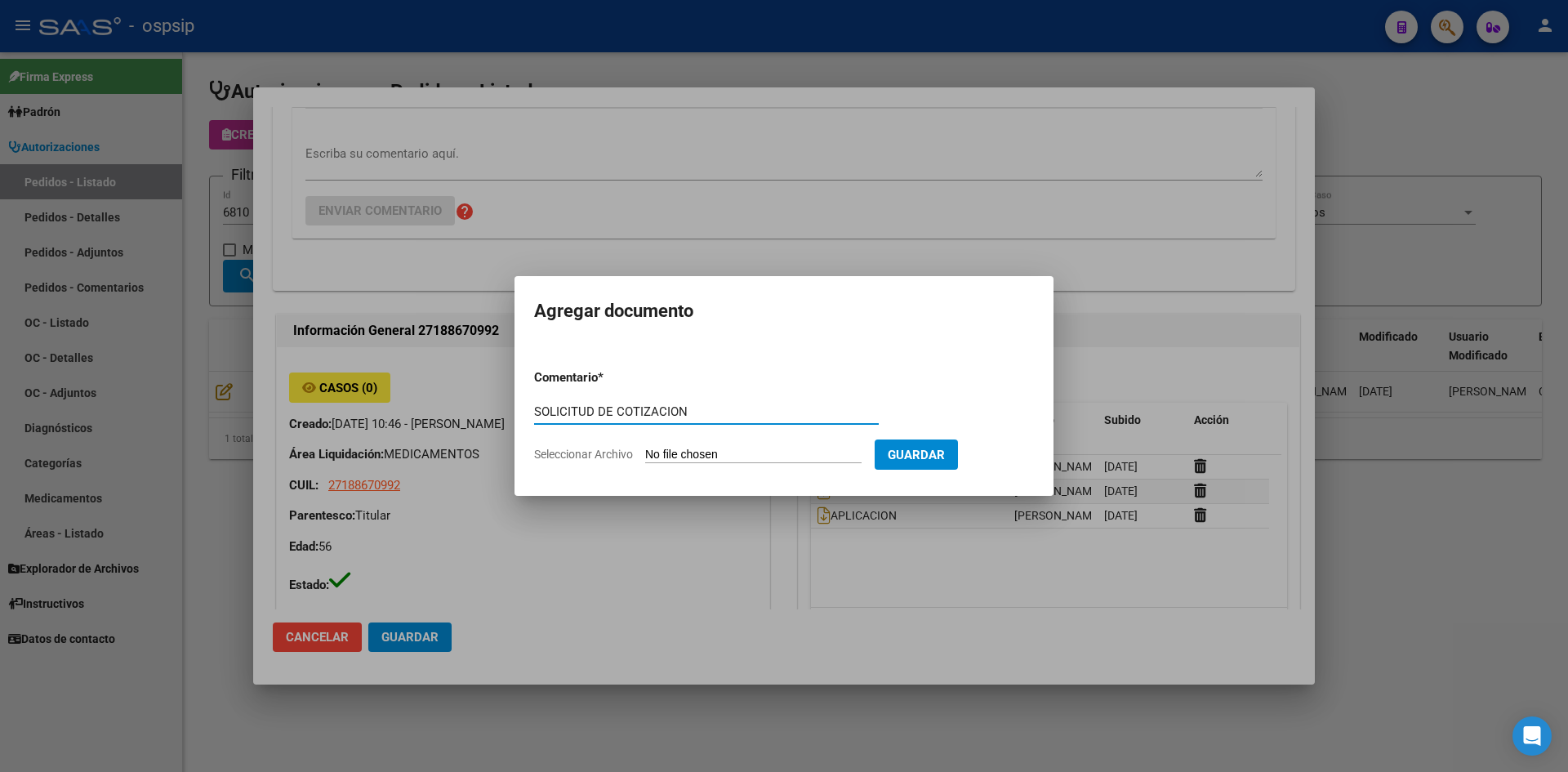
type input "SOLICITUD DE COTIZACION"
click at [646, 447] on input "Seleccionar Archivo" at bounding box center [753, 455] width 216 height 16
type input "C:\fakepath\SOLICITUD DE COTIZACION N°6810.pdf"
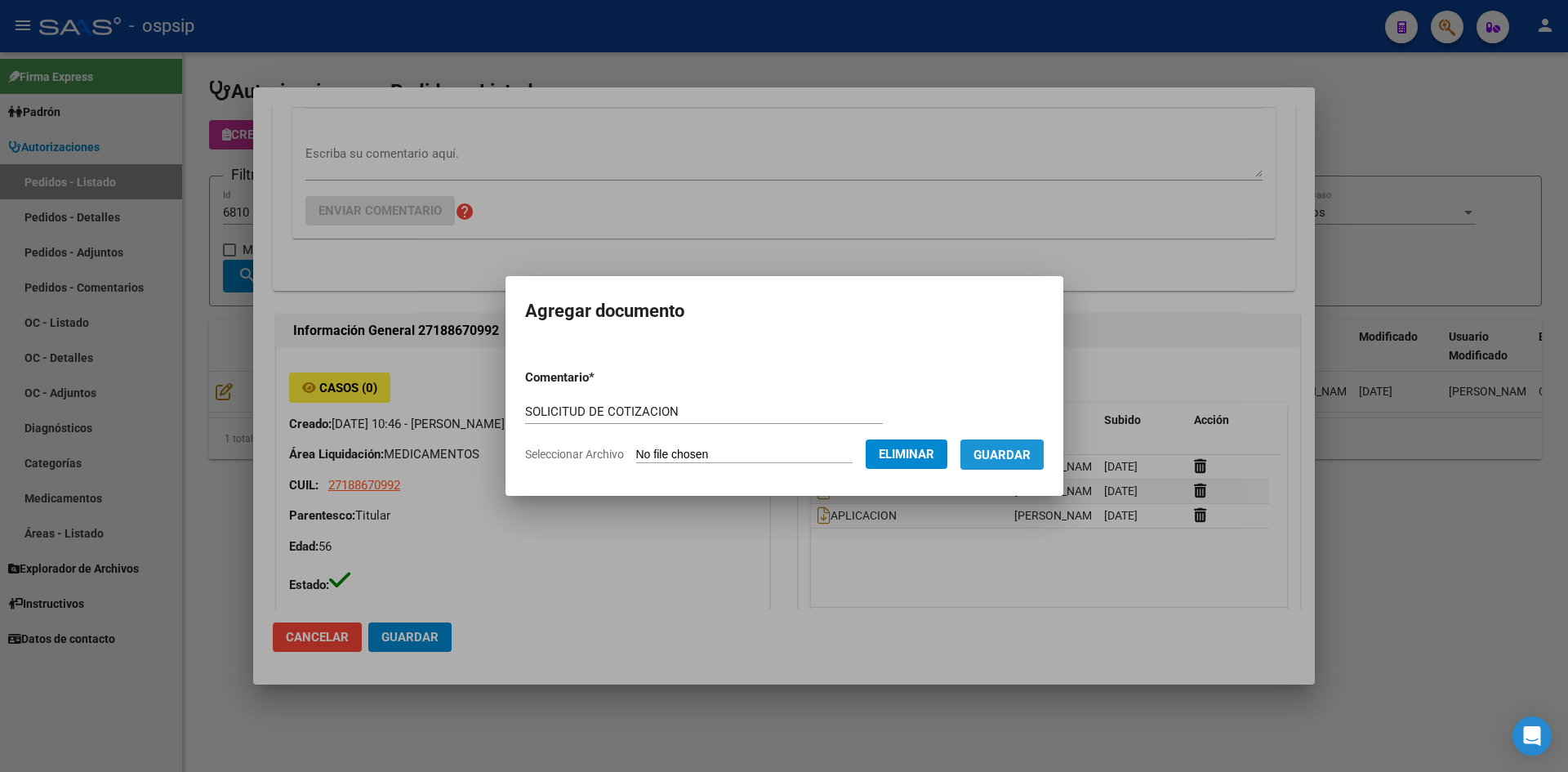
click at [999, 451] on span "Guardar" at bounding box center [1002, 455] width 57 height 15
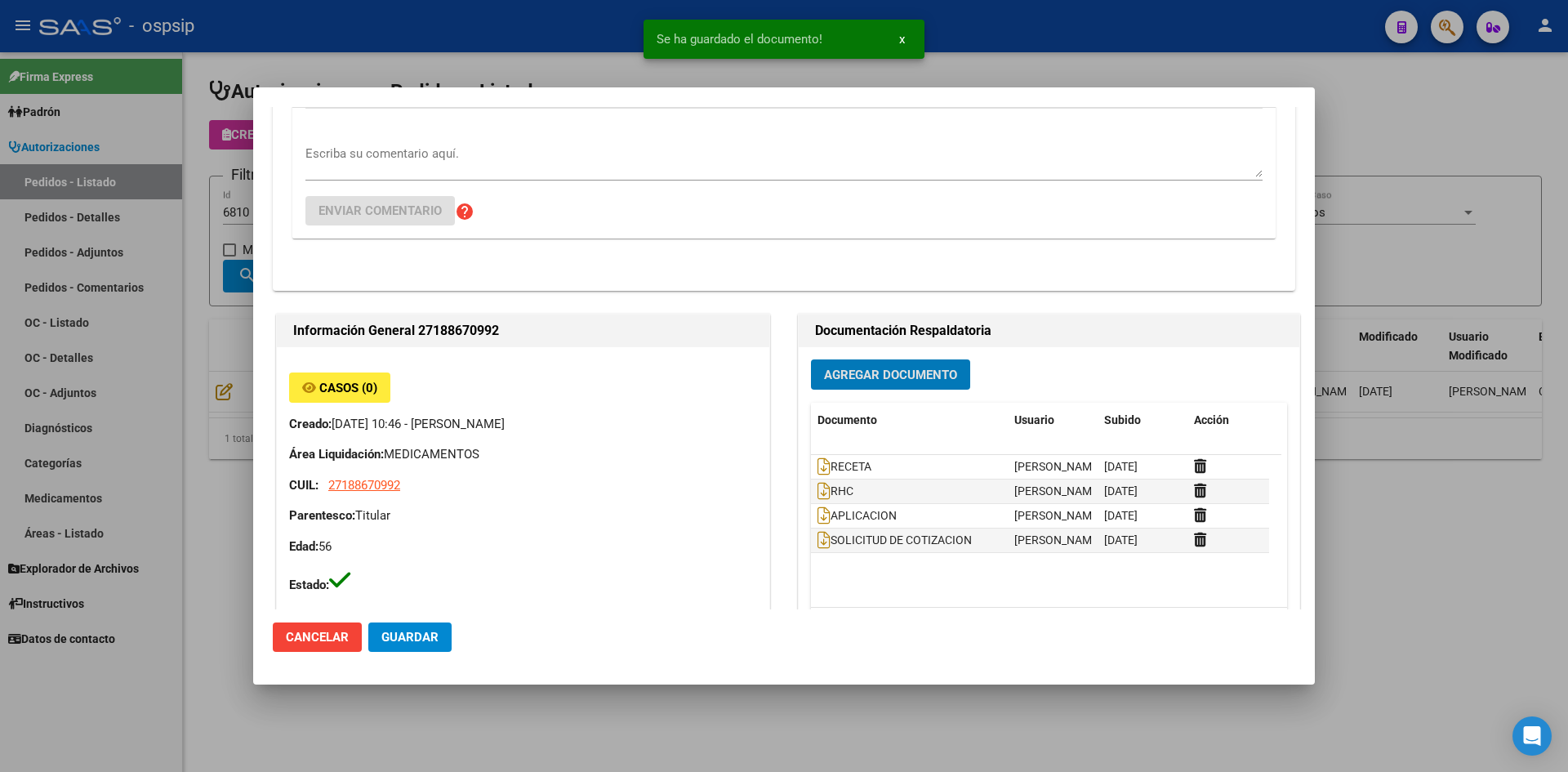
click at [428, 626] on button "Guardar" at bounding box center [410, 636] width 83 height 29
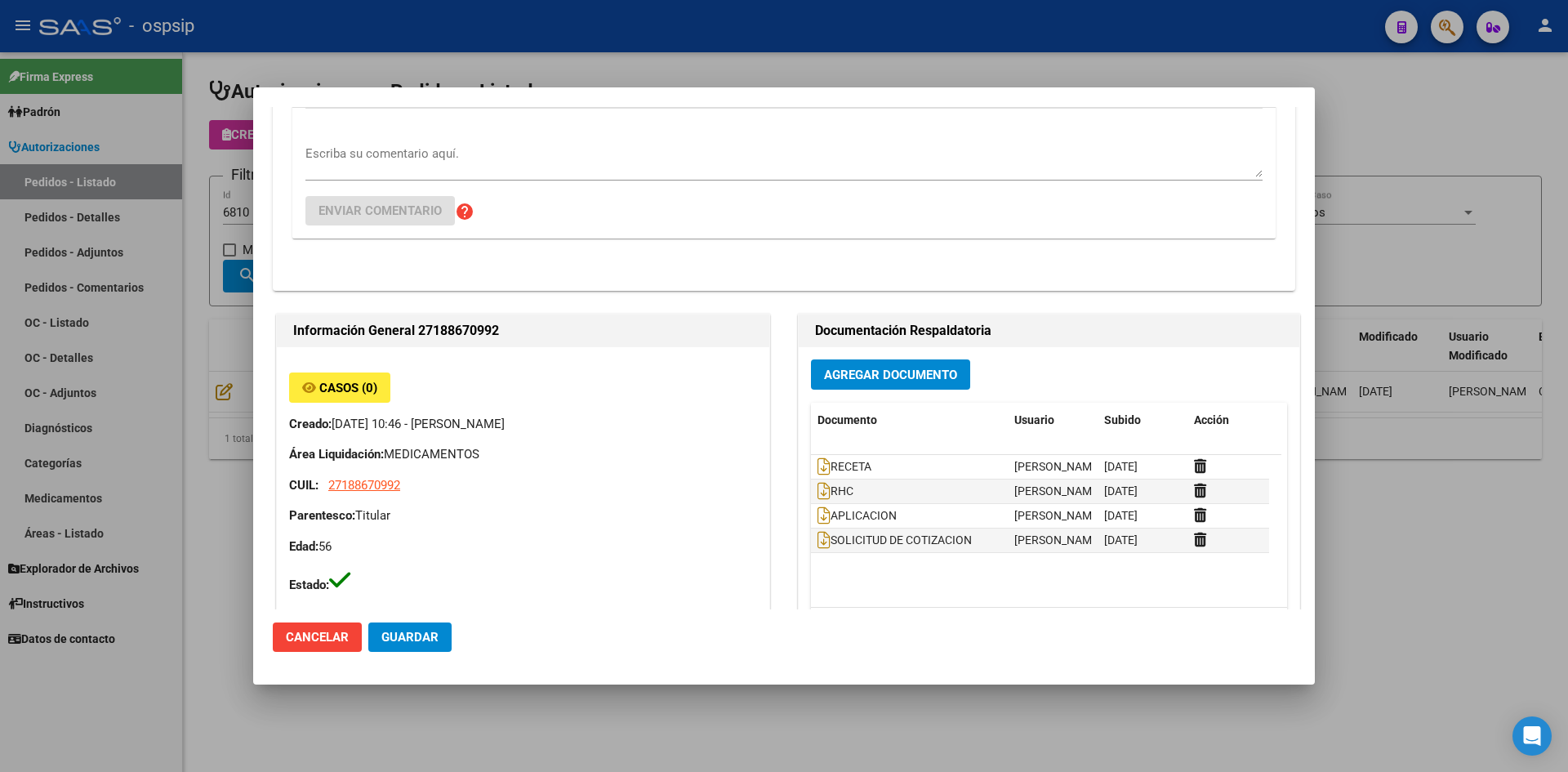
click at [729, 66] on div at bounding box center [784, 386] width 1568 height 772
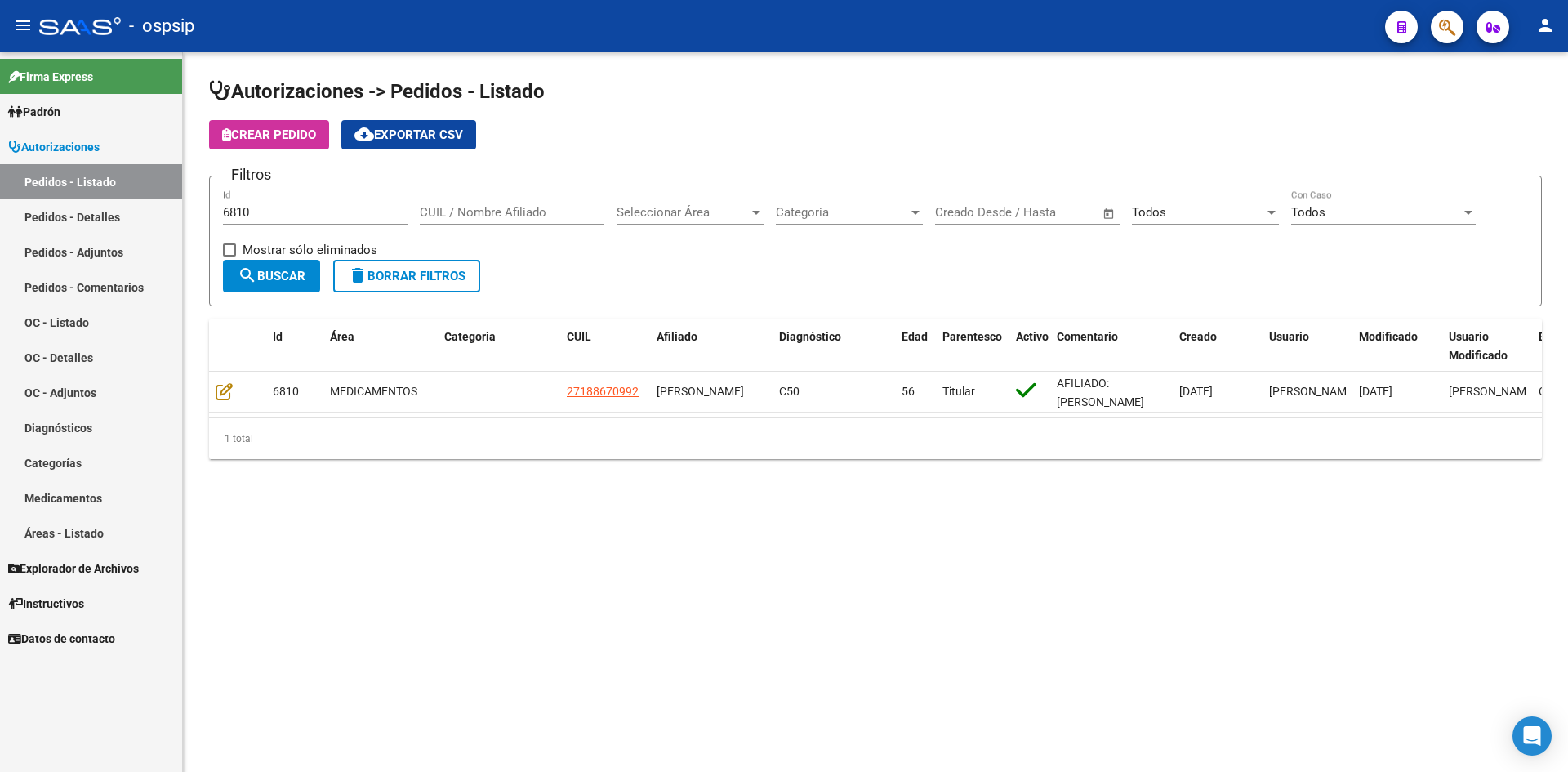
click at [328, 213] on input "6810" at bounding box center [314, 212] width 184 height 15
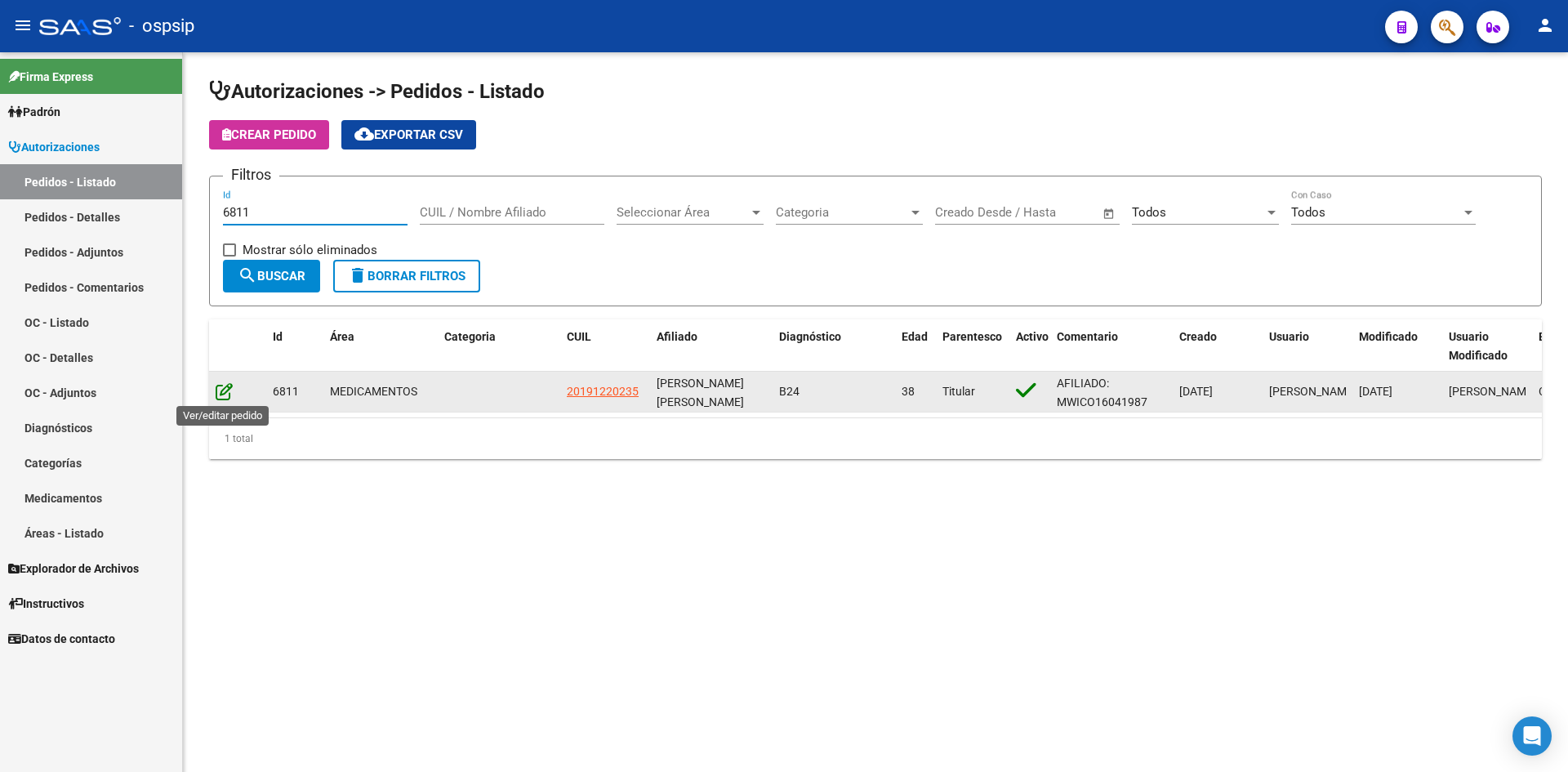
type input "6811"
click at [225, 395] on icon at bounding box center [224, 391] width 17 height 18
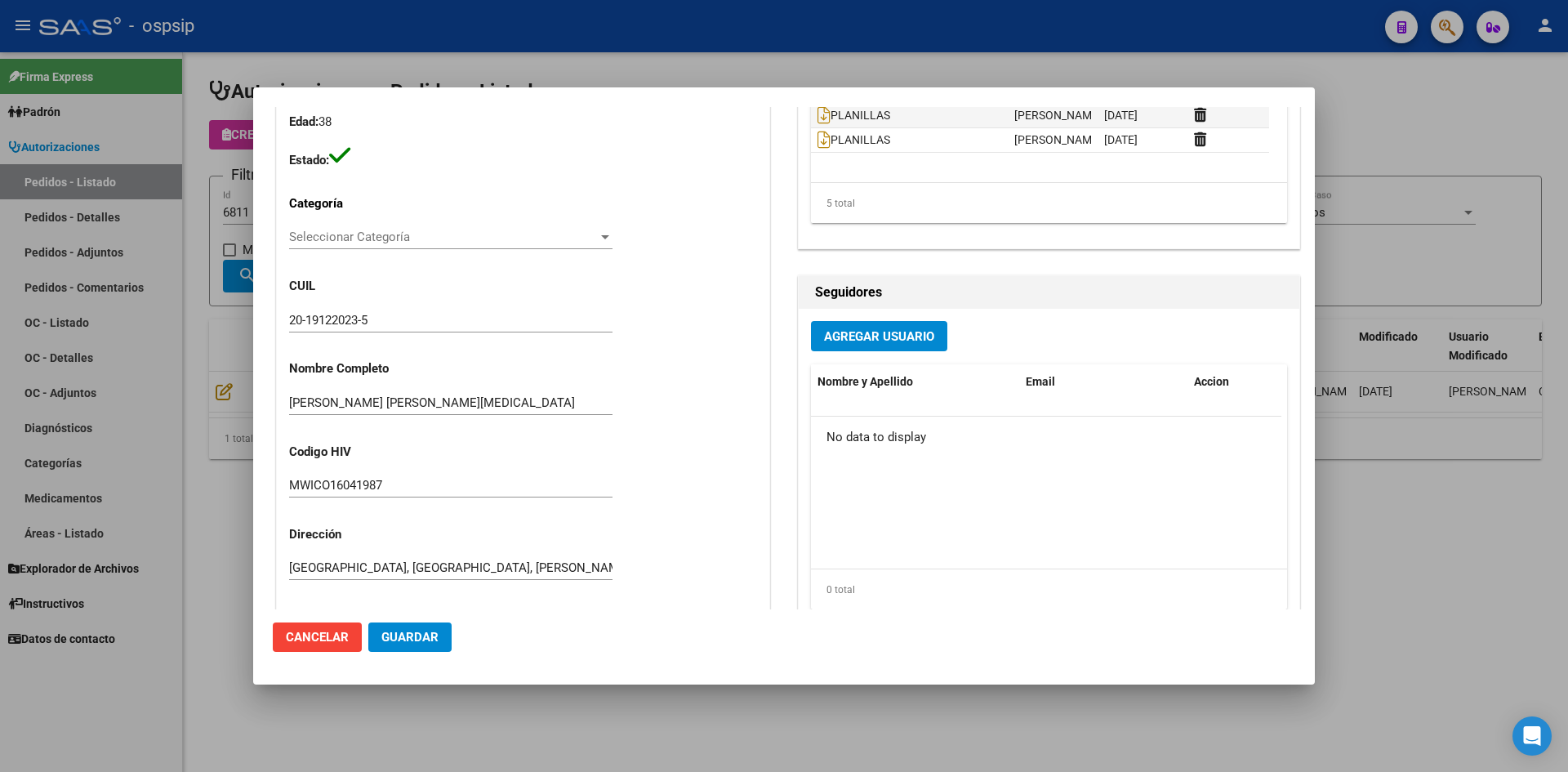
scroll to position [0, 0]
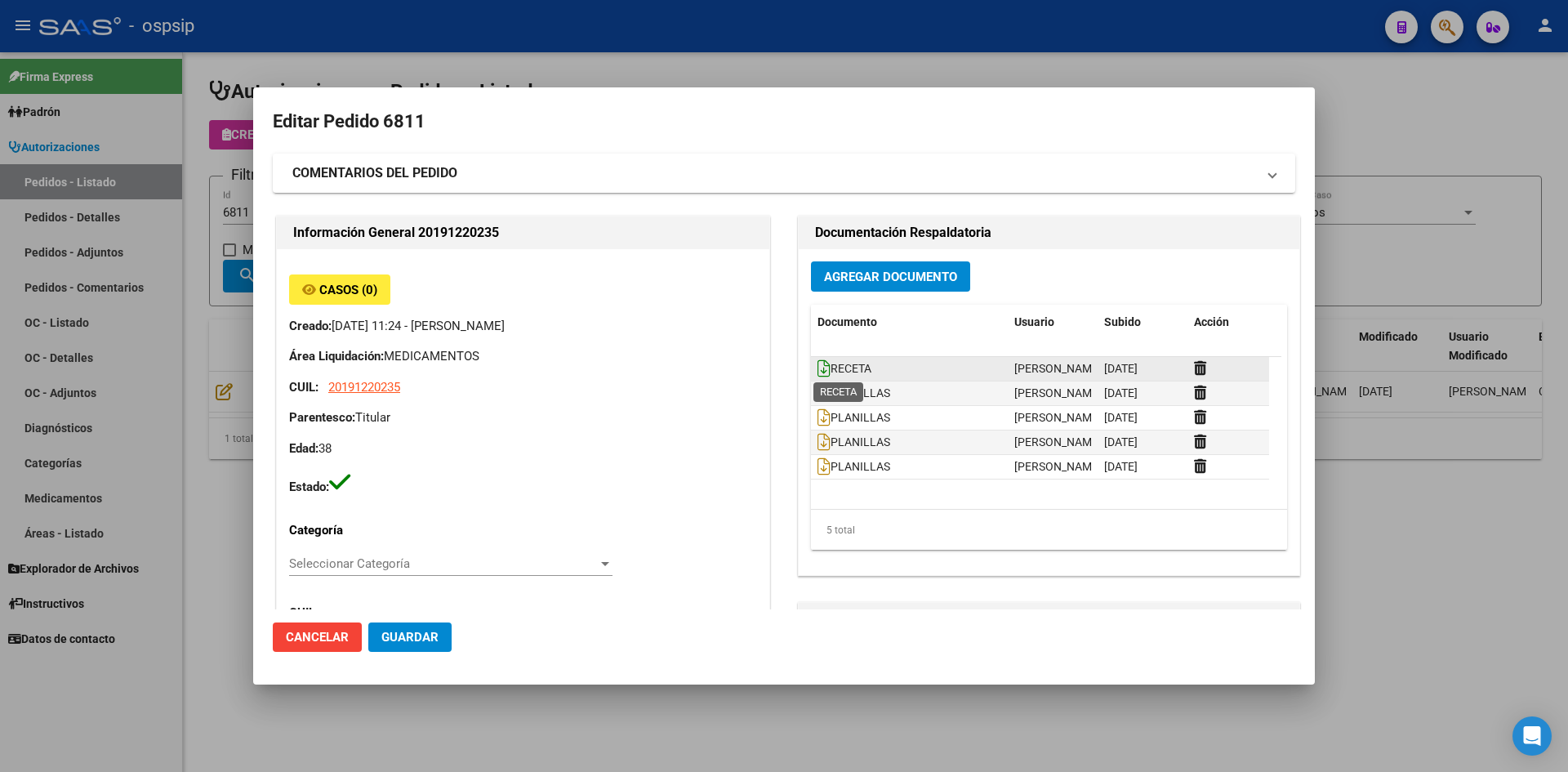
click at [818, 367] on icon at bounding box center [824, 368] width 13 height 18
click at [837, 270] on span "Agregar Documento" at bounding box center [891, 277] width 133 height 15
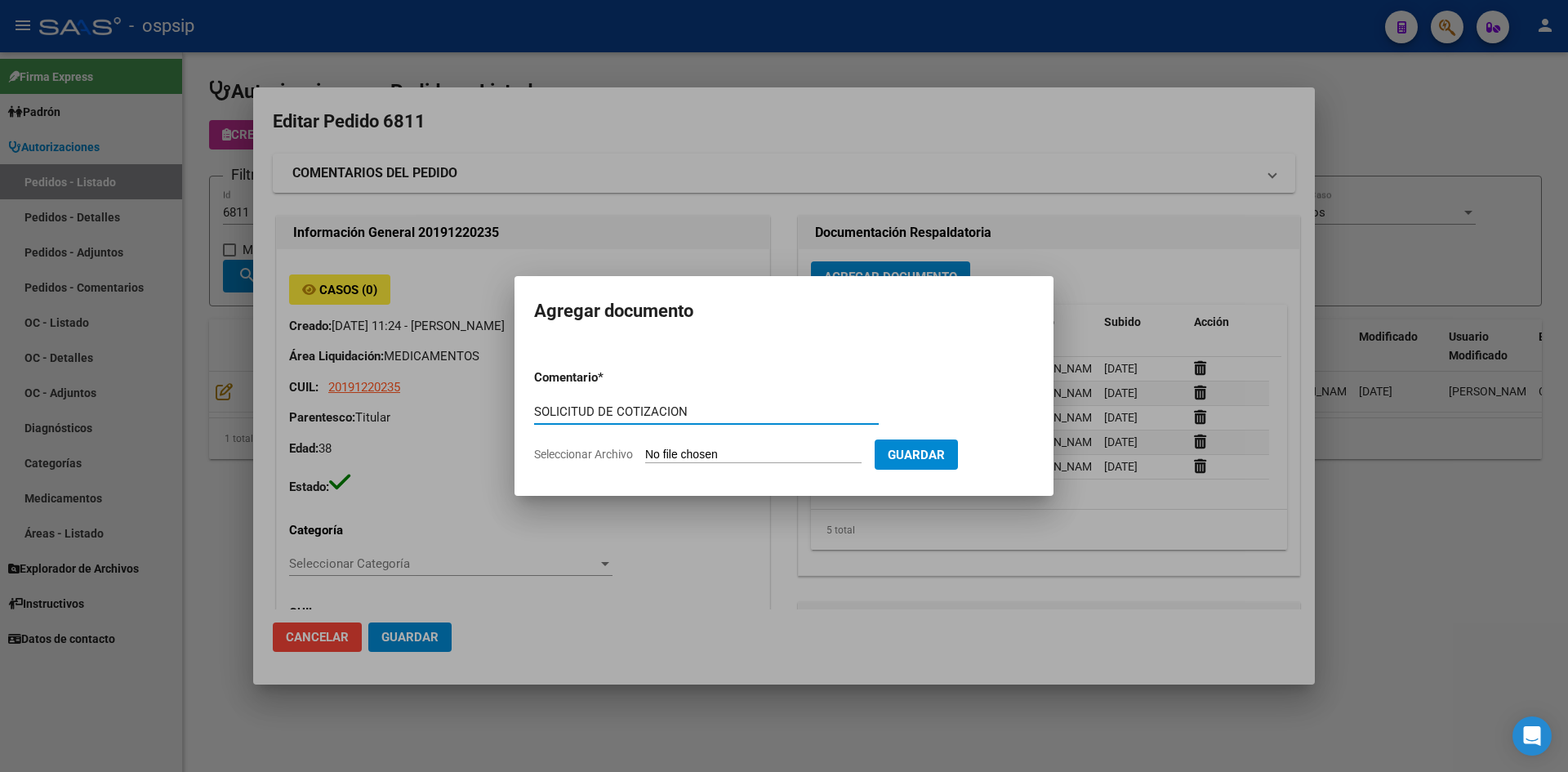
type input "SOLICITUD DE COTIZACION"
click at [646, 447] on input "Seleccionar Archivo" at bounding box center [753, 455] width 216 height 16
type input "C:\fakepath\SOLICITUD DE COTIZACION N°6811.pdf"
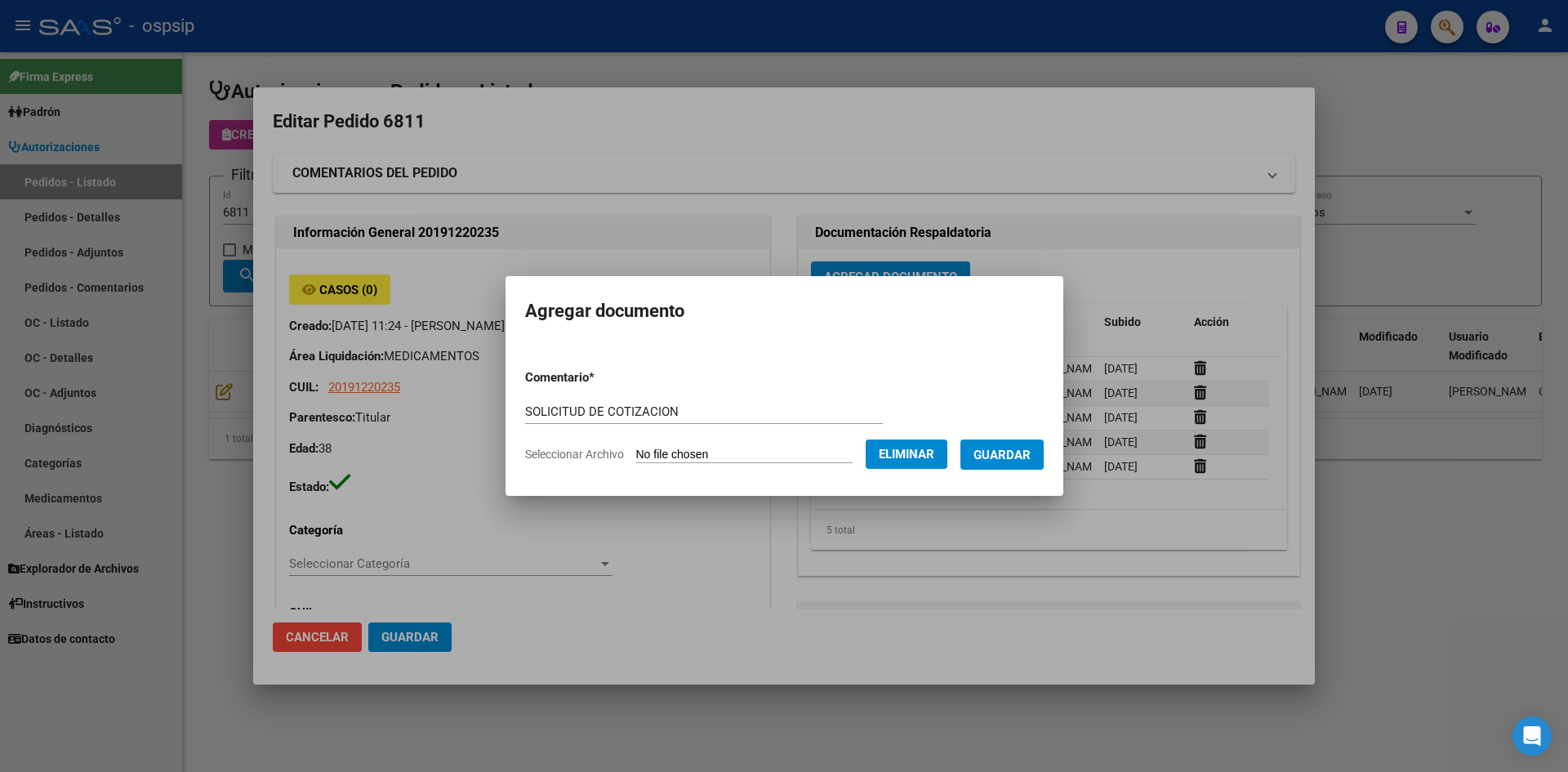
click at [1012, 448] on span "Guardar" at bounding box center [1002, 455] width 57 height 15
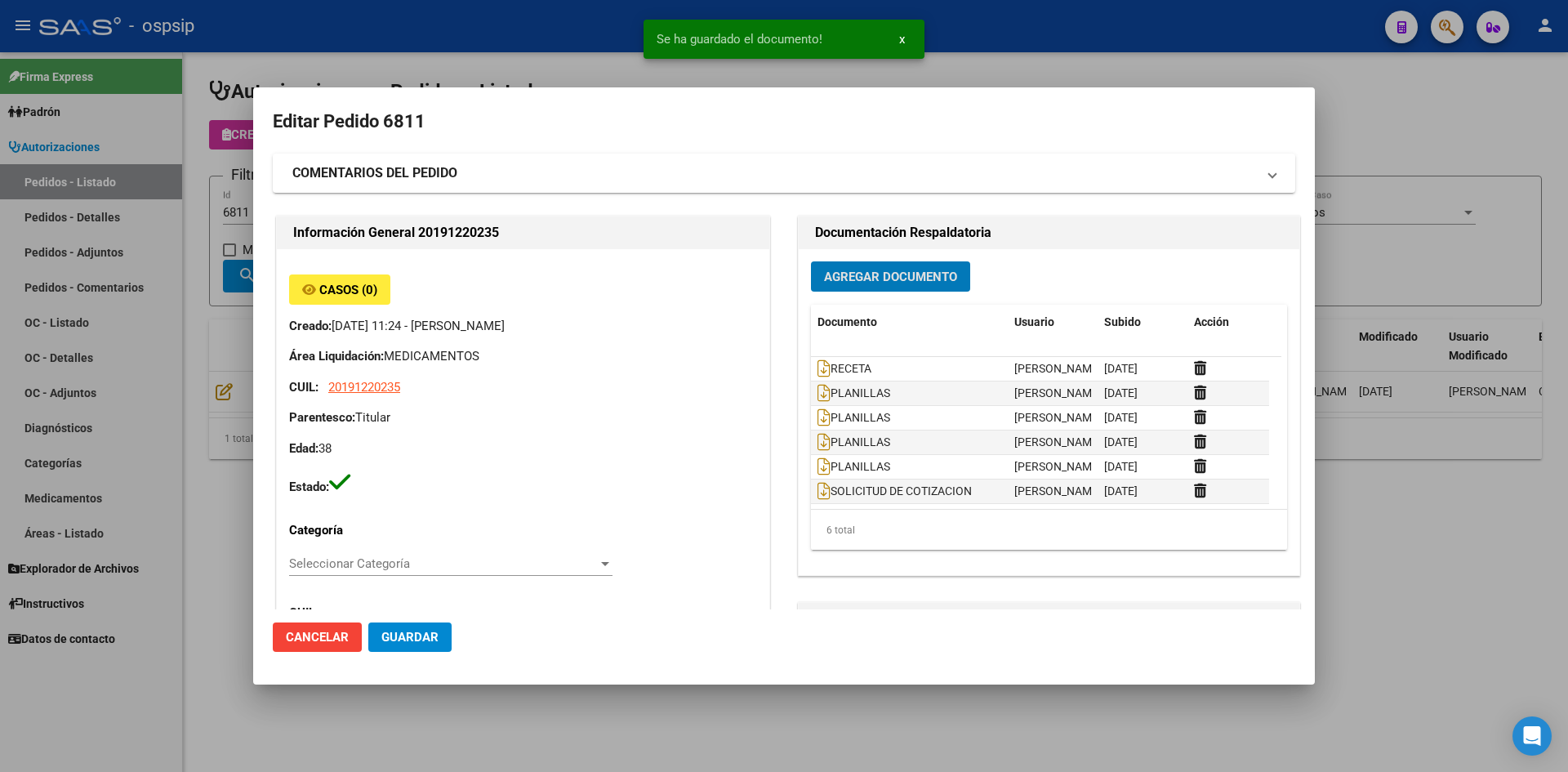
click at [422, 634] on span "Guardar" at bounding box center [410, 637] width 57 height 15
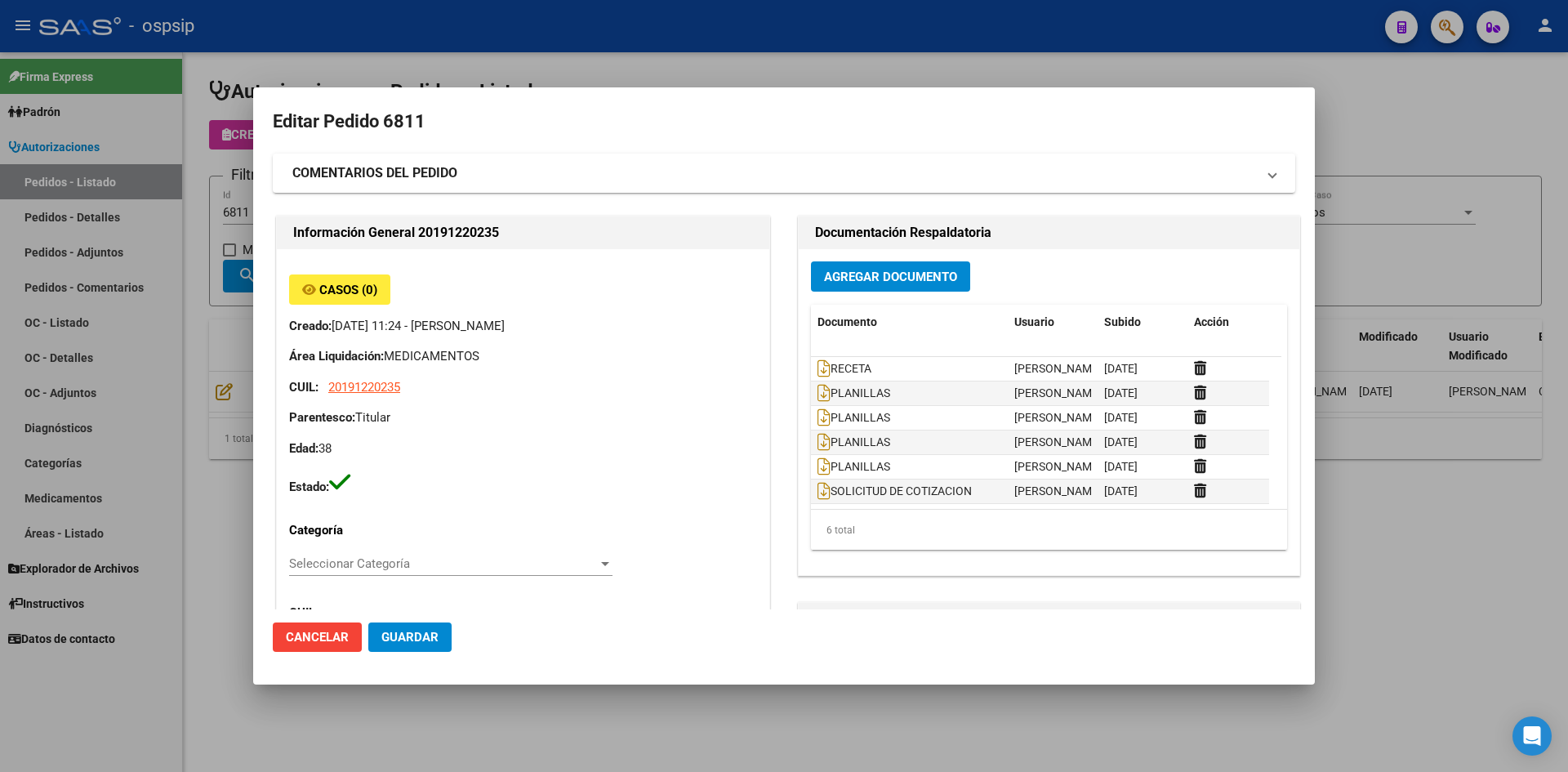
click at [768, 61] on div at bounding box center [784, 386] width 1568 height 772
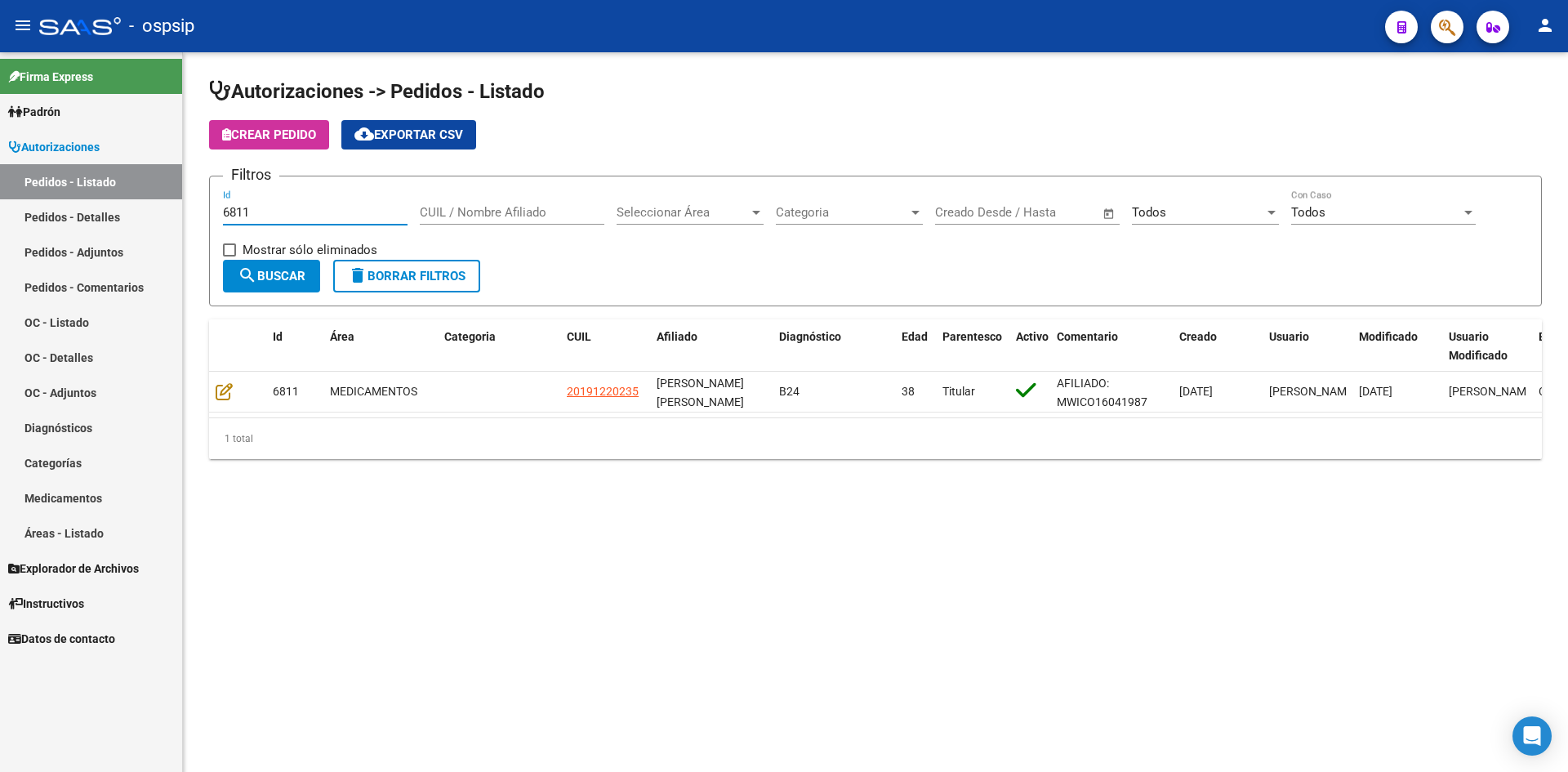
click at [317, 216] on input "6811" at bounding box center [314, 212] width 184 height 15
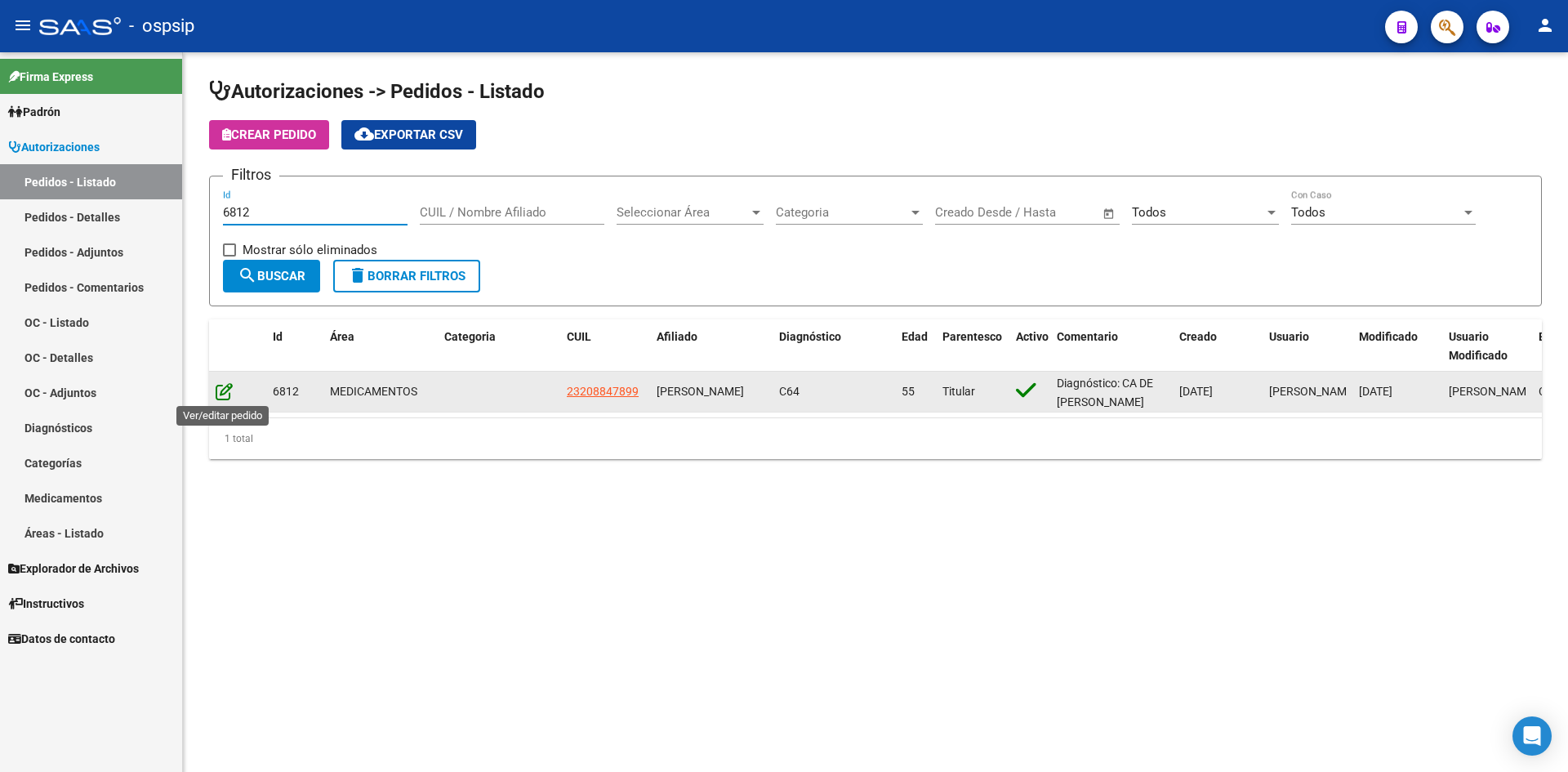
type input "6812"
click at [220, 389] on icon at bounding box center [224, 391] width 17 height 18
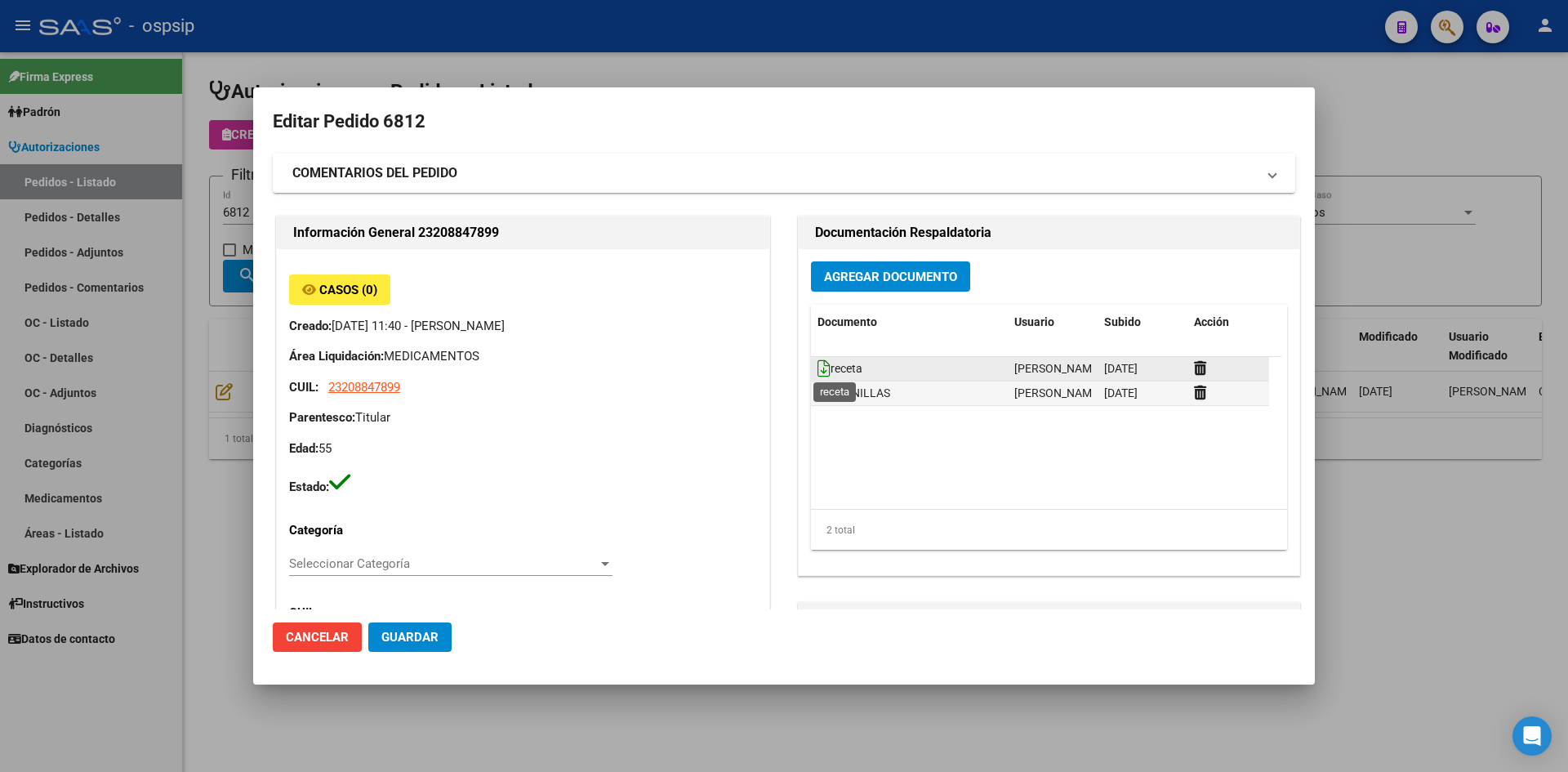
click at [818, 360] on icon at bounding box center [824, 368] width 13 height 18
click at [853, 264] on button "Agregar Documento" at bounding box center [891, 276] width 159 height 30
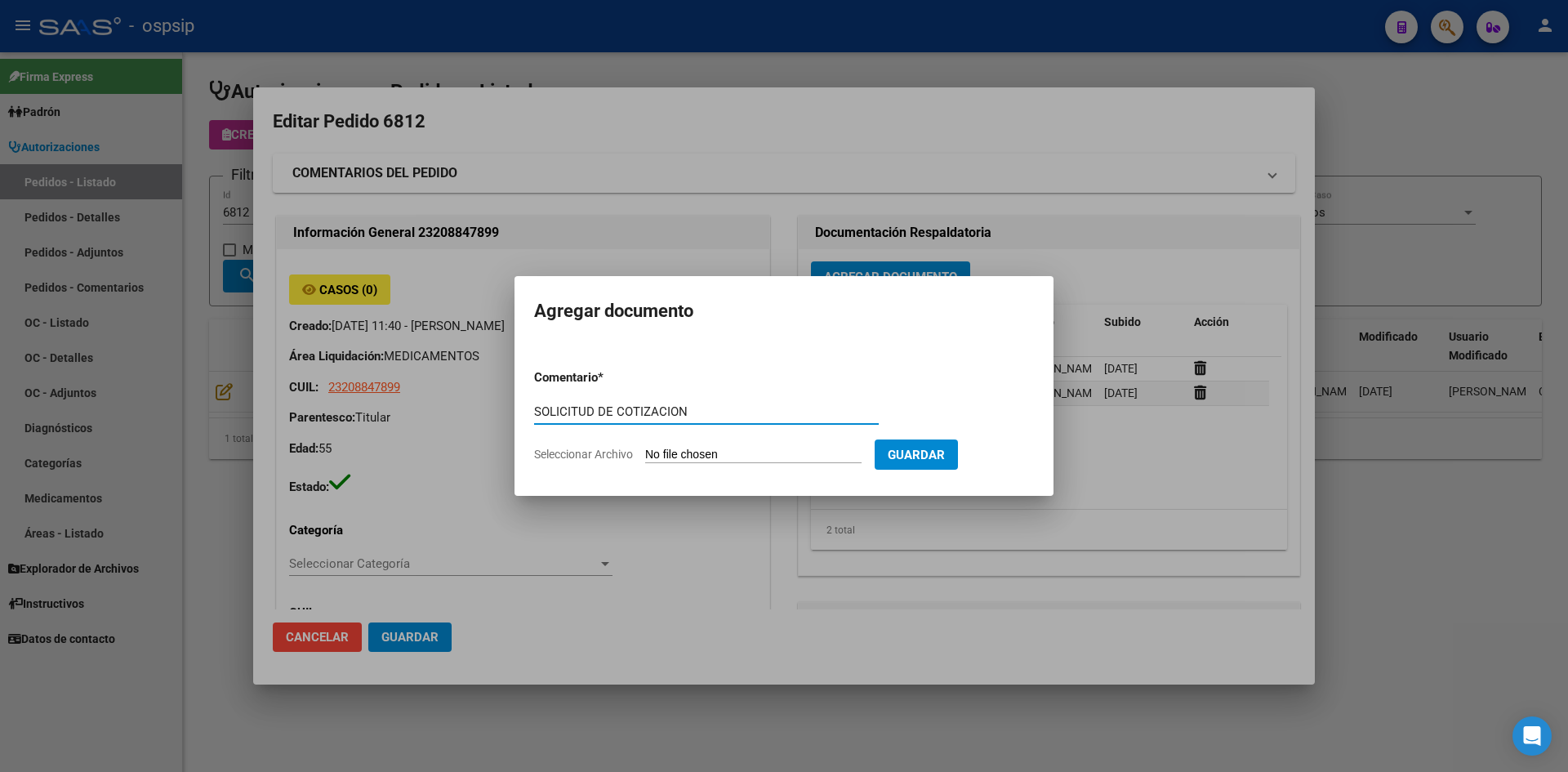
type input "SOLICITUD DE COTIZACION"
click at [646, 447] on input "Seleccionar Archivo" at bounding box center [753, 455] width 216 height 16
type input "C:\fakepath\SOLICITUD DE COTIZACION N°6812.pdf"
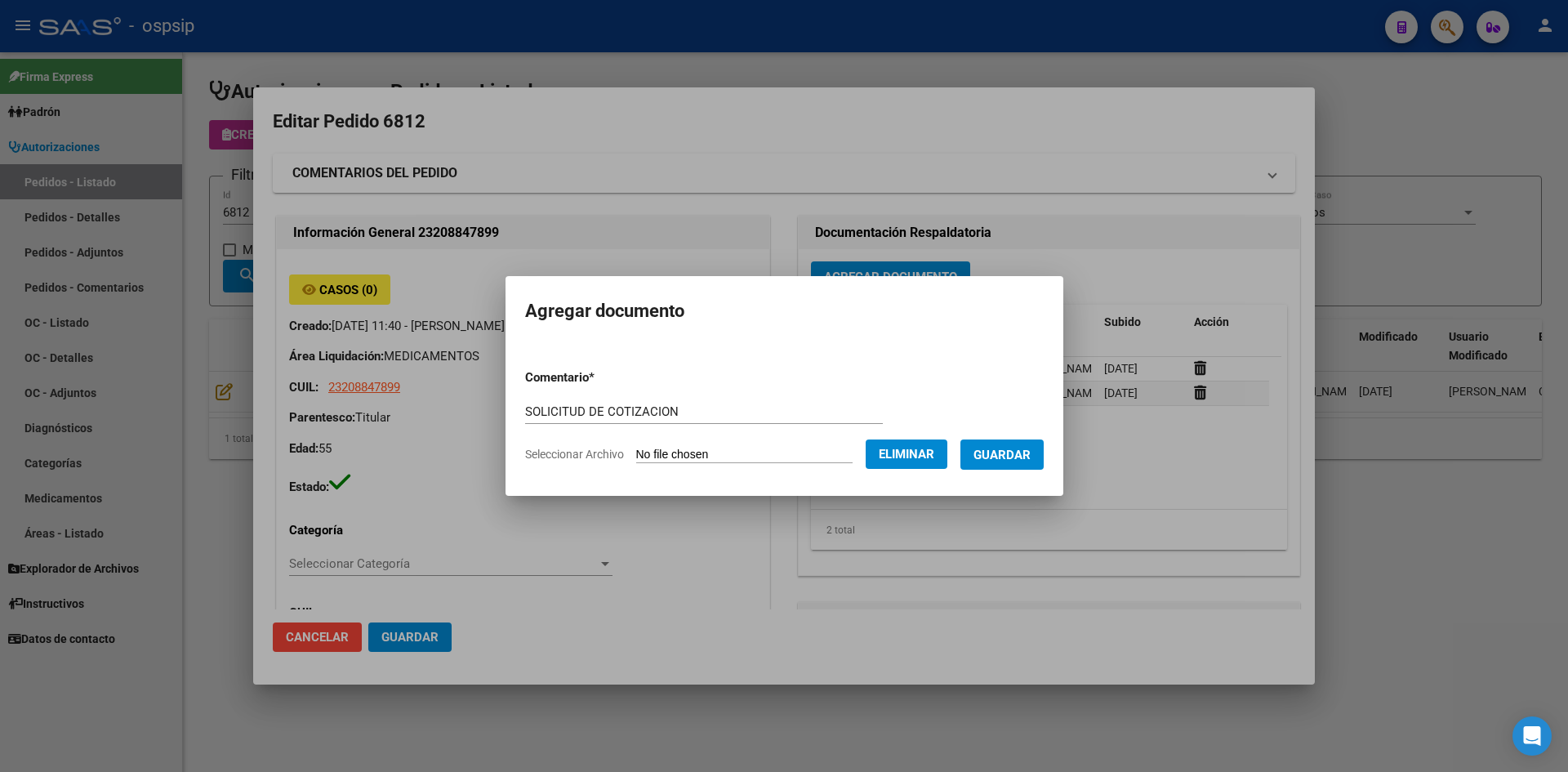
click at [1031, 453] on span "Guardar" at bounding box center [1002, 455] width 57 height 15
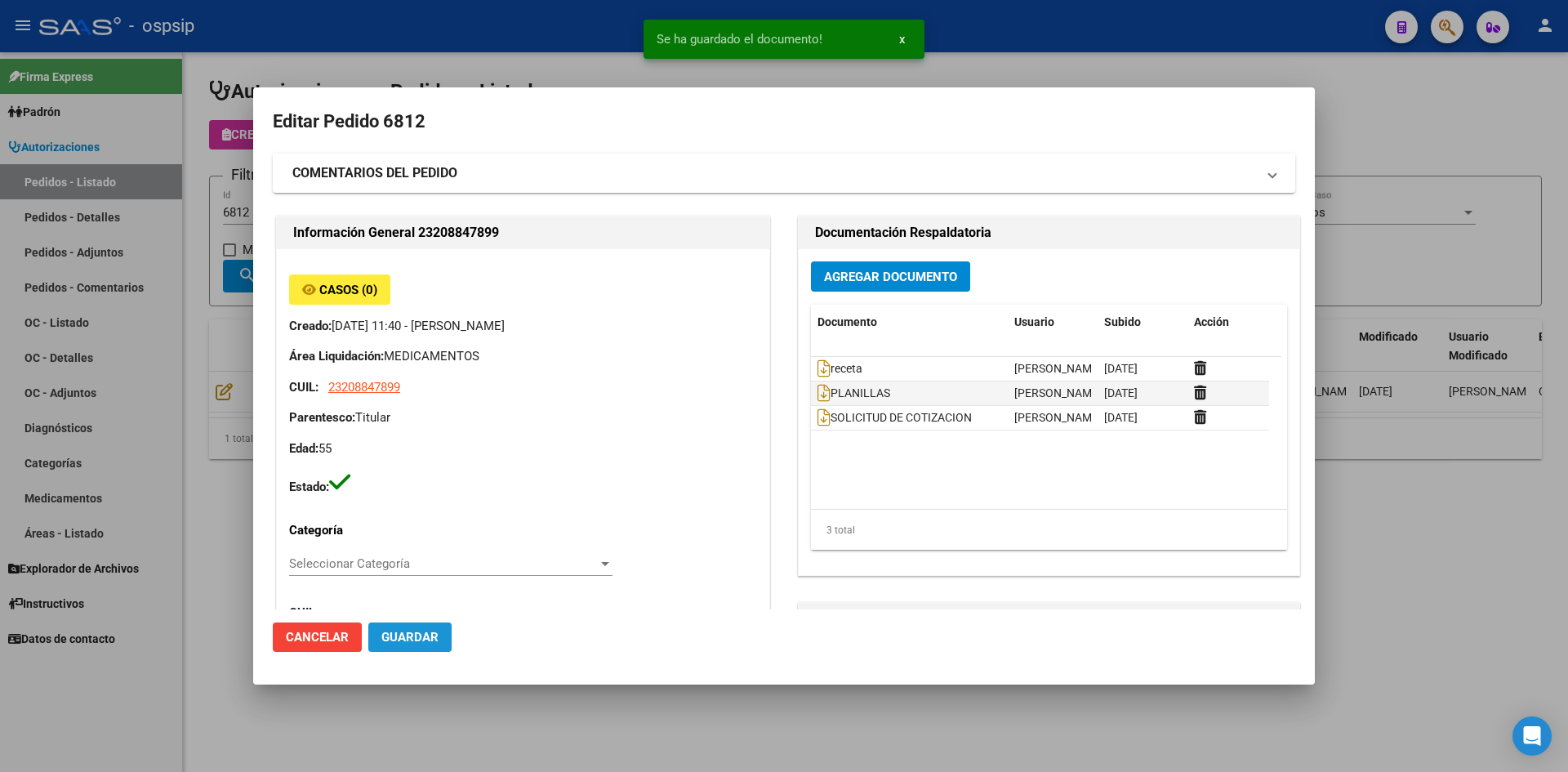
click at [436, 627] on button "Guardar" at bounding box center [410, 636] width 83 height 29
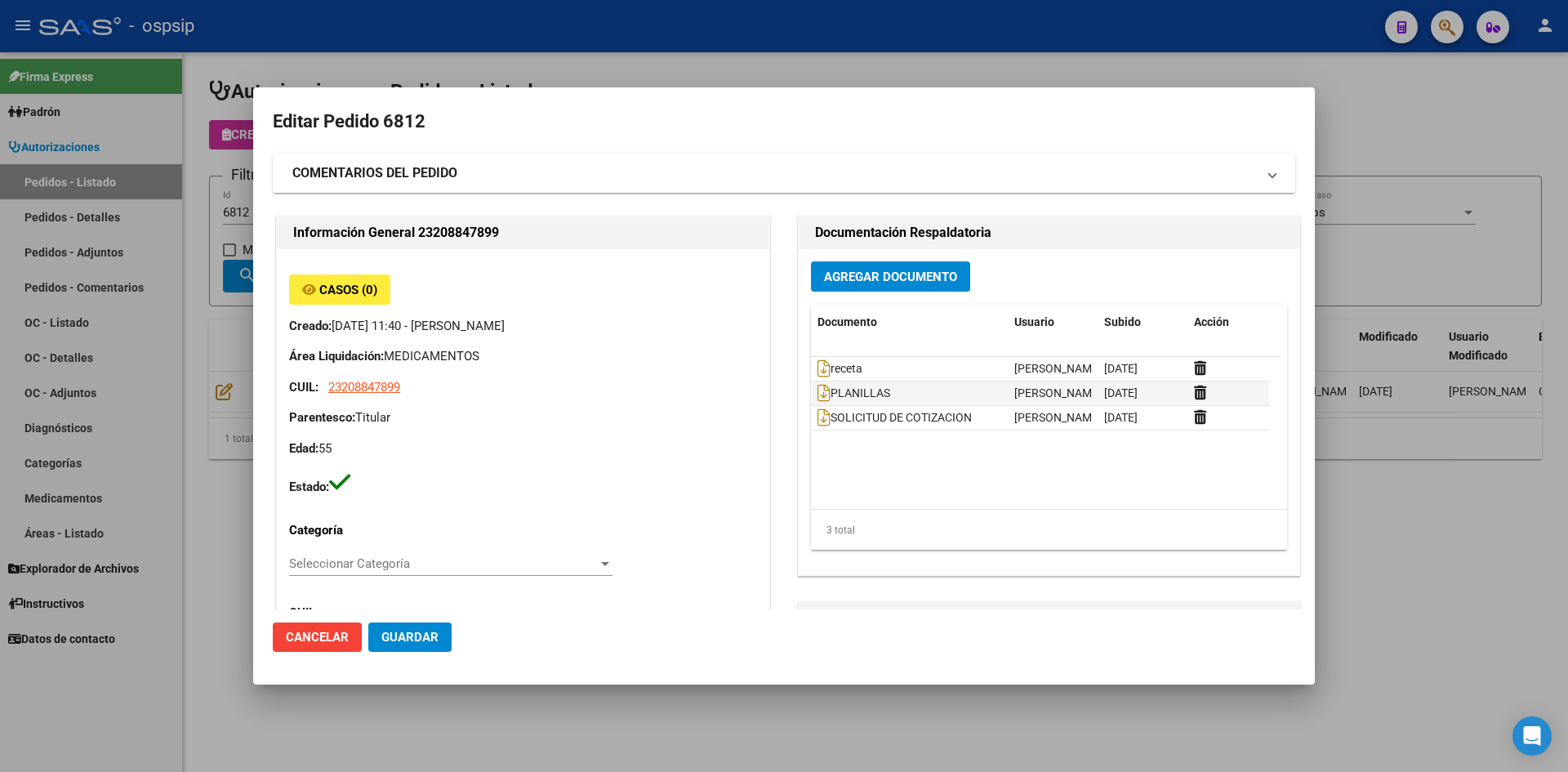
drag, startPoint x: 734, startPoint y: 45, endPoint x: 600, endPoint y: 11, distance: 138.2
click at [726, 43] on div at bounding box center [784, 386] width 1568 height 772
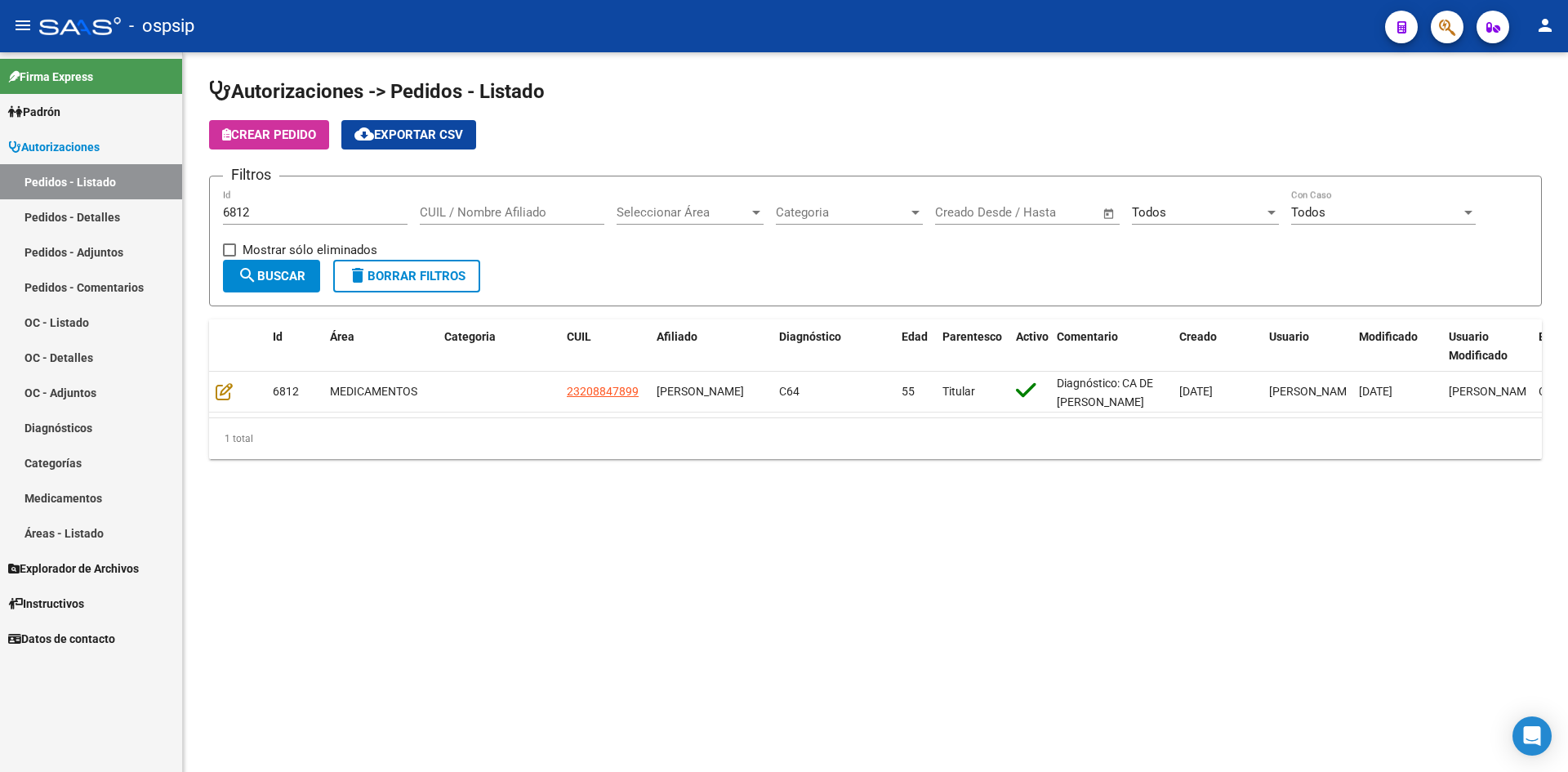
click at [342, 213] on input "6812" at bounding box center [314, 212] width 184 height 15
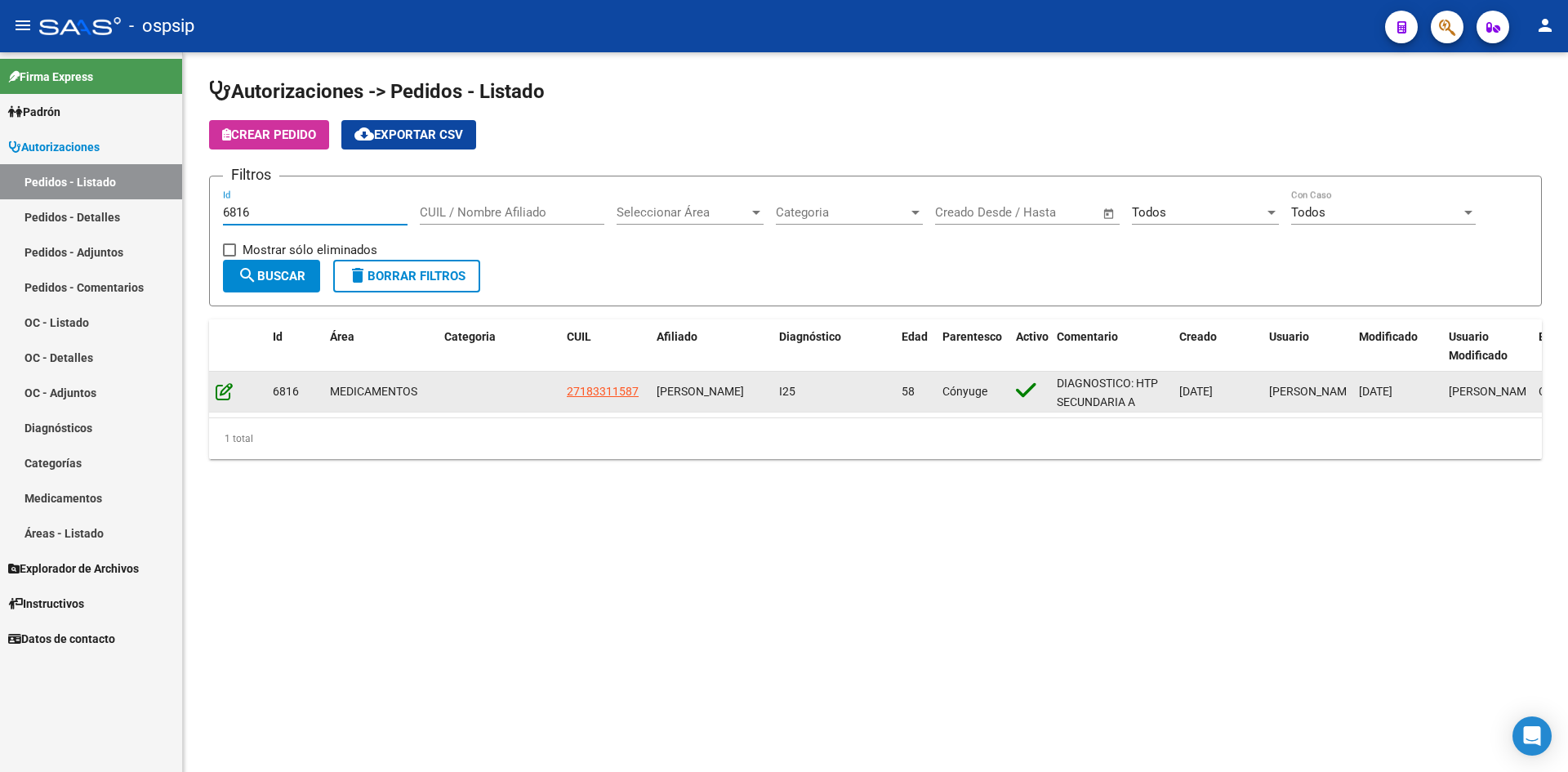
type input "6816"
click at [218, 397] on icon at bounding box center [224, 391] width 17 height 18
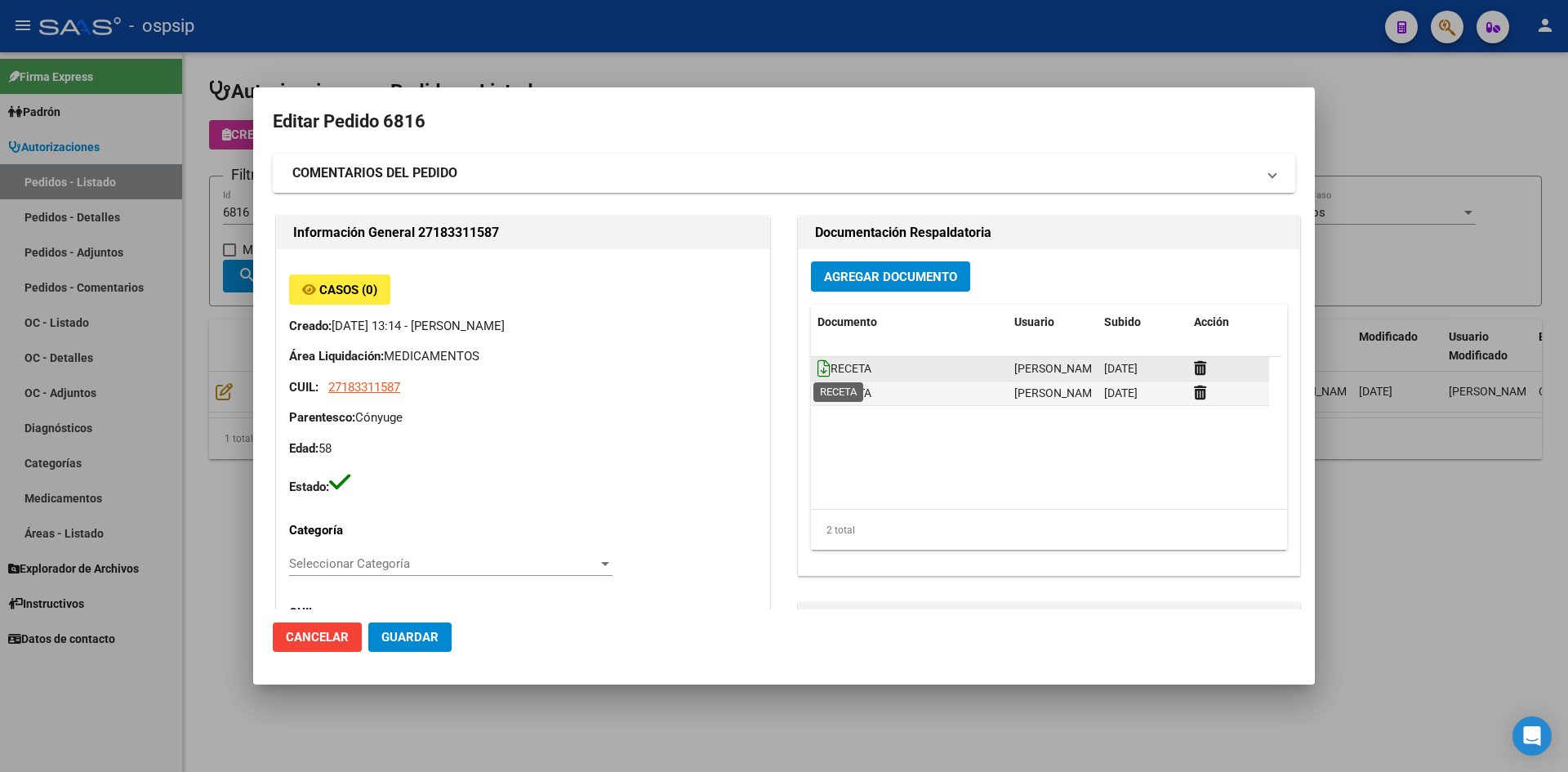
click at [818, 369] on icon at bounding box center [824, 368] width 13 height 18
click at [818, 390] on icon at bounding box center [824, 392] width 13 height 18
click at [883, 265] on button "Agregar Documento" at bounding box center [891, 276] width 159 height 30
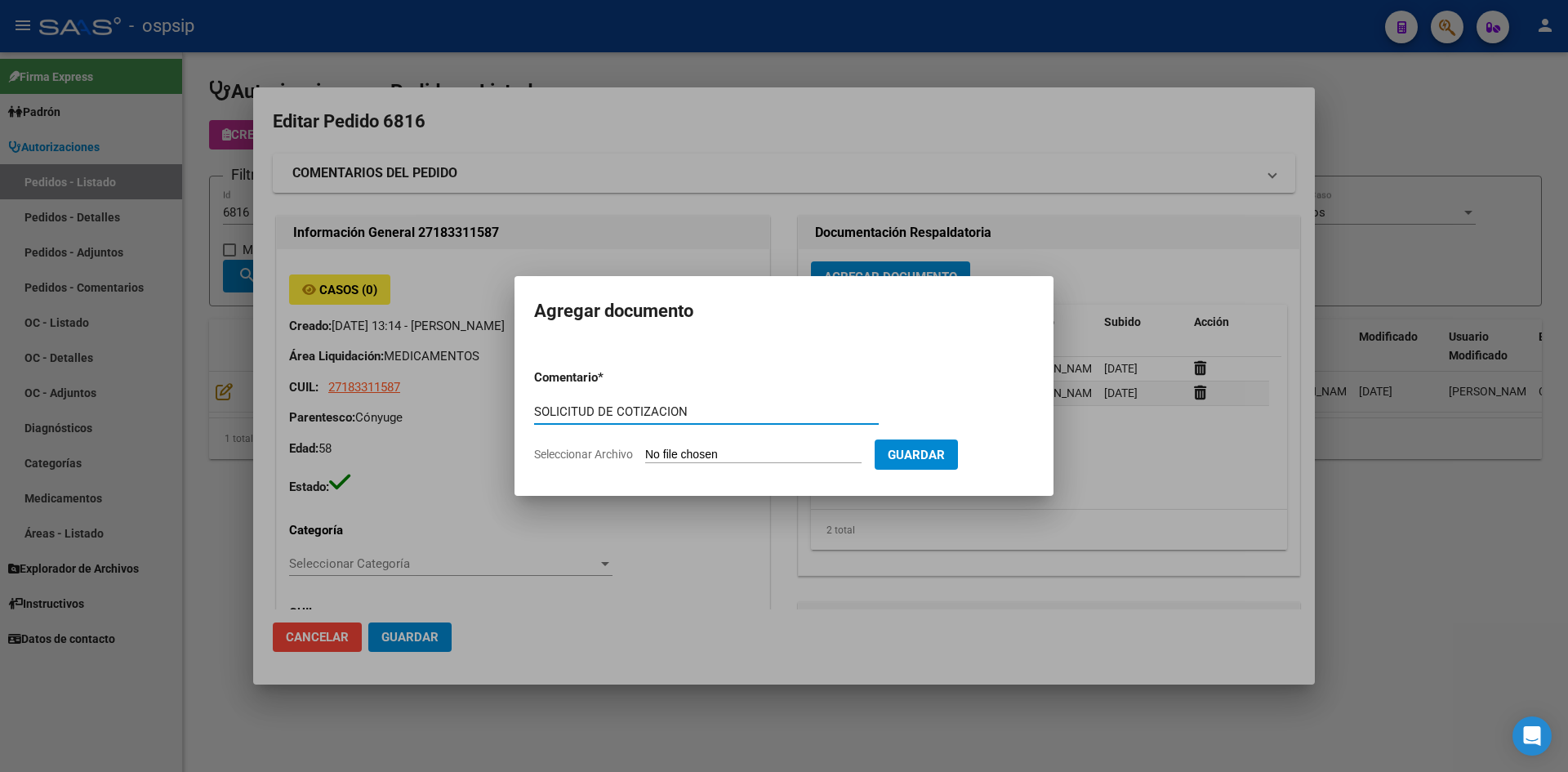
type input "SOLICITUD DE COTIZACION"
click at [646, 447] on input "Seleccionar Archivo" at bounding box center [753, 455] width 216 height 16
type input "C:\fakepath\SOLICITUD DE COTIZACION N°6816.pdf"
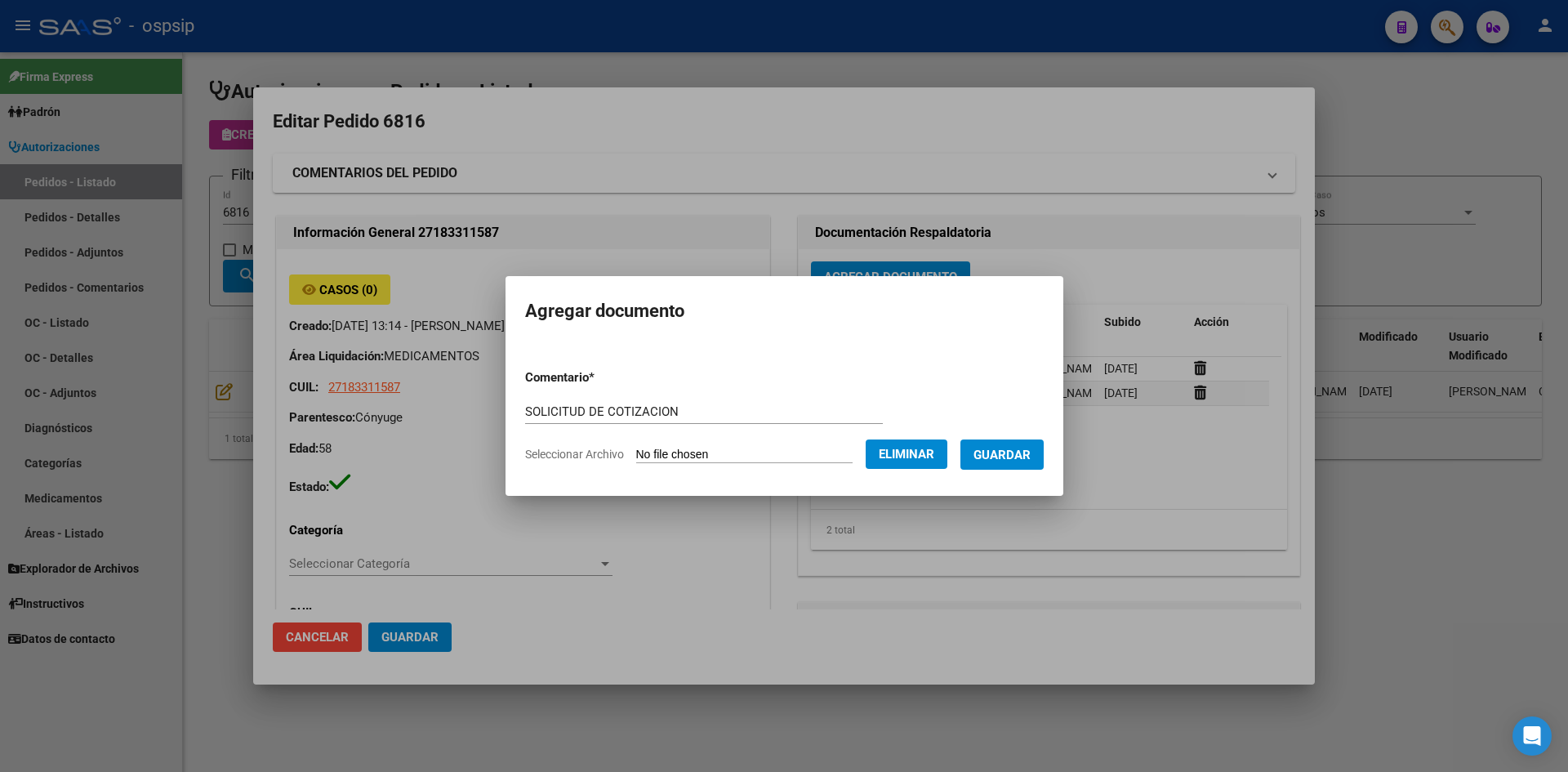
click at [1001, 456] on span "Guardar" at bounding box center [1002, 455] width 57 height 15
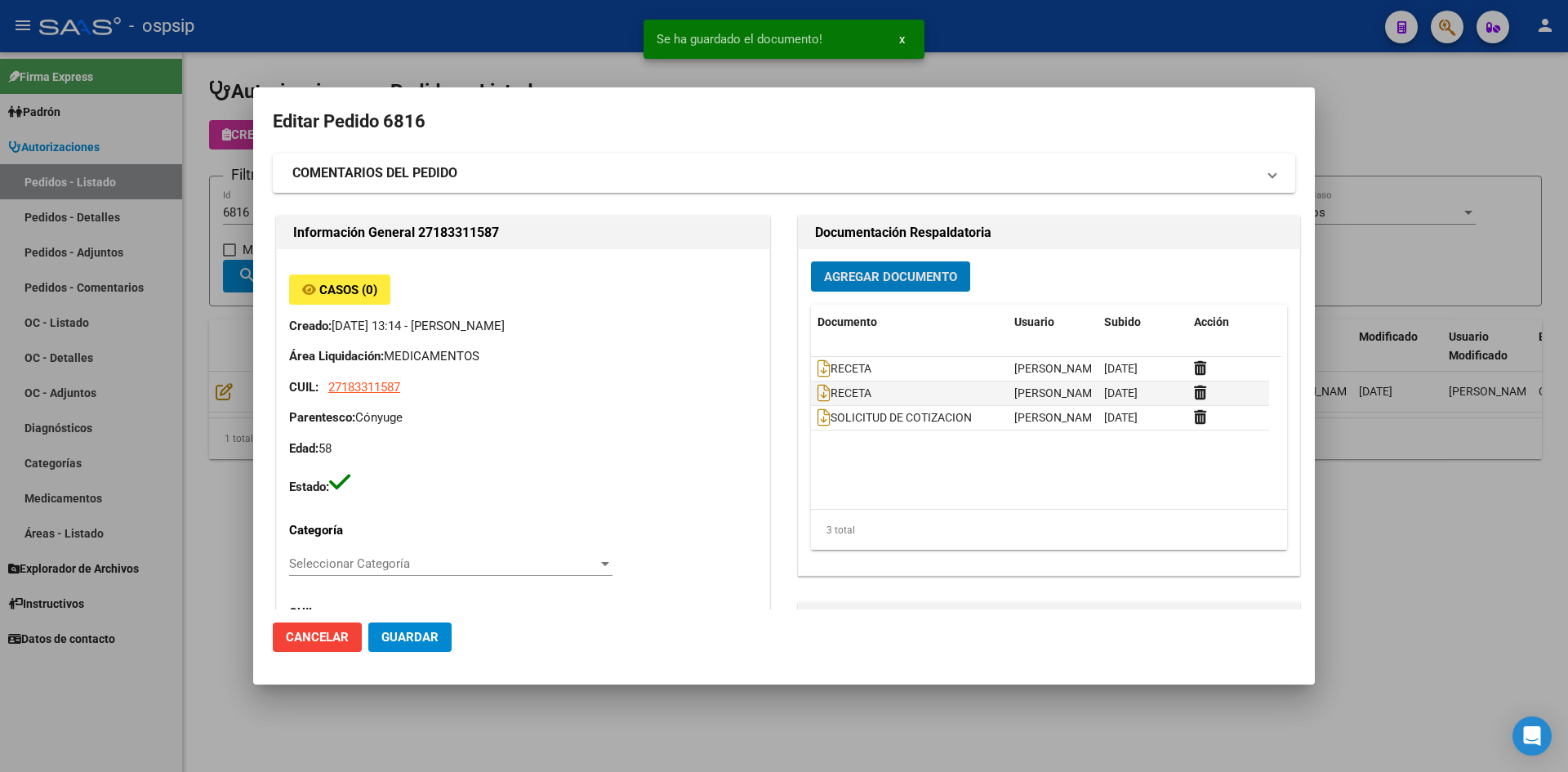
click at [428, 624] on button "Guardar" at bounding box center [410, 636] width 83 height 29
click at [676, 66] on div "Operación de edición exitosa x" at bounding box center [784, 39] width 320 height 79
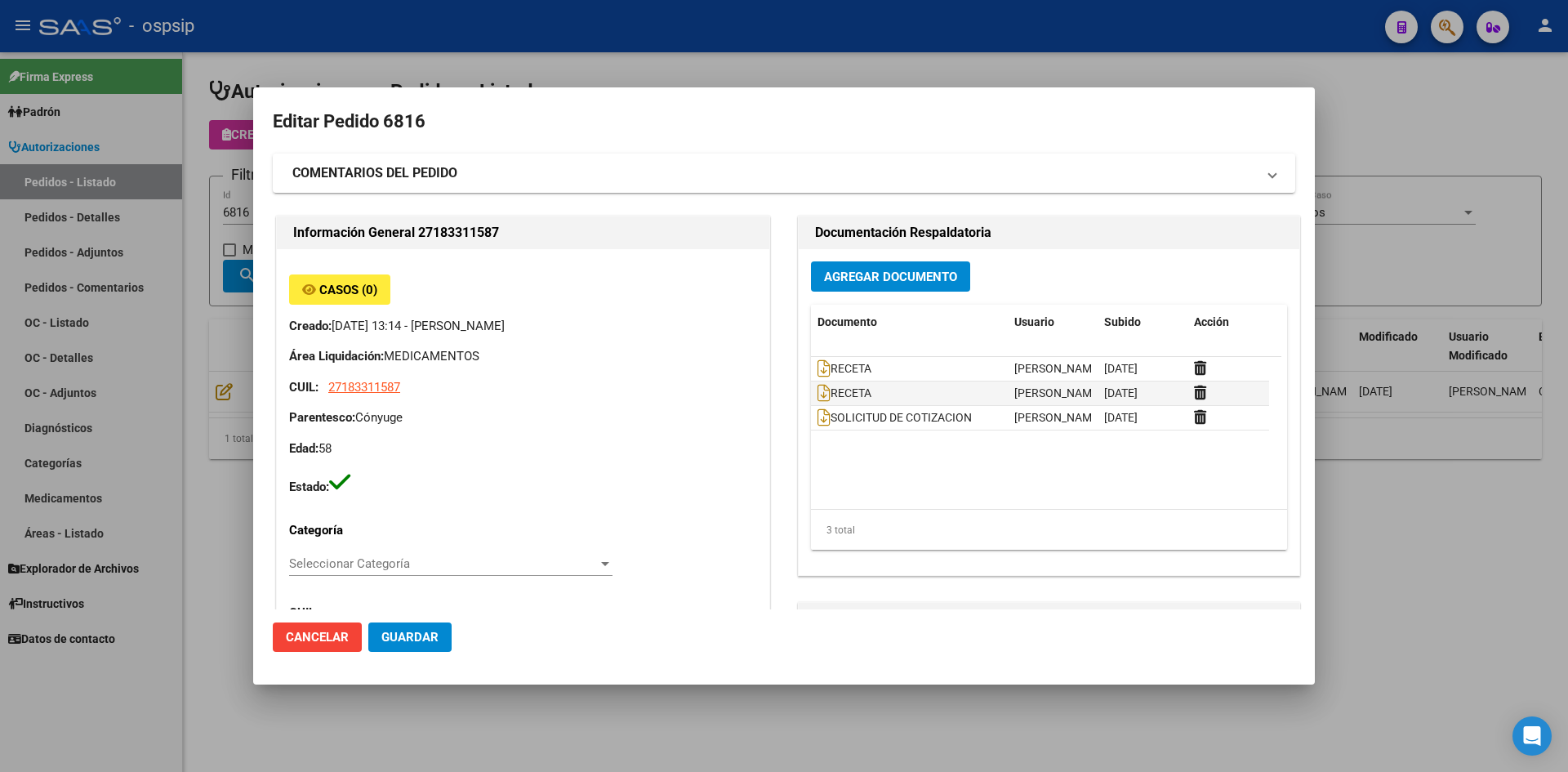
click at [530, 53] on div at bounding box center [784, 386] width 1568 height 772
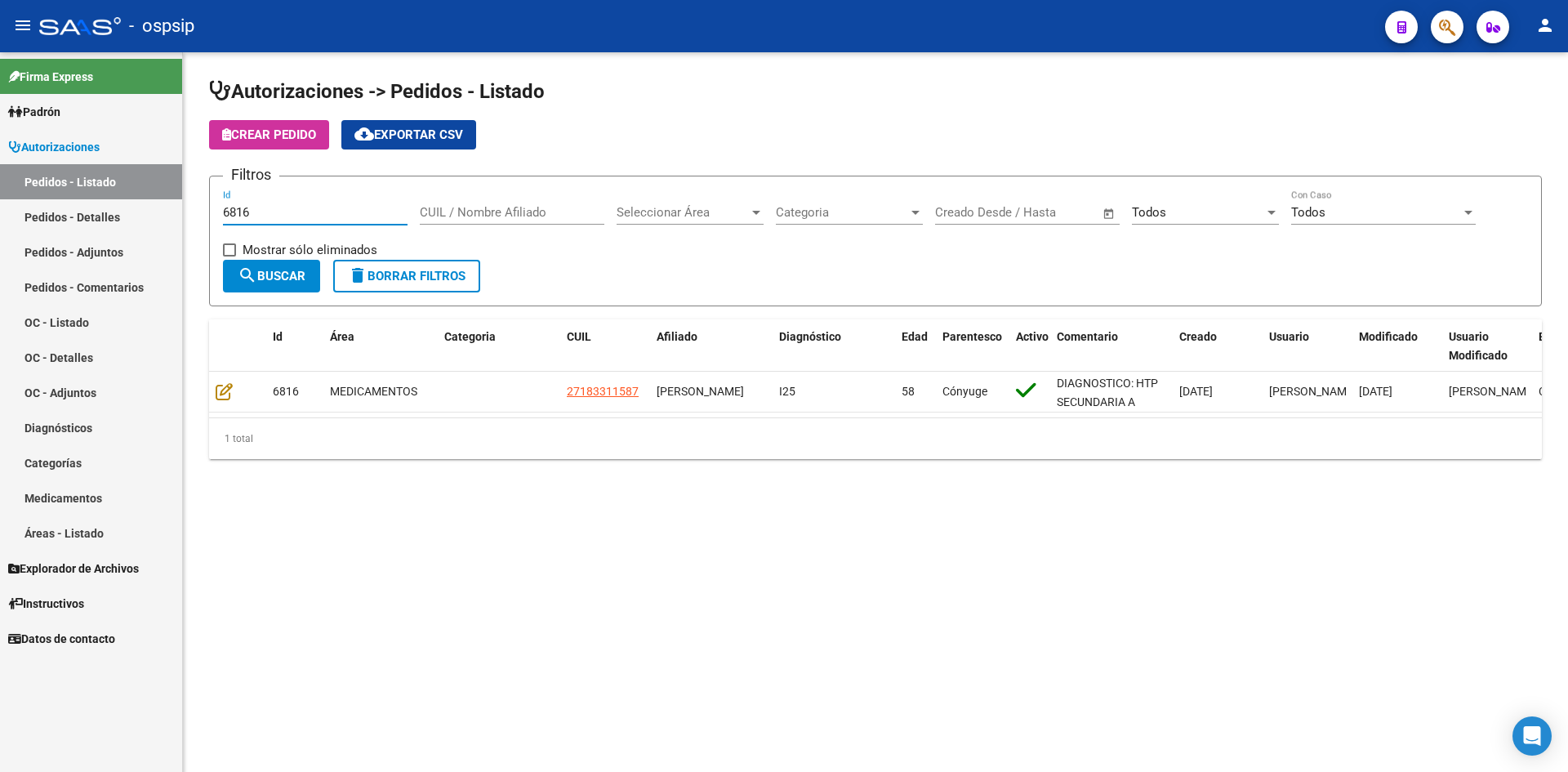
click at [360, 214] on input "6816" at bounding box center [314, 212] width 184 height 15
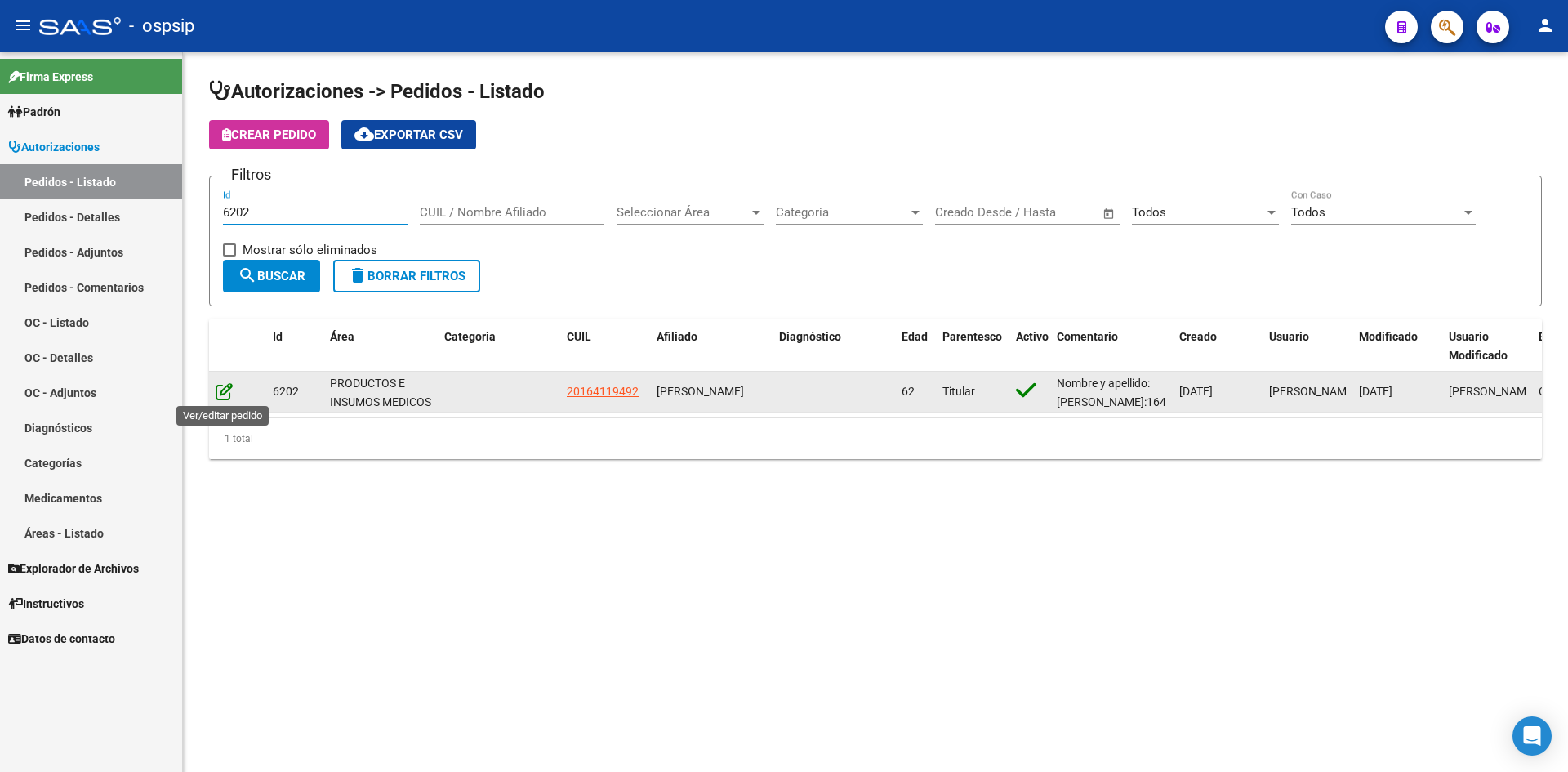
click at [222, 388] on icon at bounding box center [224, 391] width 17 height 18
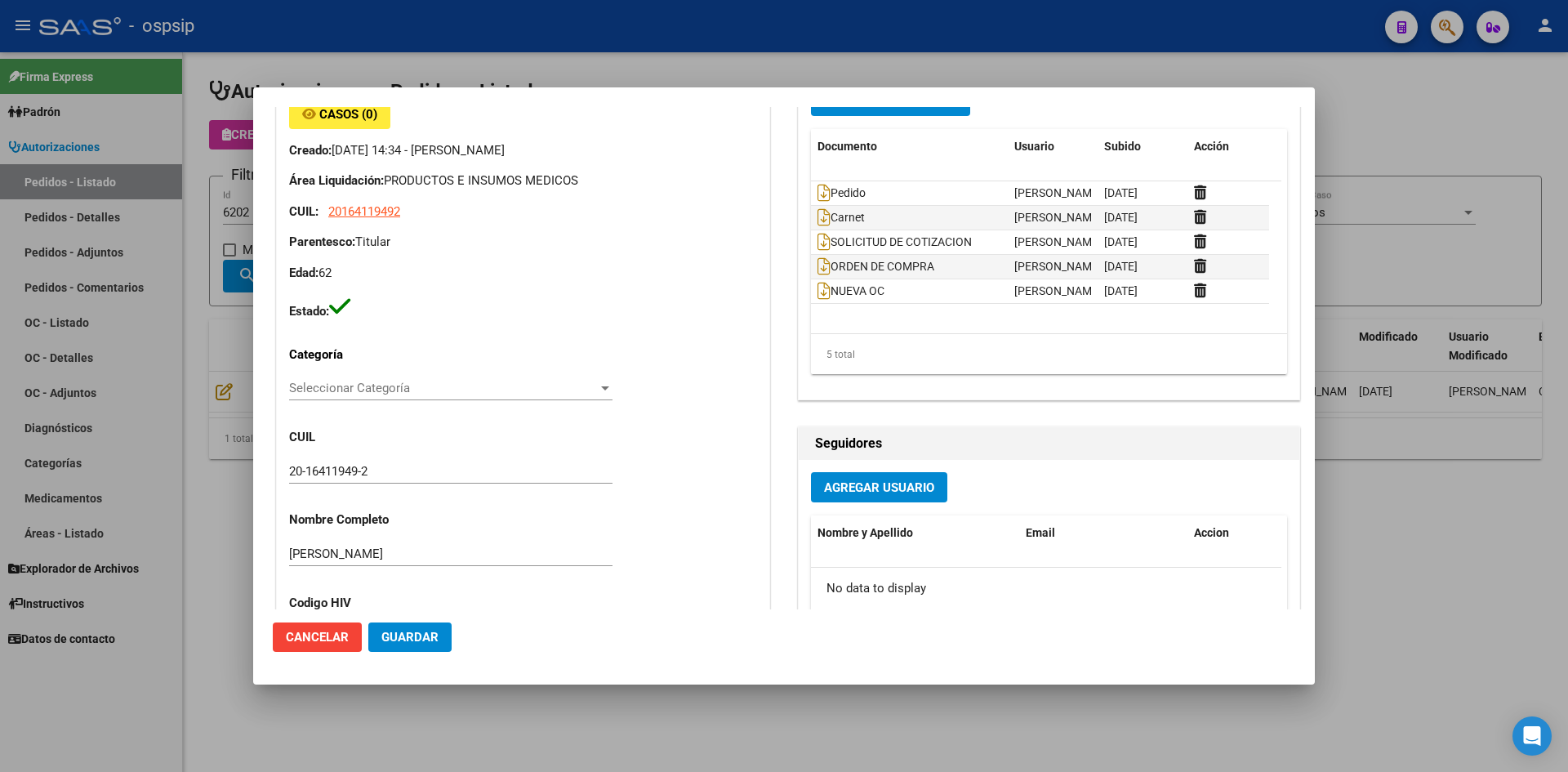
scroll to position [67, 0]
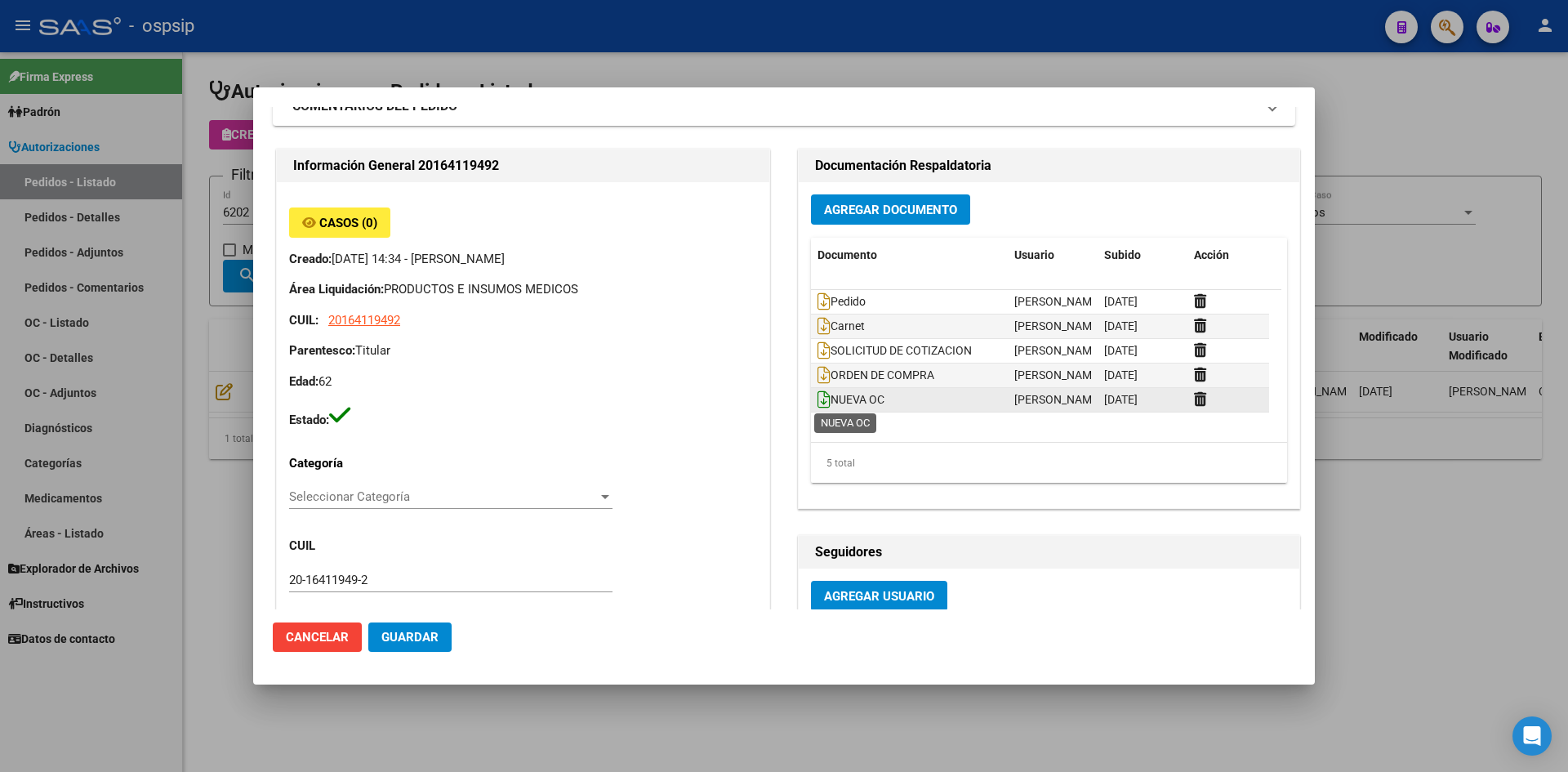
click at [818, 401] on icon at bounding box center [824, 399] width 13 height 18
drag, startPoint x: 1083, startPoint y: 47, endPoint x: 868, endPoint y: 5, distance: 219.1
click at [1081, 47] on div at bounding box center [784, 386] width 1568 height 772
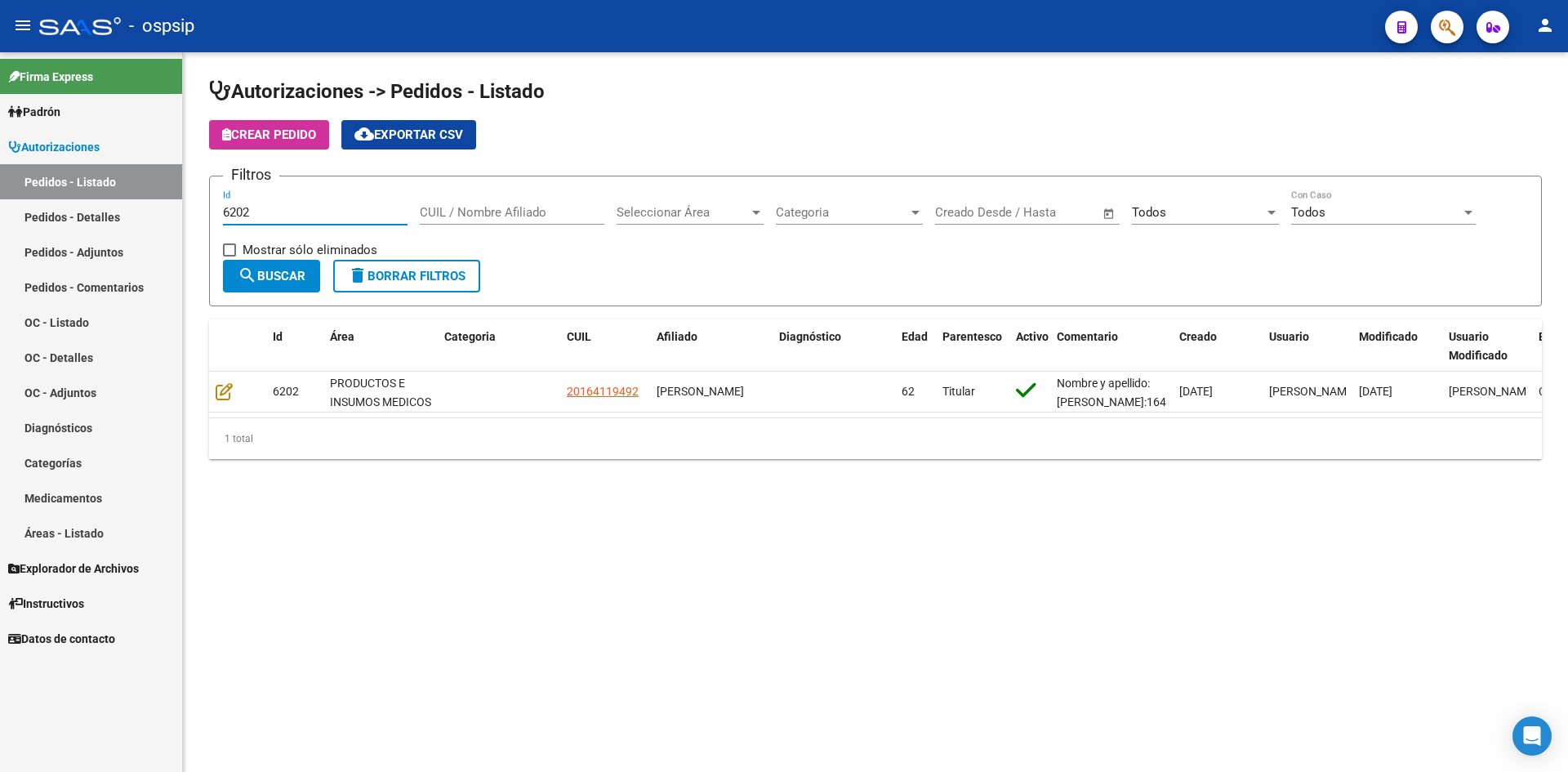
click at [306, 213] on input "6202" at bounding box center [314, 212] width 184 height 15
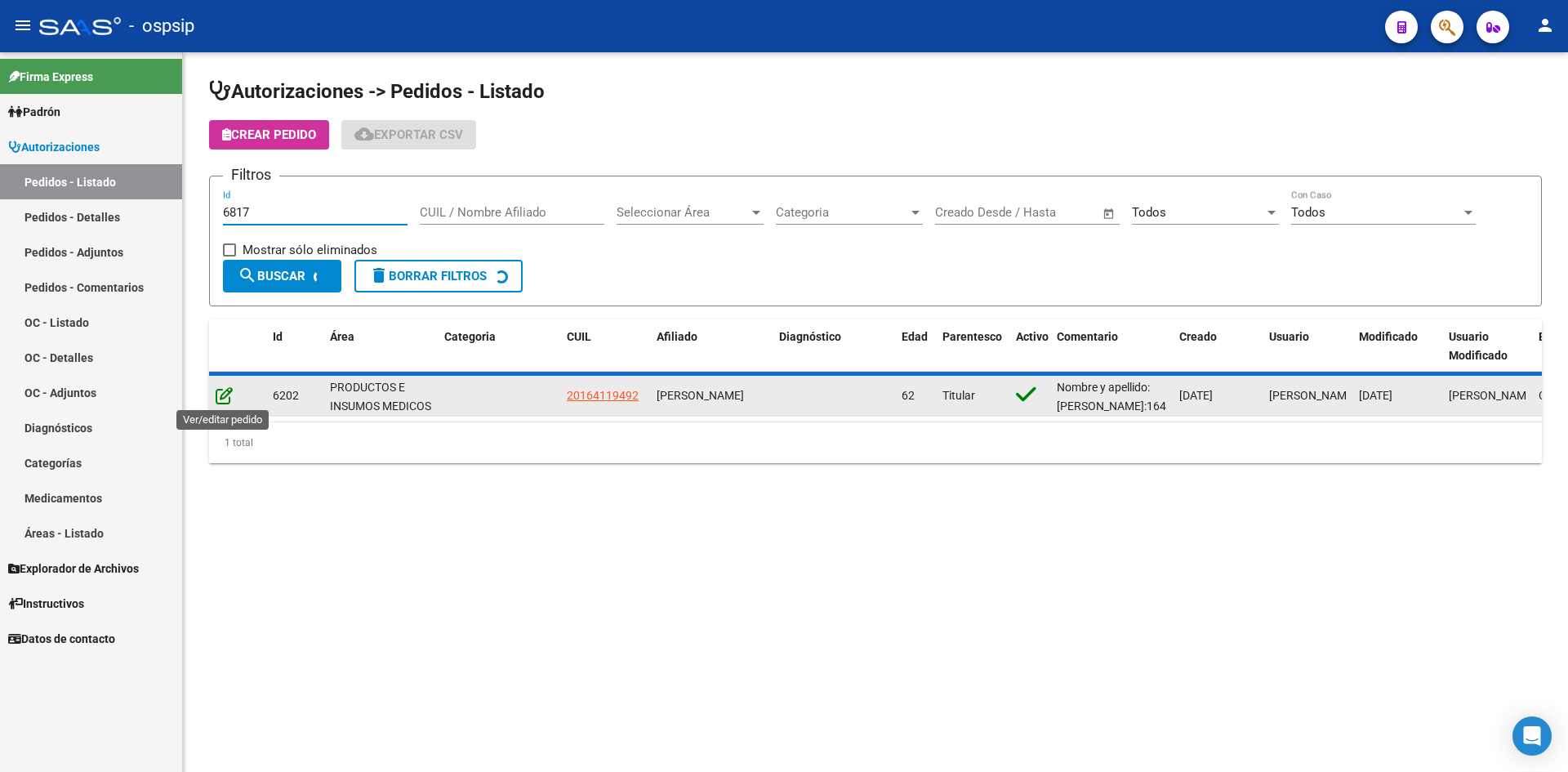
type input "6817"
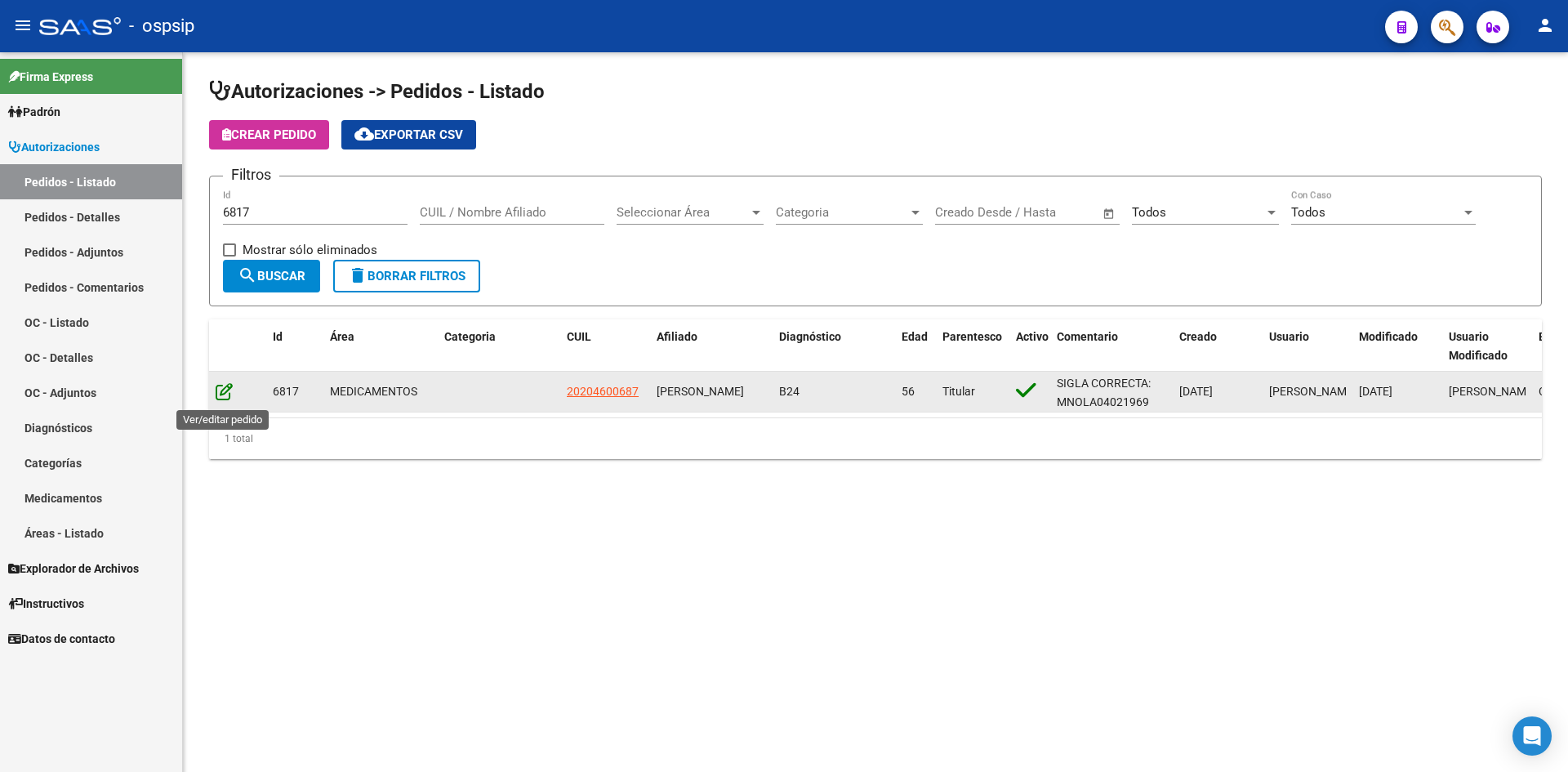
click at [218, 395] on icon at bounding box center [224, 391] width 17 height 18
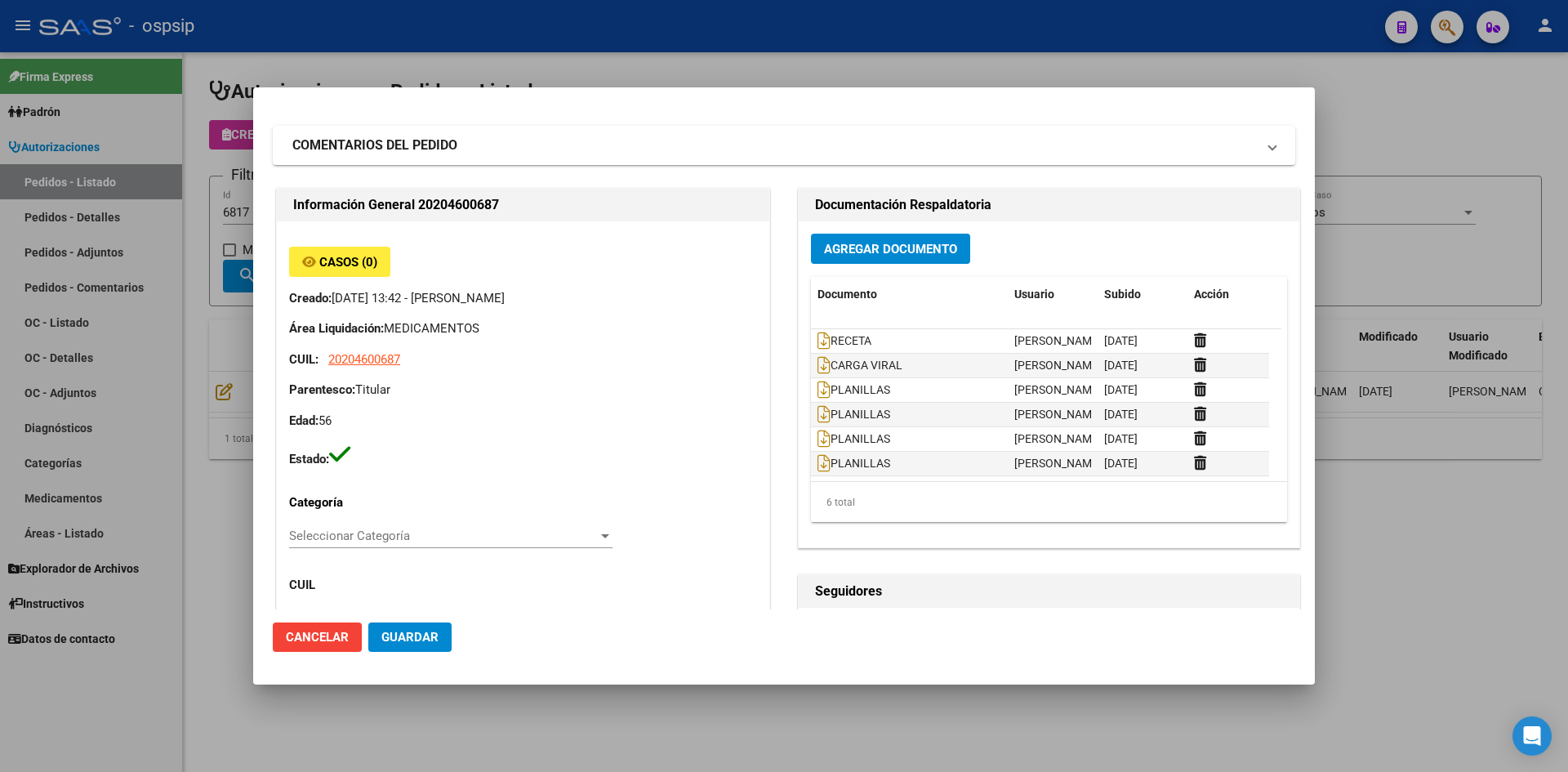
scroll to position [0, 0]
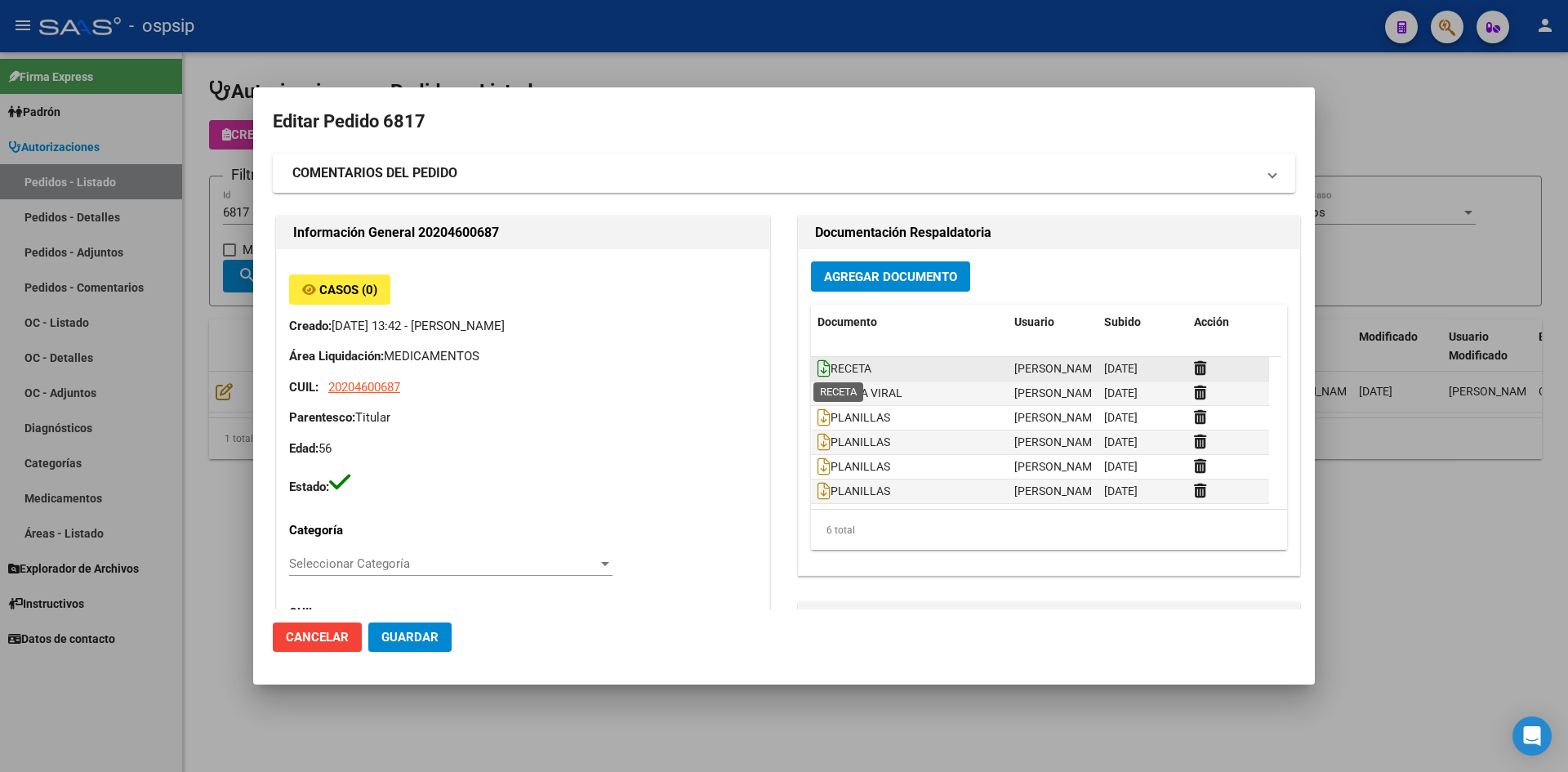
click at [818, 370] on icon at bounding box center [824, 368] width 13 height 18
click at [864, 282] on span "Agregar Documento" at bounding box center [891, 277] width 133 height 15
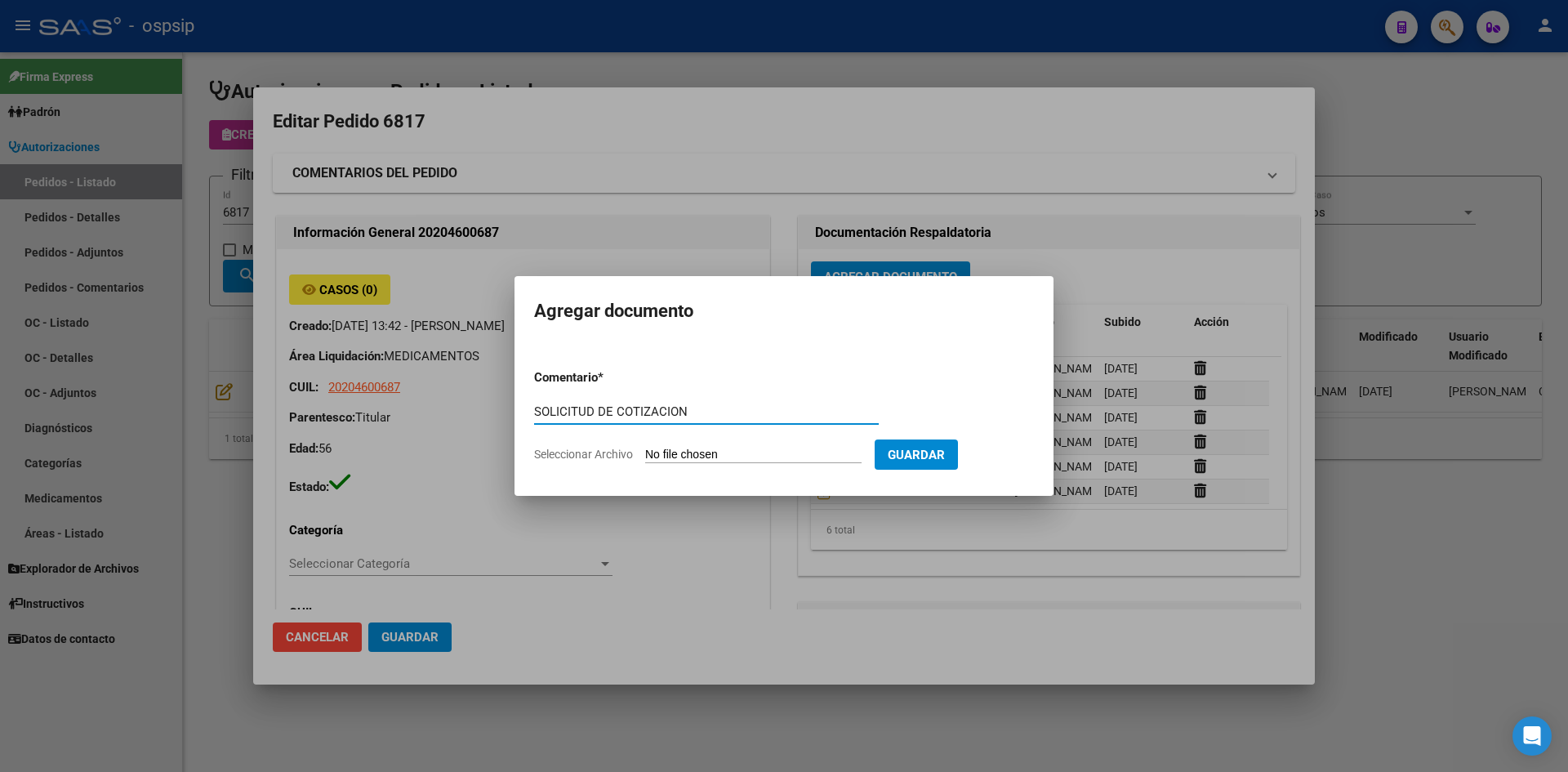
type input "SOLICITUD DE COTIZACION"
click at [646, 447] on input "Seleccionar Archivo" at bounding box center [753, 455] width 216 height 16
type input "C:\fakepath\SOLICITUD DE COTIZACION N°6817.pdf"
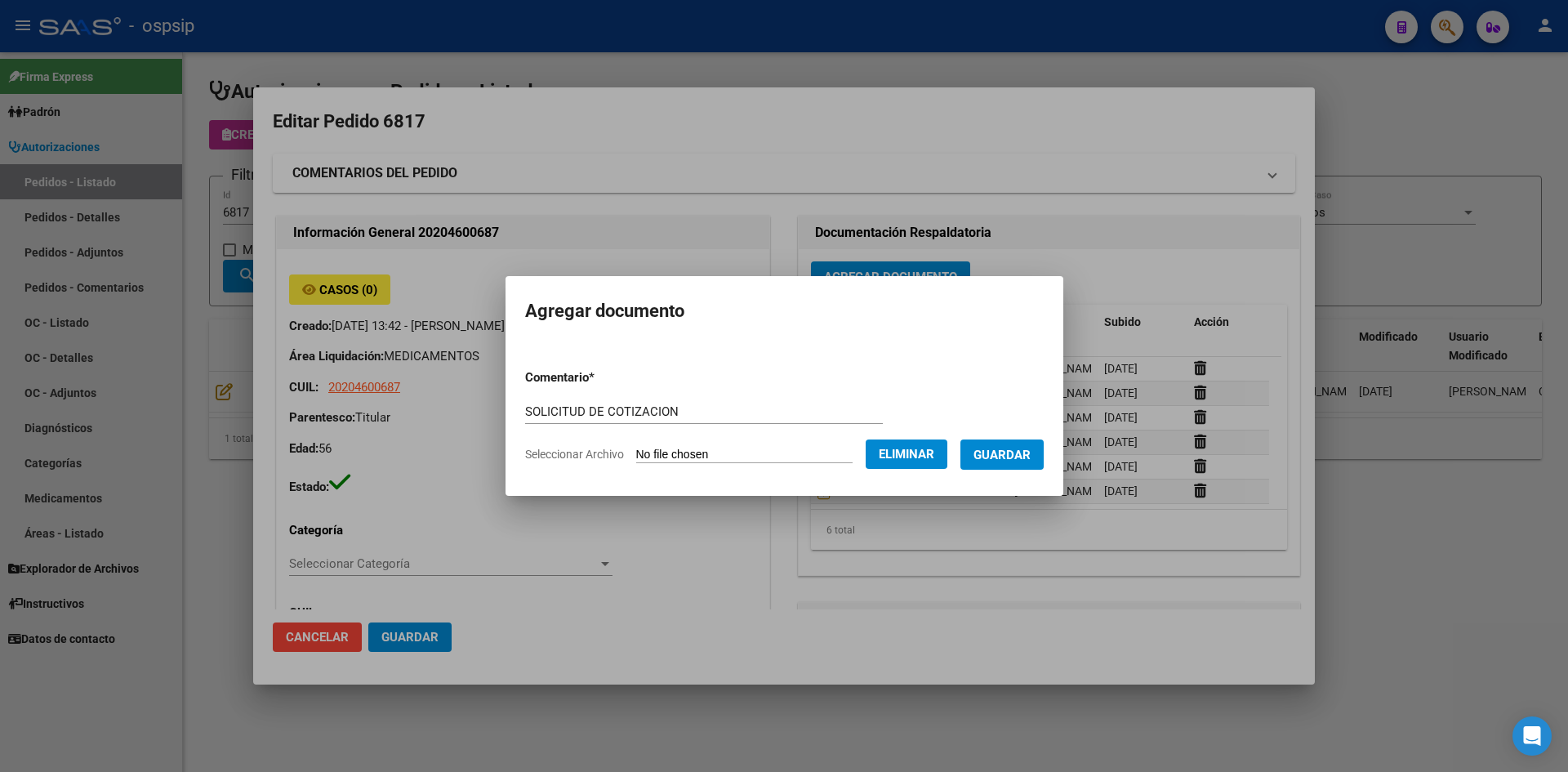
click at [1014, 452] on span "Guardar" at bounding box center [1002, 455] width 57 height 15
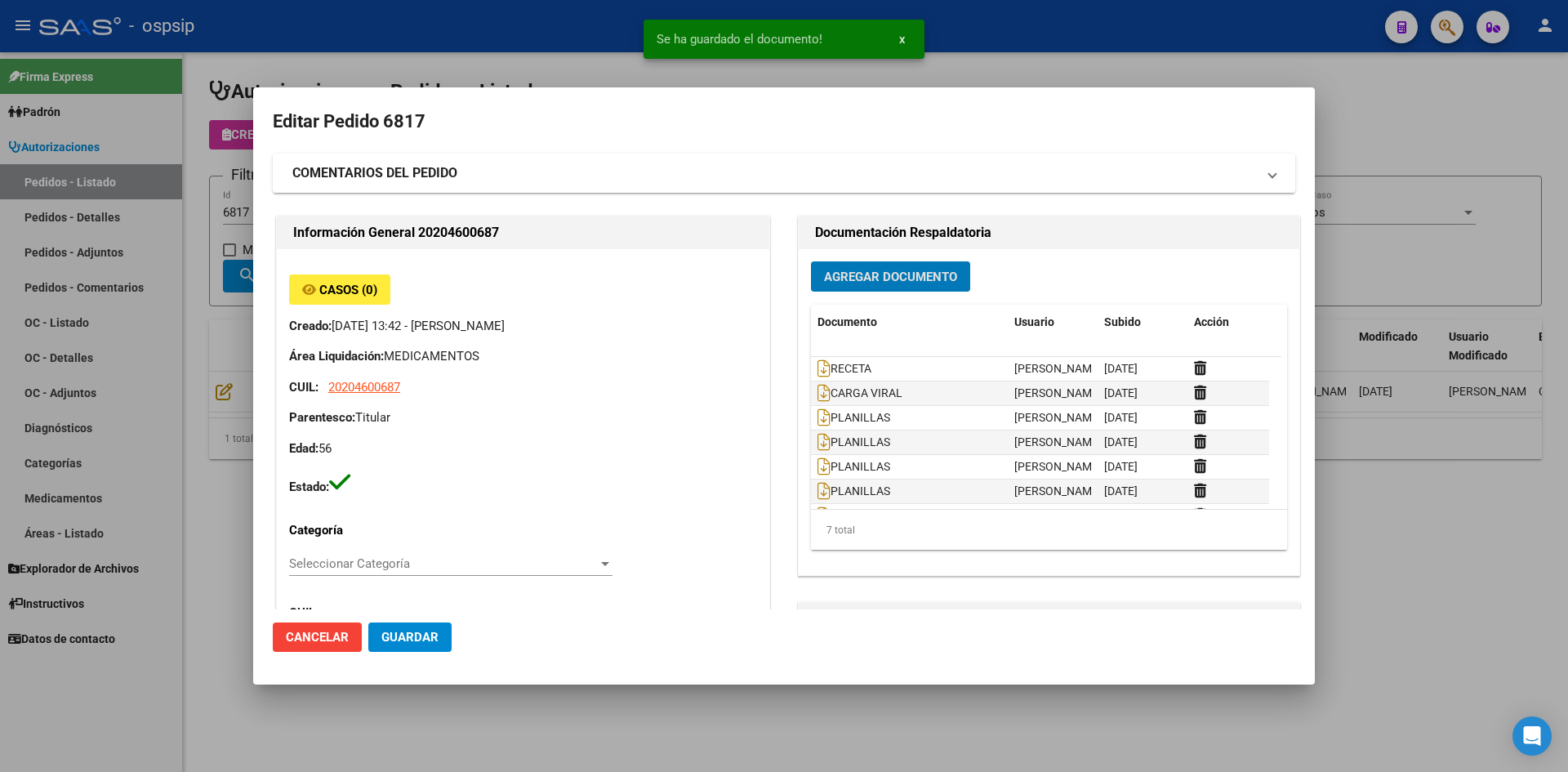
click at [437, 626] on button "Guardar" at bounding box center [410, 636] width 83 height 29
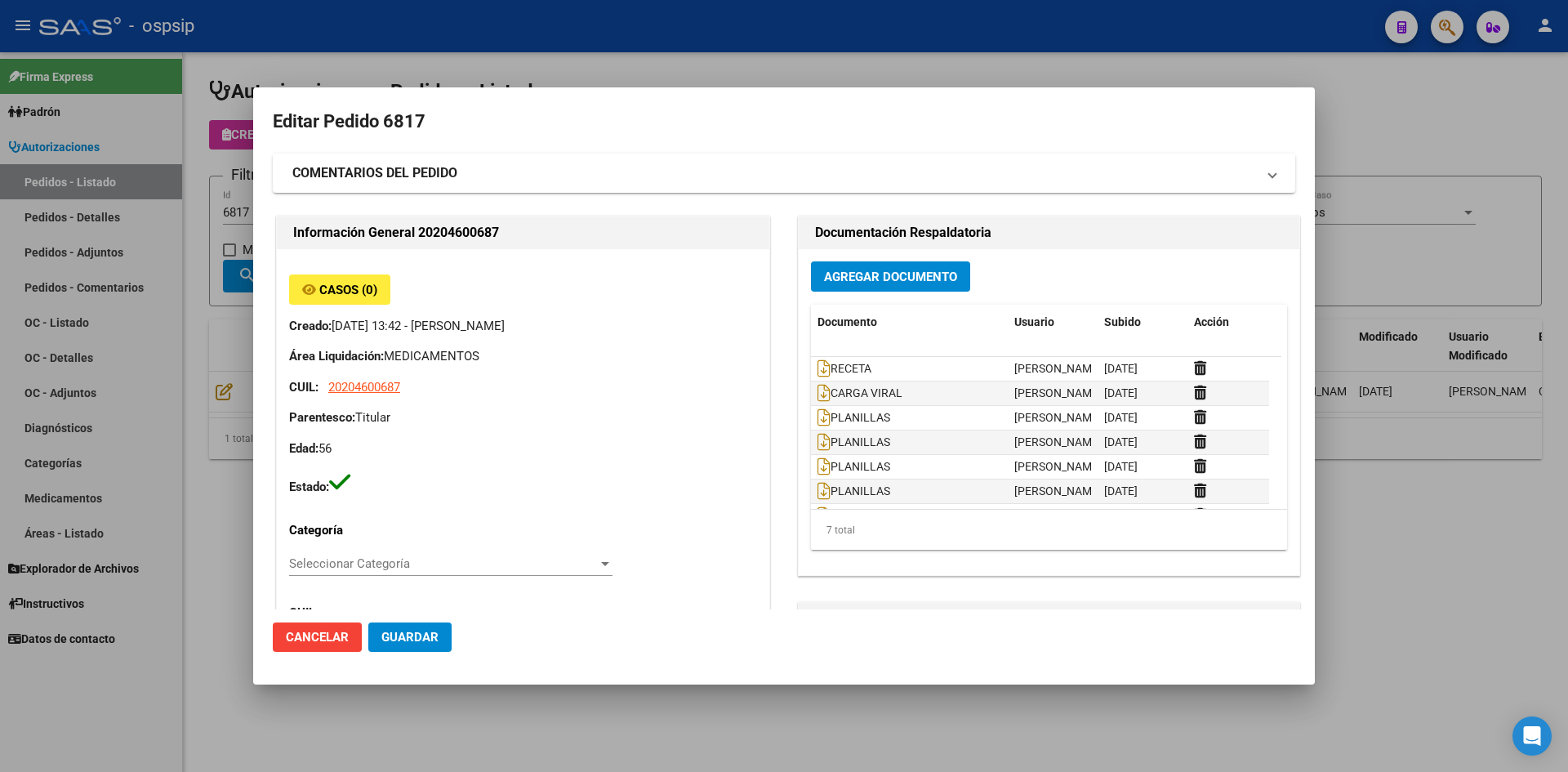
click at [552, 19] on div at bounding box center [784, 386] width 1568 height 772
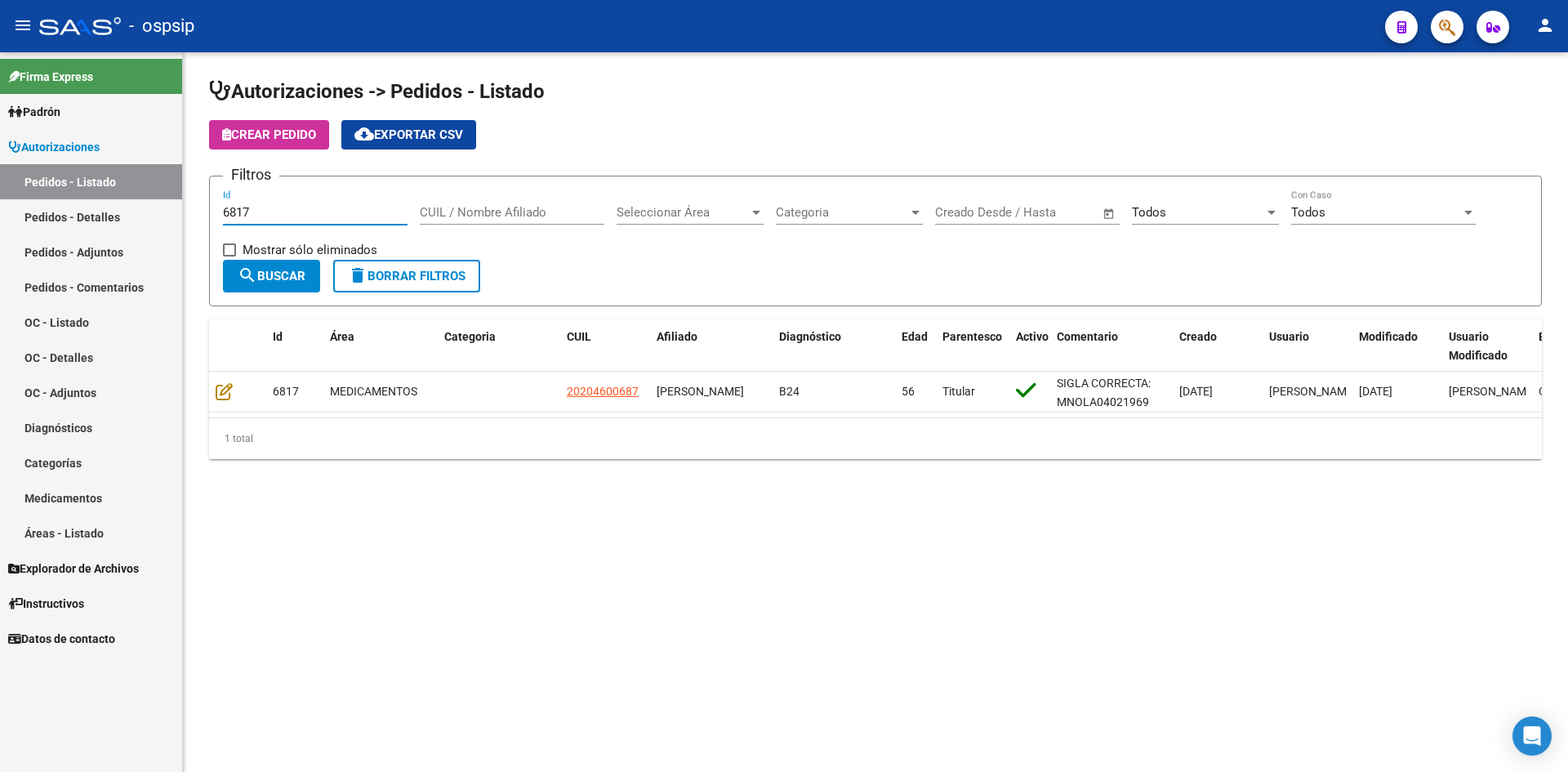
click at [257, 217] on input "6817" at bounding box center [314, 212] width 184 height 15
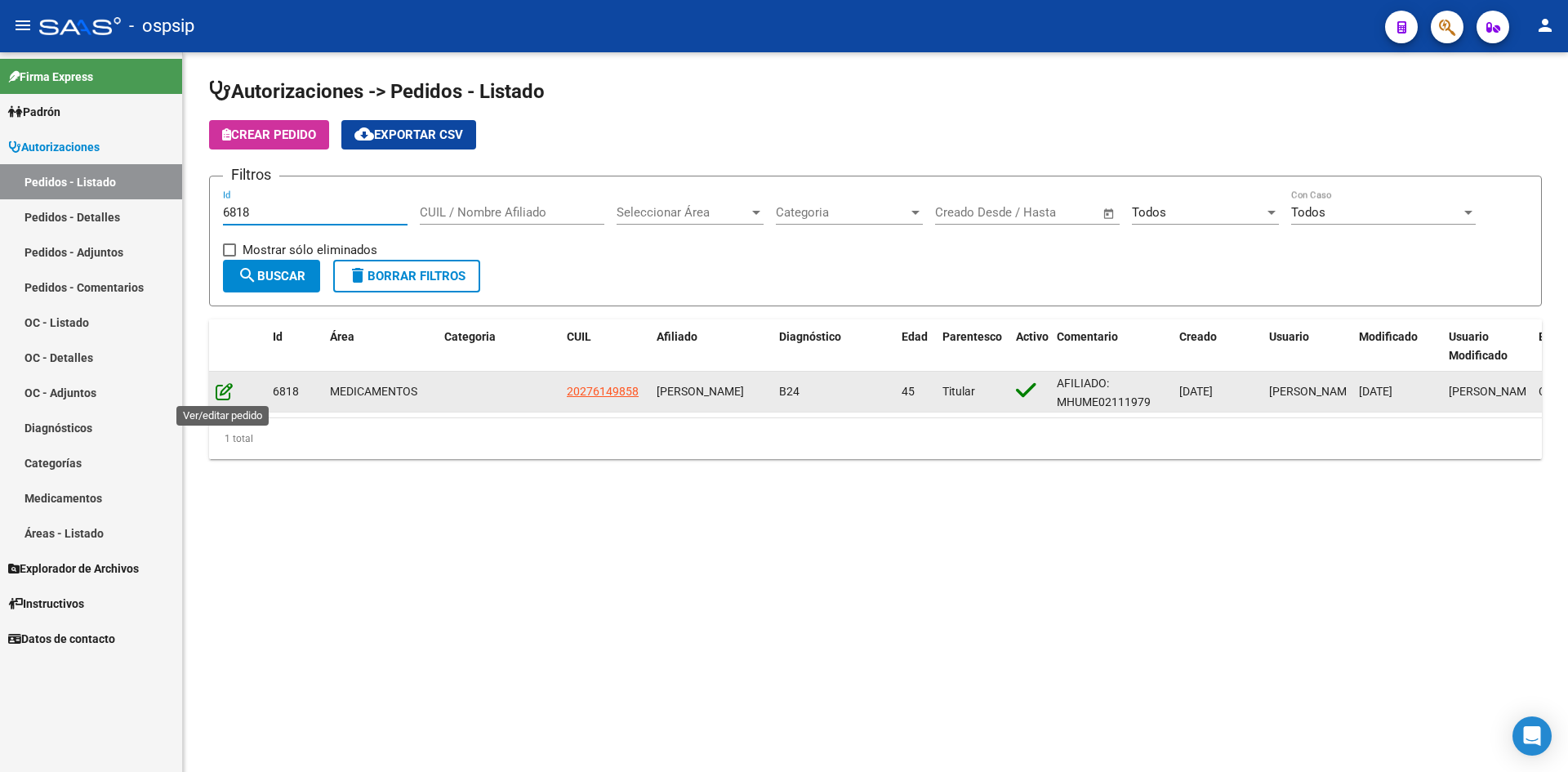
type input "6818"
click at [225, 388] on icon at bounding box center [224, 391] width 17 height 18
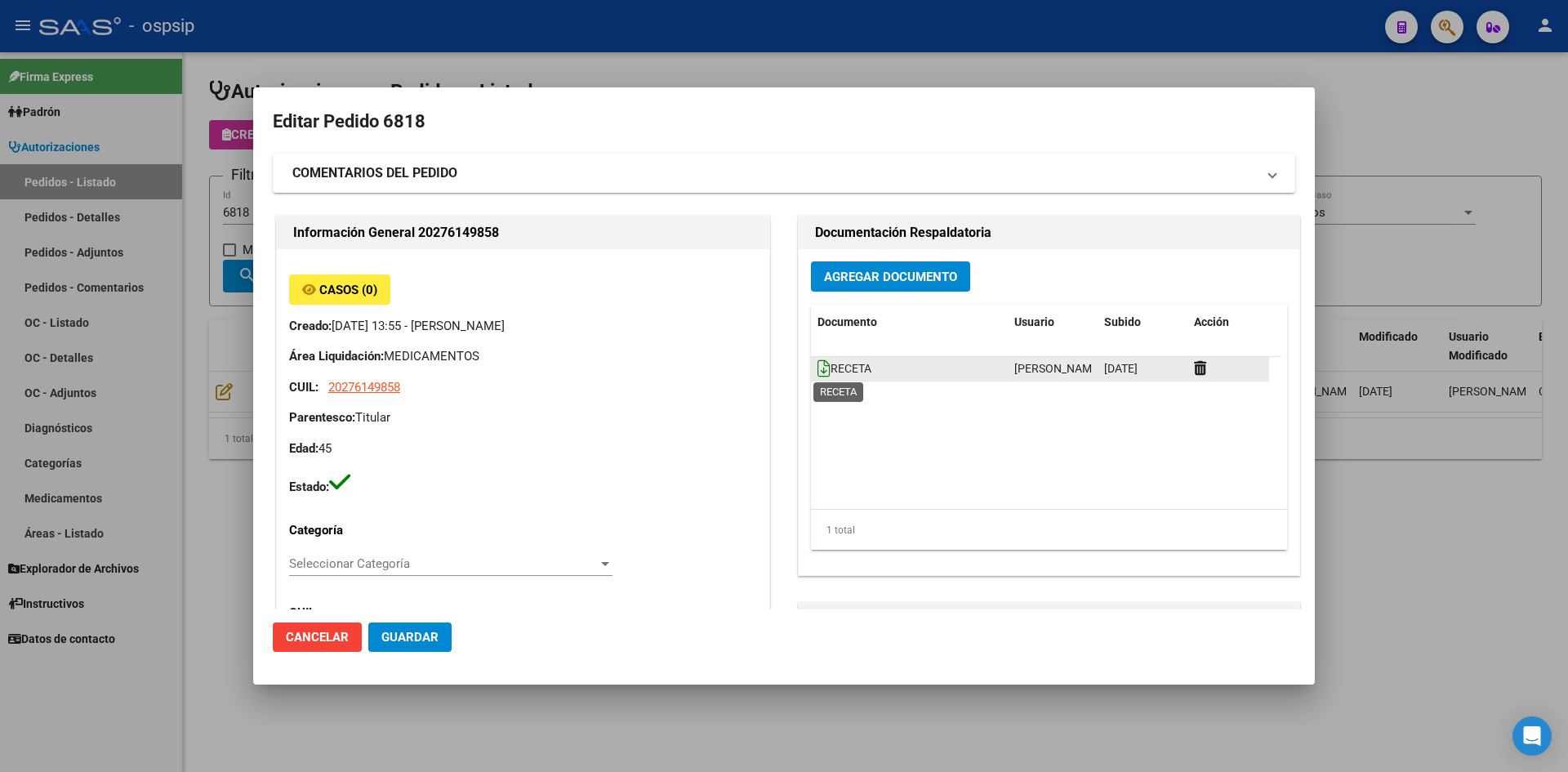
click at [818, 359] on icon at bounding box center [824, 368] width 13 height 18
click at [862, 281] on span "Agregar Documento" at bounding box center [891, 277] width 133 height 15
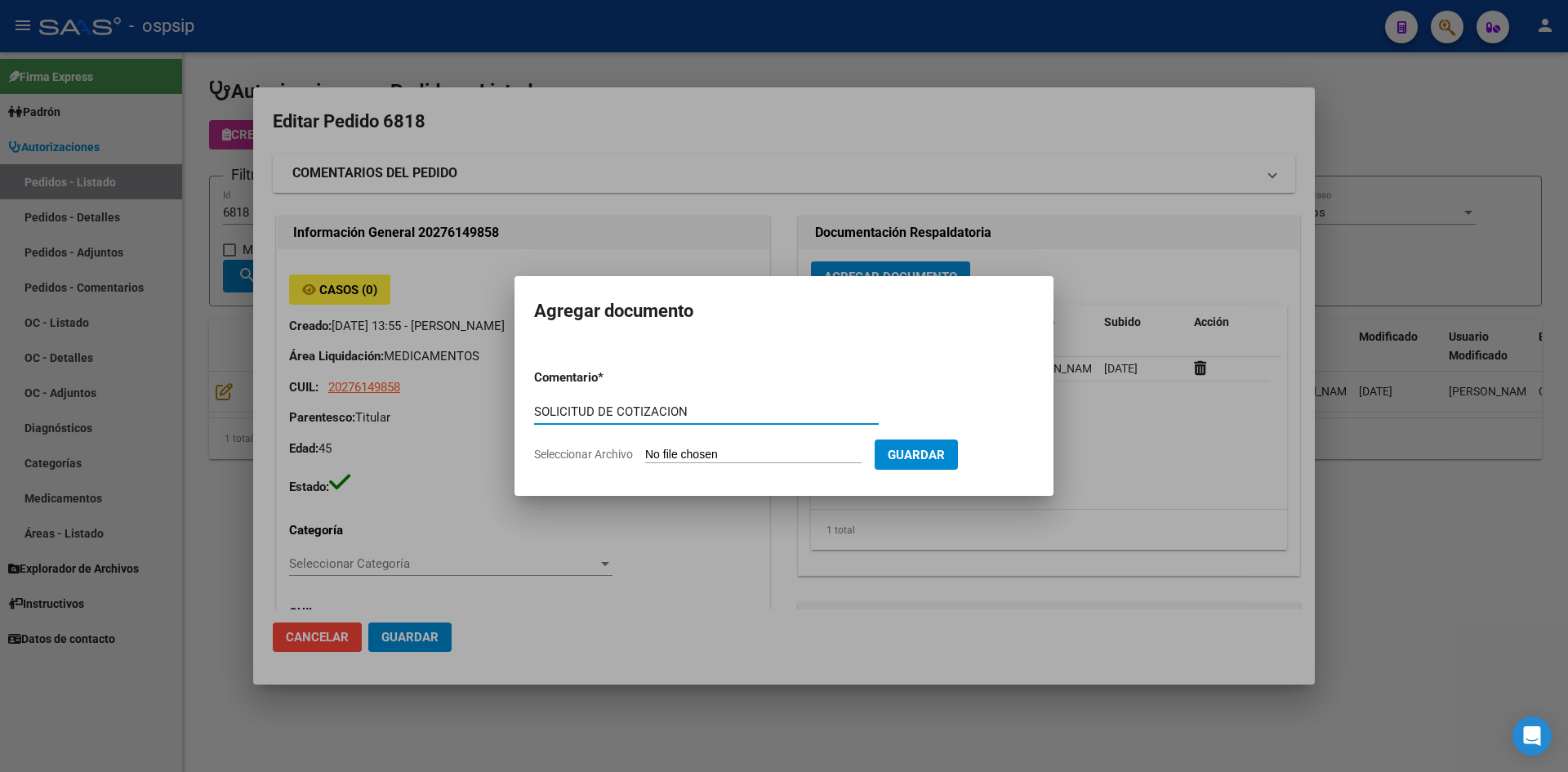
type input "SOLICITUD DE COTIZACION"
click at [646, 447] on input "Seleccionar Archivo" at bounding box center [753, 455] width 216 height 16
type input "C:\fakepath\SOLICITUD DE COTIZACION N°6818.pdf"
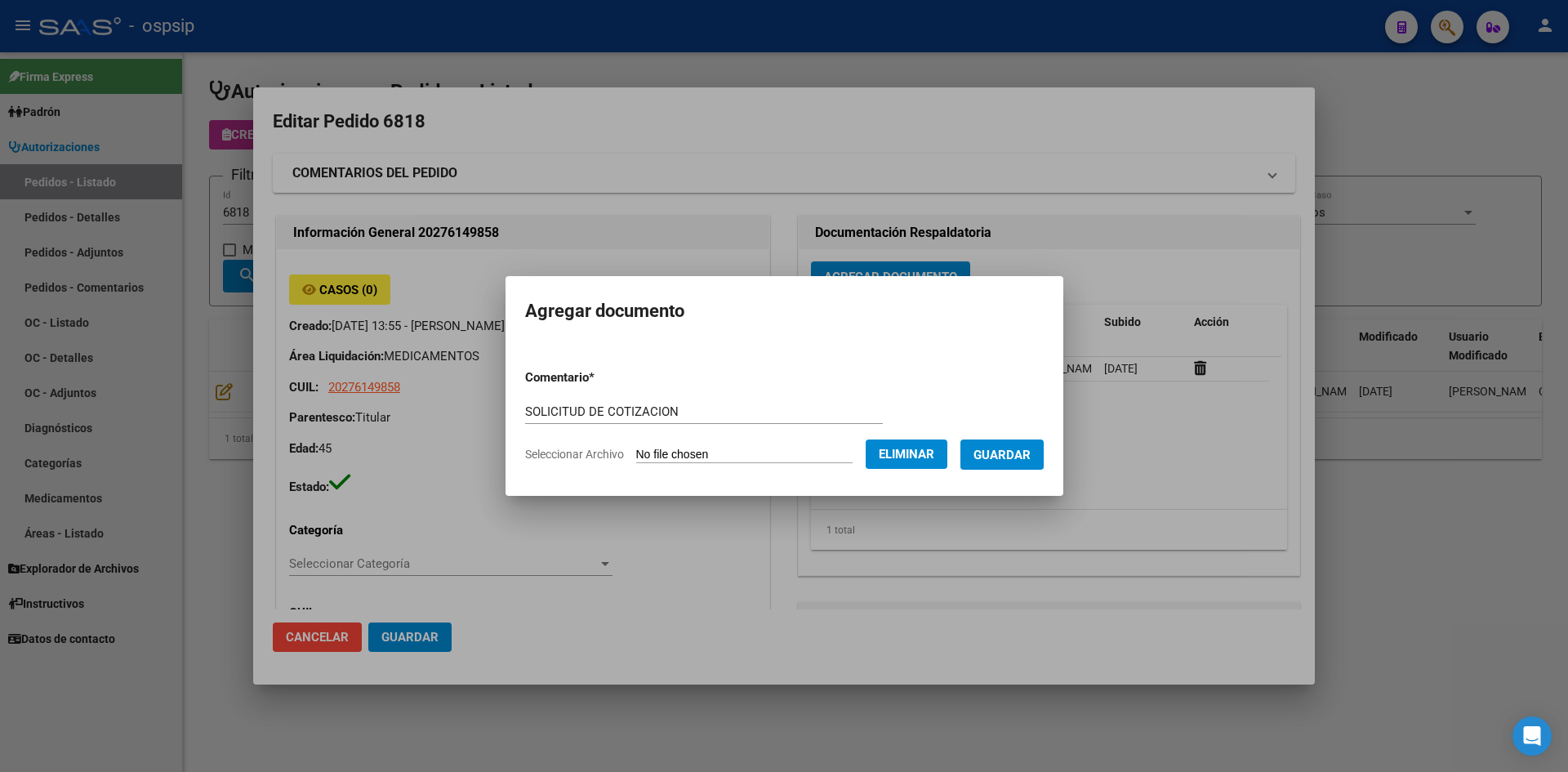
click at [999, 450] on span "Guardar" at bounding box center [1002, 455] width 57 height 15
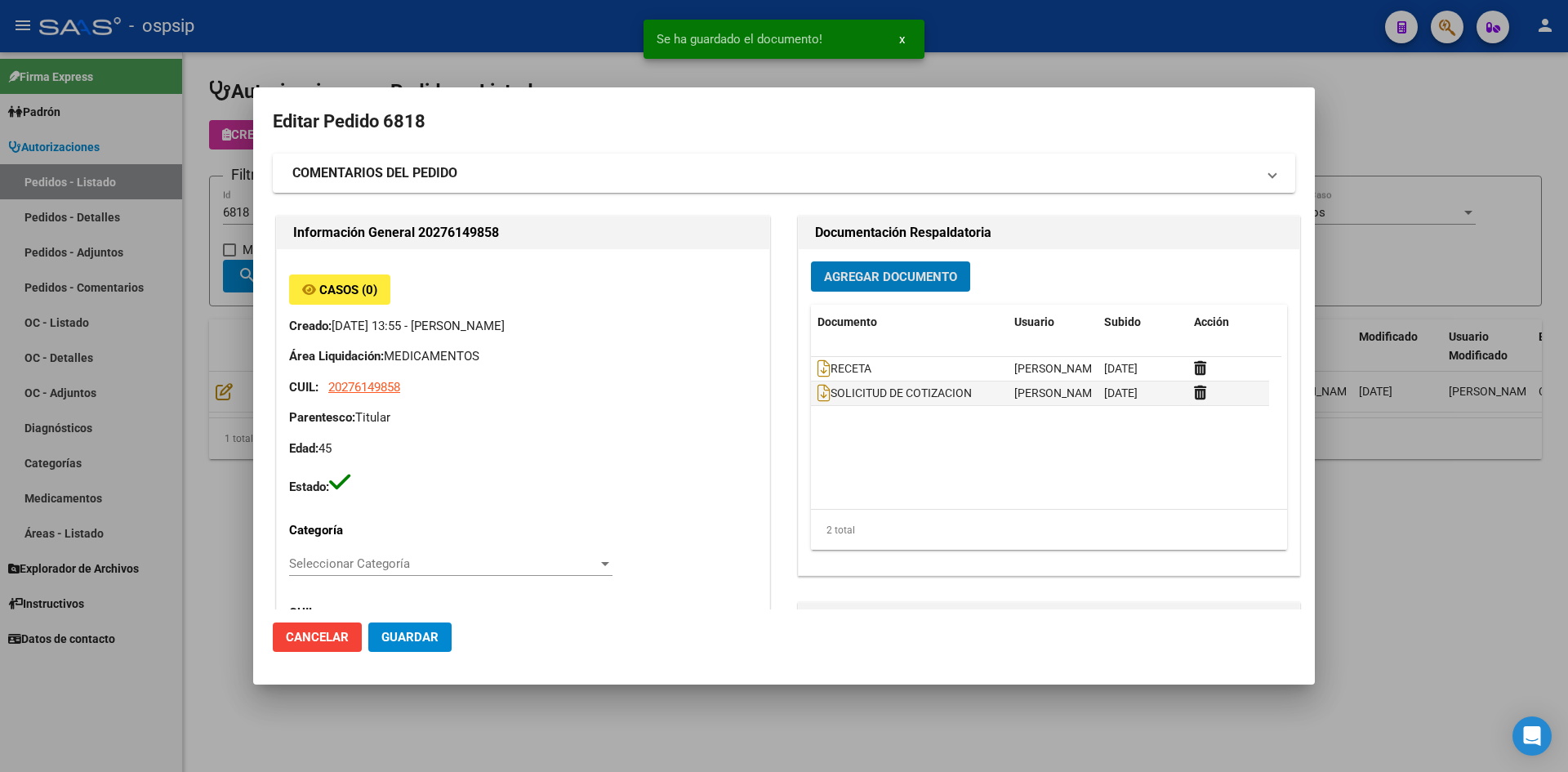
click at [438, 625] on button "Guardar" at bounding box center [410, 636] width 83 height 29
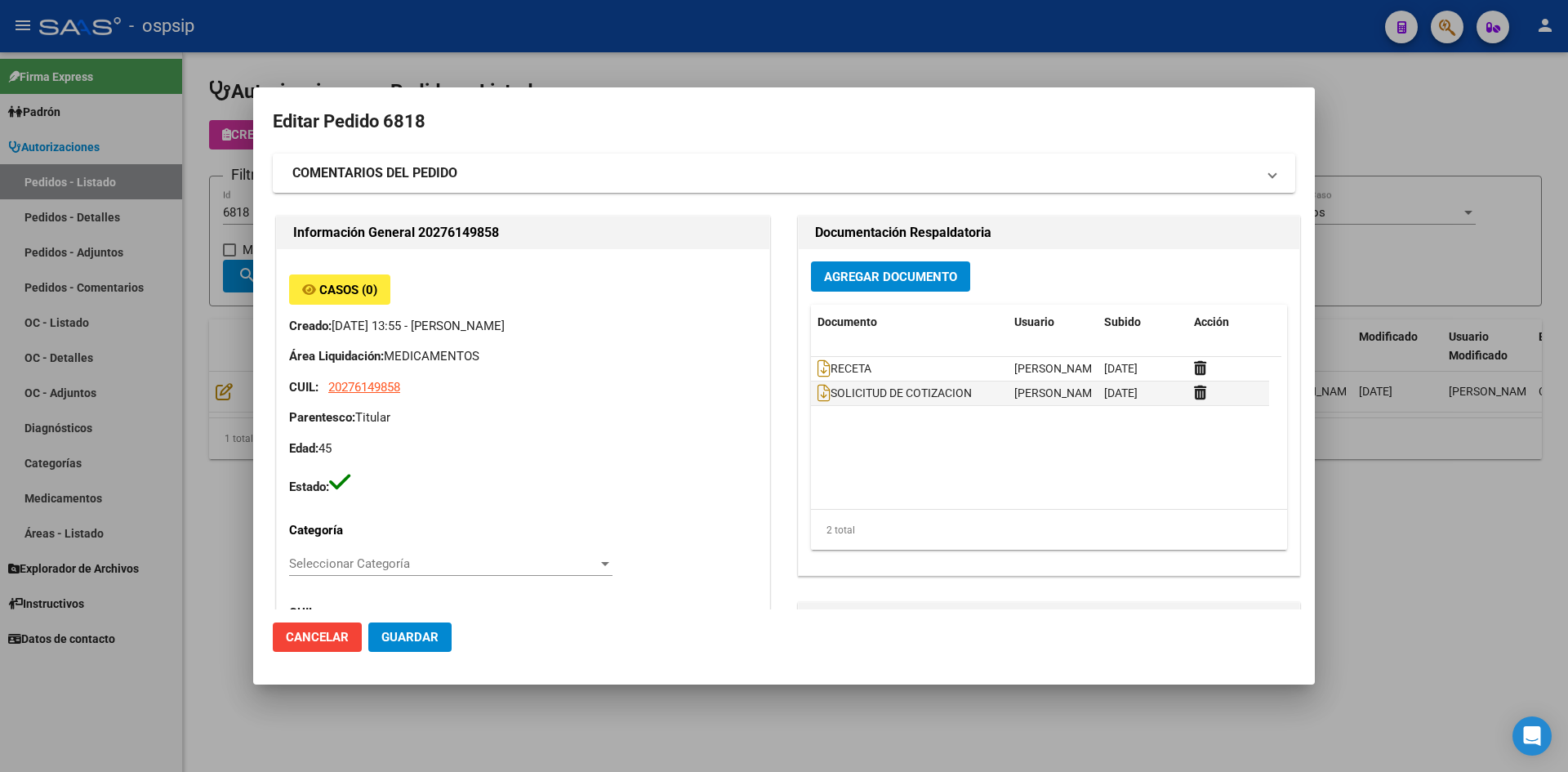
click at [769, 38] on div at bounding box center [784, 386] width 1568 height 772
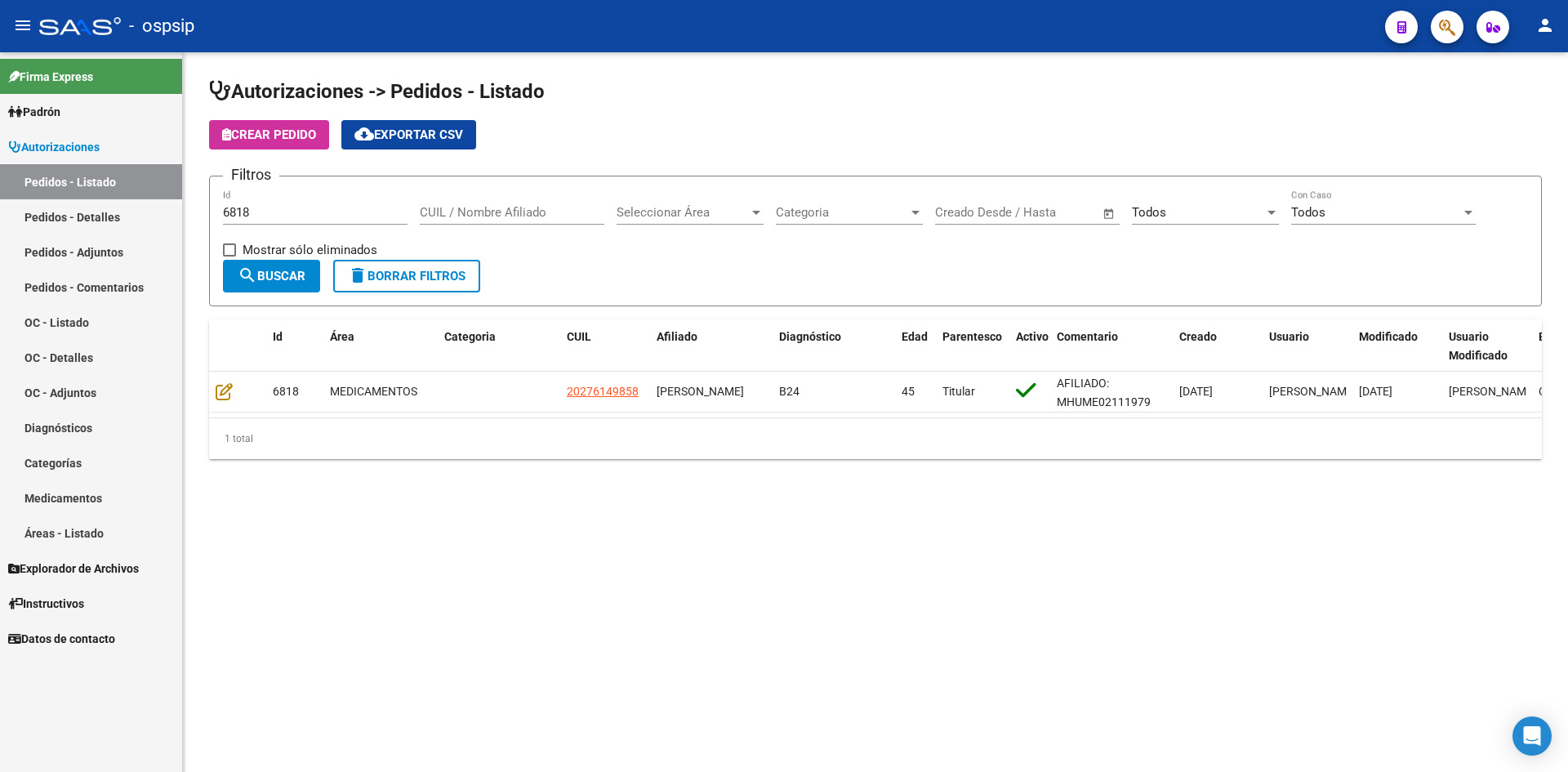
click at [339, 207] on input "6818" at bounding box center [314, 212] width 184 height 15
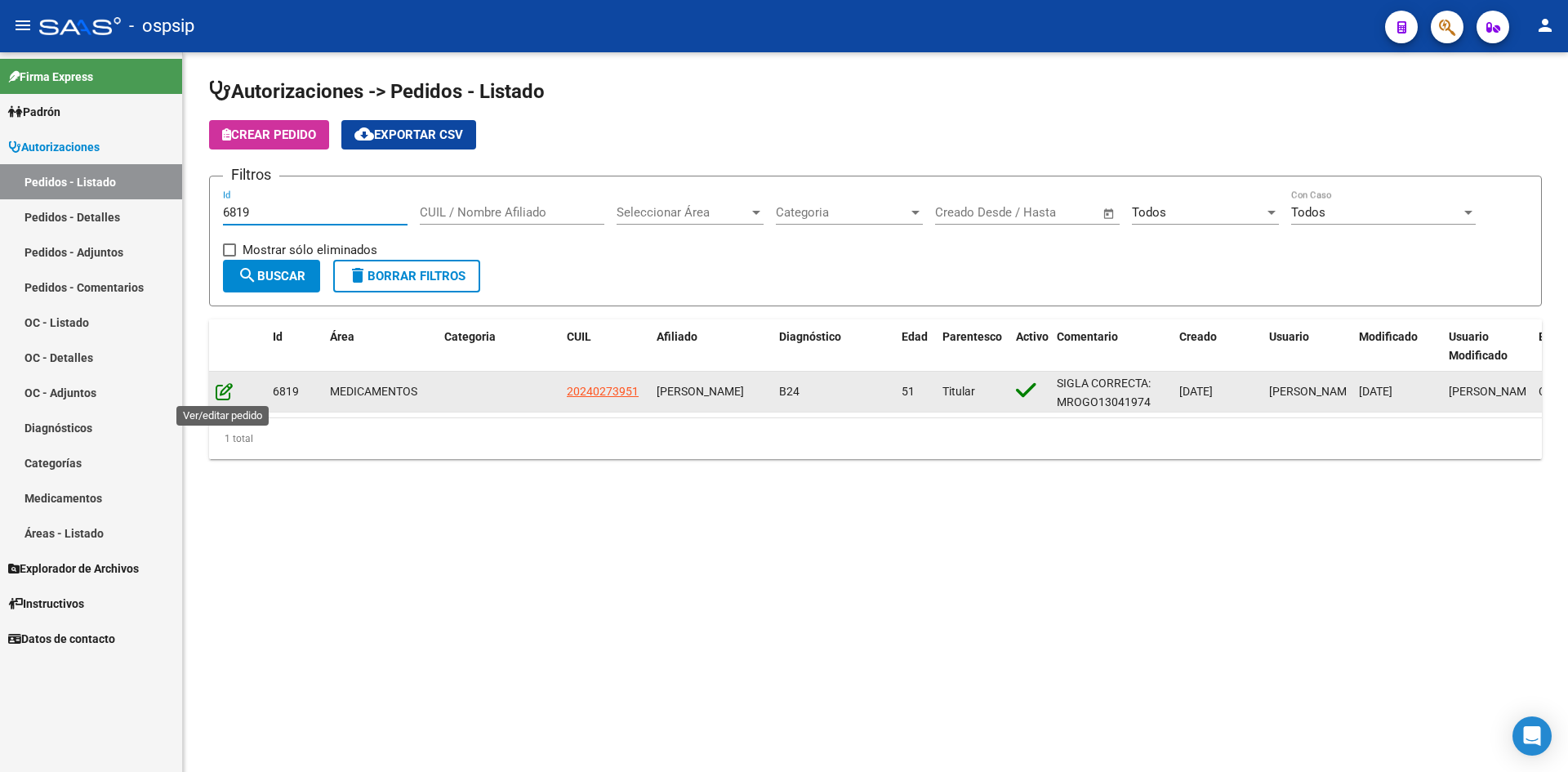
type input "6819"
click at [228, 392] on icon at bounding box center [224, 391] width 17 height 18
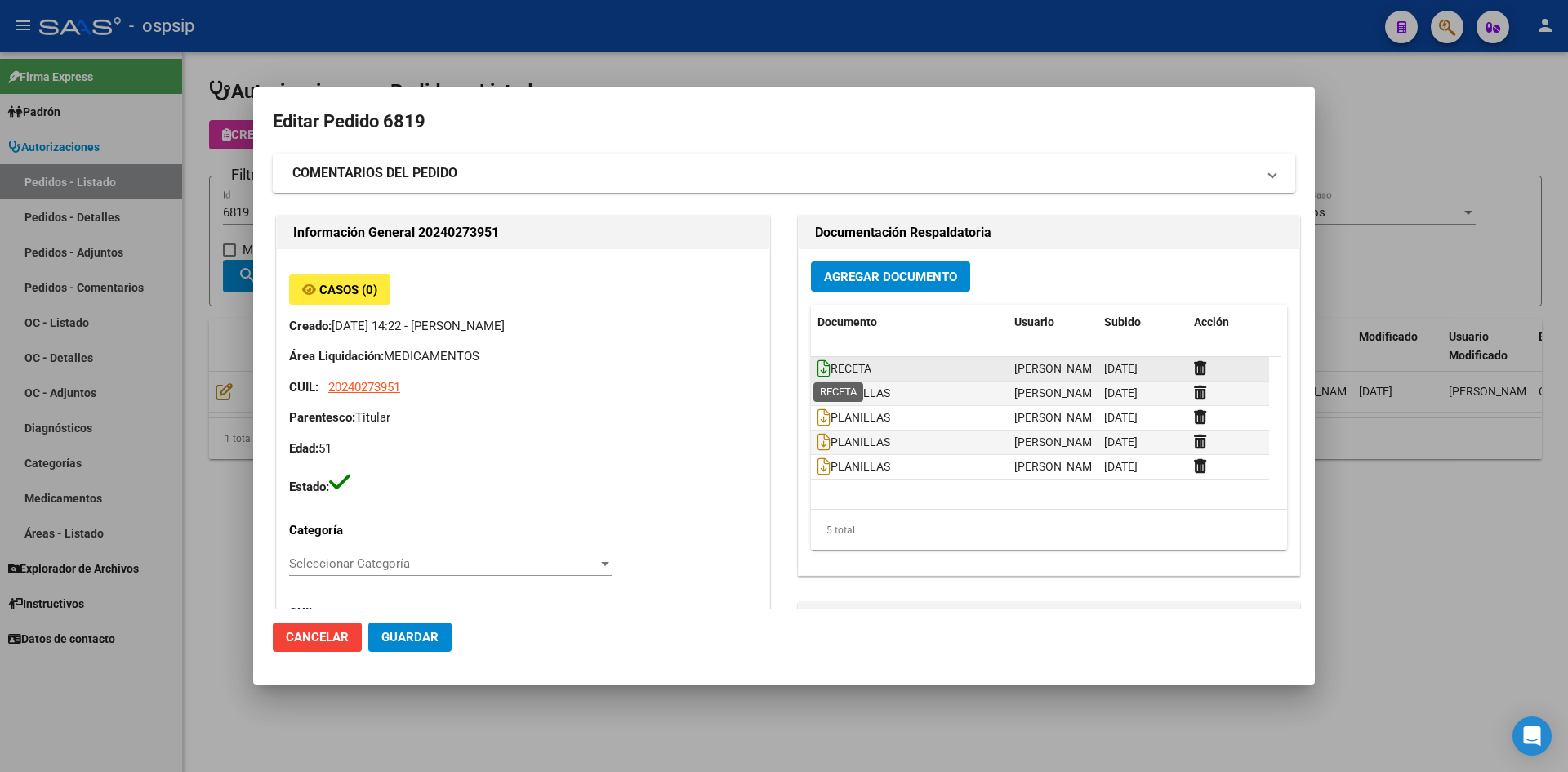
click at [818, 366] on icon at bounding box center [824, 368] width 13 height 18
click at [833, 280] on span "Agregar Documento" at bounding box center [891, 277] width 133 height 15
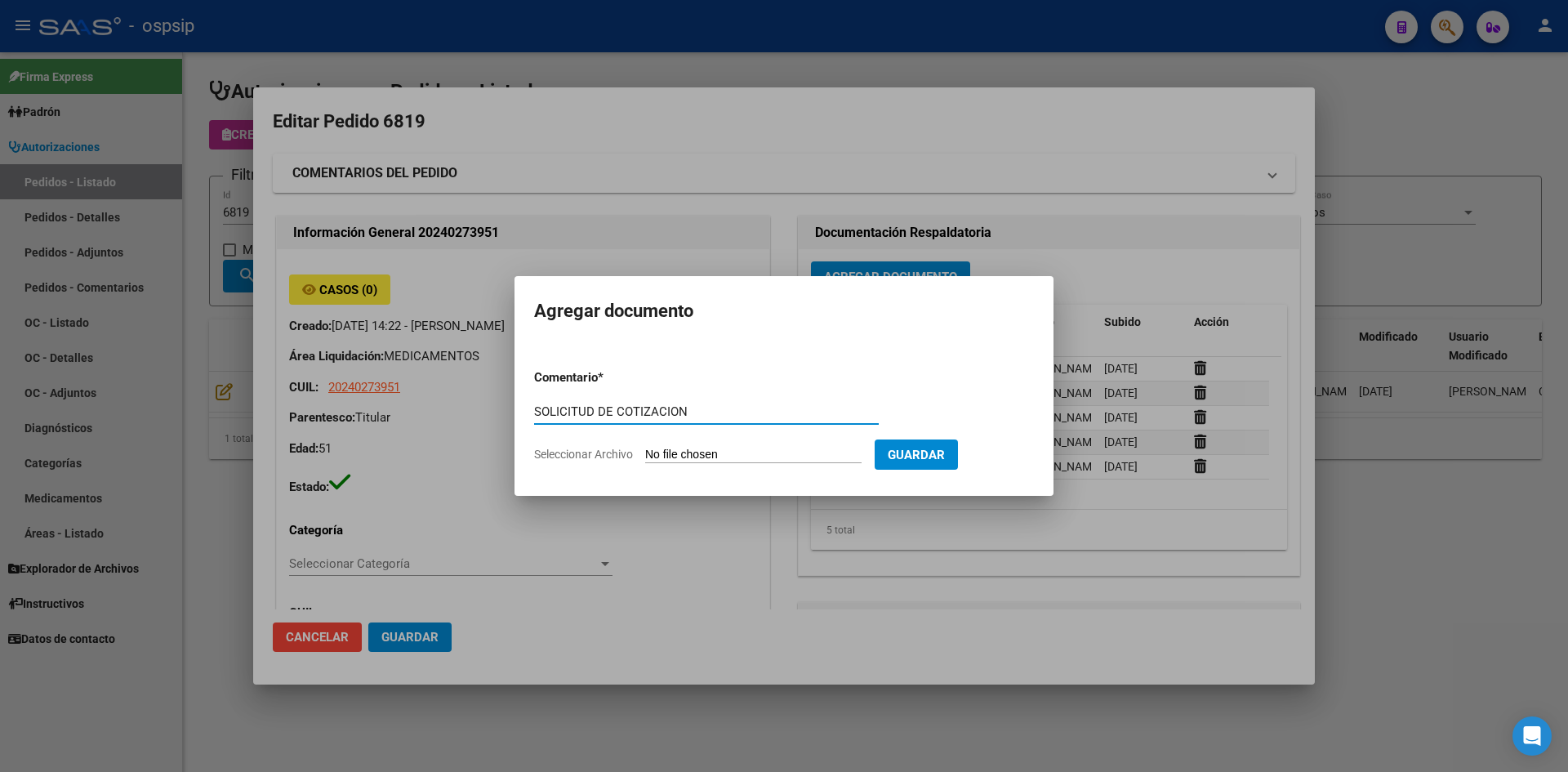
type input "SOLICITUD DE COTIZACION"
click at [646, 447] on input "Seleccionar Archivo" at bounding box center [753, 455] width 216 height 16
type input "C:\fakepath\SOLICITUD DE COTIZACION N°6819.pdf"
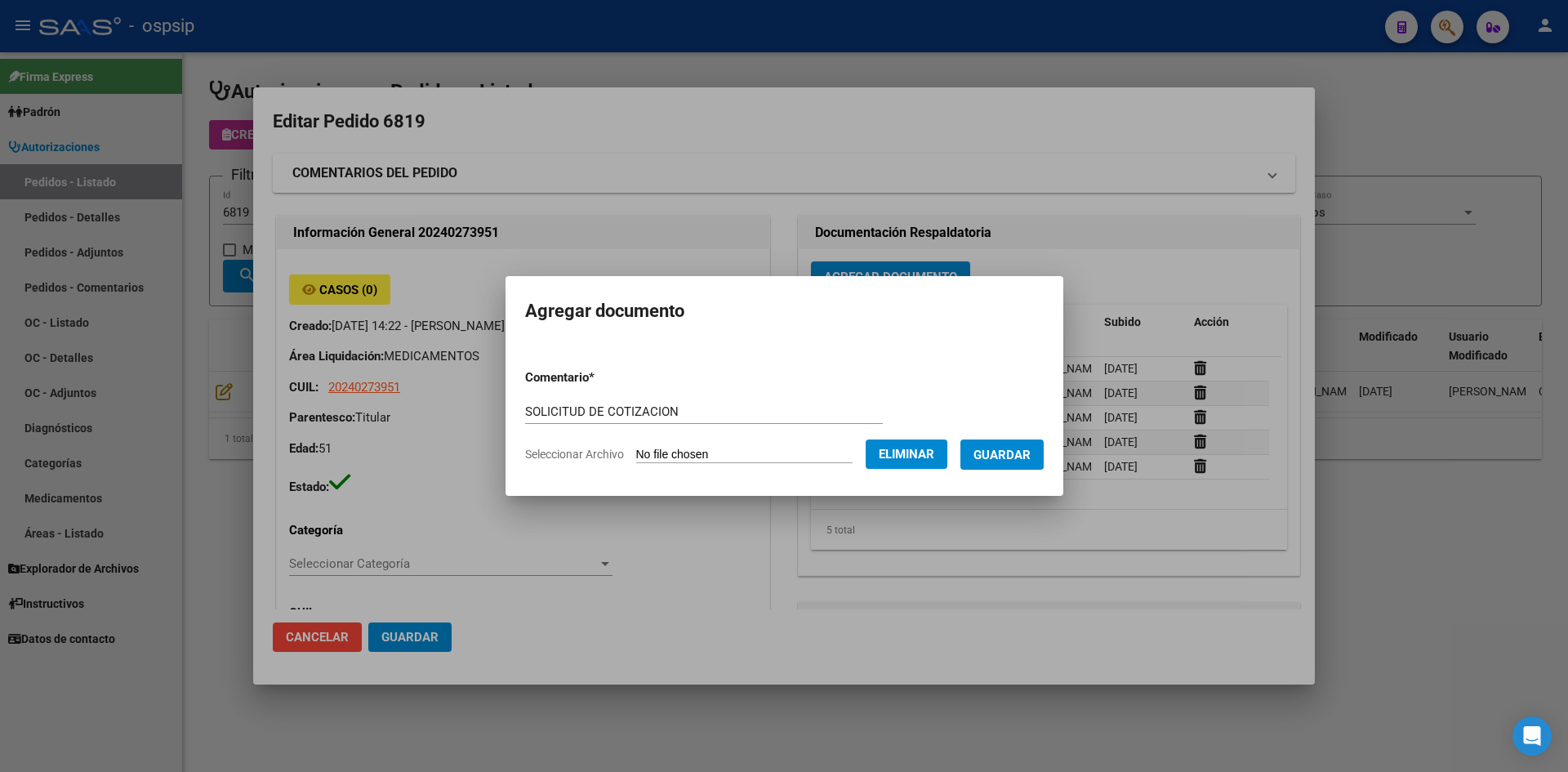
drag, startPoint x: 1010, startPoint y: 443, endPoint x: 997, endPoint y: 443, distance: 13.0
click at [1008, 443] on button "Guardar" at bounding box center [1002, 455] width 83 height 30
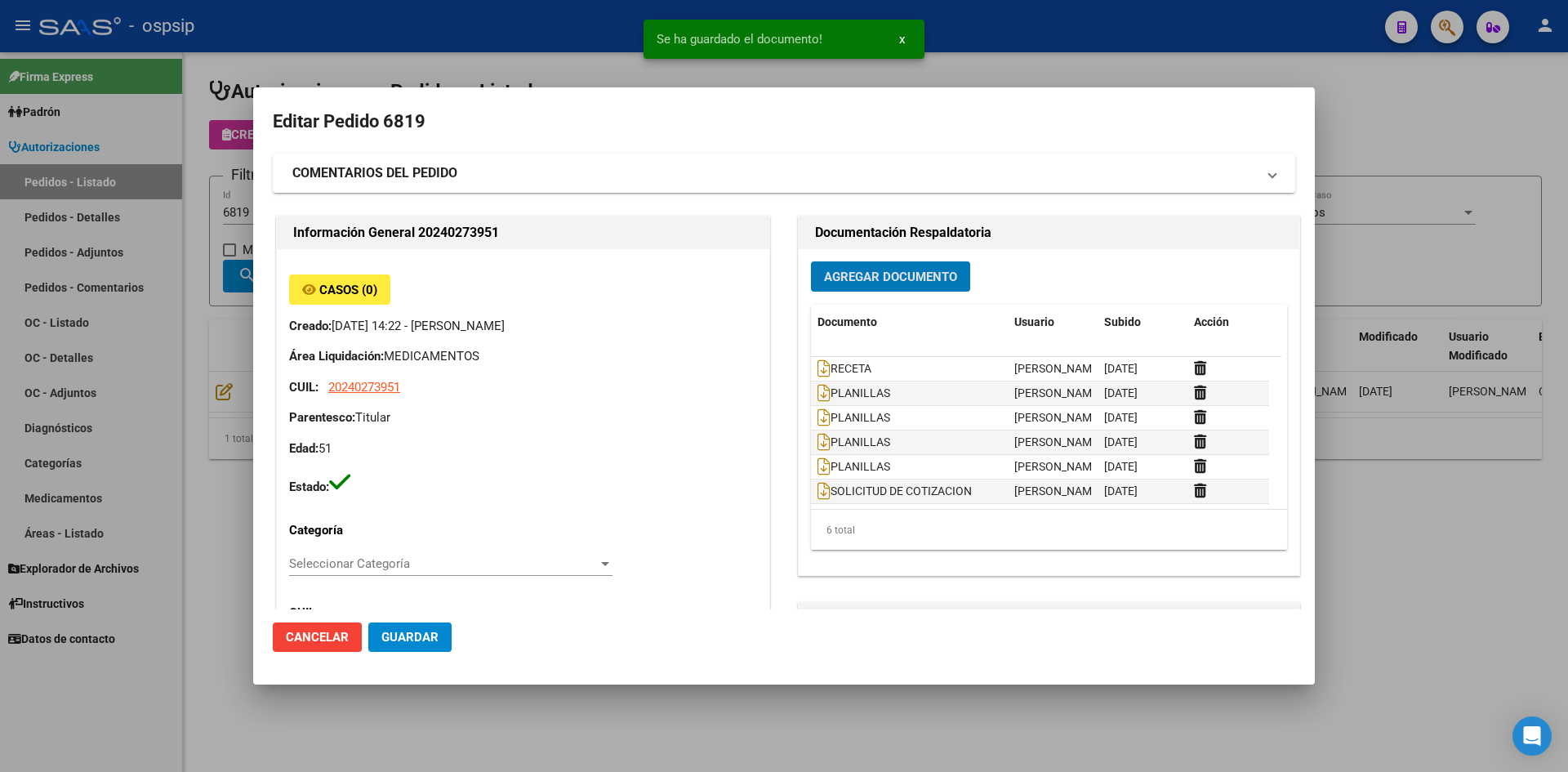
drag, startPoint x: 434, startPoint y: 629, endPoint x: 443, endPoint y: 623, distance: 10.8
click at [434, 627] on button "Guardar" at bounding box center [410, 636] width 83 height 29
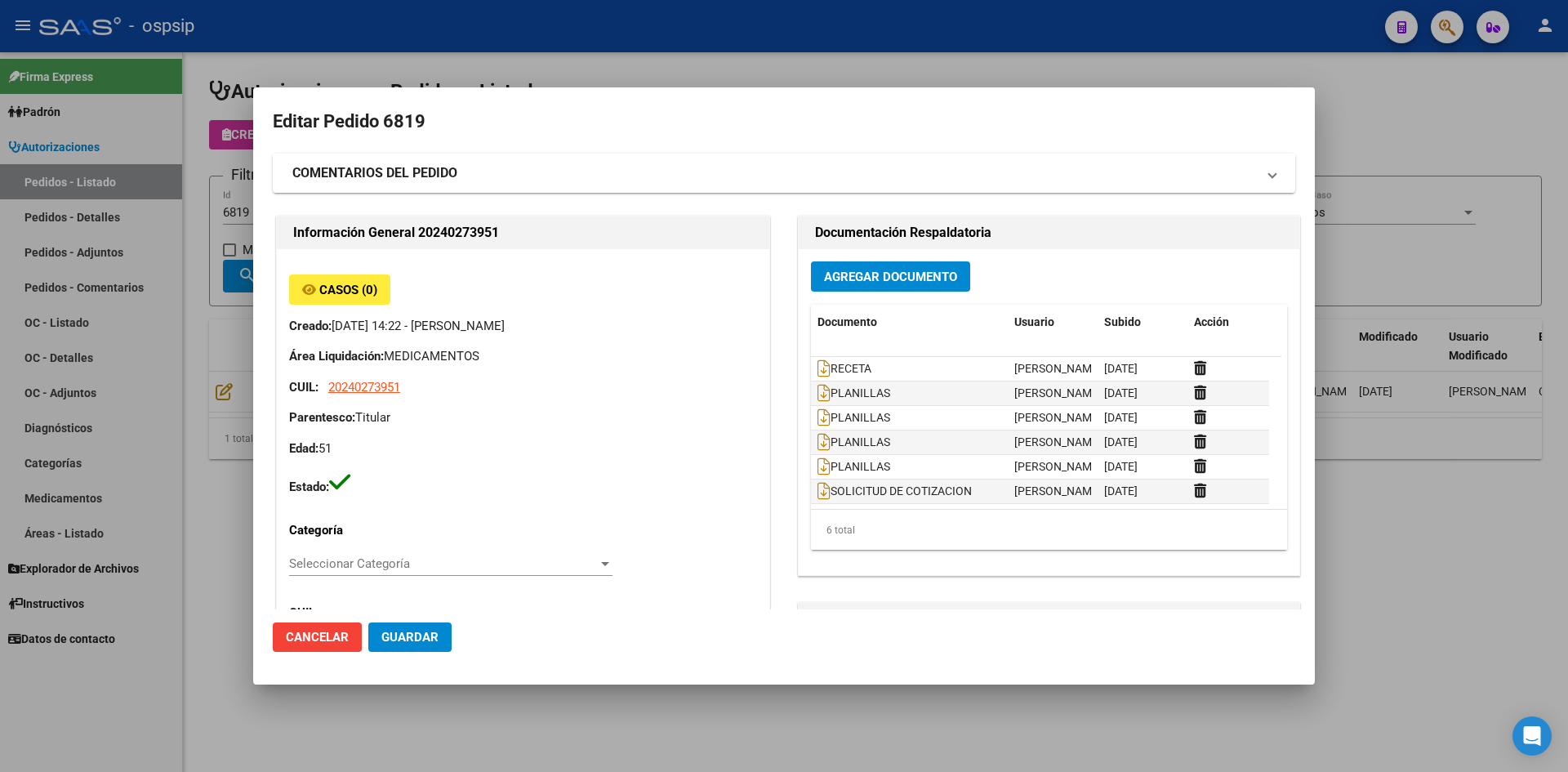
click at [643, 63] on div at bounding box center [784, 386] width 1568 height 772
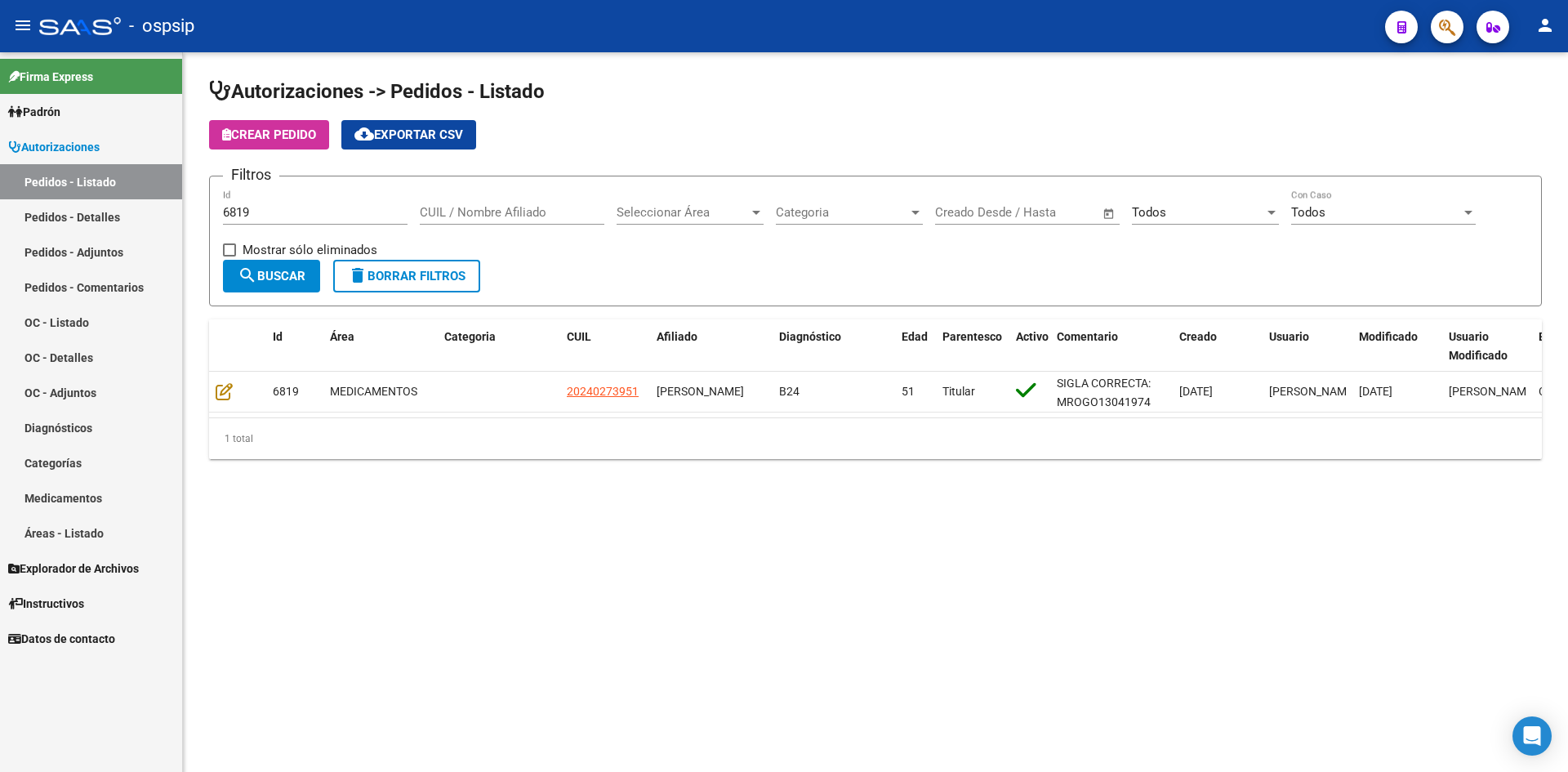
click at [305, 215] on input "6819" at bounding box center [314, 212] width 184 height 15
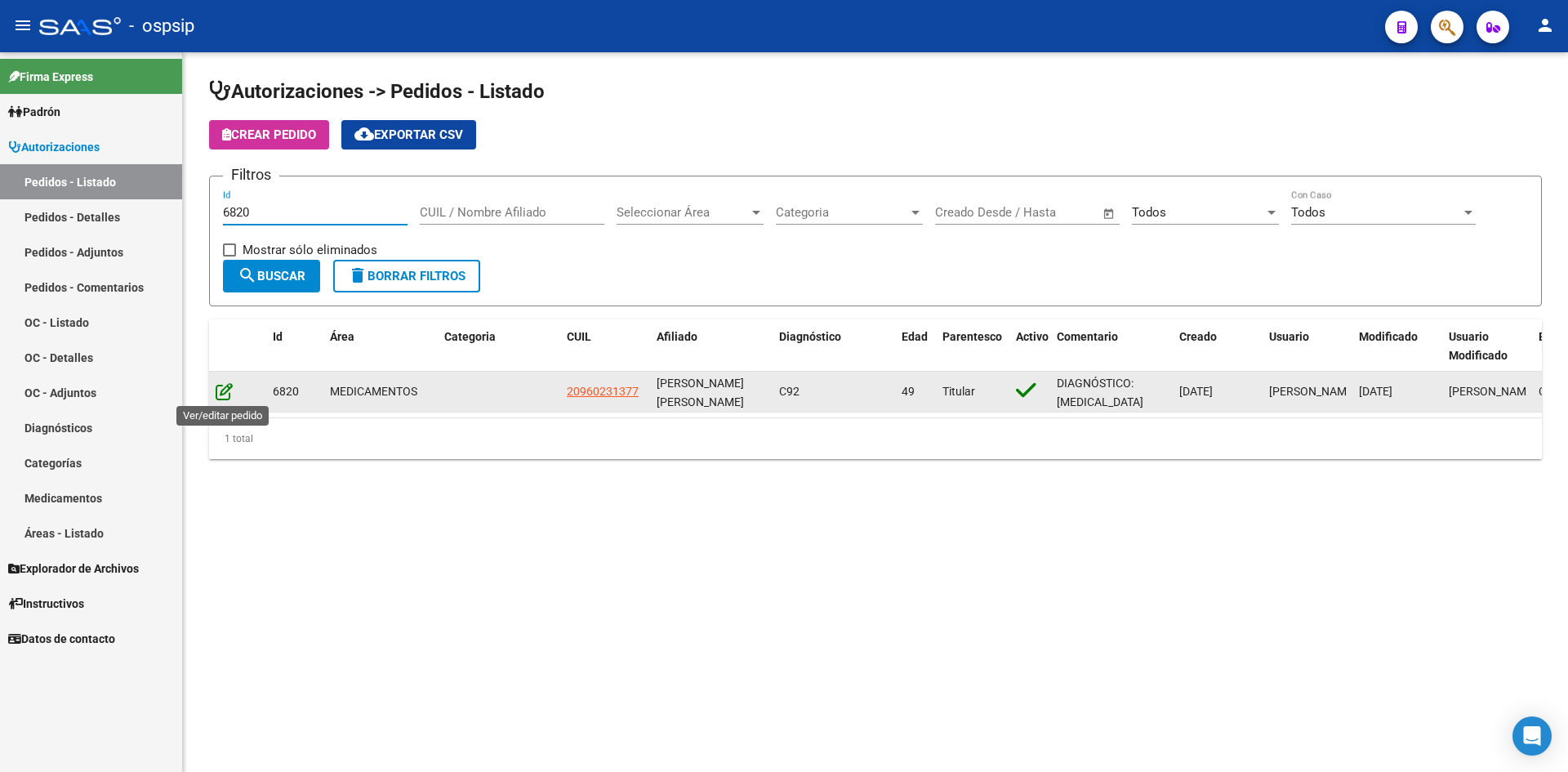
type input "6820"
click at [231, 386] on icon at bounding box center [224, 391] width 17 height 18
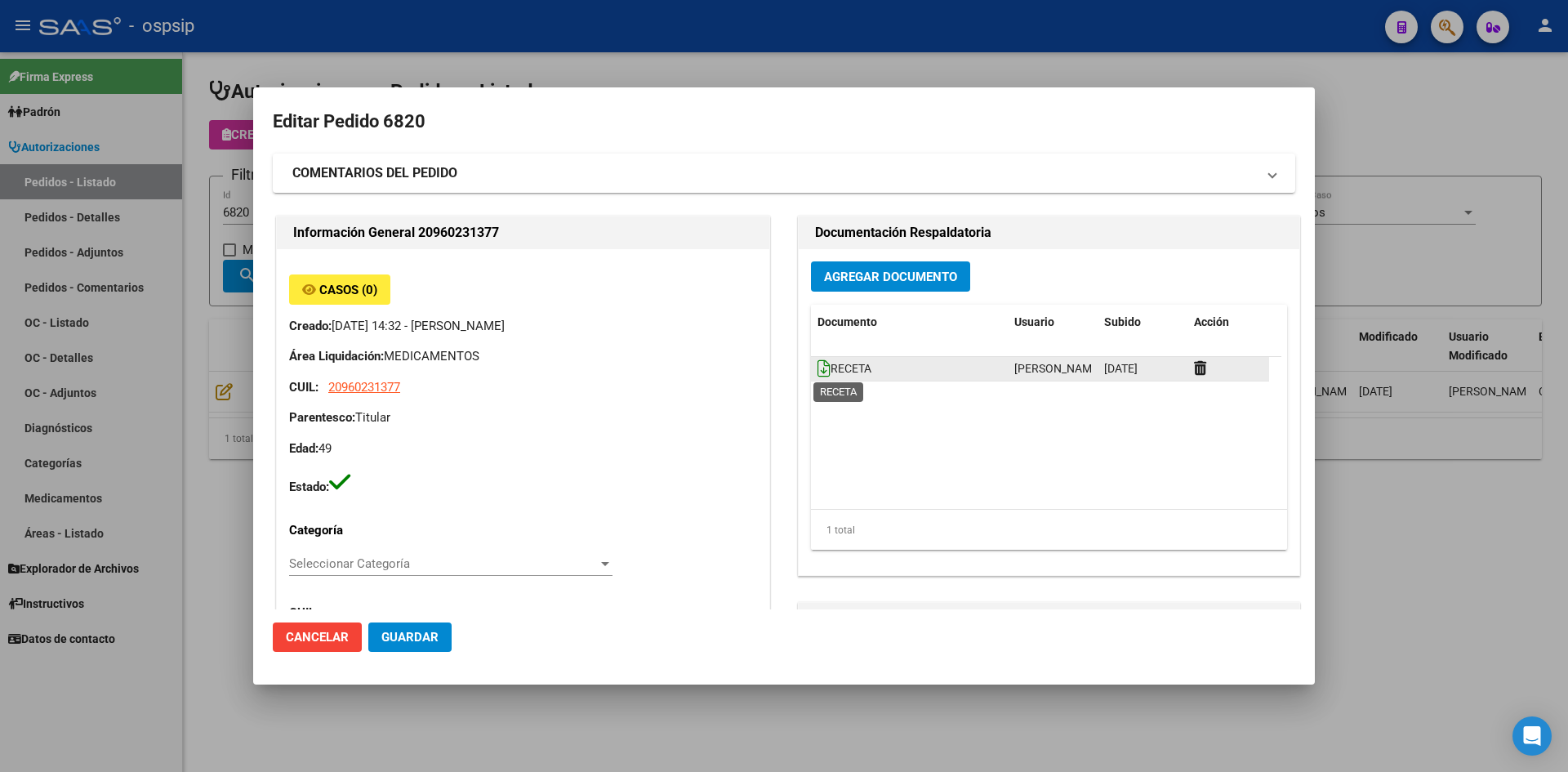
click at [818, 371] on icon at bounding box center [824, 368] width 13 height 18
click at [873, 271] on span "Agregar Documento" at bounding box center [891, 277] width 133 height 15
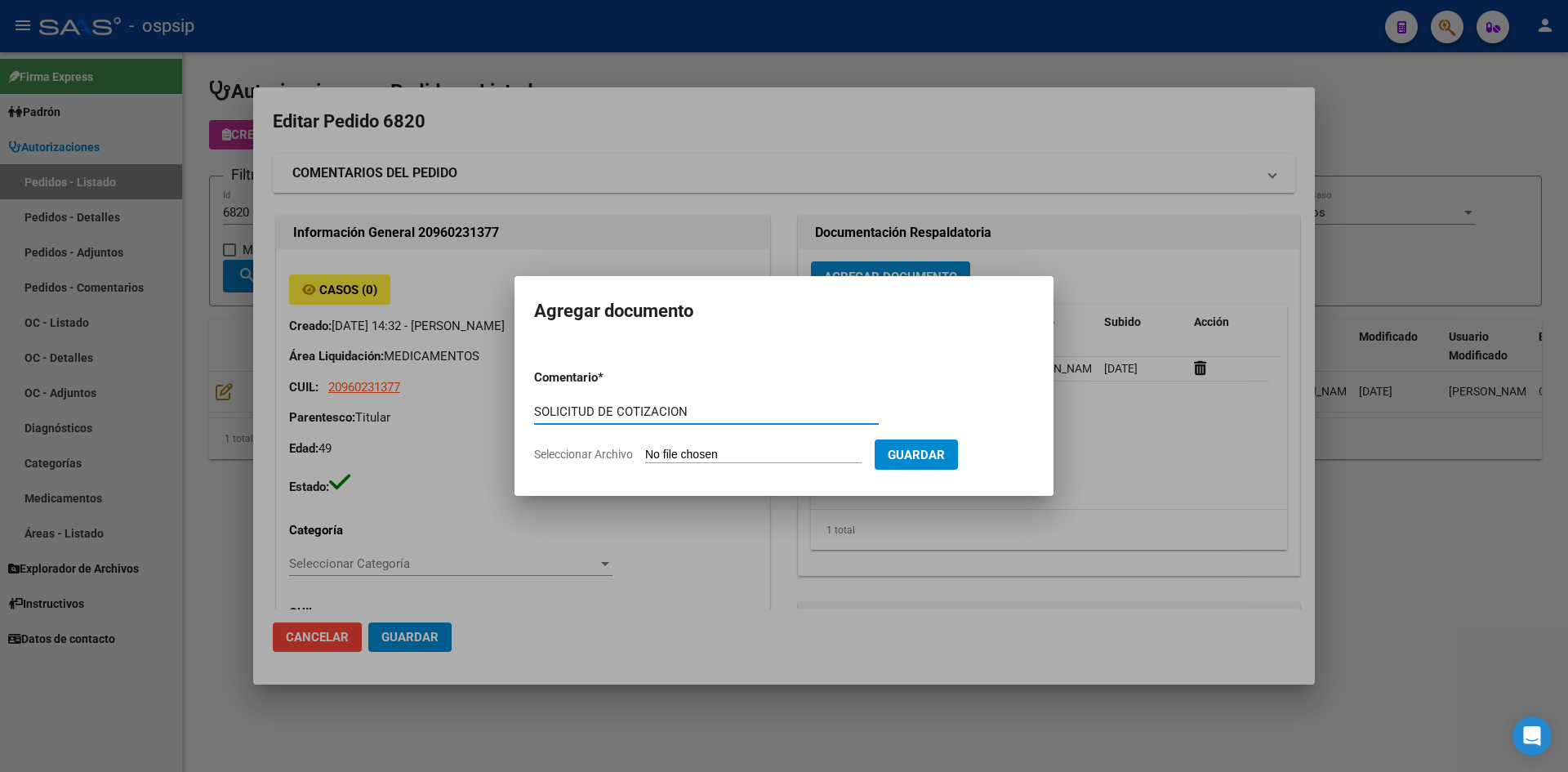
type input "SOLICITUD DE COTIZACION"
click at [646, 447] on input "Seleccionar Archivo" at bounding box center [753, 455] width 216 height 16
type input "C:\fakepath\SOLICITUD DE COTIZACION N°6820.pdf"
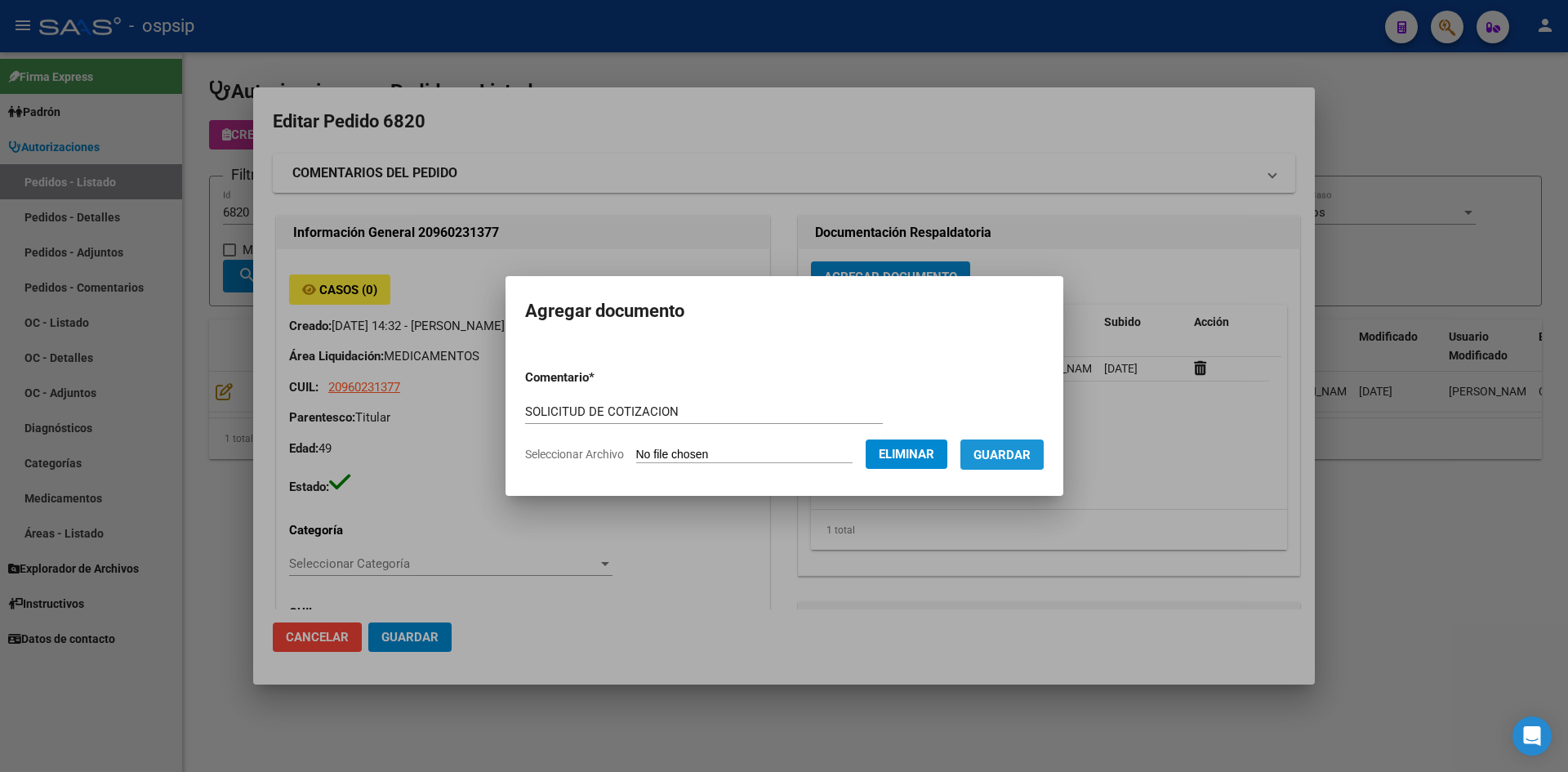
click at [1001, 451] on span "Guardar" at bounding box center [1002, 455] width 57 height 15
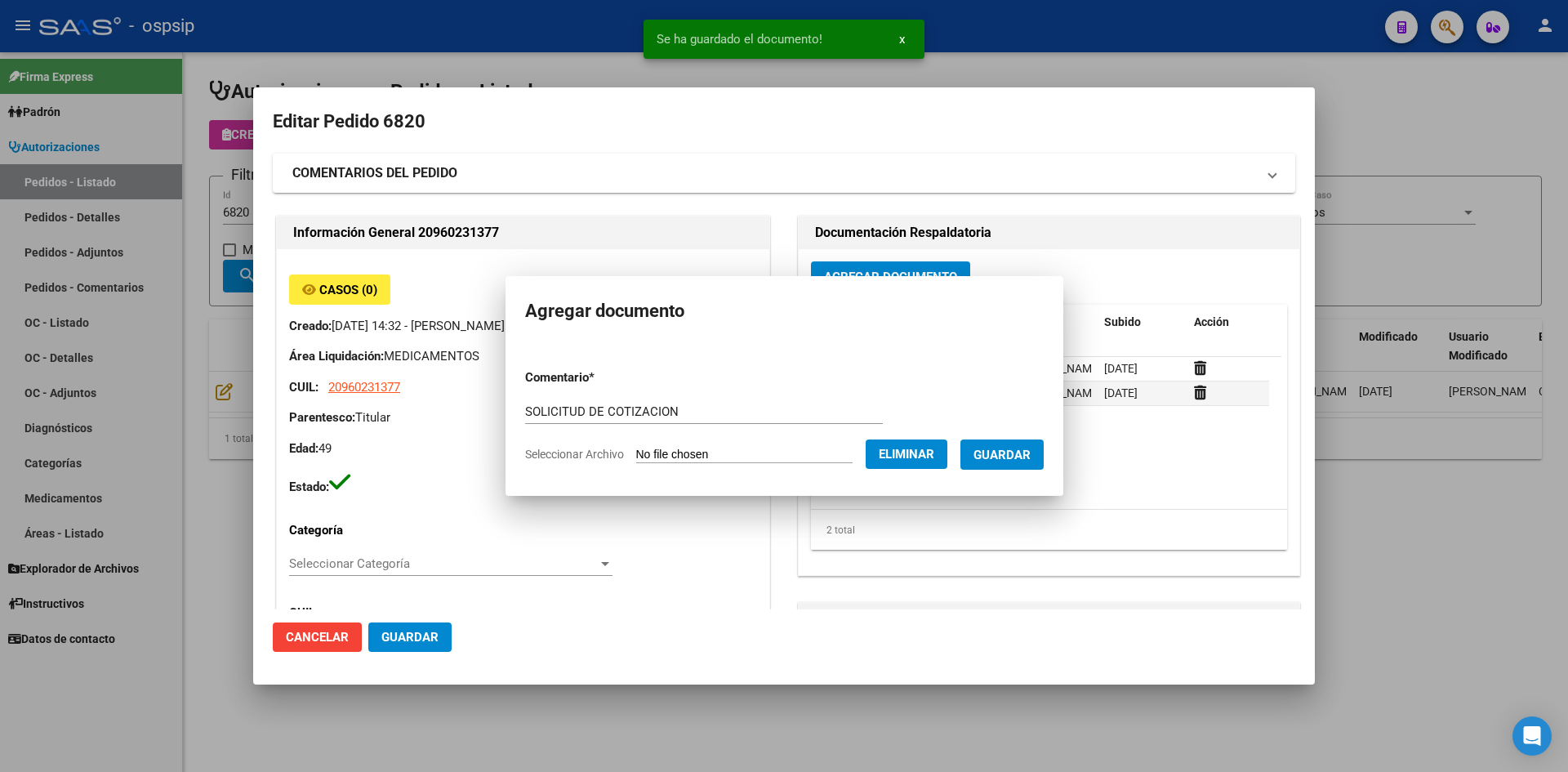
click at [403, 635] on span "Guardar" at bounding box center [410, 637] width 57 height 15
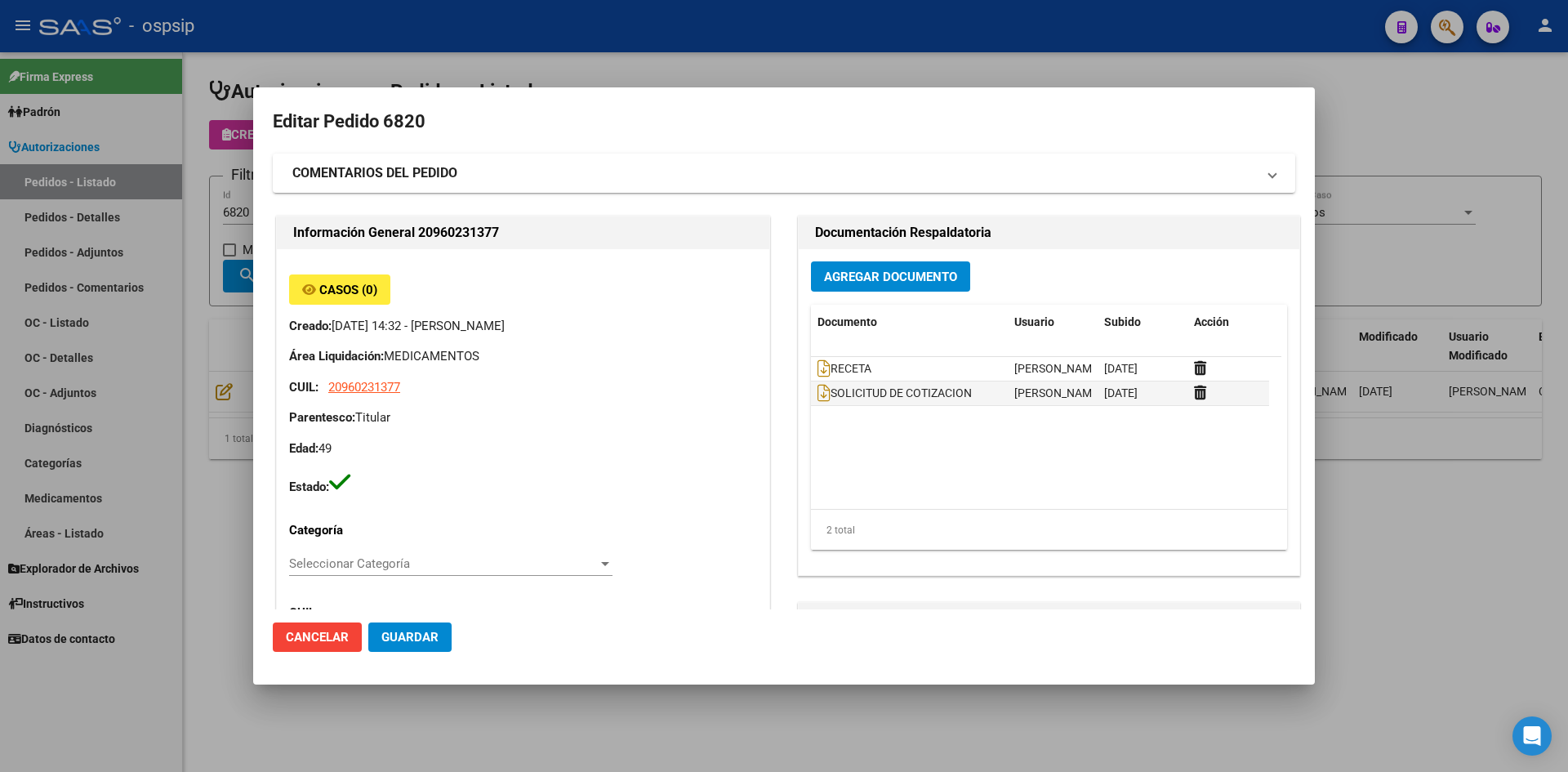
click at [603, 72] on div at bounding box center [784, 386] width 1568 height 772
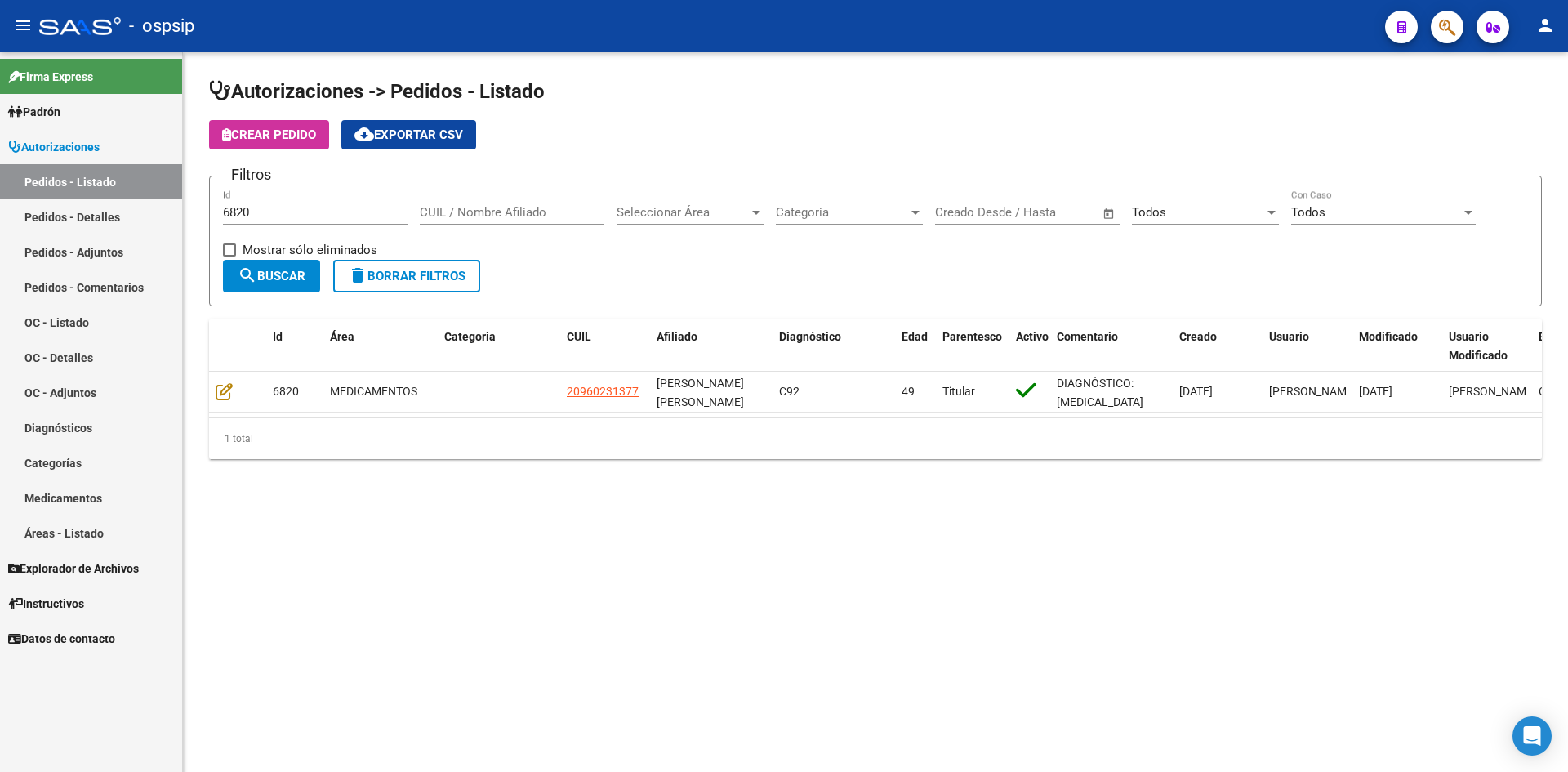
click at [345, 214] on input "6820" at bounding box center [314, 212] width 184 height 15
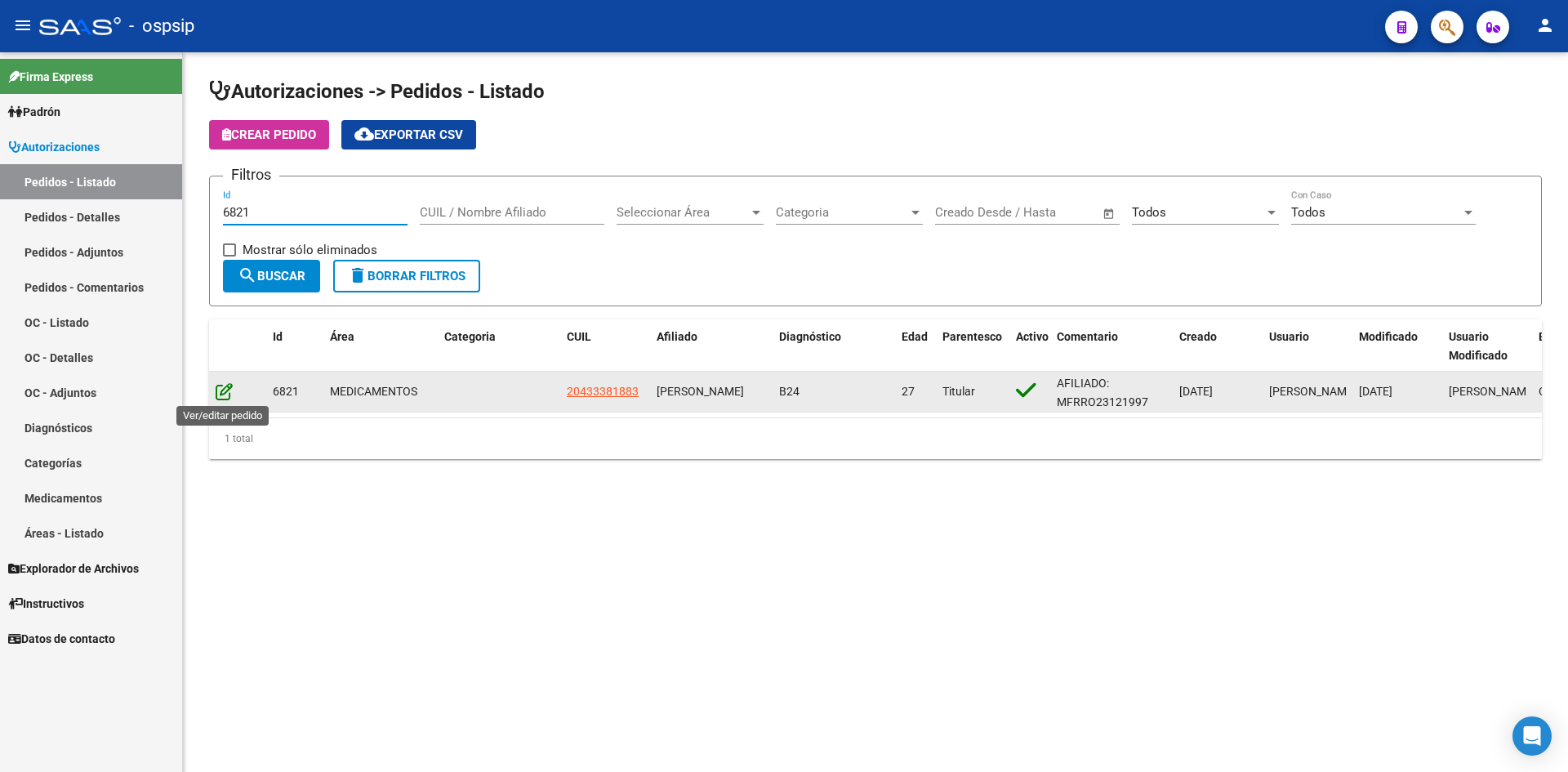
type input "6821"
click at [216, 395] on icon at bounding box center [224, 391] width 17 height 18
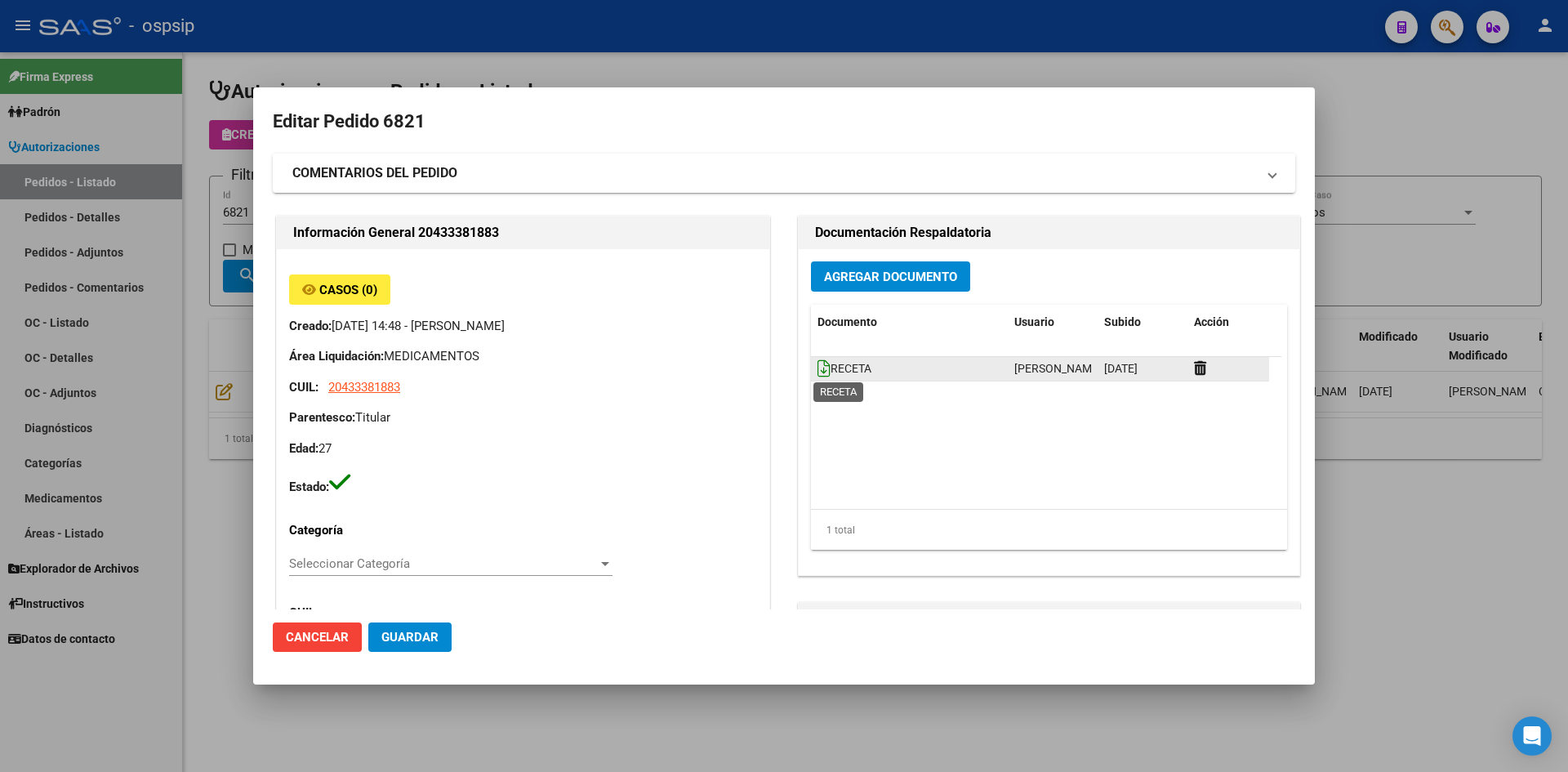
click at [820, 366] on icon at bounding box center [824, 368] width 13 height 18
click at [886, 282] on span "Agregar Documento" at bounding box center [891, 277] width 133 height 15
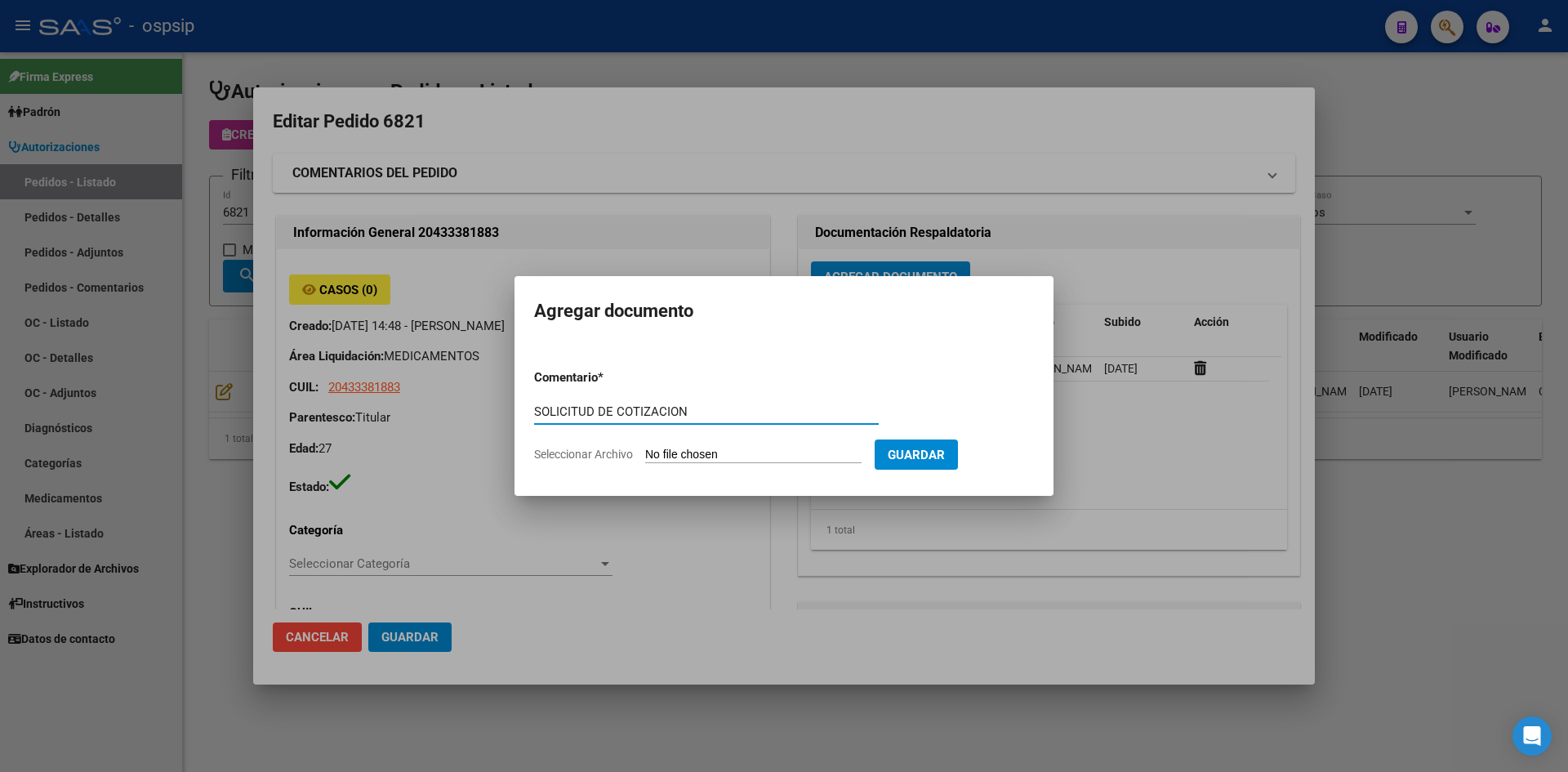
type input "SOLICITUD DE COTIZACION"
click at [646, 447] on input "Seleccionar Archivo" at bounding box center [753, 455] width 216 height 16
type input "C:\fakepath\SOLICITUD DE COTIZACION N°6821.pdf"
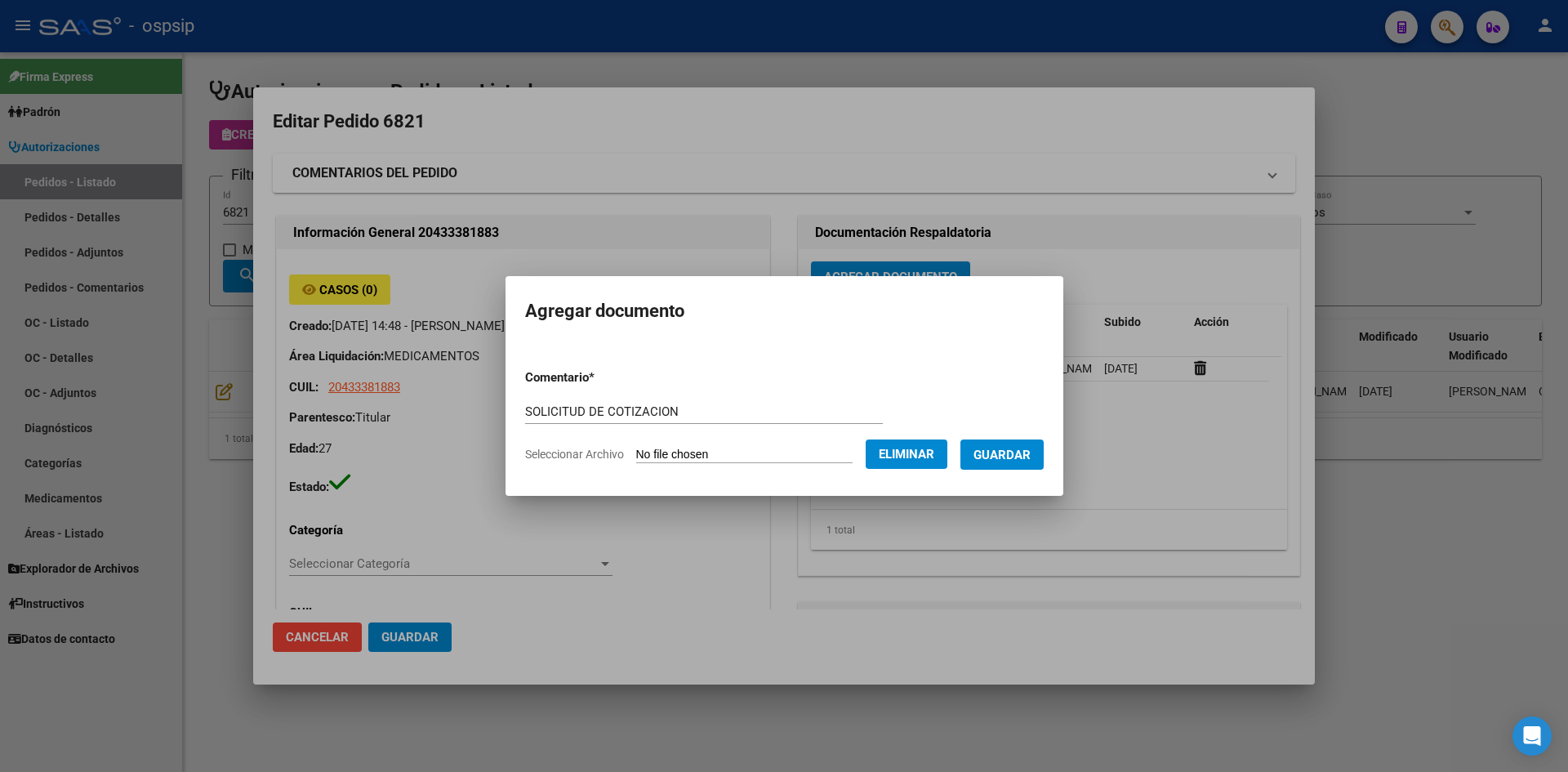
click at [1004, 463] on button "Guardar" at bounding box center [1002, 455] width 83 height 30
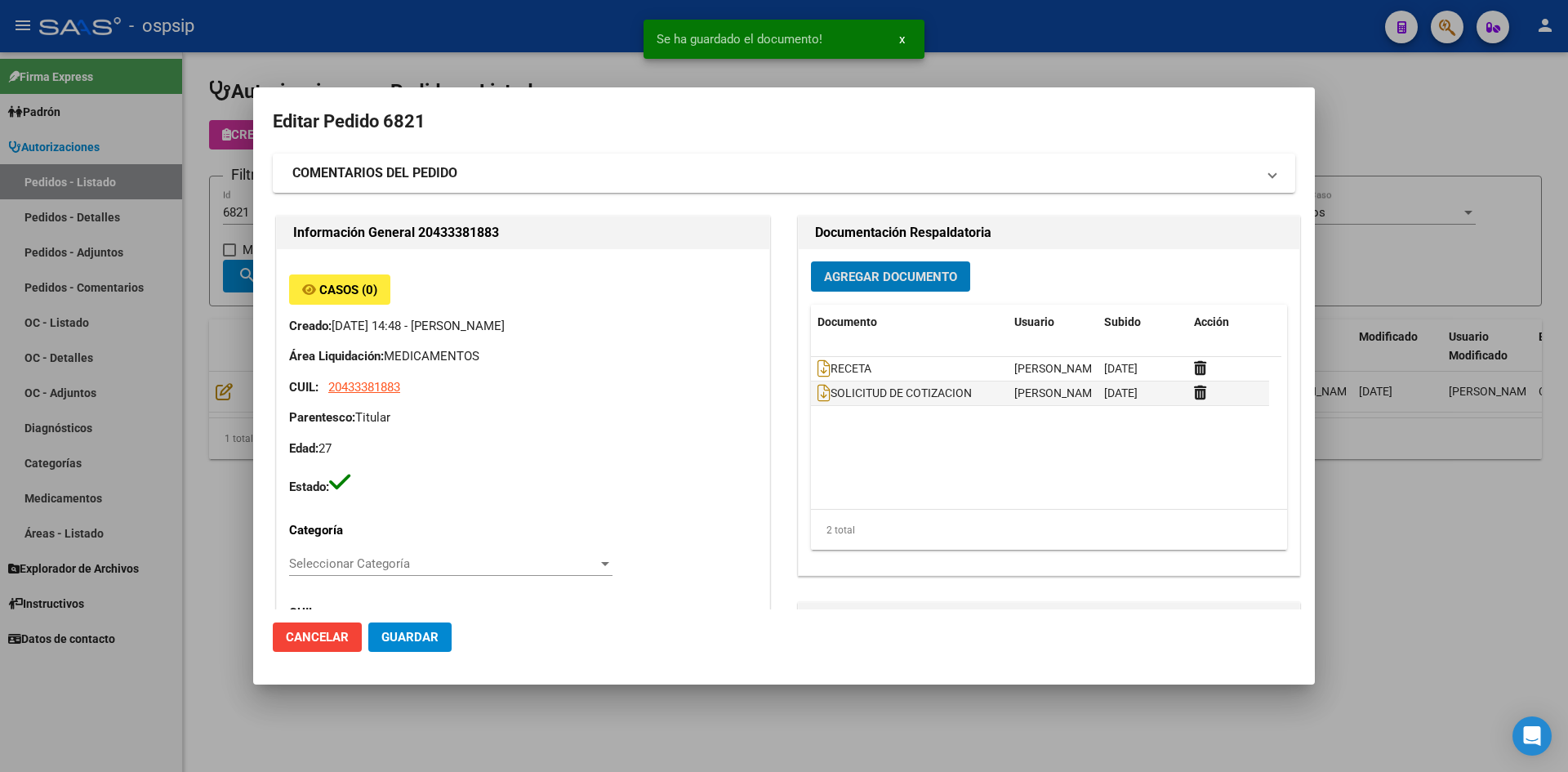
click at [419, 636] on span "Guardar" at bounding box center [410, 637] width 57 height 15
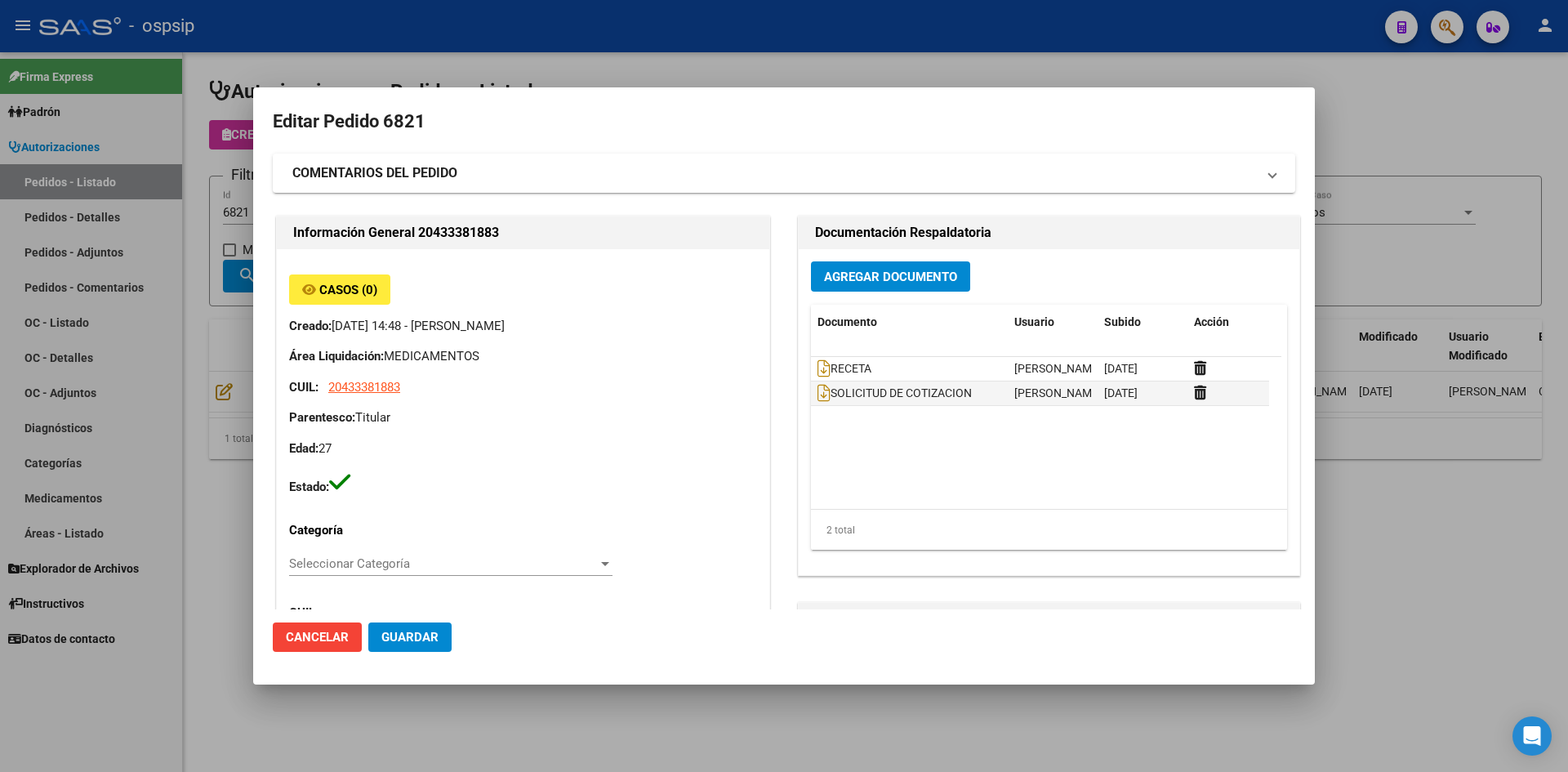
drag, startPoint x: 675, startPoint y: 67, endPoint x: 614, endPoint y: 3, distance: 88.4
click at [673, 64] on div at bounding box center [784, 386] width 1568 height 772
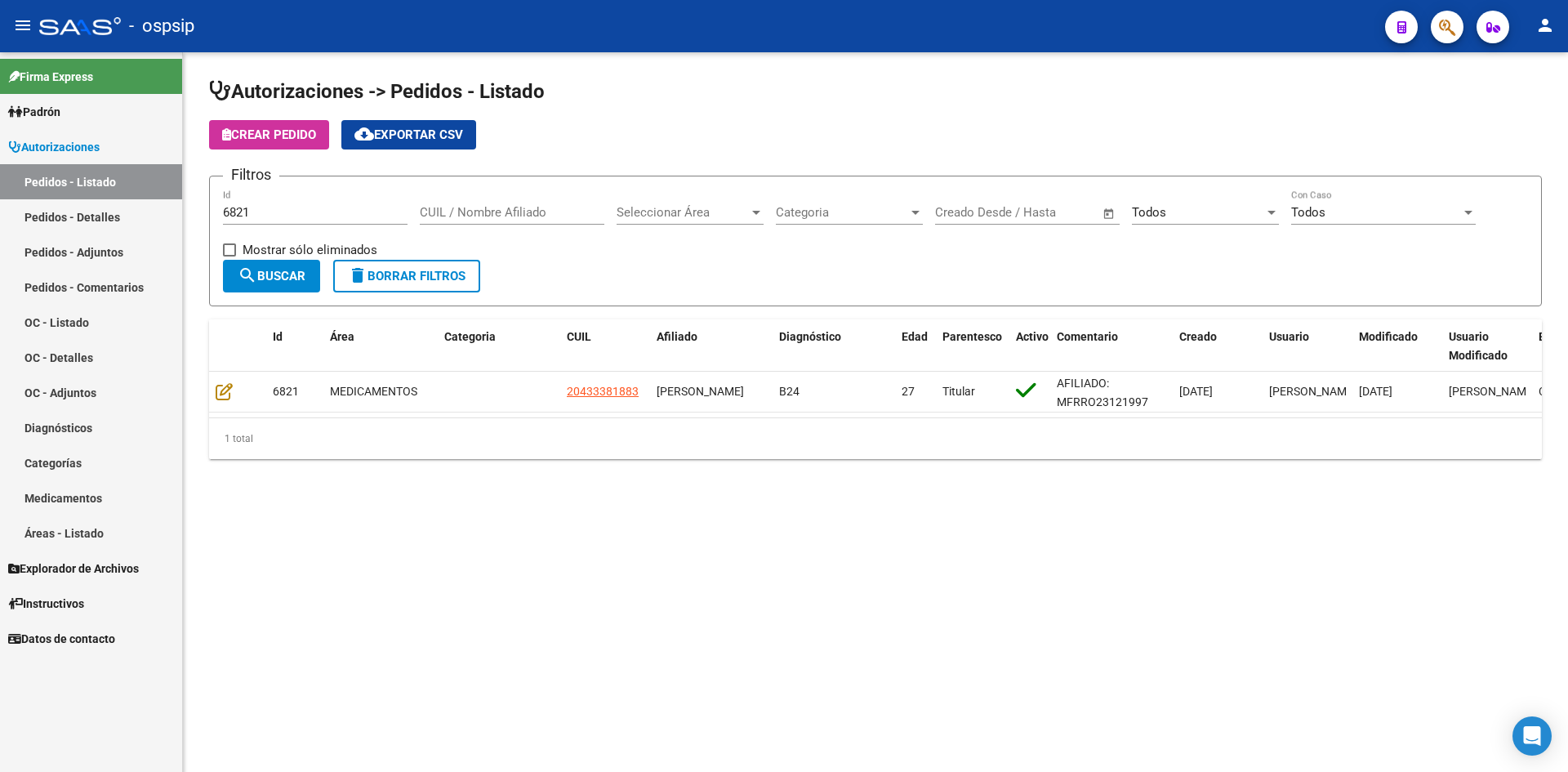
click at [332, 209] on input "6821" at bounding box center [314, 212] width 184 height 15
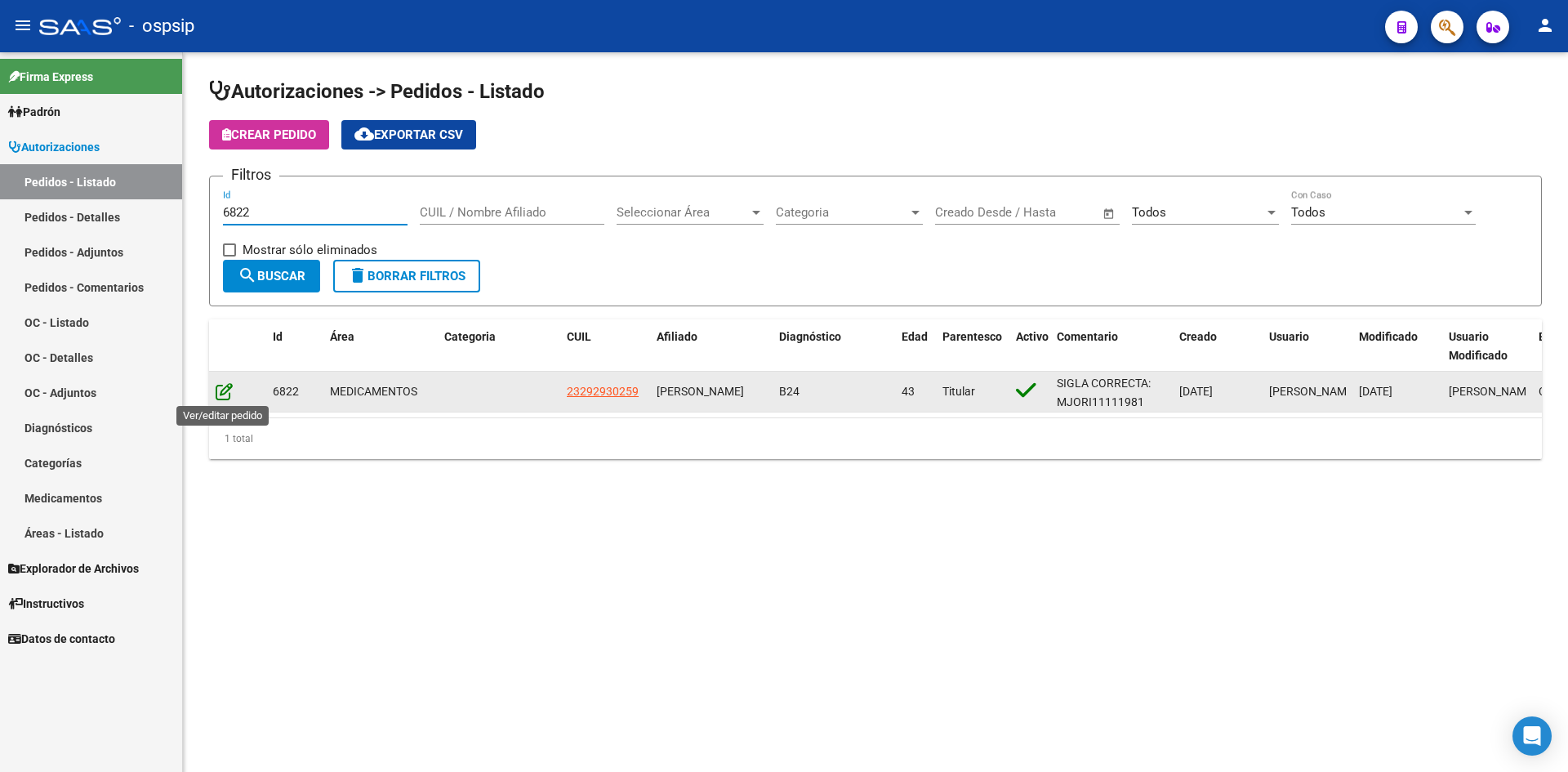
type input "6822"
click at [228, 387] on icon at bounding box center [224, 391] width 17 height 18
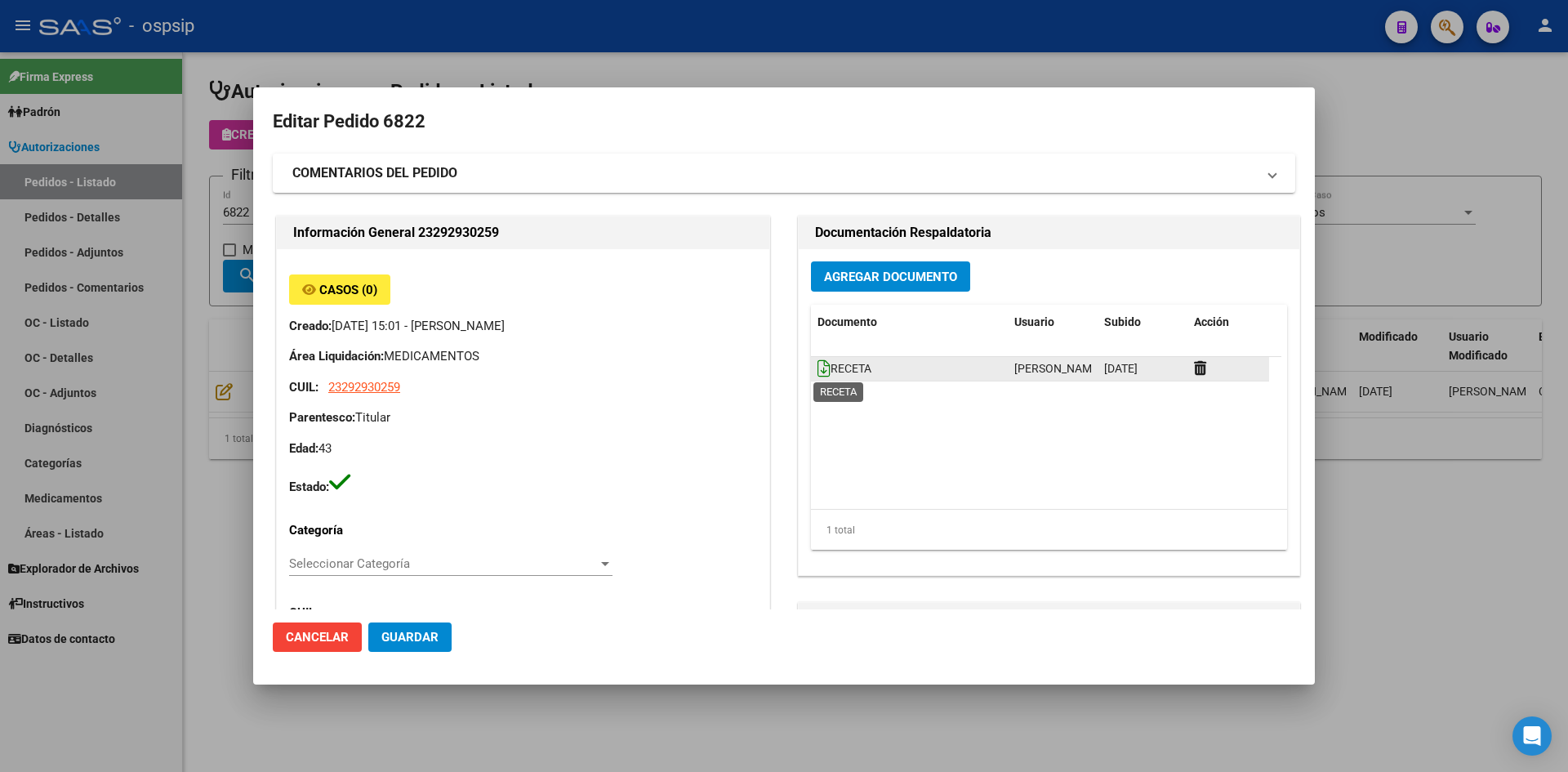
click at [818, 371] on icon at bounding box center [824, 368] width 13 height 18
click at [851, 286] on button "Agregar Documento" at bounding box center [891, 276] width 159 height 30
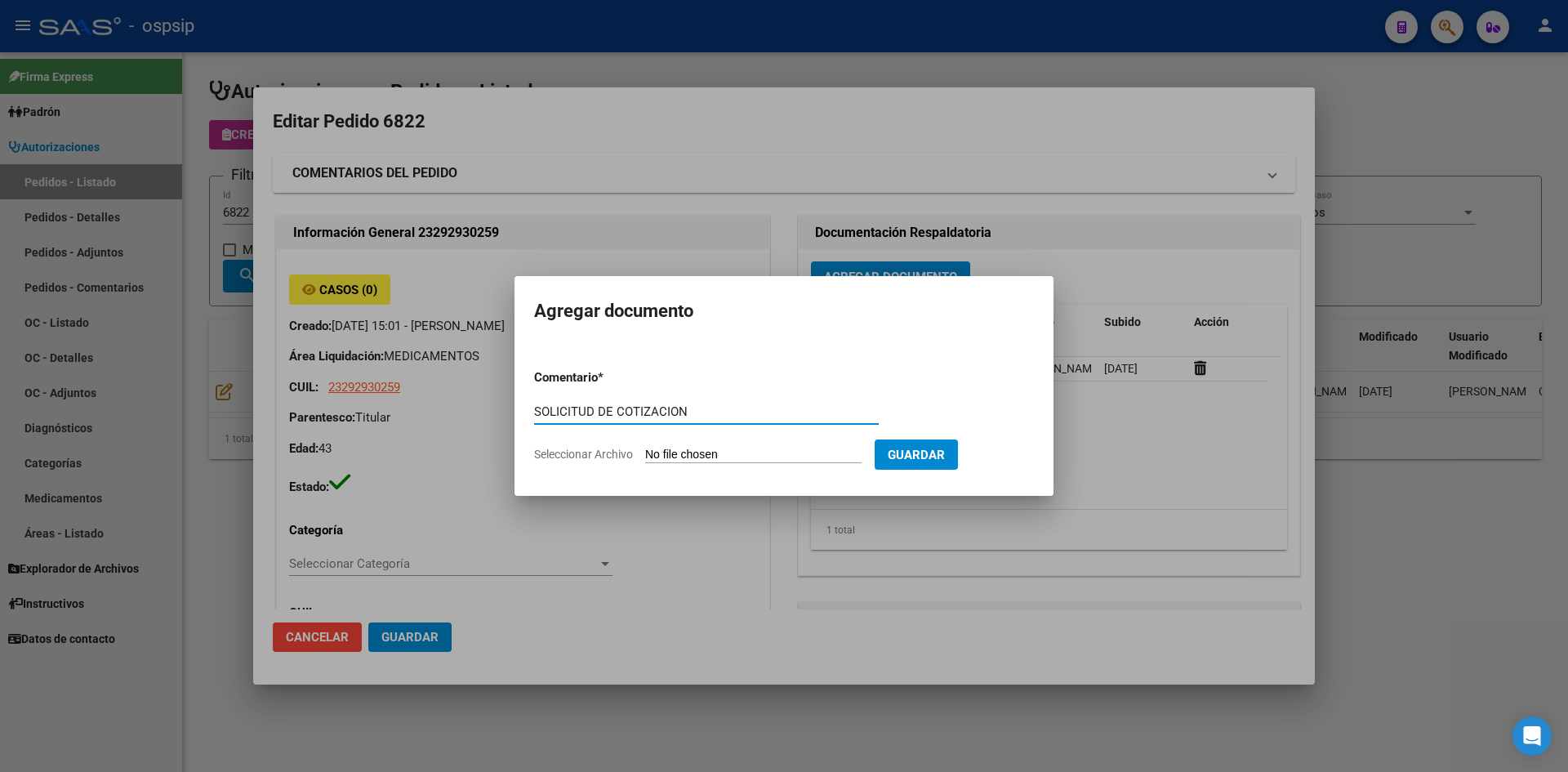
type input "SOLICITUD DE COTIZACION"
click at [646, 447] on input "Seleccionar Archivo" at bounding box center [753, 455] width 216 height 16
type input "C:\fakepath\SOLICITUD DE COTIZACION N°6822.pdf"
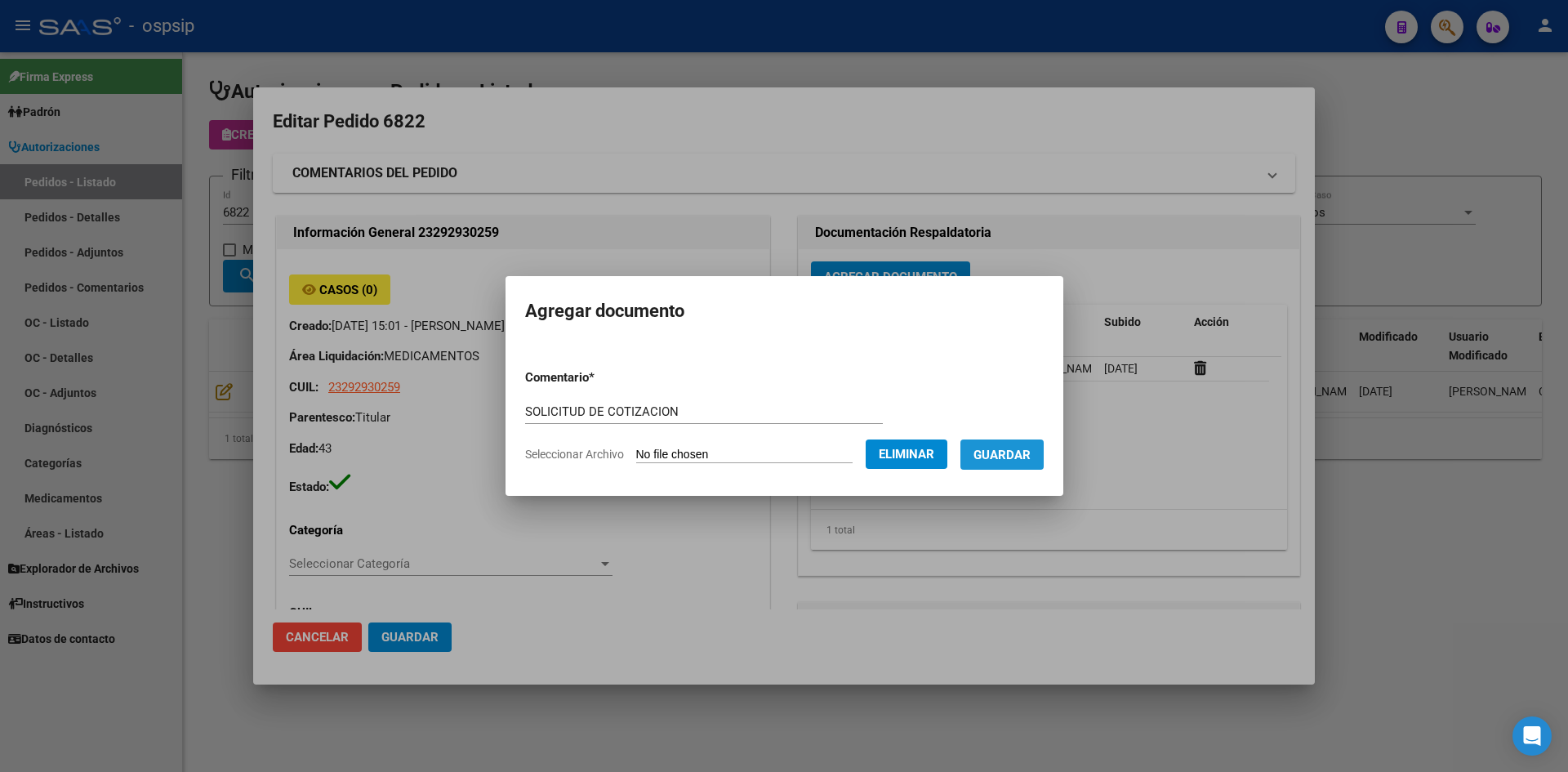
click at [1012, 462] on button "Guardar" at bounding box center [1002, 455] width 83 height 30
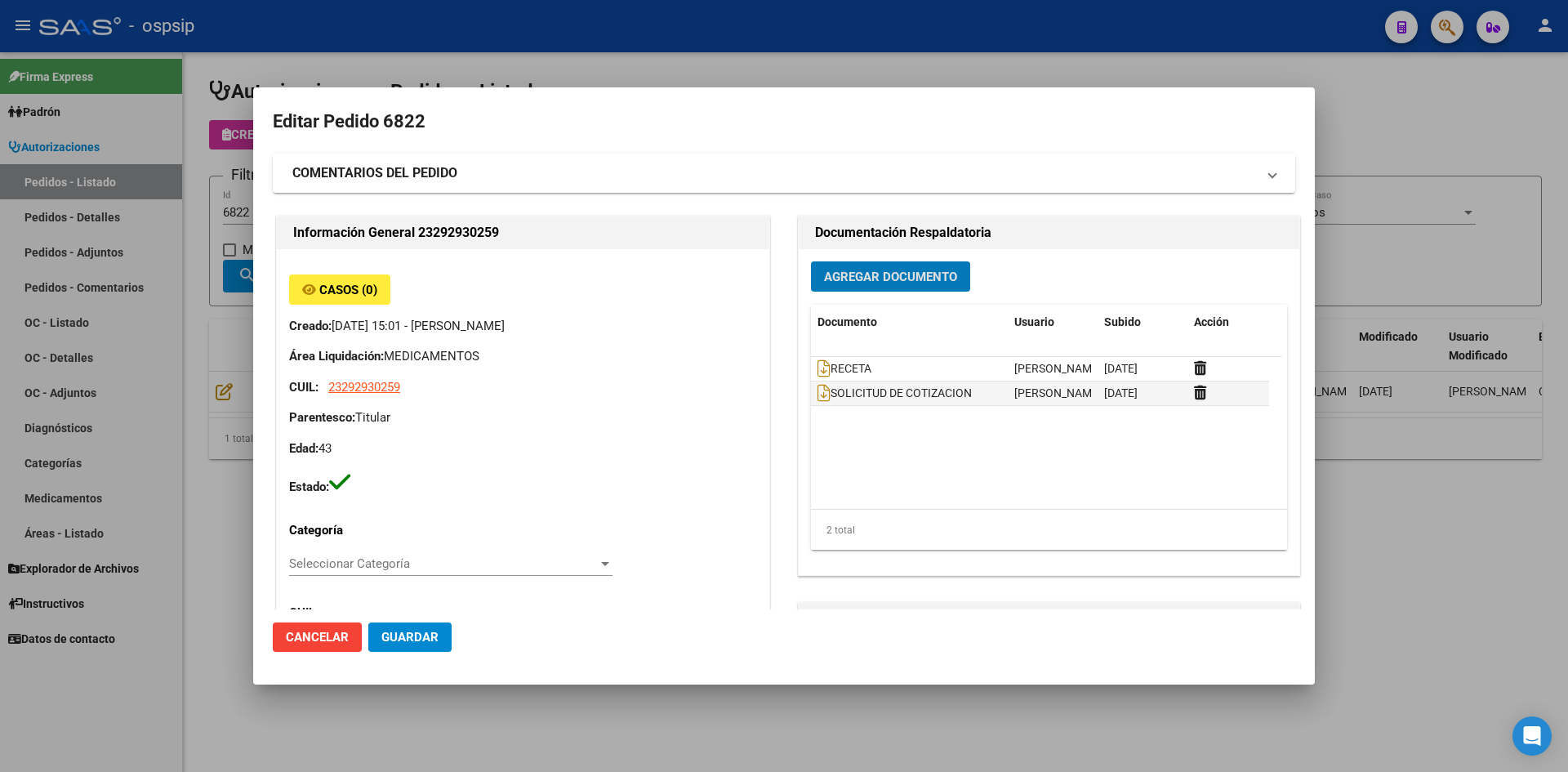
click at [758, 68] on div at bounding box center [784, 386] width 1568 height 772
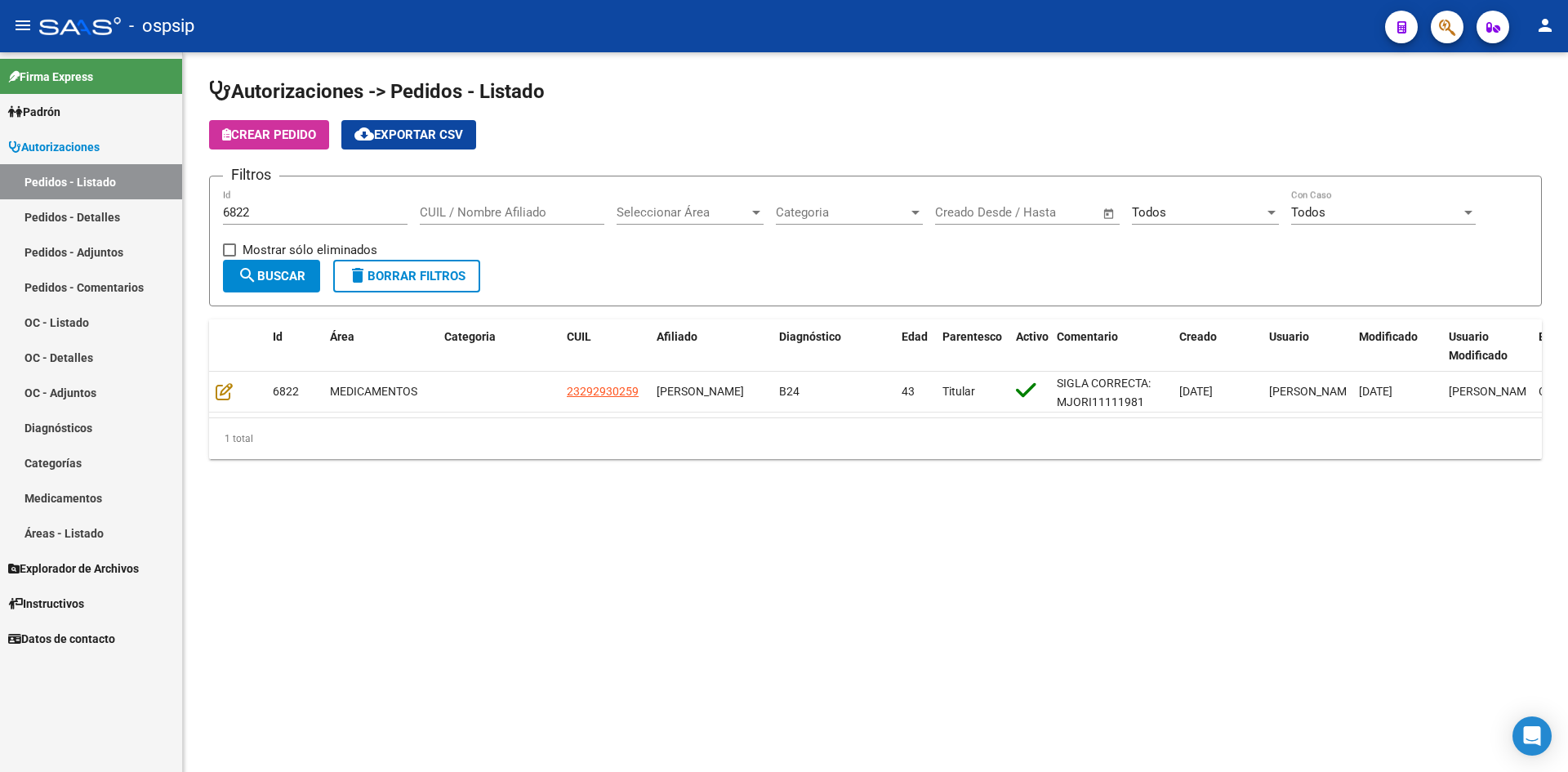
click at [316, 201] on div "6822 Id" at bounding box center [314, 208] width 184 height 36
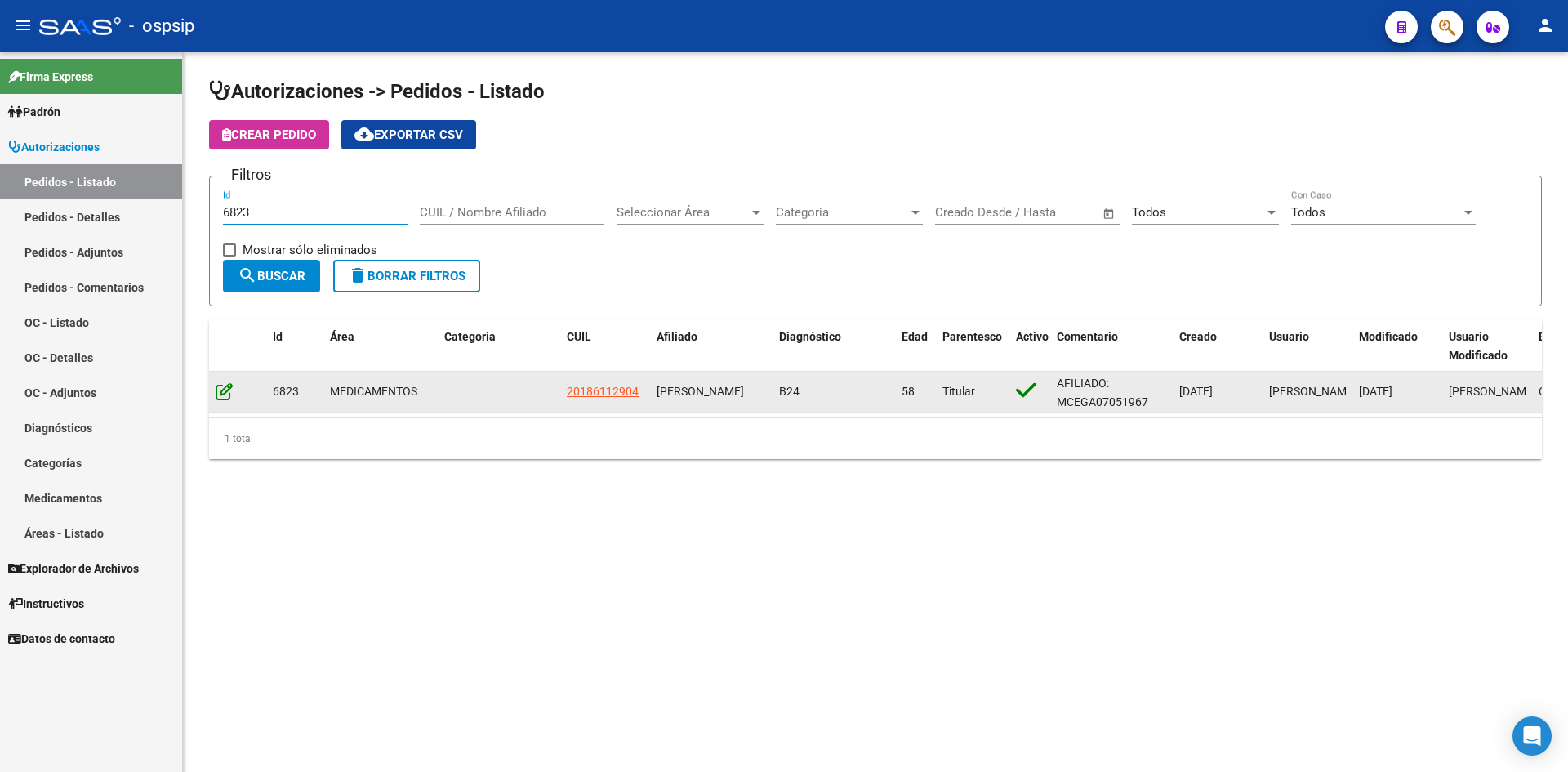
type input "6823"
click at [220, 395] on icon at bounding box center [224, 391] width 17 height 18
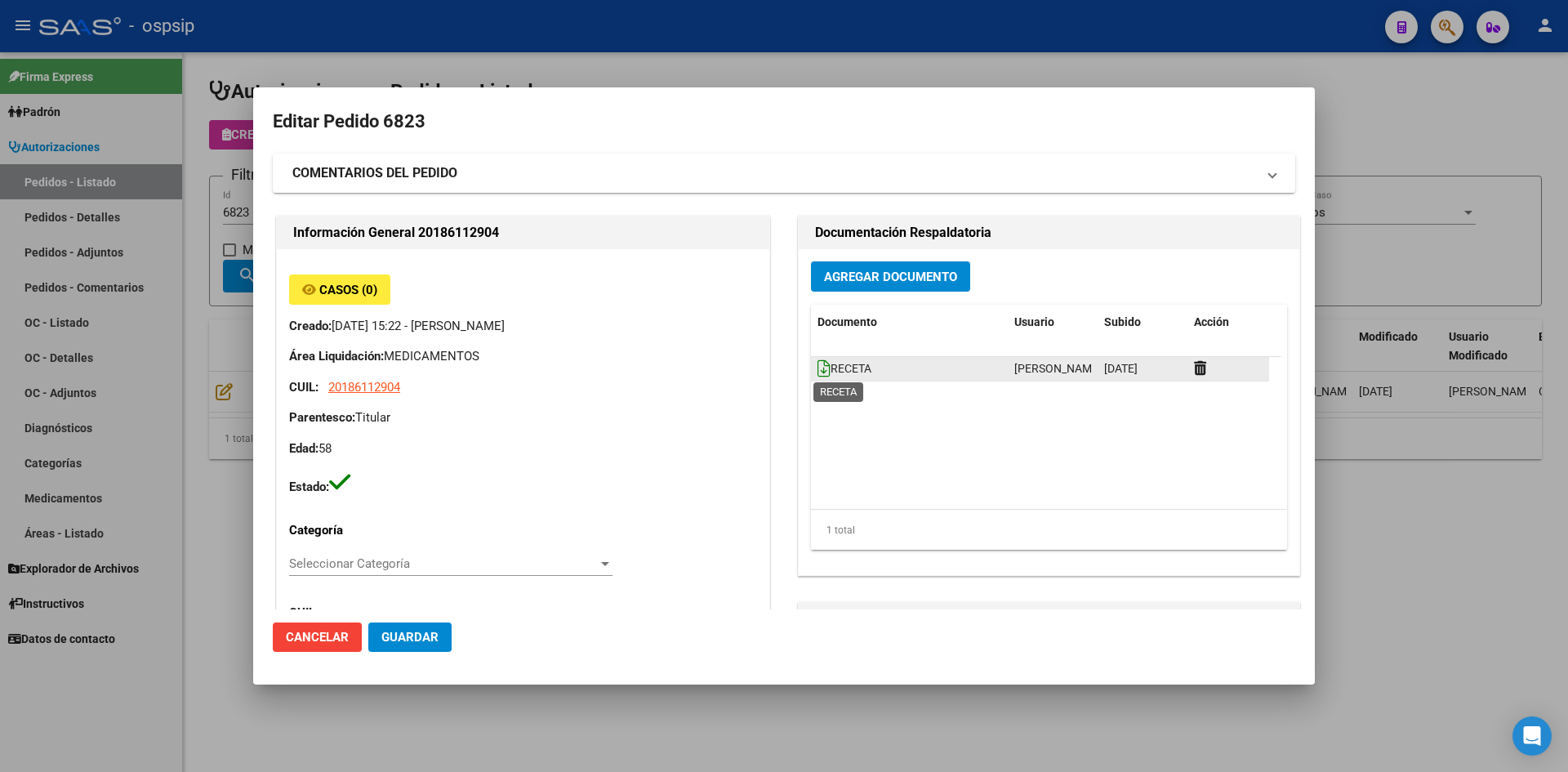
click at [818, 366] on icon at bounding box center [824, 368] width 13 height 18
click at [878, 269] on span "Agregar Documento" at bounding box center [891, 277] width 133 height 15
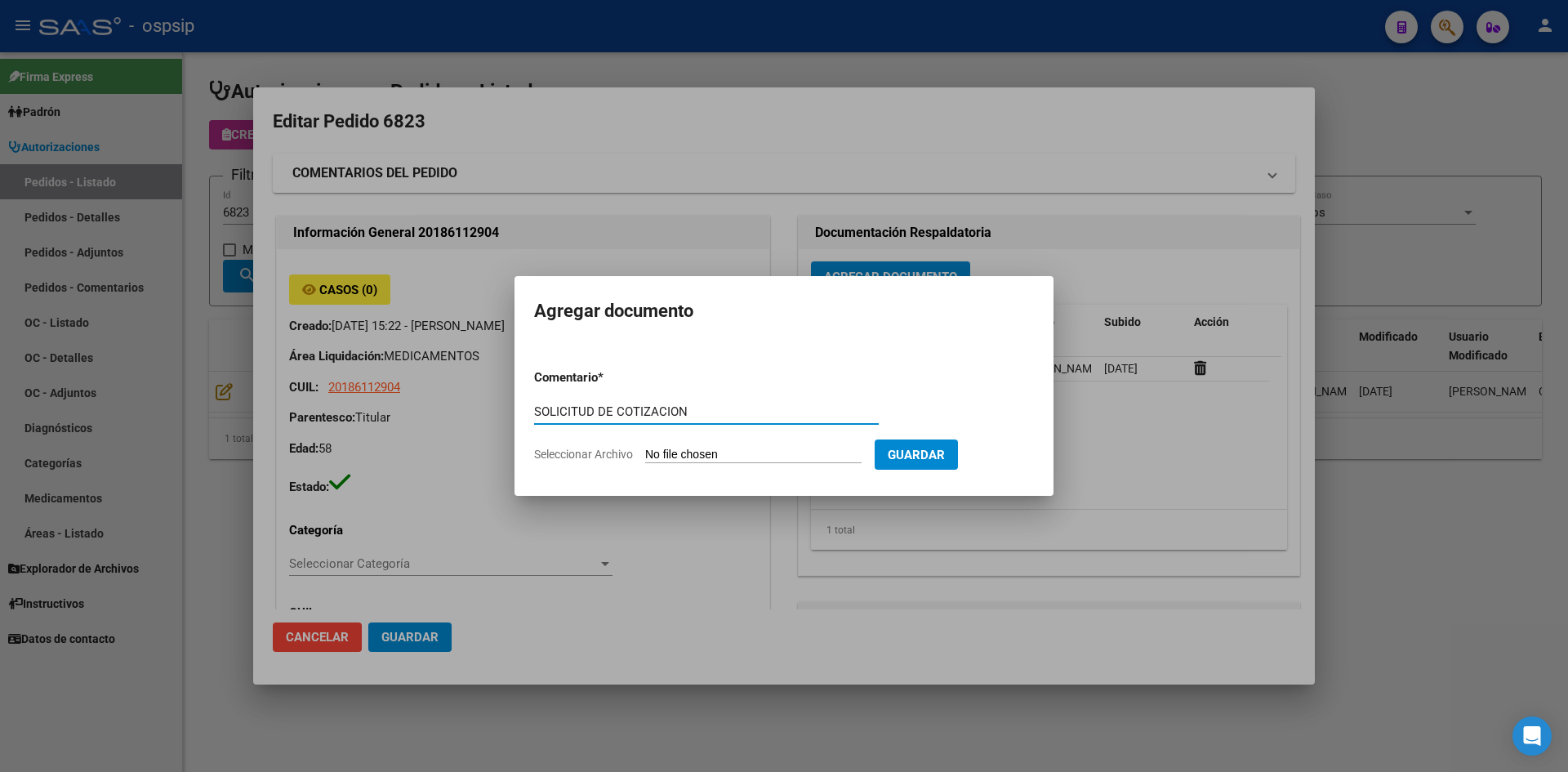
type input "SOLICITUD DE COTIZACION"
click at [646, 447] on input "Seleccionar Archivo" at bounding box center [753, 455] width 216 height 16
type input "C:\fakepath\SOLICITUD DE COTIZACION N°6823.pdf"
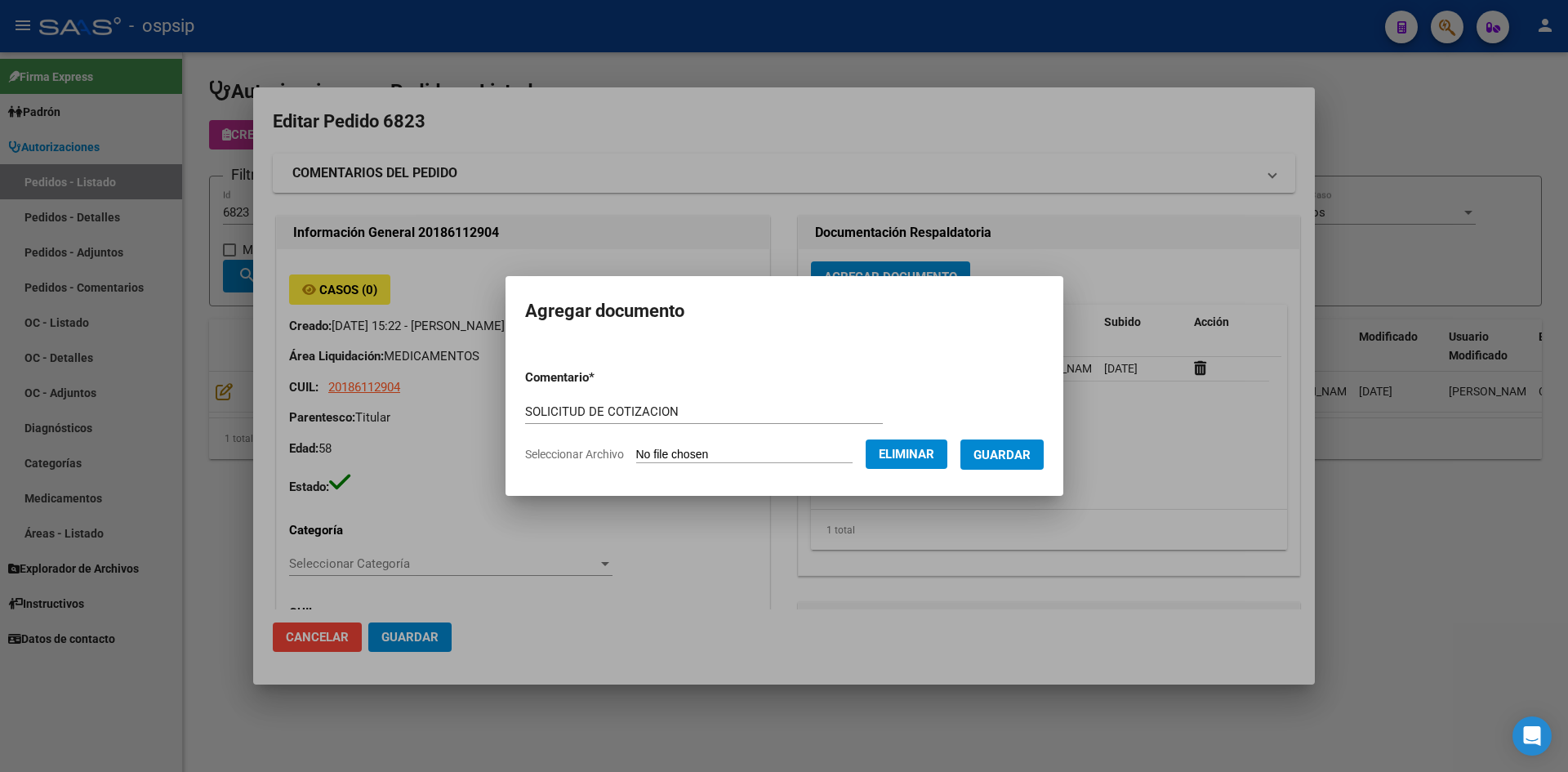
click at [1025, 458] on span "Guardar" at bounding box center [1002, 455] width 57 height 15
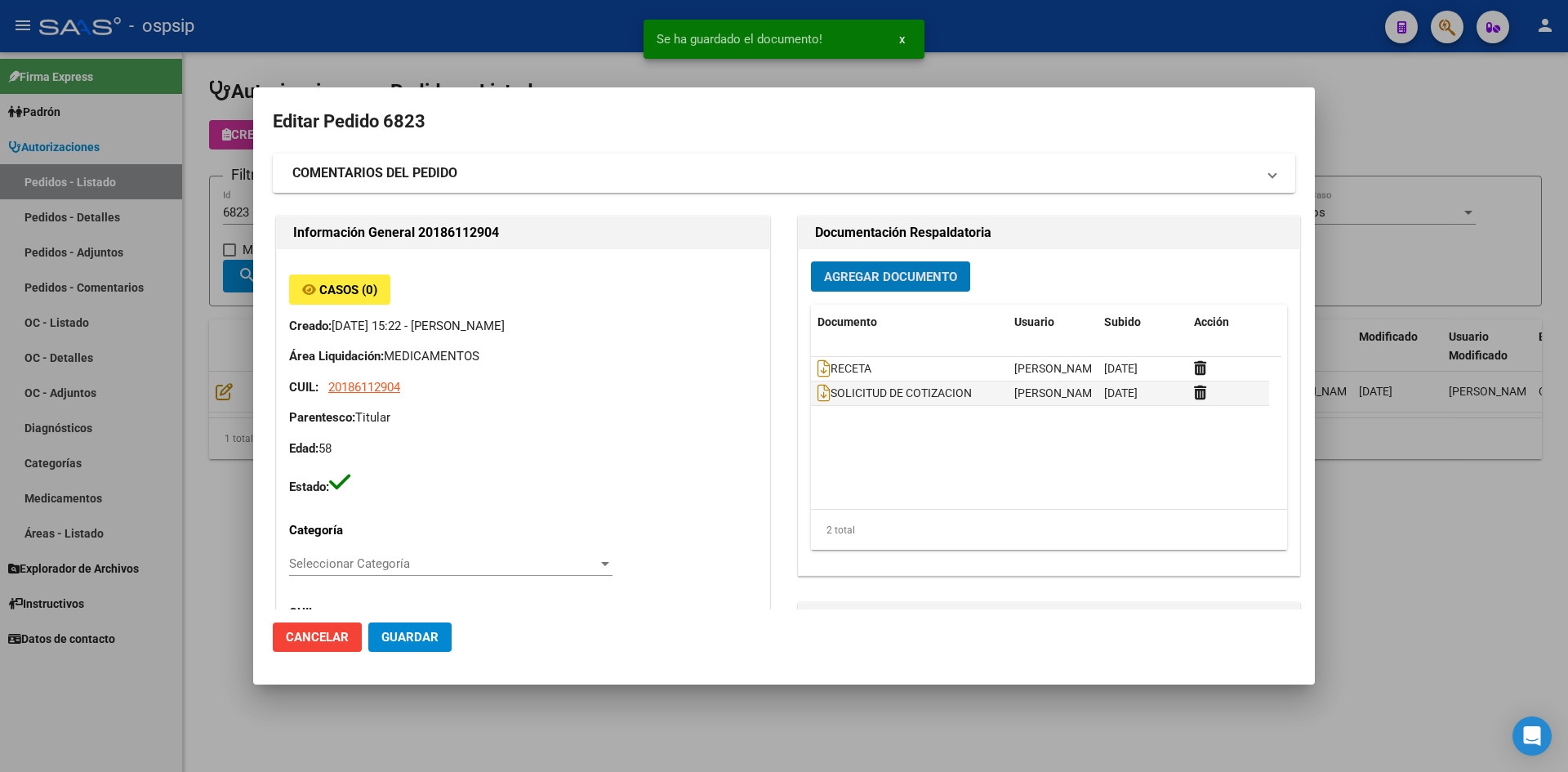
click at [428, 634] on span "Guardar" at bounding box center [410, 637] width 57 height 15
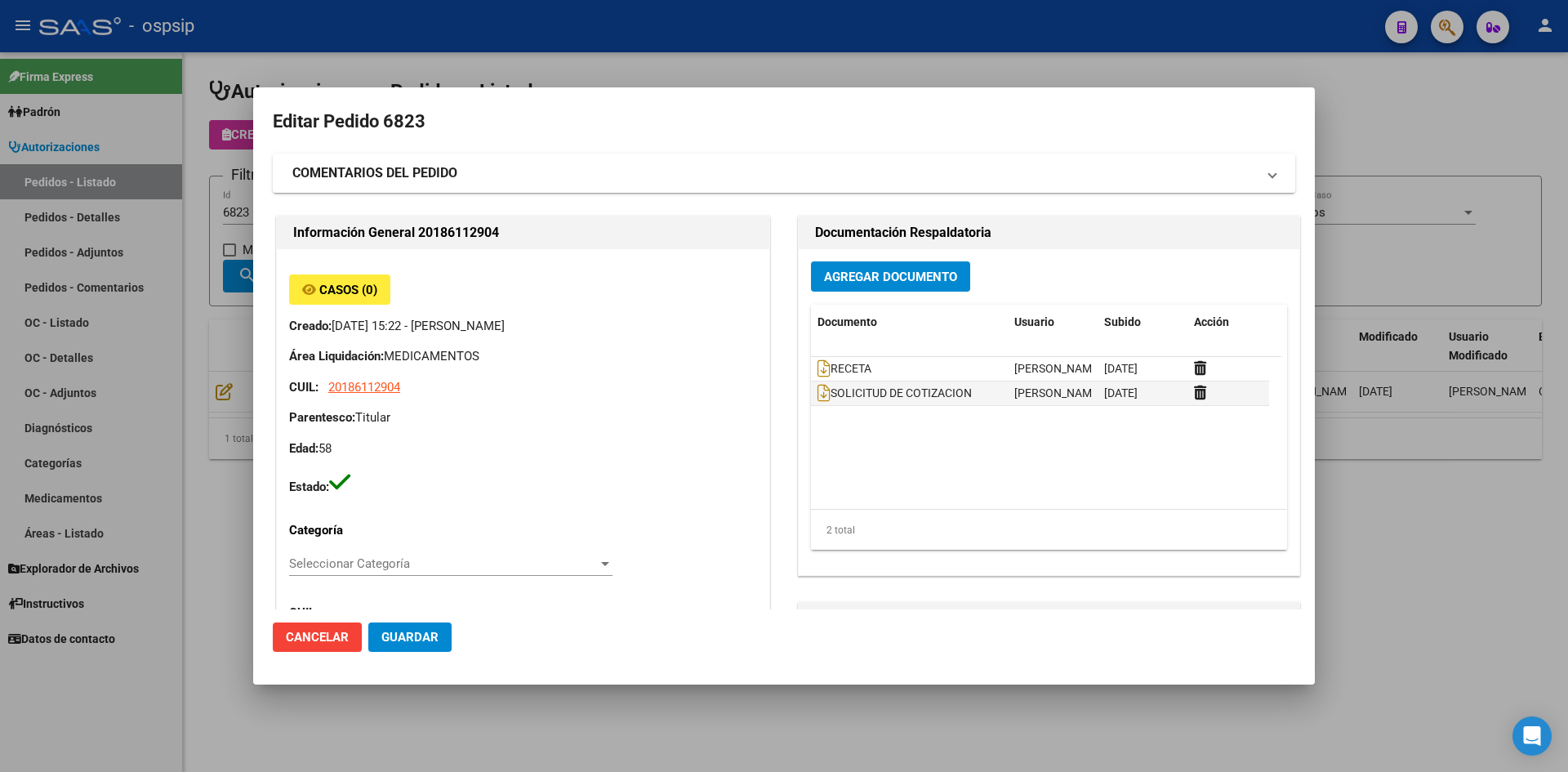
click at [736, 69] on div at bounding box center [784, 386] width 1568 height 772
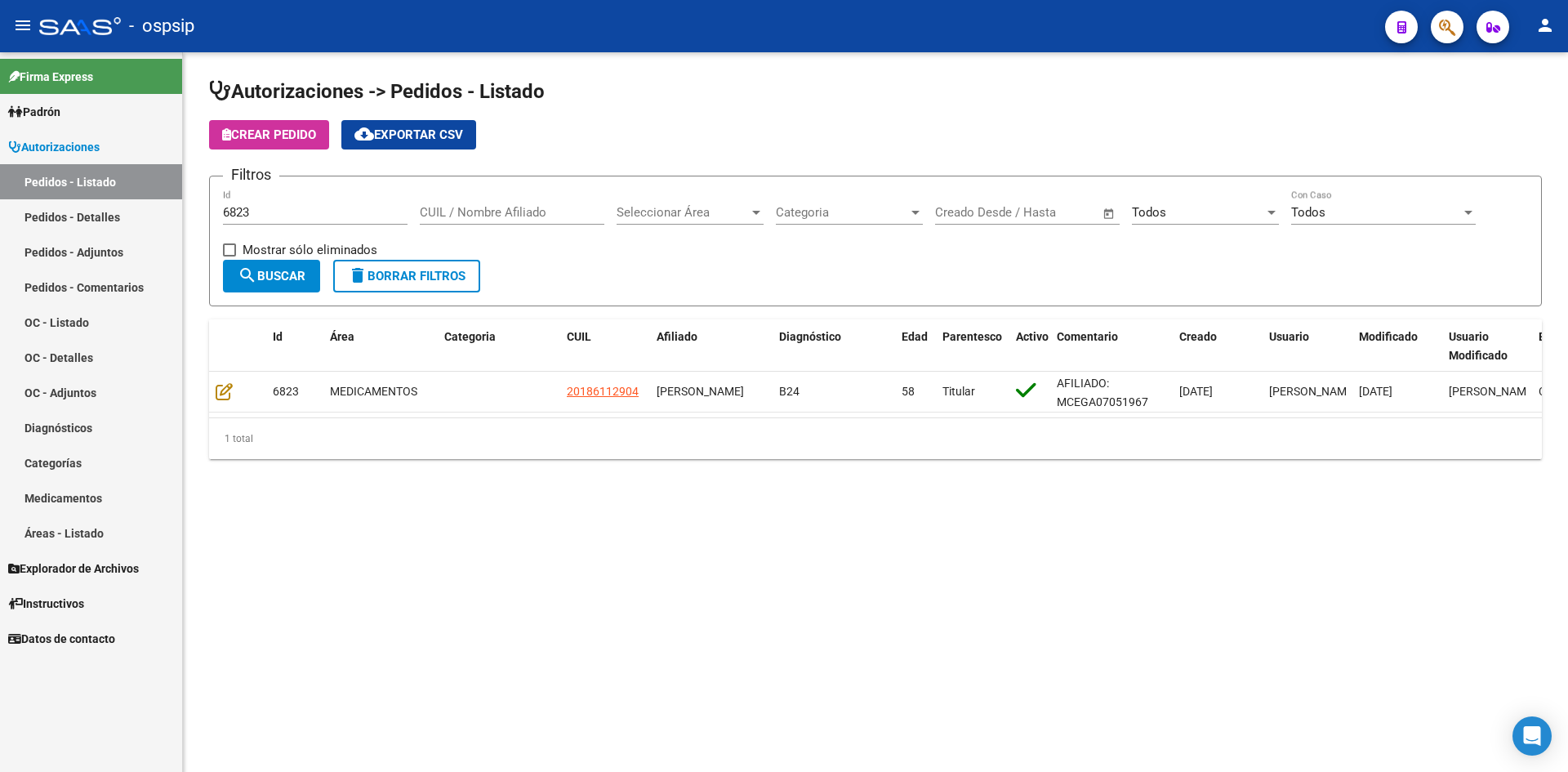
drag, startPoint x: 306, startPoint y: 224, endPoint x: 324, endPoint y: 193, distance: 35.8
click at [306, 218] on div "6823 Id" at bounding box center [314, 208] width 184 height 36
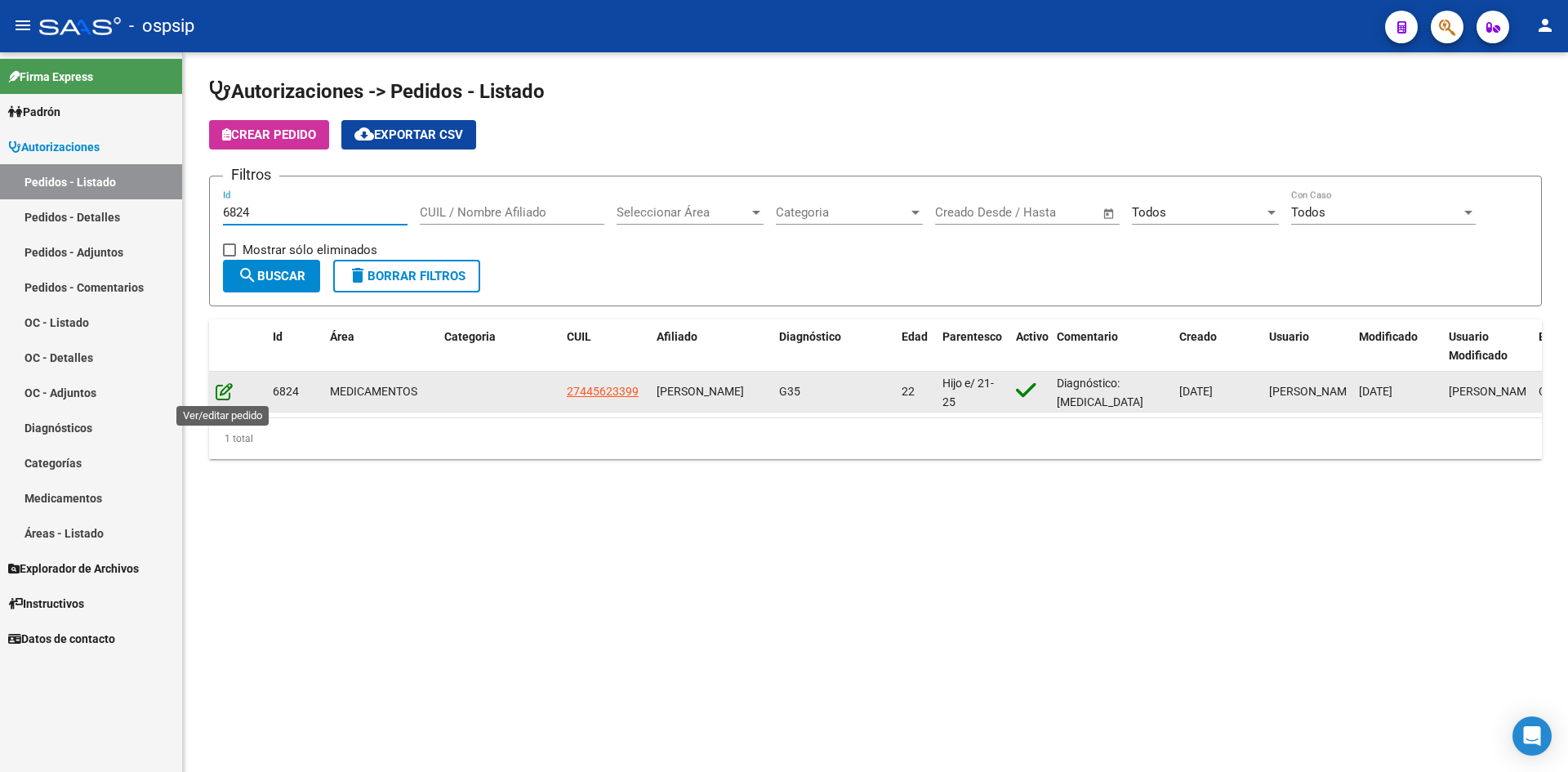
type input "6824"
click at [229, 394] on icon at bounding box center [224, 391] width 17 height 18
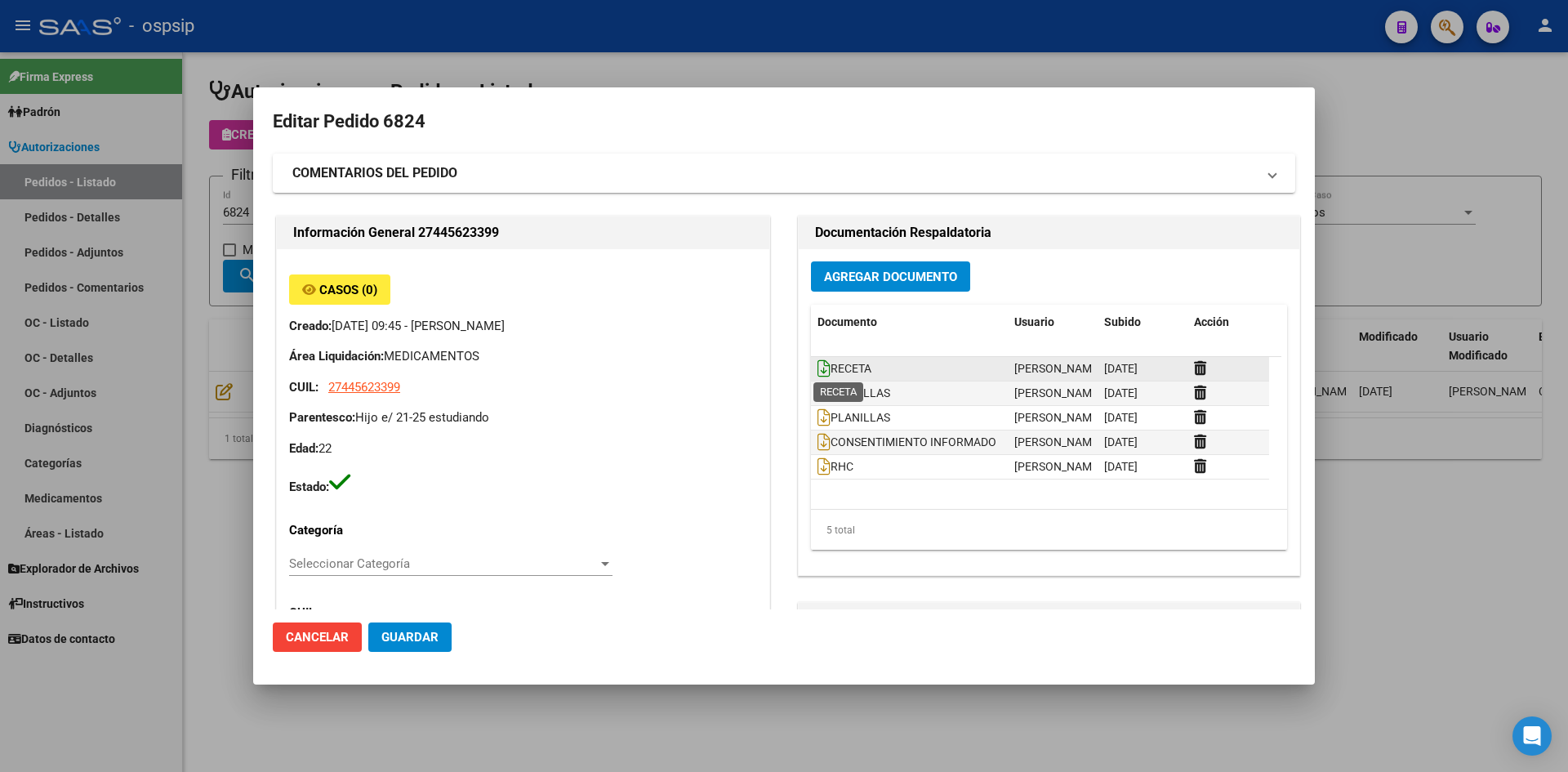
click at [818, 362] on icon at bounding box center [824, 368] width 13 height 18
click at [878, 258] on div "Agregar Documento Documento Usuario Subido Acción RECETA Jesica Ortiz 13/08/202…" at bounding box center [1049, 412] width 501 height 326
click at [883, 275] on span "Agregar Documento" at bounding box center [891, 277] width 133 height 15
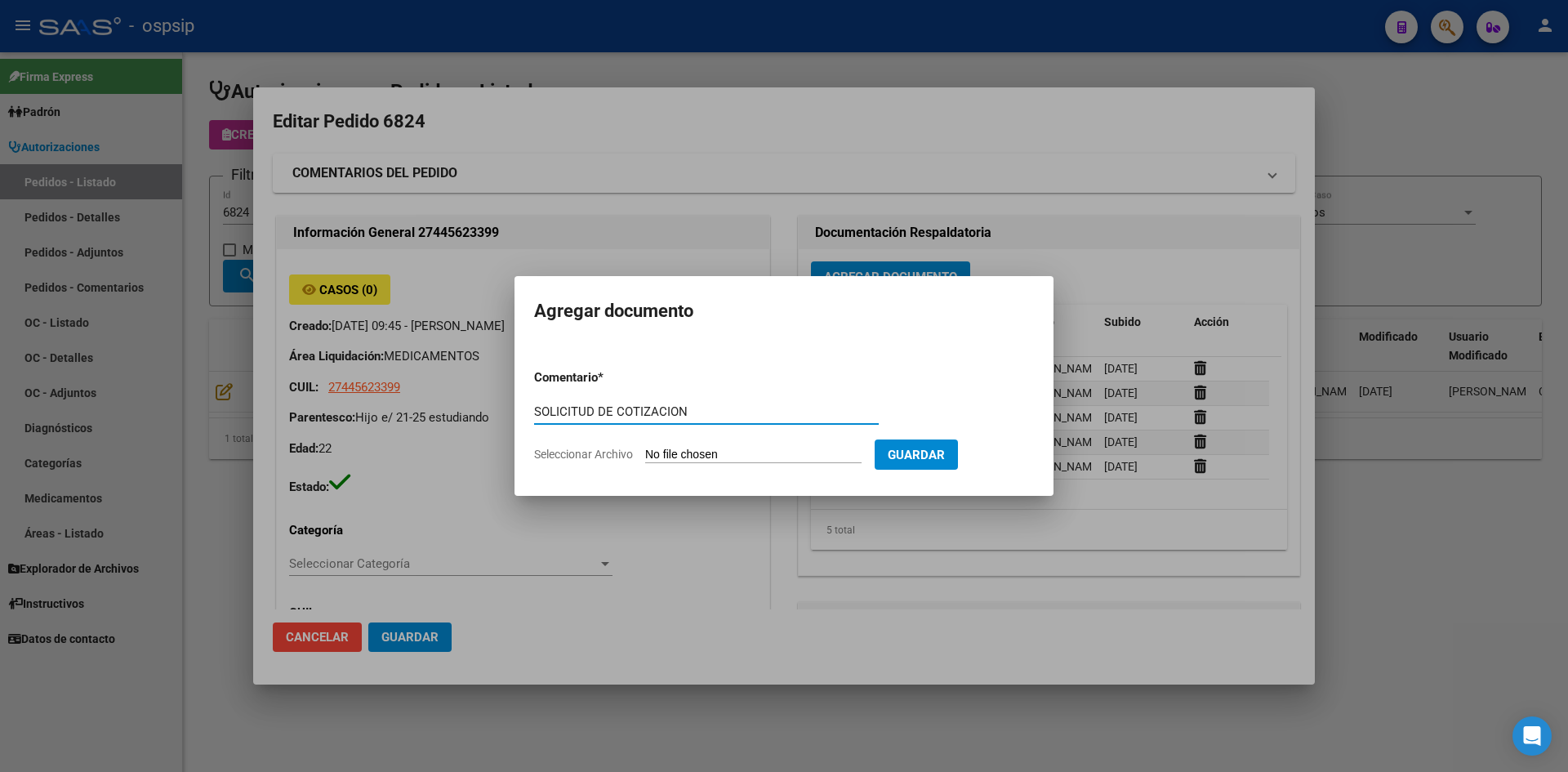
type input "SOLICITUD DE COTIZACION"
click at [646, 447] on input "Seleccionar Archivo" at bounding box center [753, 455] width 216 height 16
type input "C:\fakepath\SOLICITUD DE COTIZACION N°6824.pdf"
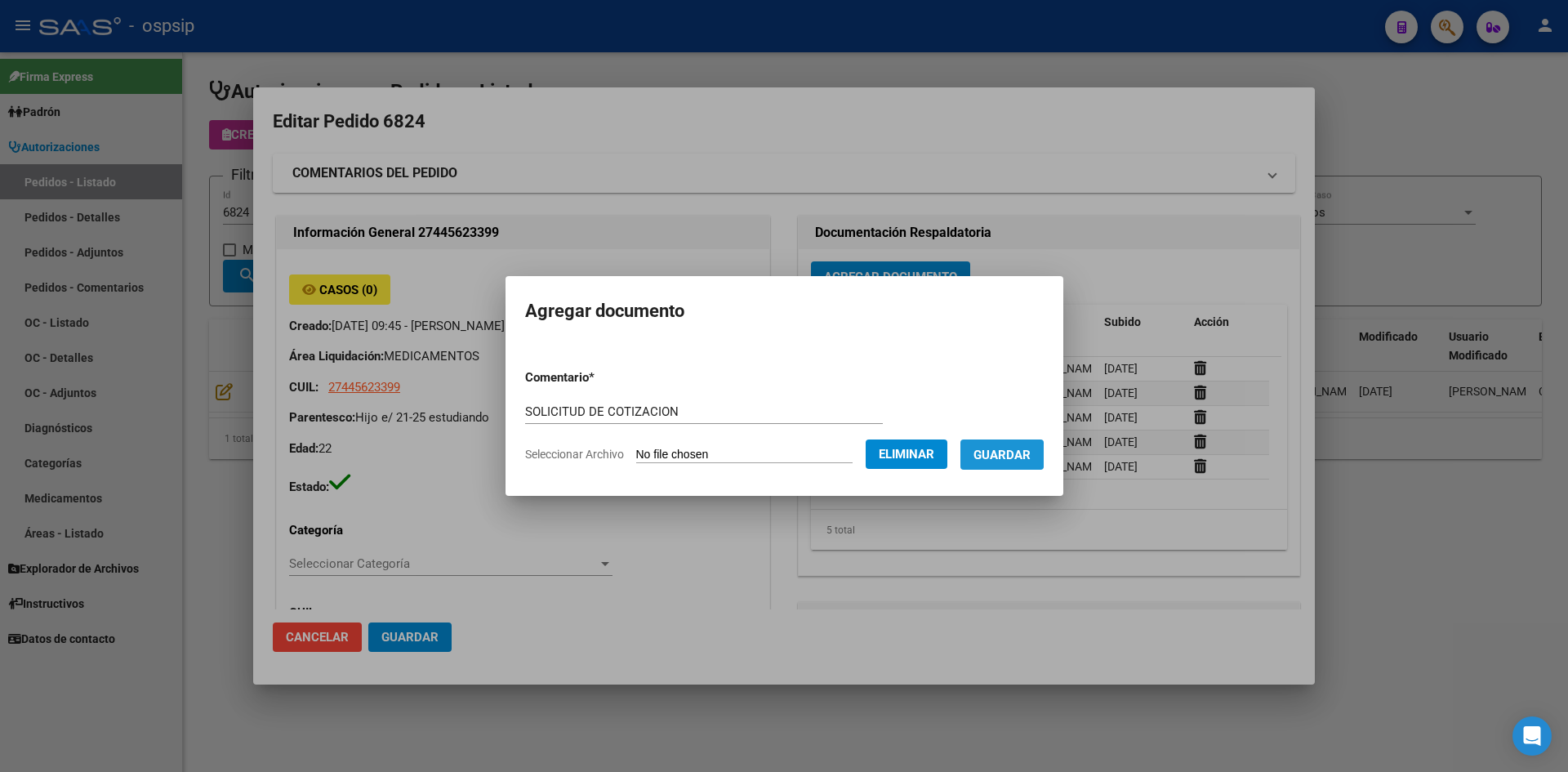
click at [990, 455] on button "Guardar" at bounding box center [1002, 455] width 83 height 30
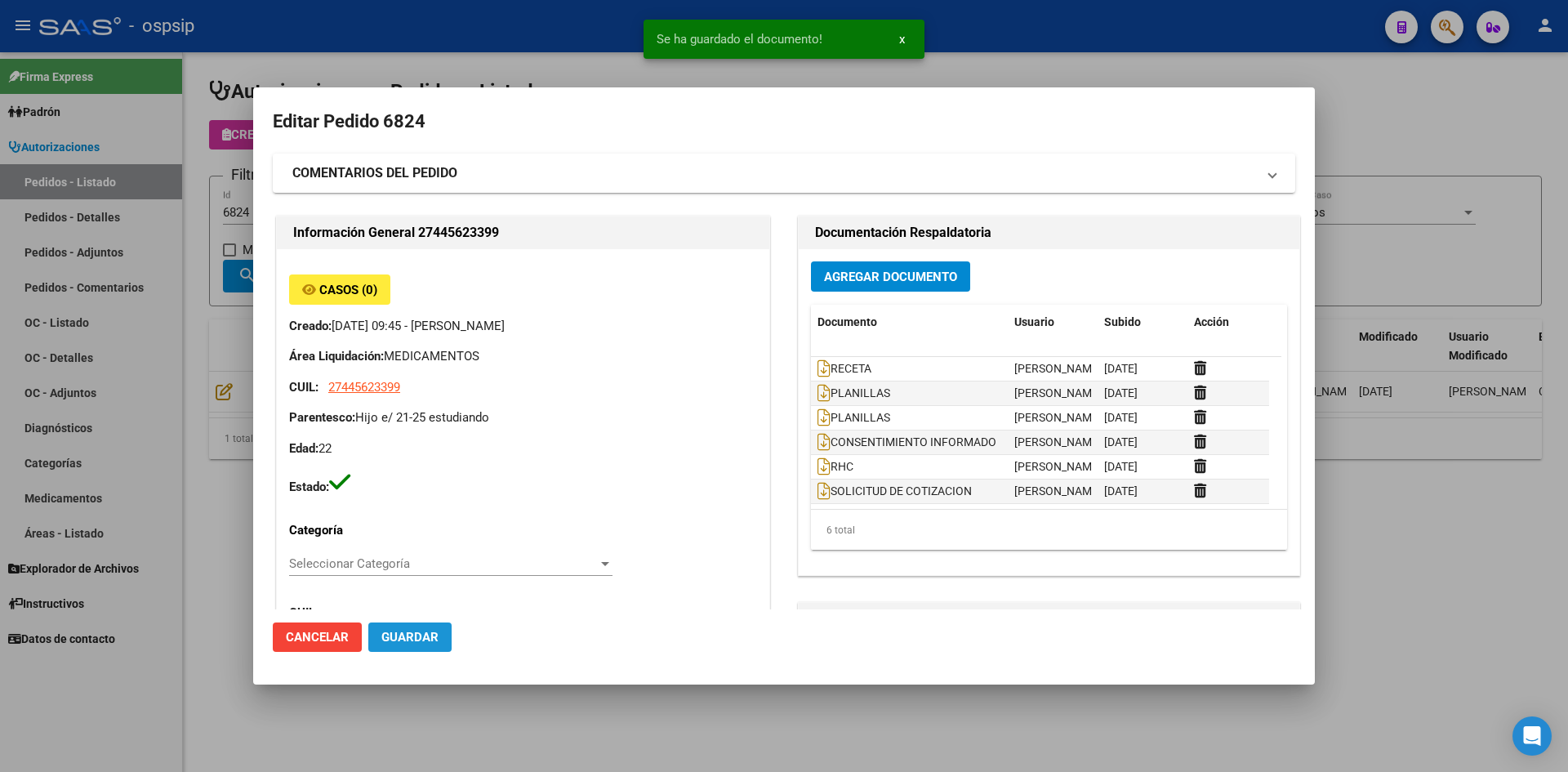
drag, startPoint x: 426, startPoint y: 629, endPoint x: 436, endPoint y: 616, distance: 16.4
click at [425, 630] on span "Guardar" at bounding box center [410, 637] width 57 height 15
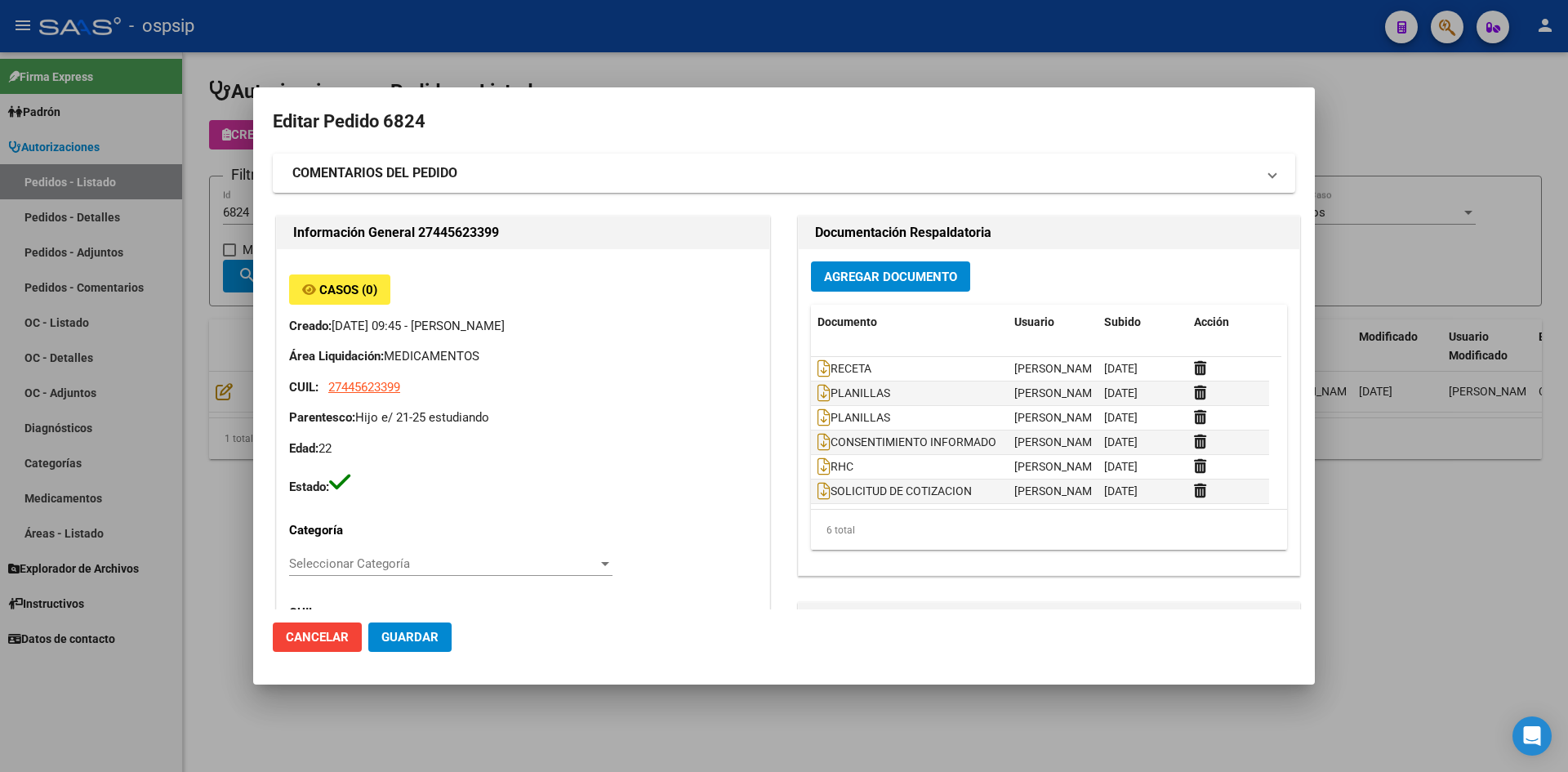
drag, startPoint x: 334, startPoint y: 20, endPoint x: 293, endPoint y: 2, distance: 44.8
click at [334, 18] on div at bounding box center [784, 386] width 1568 height 772
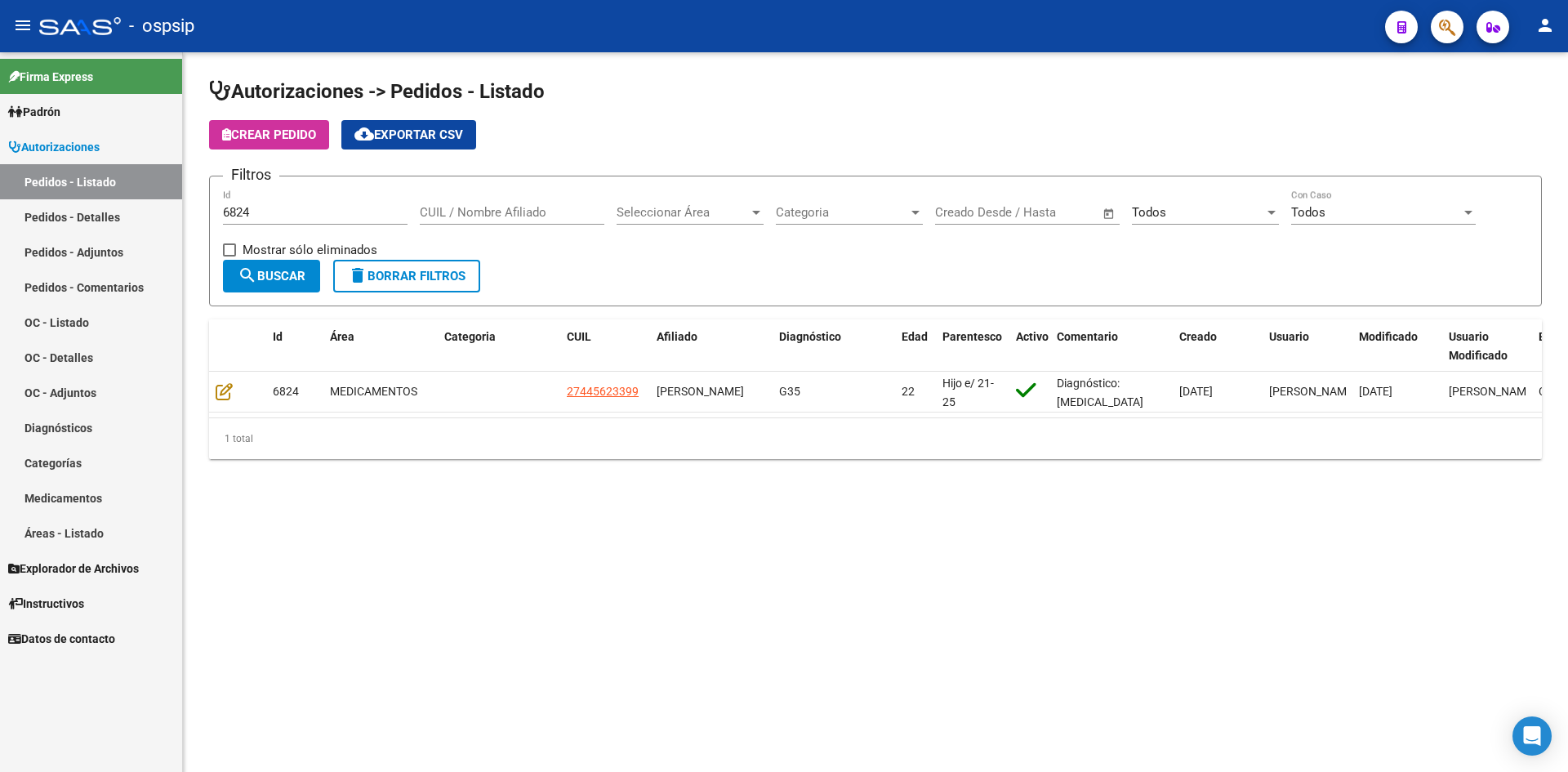
click at [280, 212] on input "6824" at bounding box center [314, 212] width 184 height 15
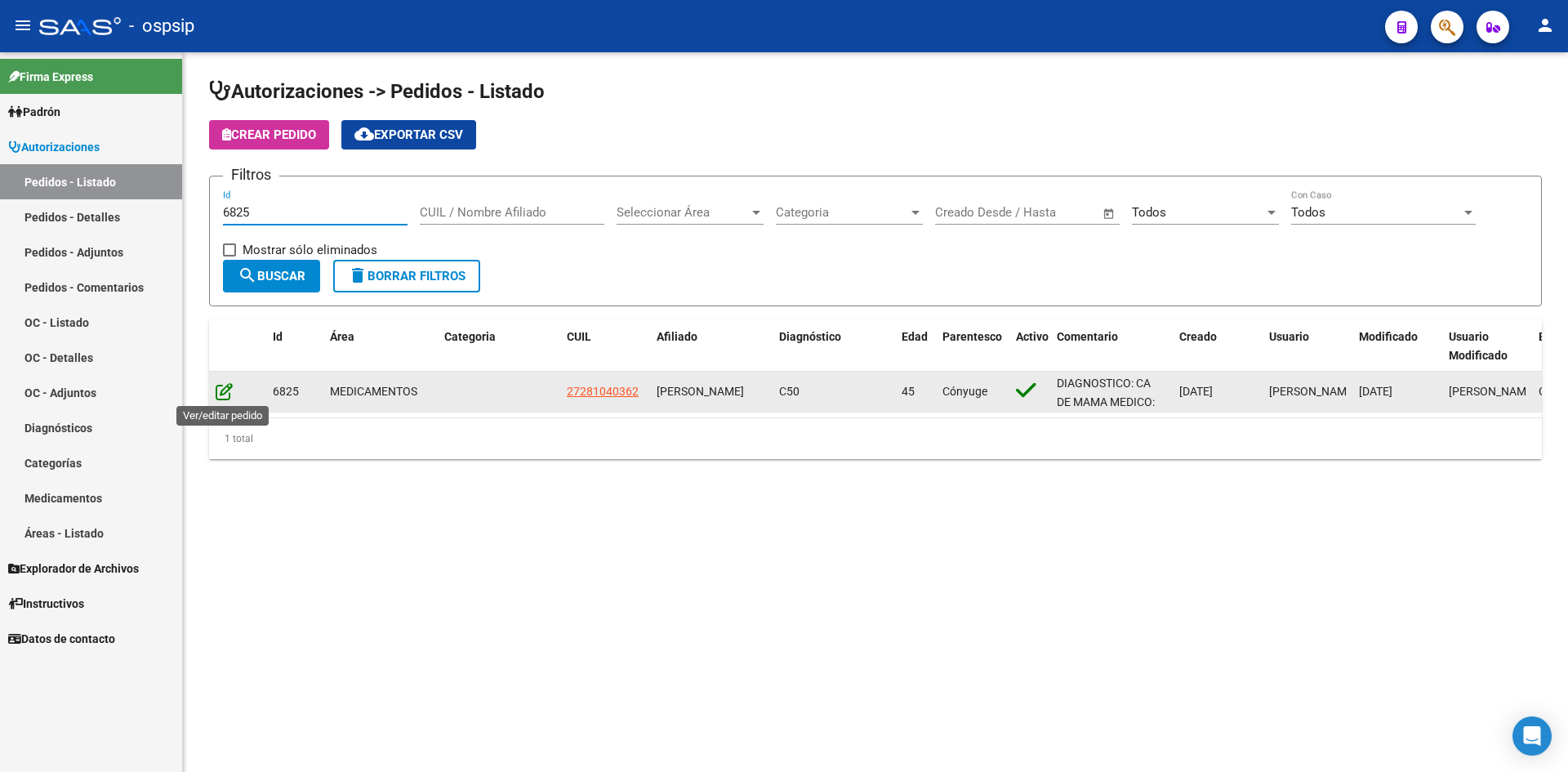
type input "6825"
click at [225, 396] on icon at bounding box center [224, 391] width 17 height 18
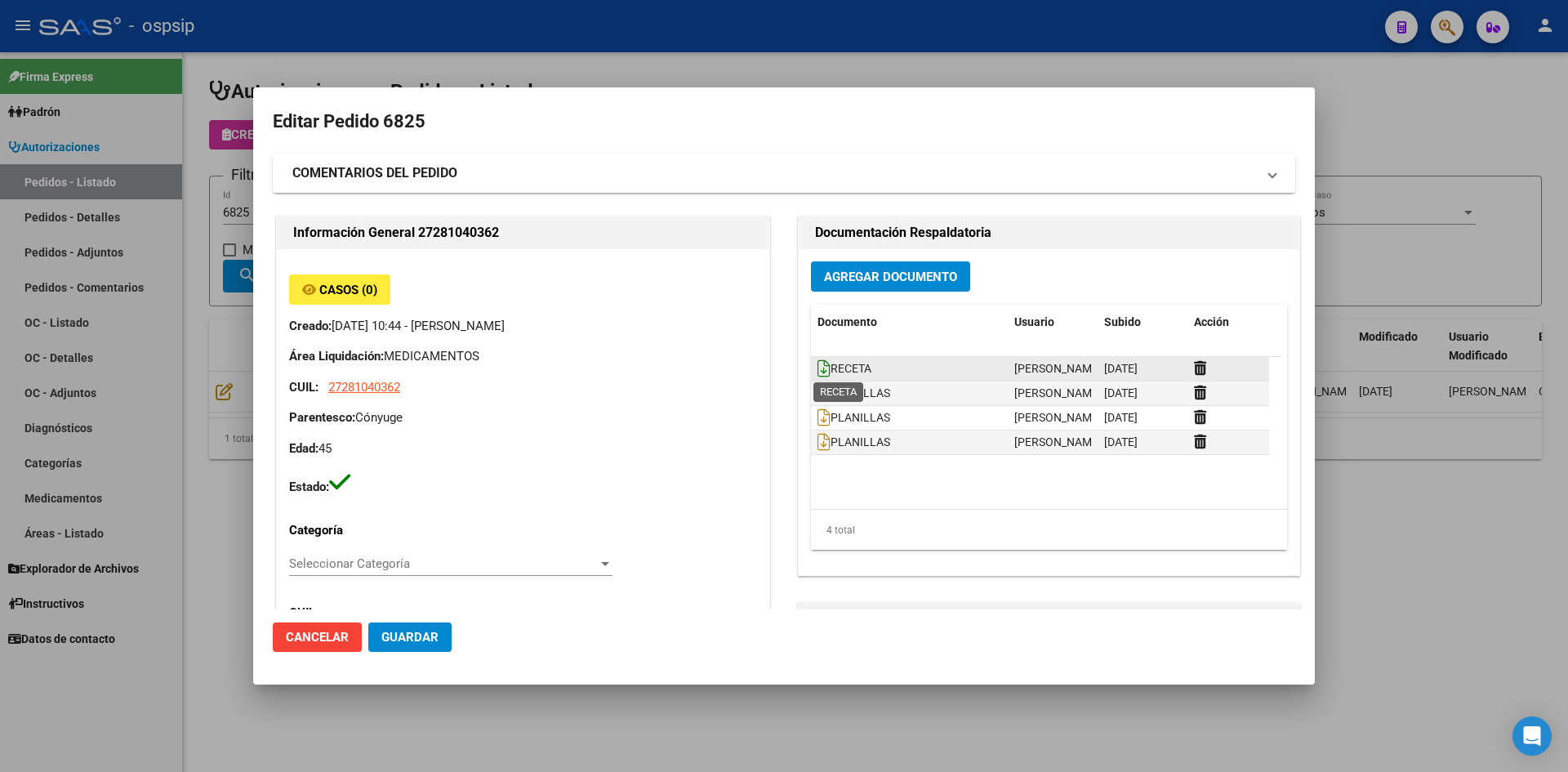
click at [818, 368] on icon at bounding box center [824, 368] width 13 height 18
click at [834, 273] on span "Agregar Documento" at bounding box center [891, 277] width 133 height 15
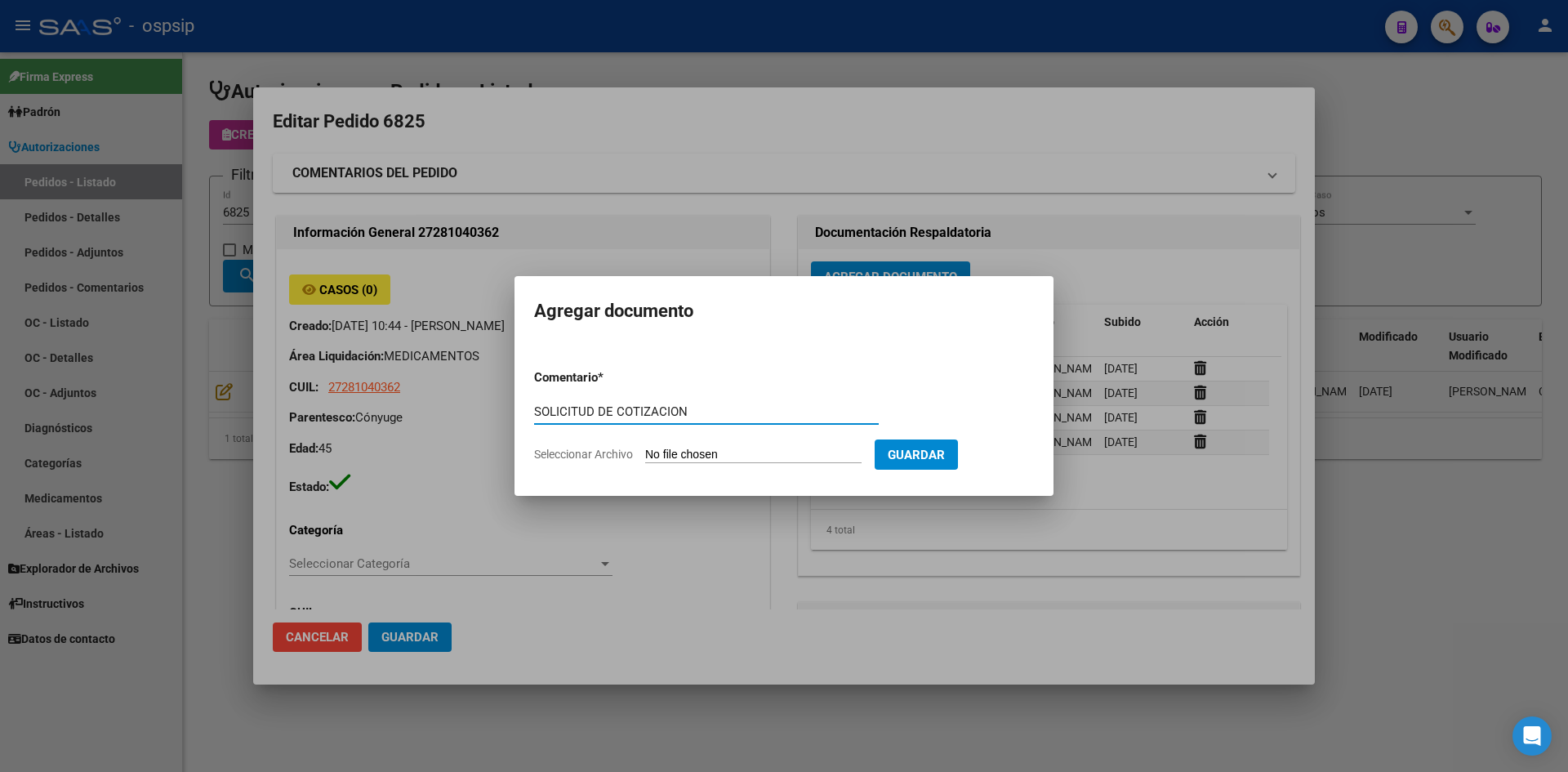
type input "SOLICITUD DE COTIZACION"
click at [646, 447] on input "Seleccionar Archivo" at bounding box center [753, 455] width 216 height 16
type input "C:\fakepath\SOLICITUD DE COTIZACION N°6825.pdf"
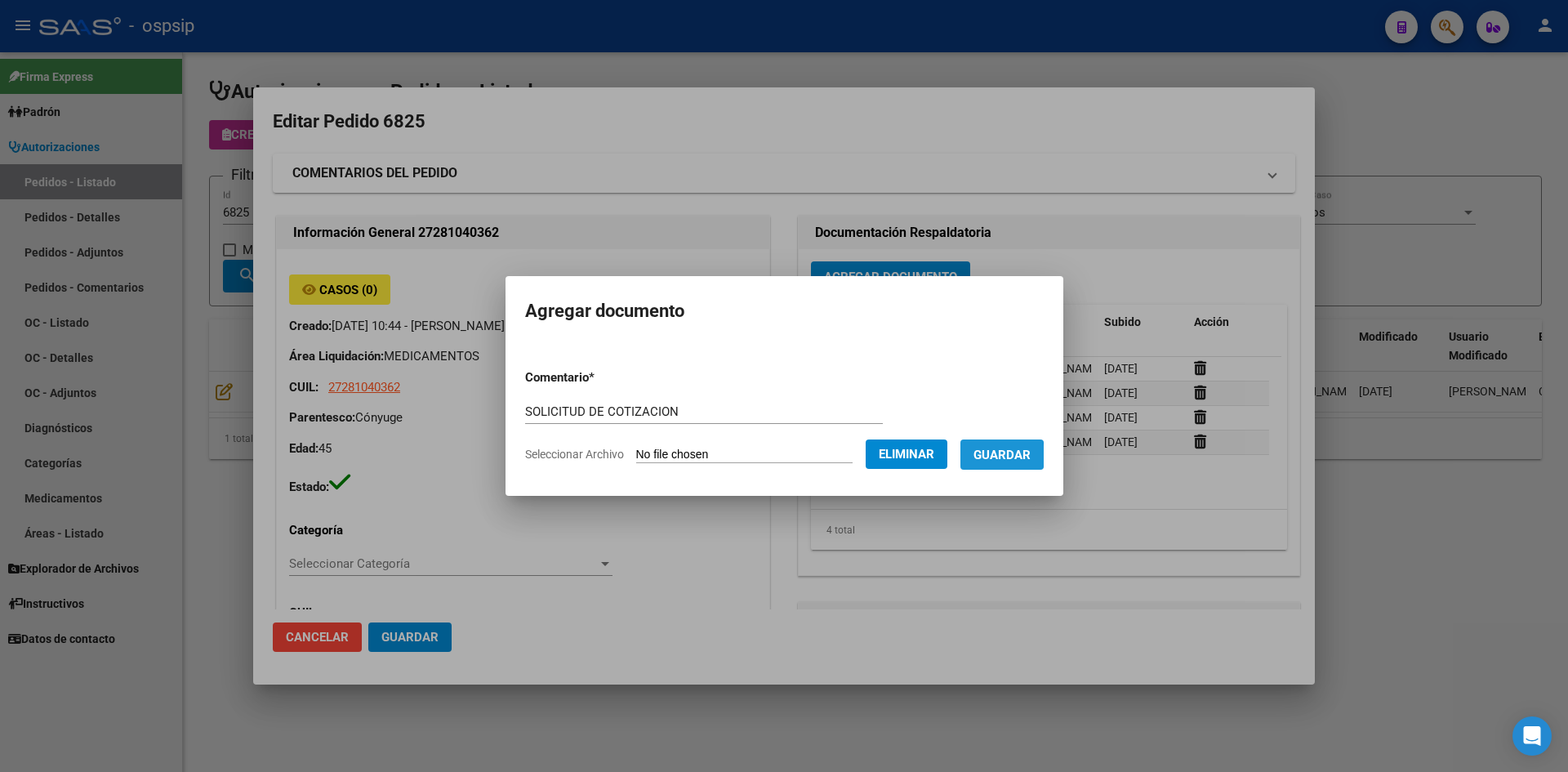
drag, startPoint x: 1008, startPoint y: 455, endPoint x: 805, endPoint y: 277, distance: 270.0
click at [1008, 453] on span "Guardar" at bounding box center [1002, 455] width 57 height 15
